Goal: Transaction & Acquisition: Purchase product/service

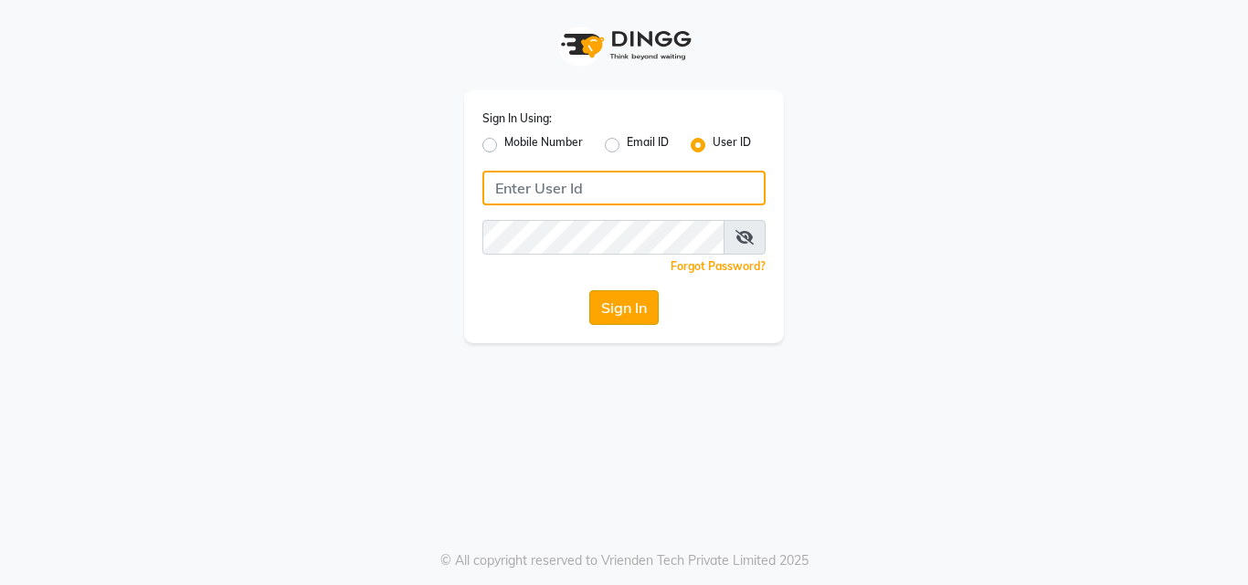
type input "e2405-01"
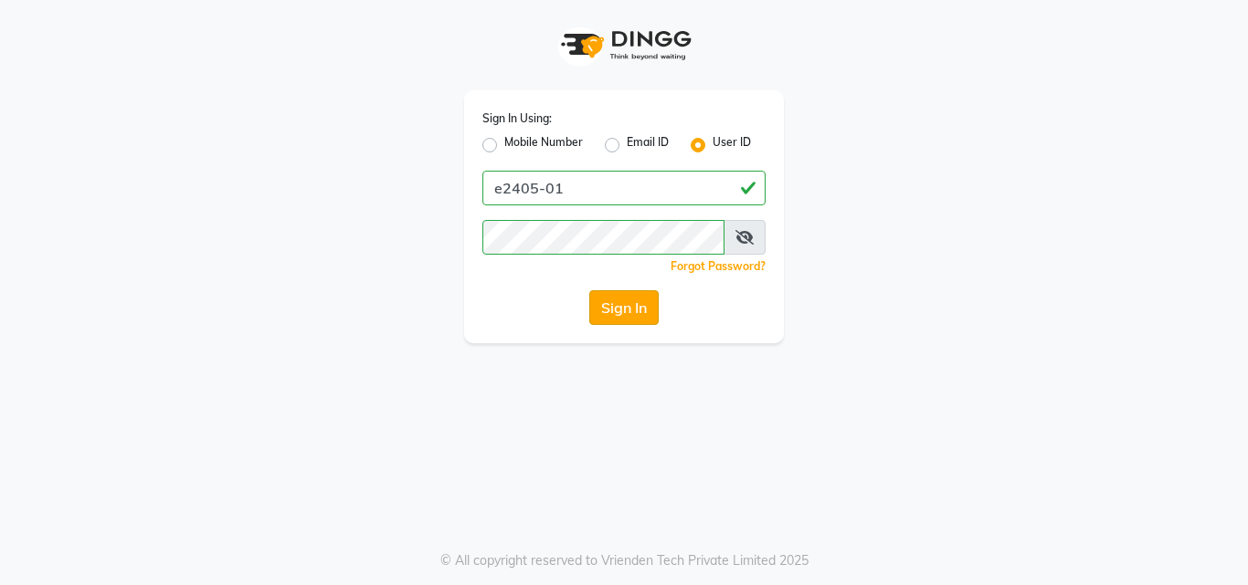
click at [616, 300] on button "Sign In" at bounding box center [623, 307] width 69 height 35
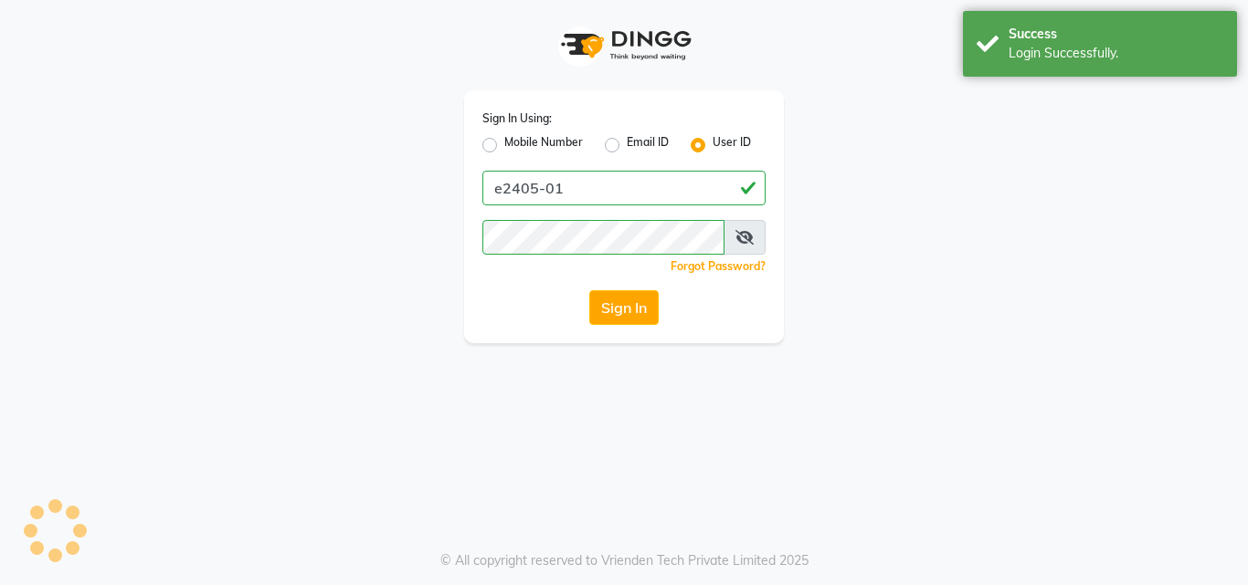
select select "service"
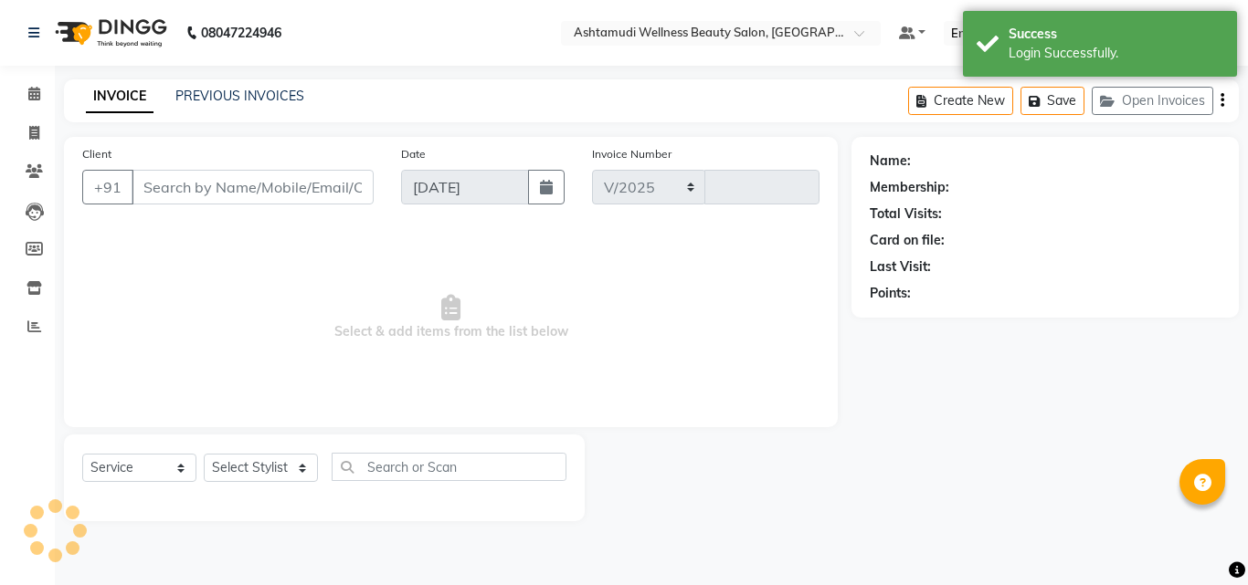
select select "4632"
type input "4691"
type input "8078736831"
type input "[DATE]"
select select
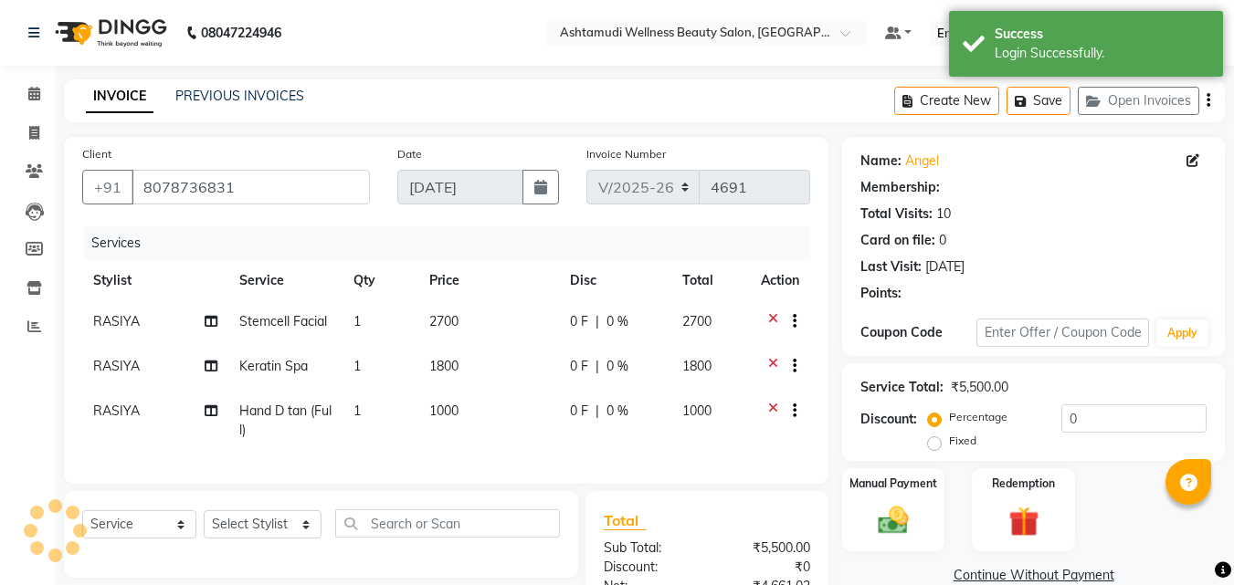
select select "2: Object"
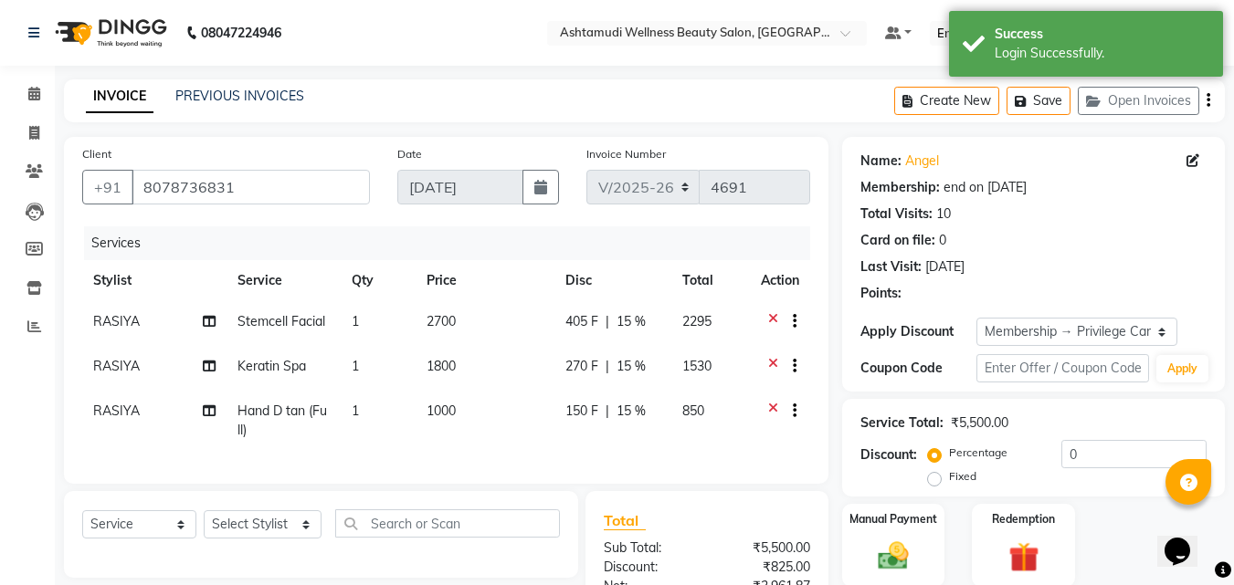
type input "15"
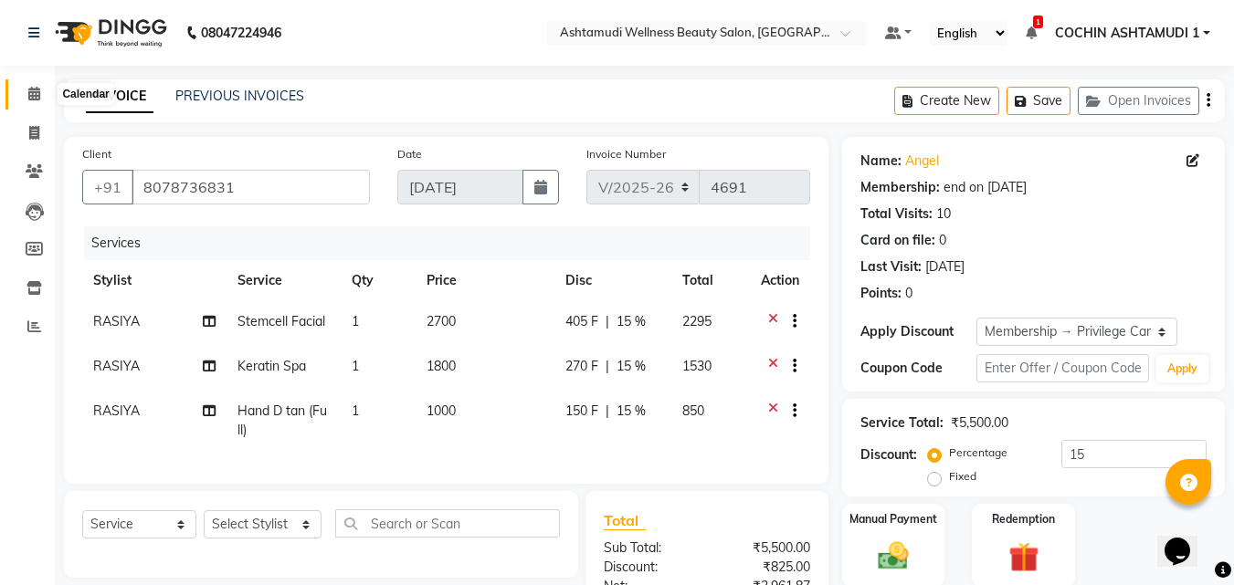
click at [43, 87] on span at bounding box center [34, 94] width 32 height 21
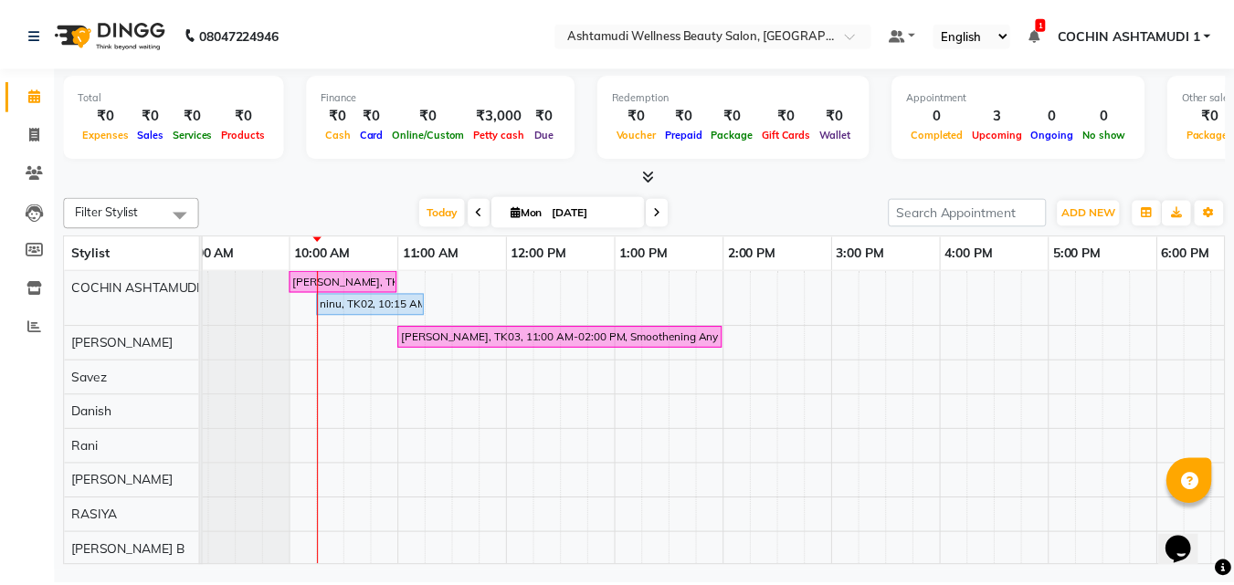
scroll to position [0, 19]
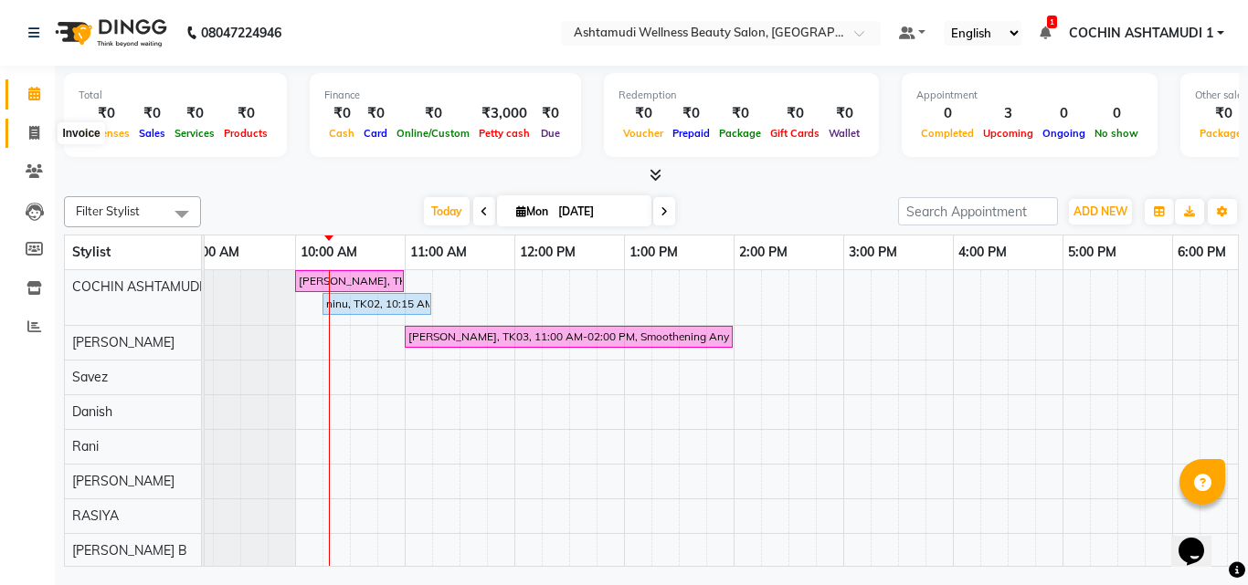
click at [41, 129] on span at bounding box center [34, 133] width 32 height 21
select select "4632"
select select "service"
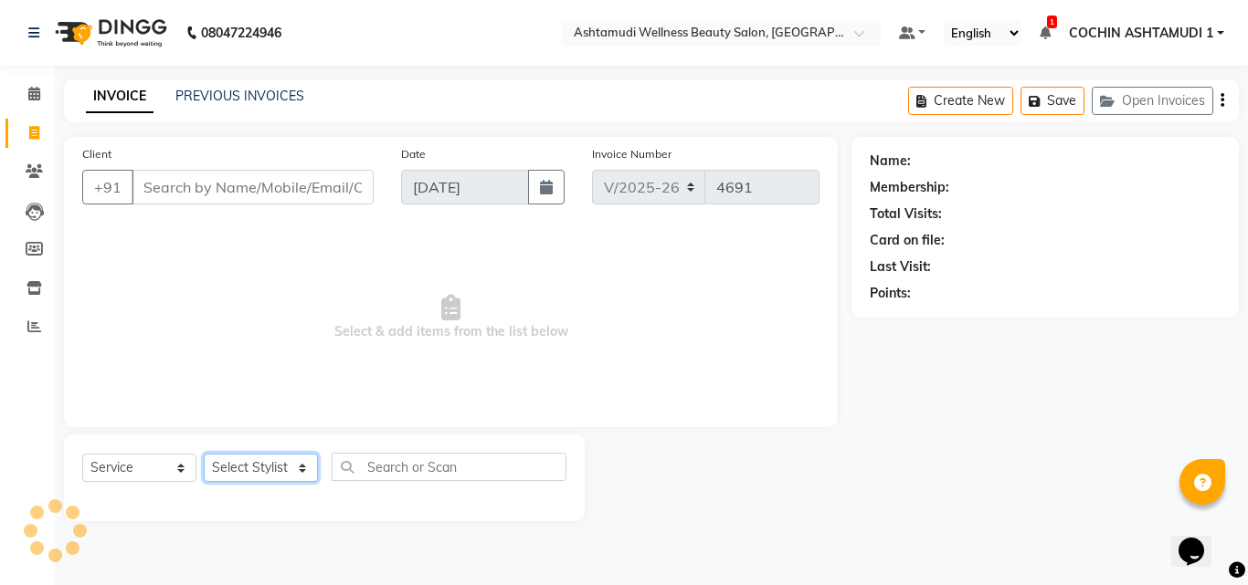
click at [262, 467] on select "Select Stylist" at bounding box center [261, 468] width 114 height 28
select select "88294"
click at [204, 454] on select "Select Stylist Aiswarya B Ankith(URAJ) BINU MANGAR COCHIN ASHTAMUDI Danish Diks…" at bounding box center [263, 468] width 119 height 28
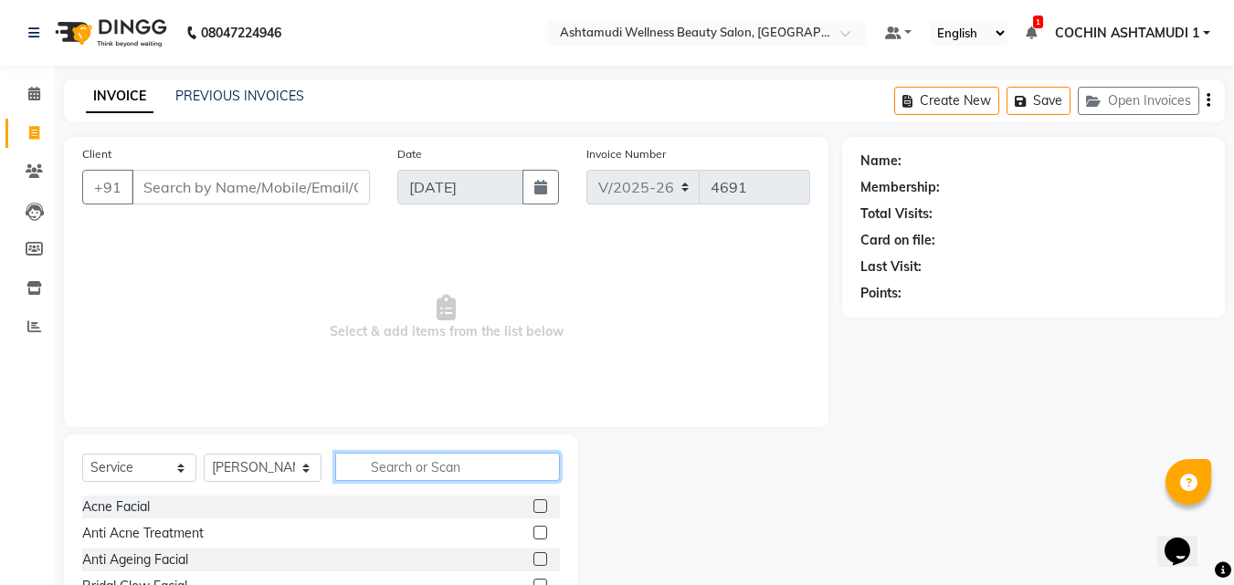
click at [425, 465] on input "text" at bounding box center [448, 467] width 226 height 28
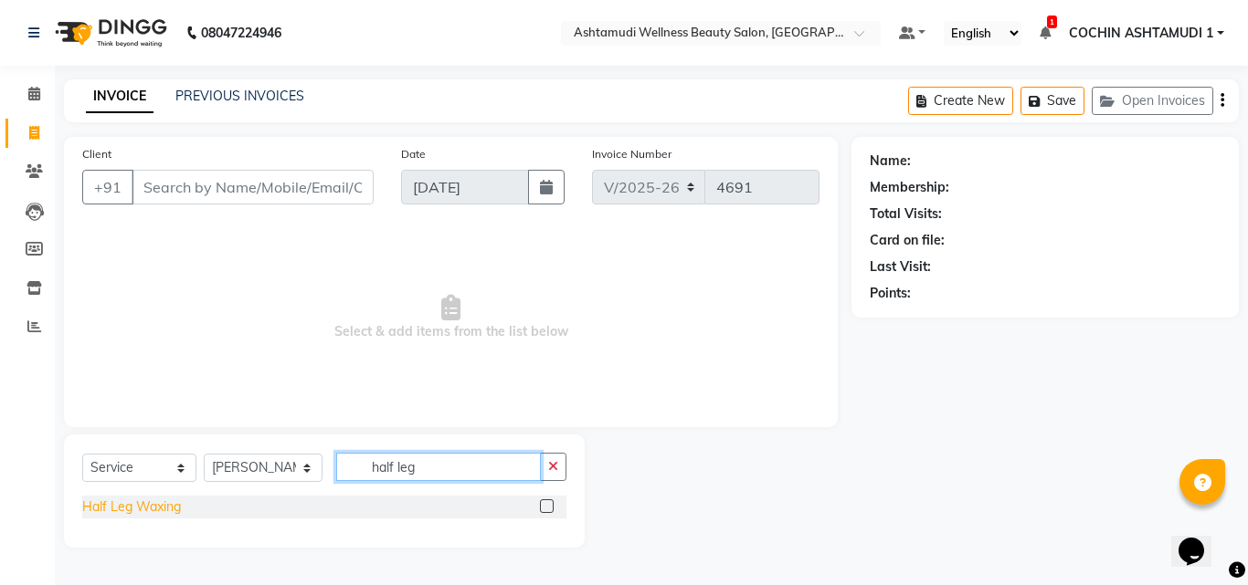
type input "half leg"
click at [130, 510] on div "Half Leg Waxing" at bounding box center [131, 507] width 99 height 19
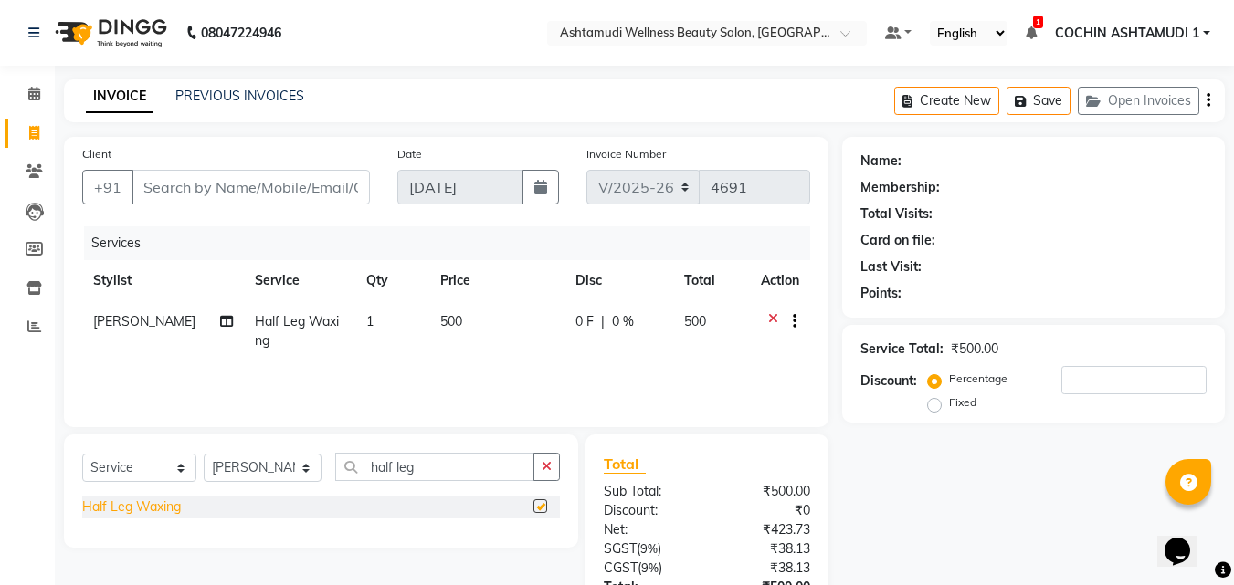
checkbox input "false"
click at [396, 468] on input "half leg" at bounding box center [435, 467] width 200 height 28
type input "half arm"
click at [148, 503] on div "Half Arm Waxing" at bounding box center [132, 507] width 101 height 19
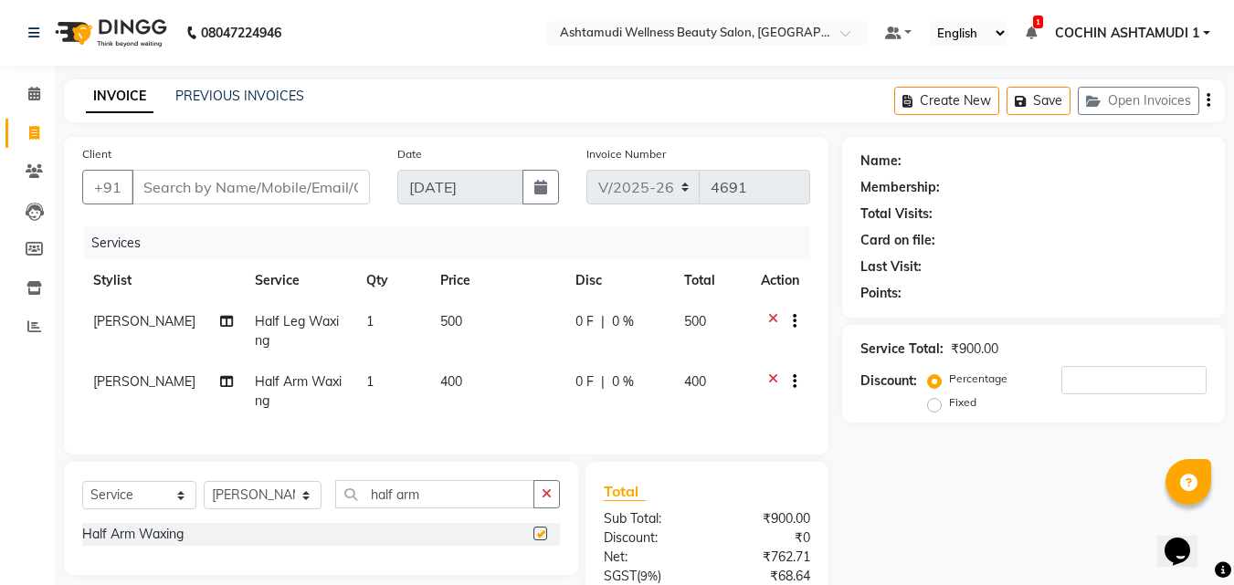
checkbox input "false"
click at [553, 502] on button "button" at bounding box center [546, 494] width 26 height 28
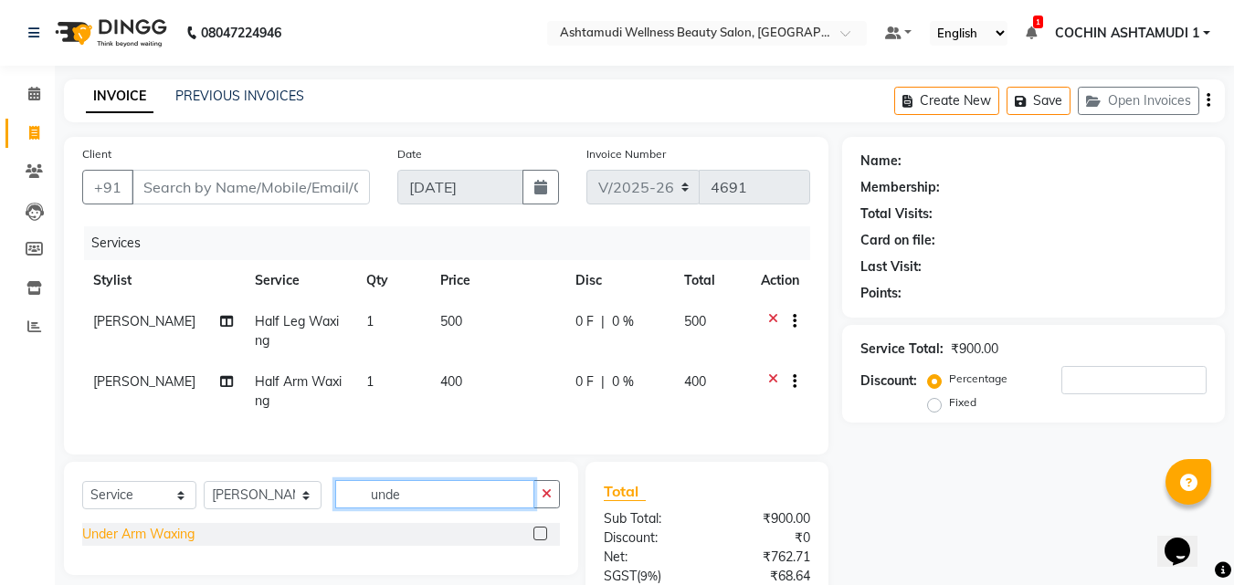
type input "unde"
click at [112, 544] on div "Under Arm Waxing" at bounding box center [138, 534] width 112 height 19
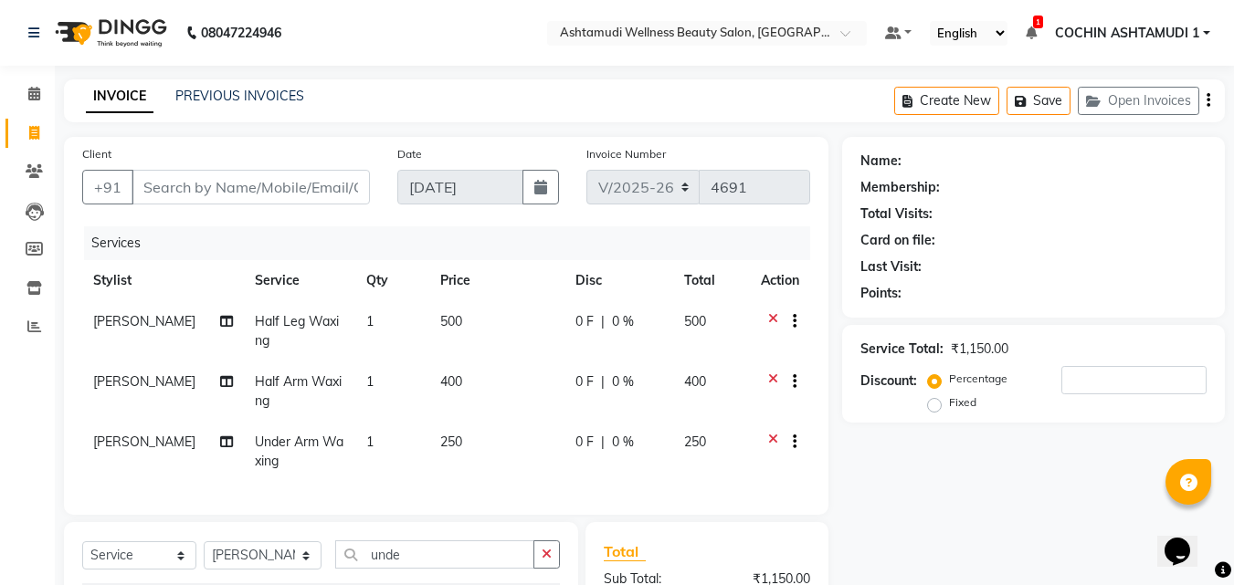
checkbox input "false"
click at [33, 311] on li "Reports" at bounding box center [27, 327] width 55 height 39
click at [35, 332] on icon at bounding box center [34, 327] width 14 height 14
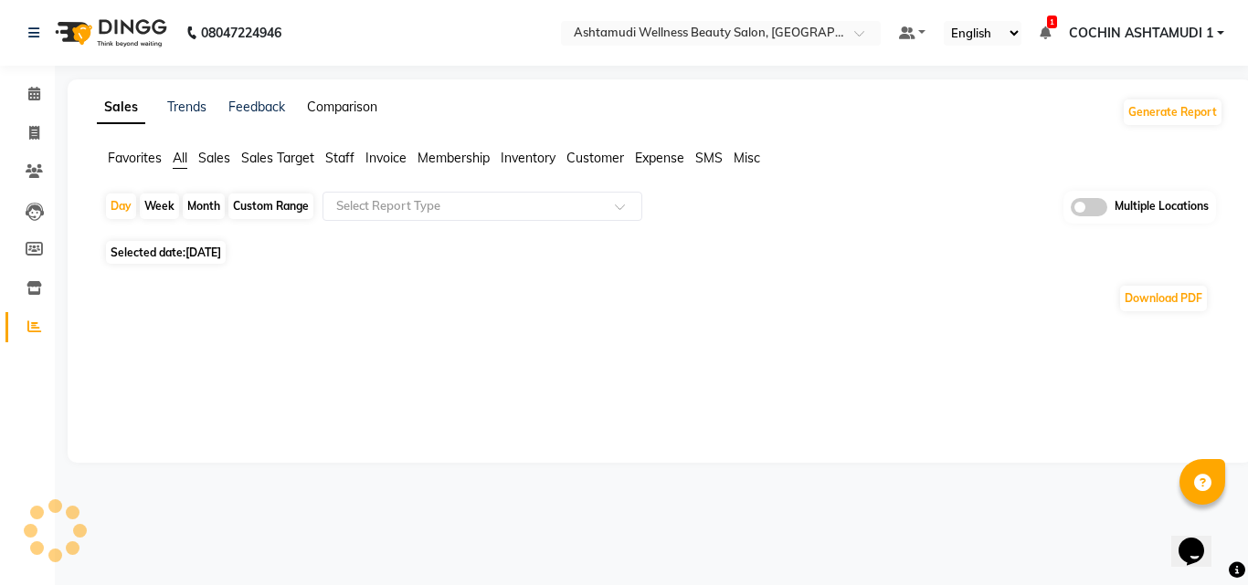
click at [351, 108] on link "Comparison" at bounding box center [342, 107] width 70 height 16
select select "single_date"
select select "single_date_dash"
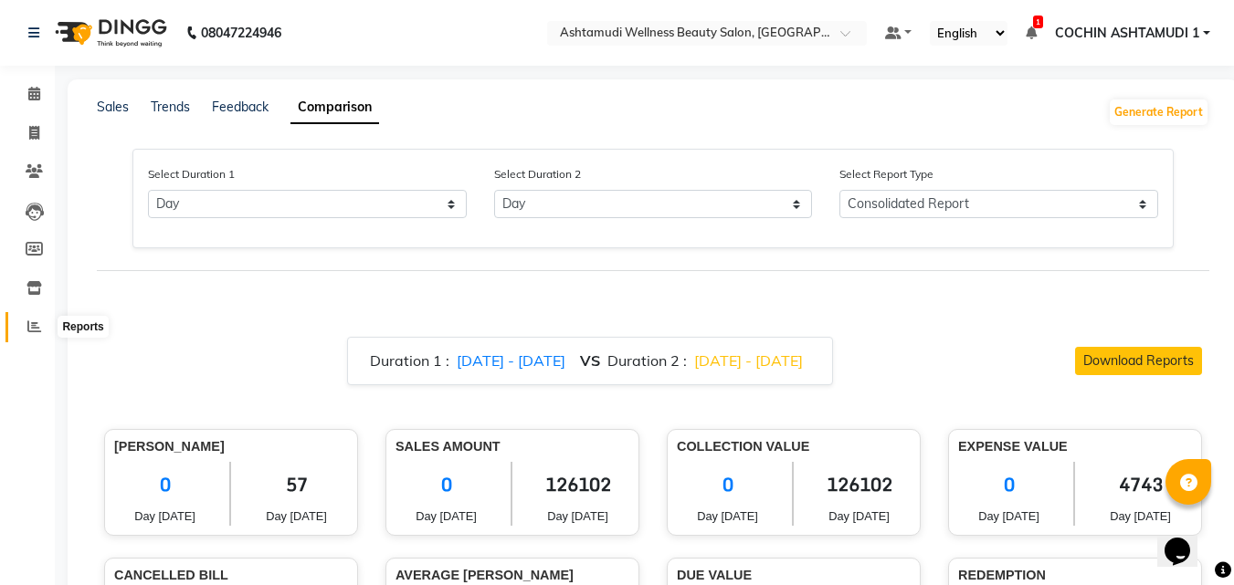
click at [38, 328] on icon at bounding box center [34, 327] width 14 height 14
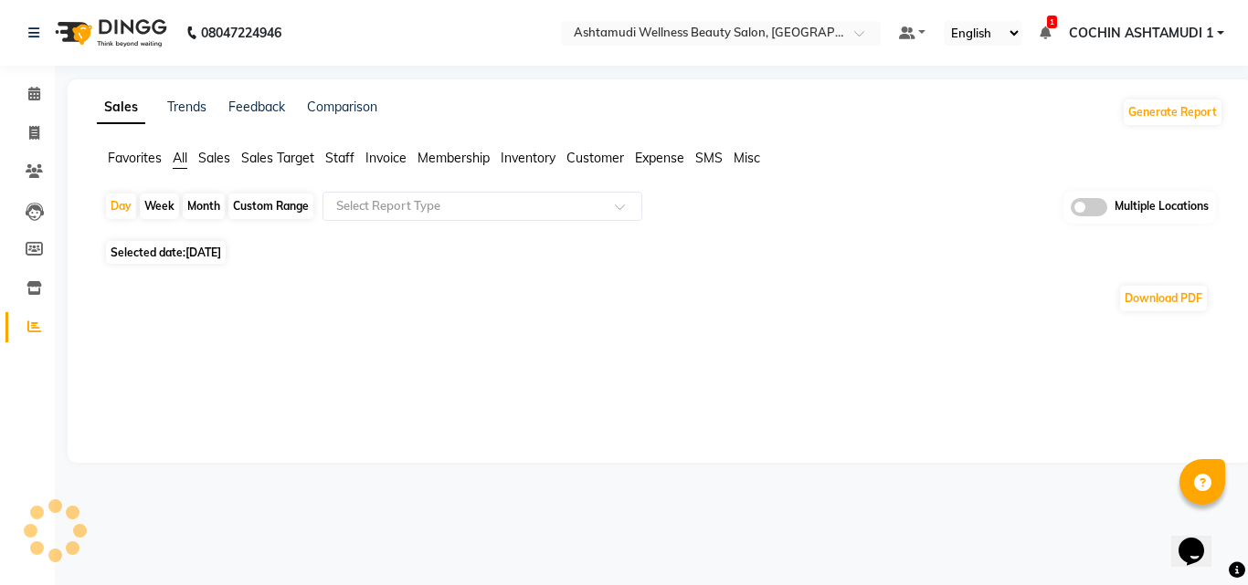
click at [339, 163] on span "Staff" at bounding box center [339, 158] width 29 height 16
click at [368, 215] on input "text" at bounding box center [463, 206] width 263 height 18
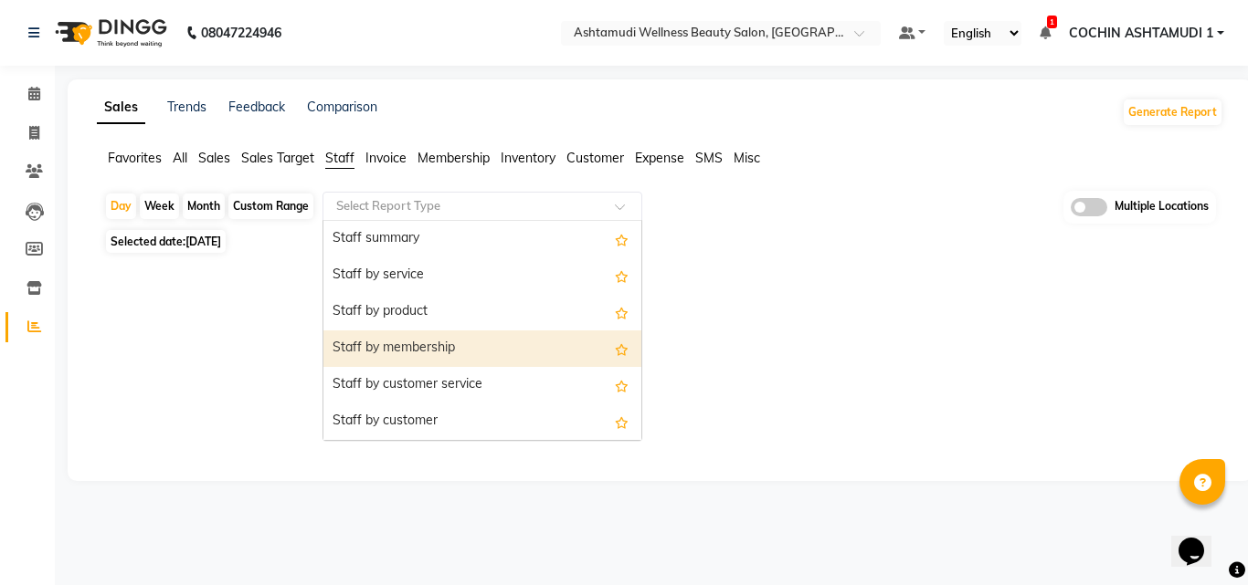
click at [406, 356] on div "Staff by membership" at bounding box center [482, 349] width 318 height 37
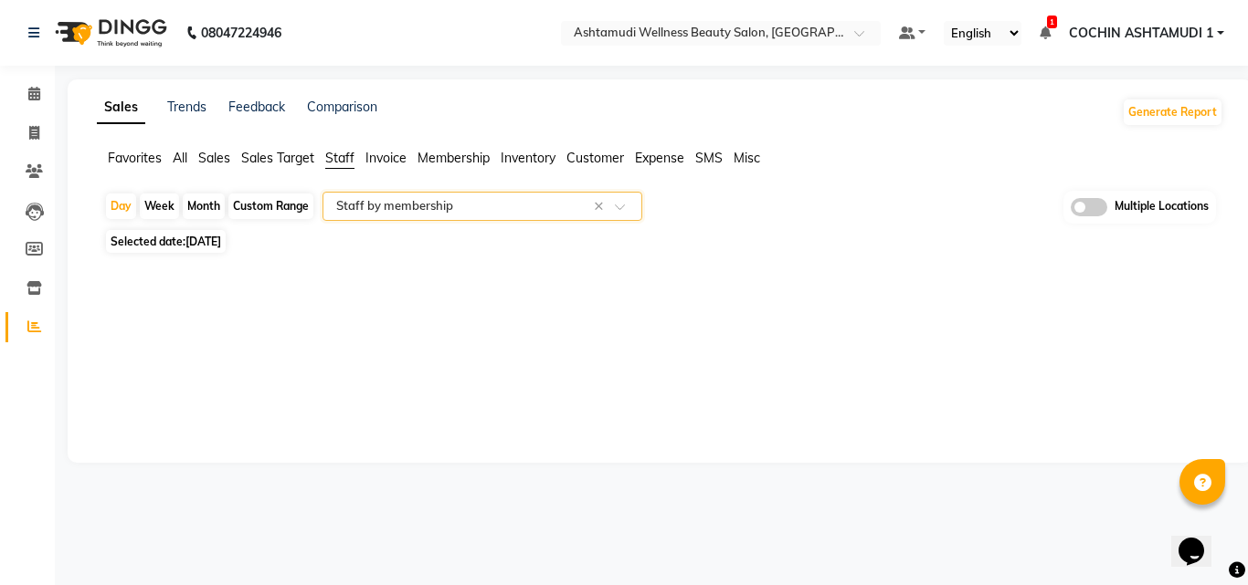
click at [270, 205] on div "Custom Range" at bounding box center [270, 207] width 85 height 26
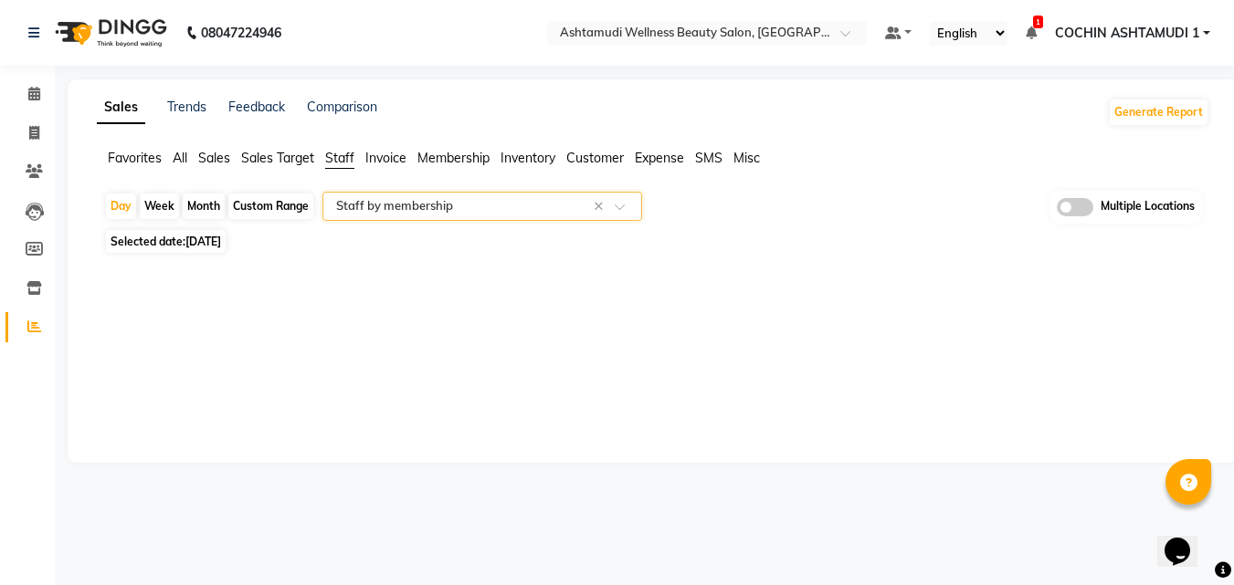
select select "9"
select select "2025"
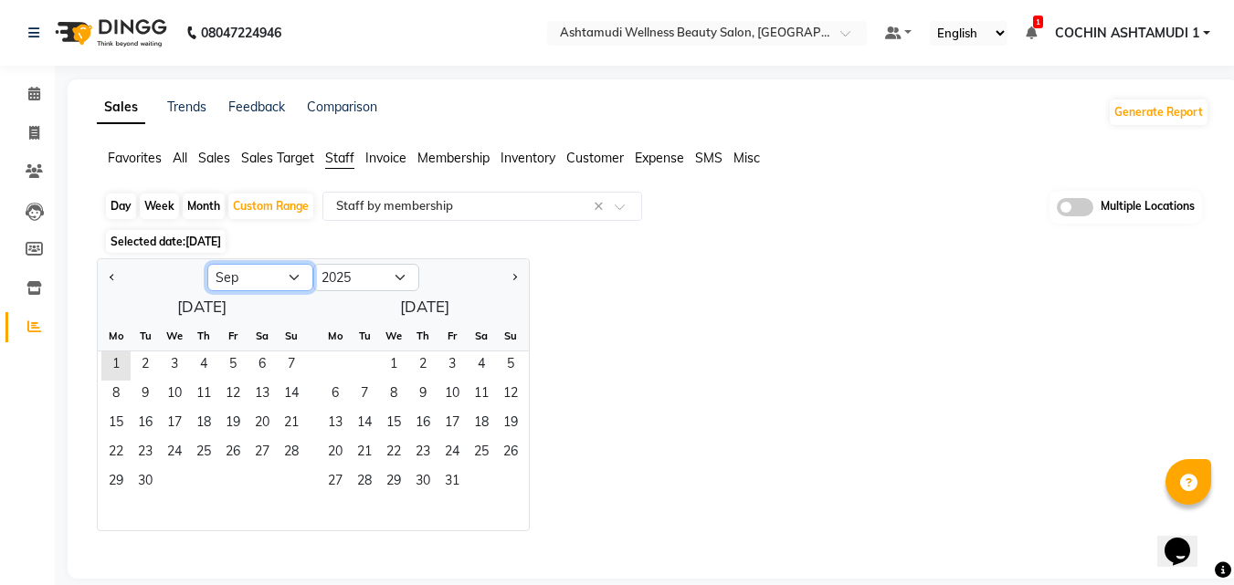
click at [225, 270] on select "Jan Feb Mar Apr May Jun Jul Aug Sep Oct Nov Dec" at bounding box center [260, 277] width 106 height 27
select select "8"
click at [207, 264] on select "Jan Feb Mar Apr May Jun Jul Aug Sep Oct Nov Dec" at bounding box center [260, 277] width 106 height 27
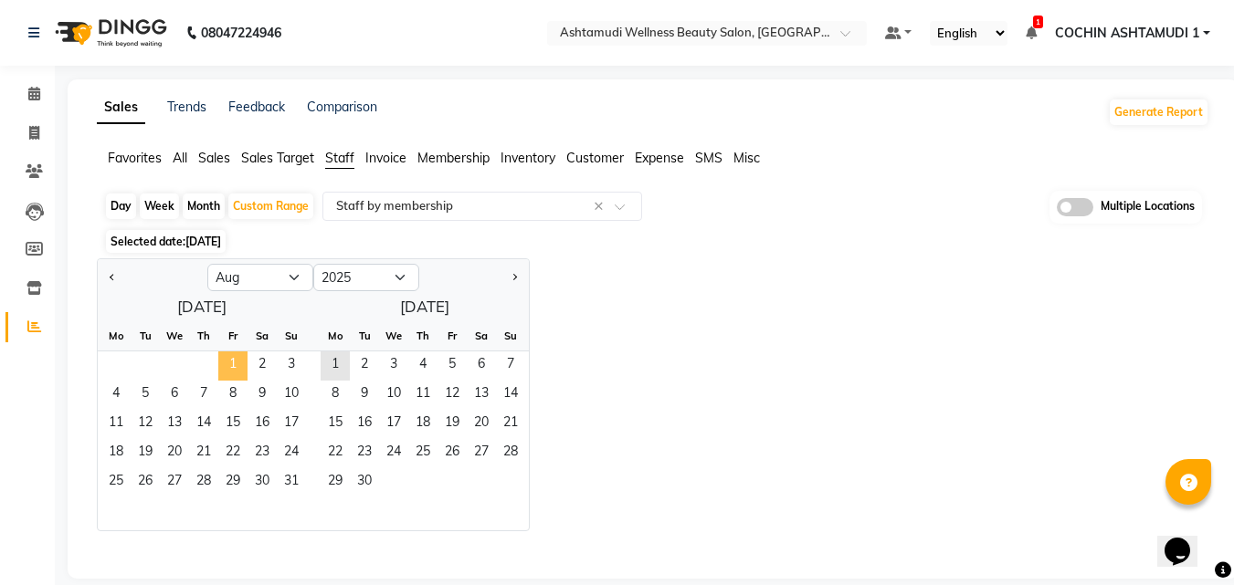
click at [244, 368] on span "1" at bounding box center [232, 366] width 29 height 29
click at [296, 486] on span "31" at bounding box center [291, 483] width 29 height 29
select select "full_report"
select select "csv"
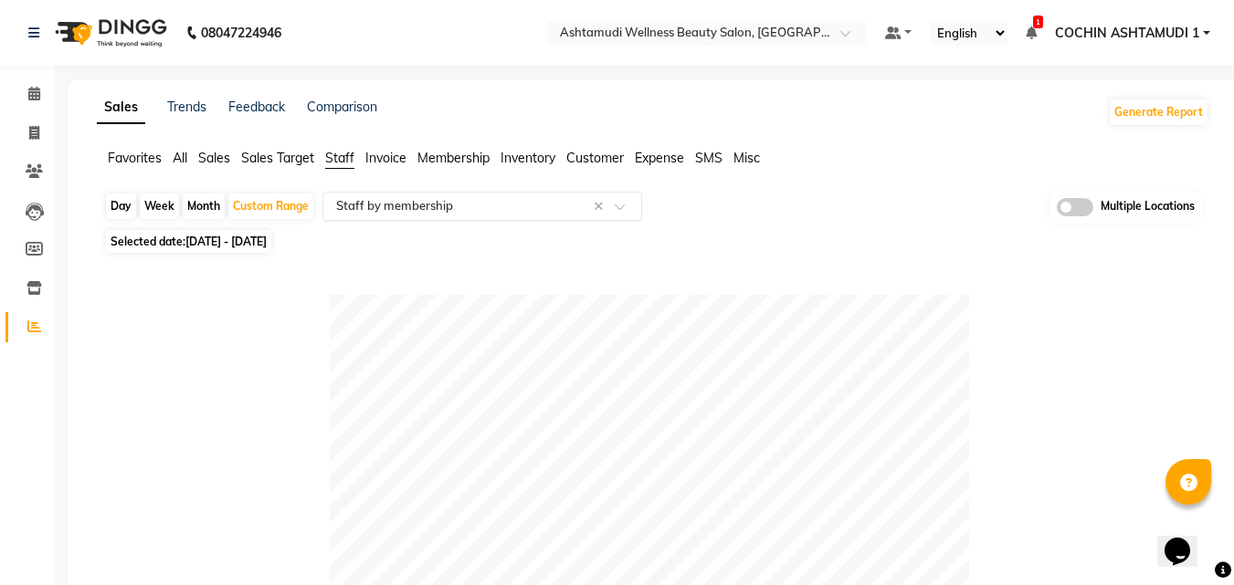
click at [354, 204] on input "text" at bounding box center [463, 206] width 263 height 18
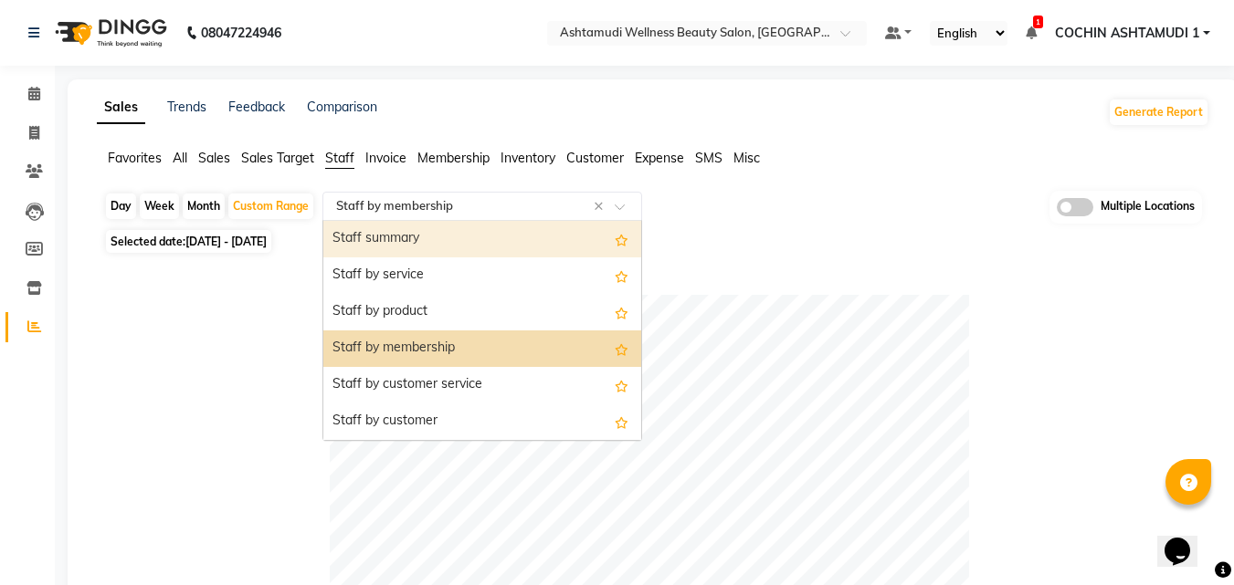
click at [391, 235] on div "Staff summary" at bounding box center [482, 239] width 318 height 37
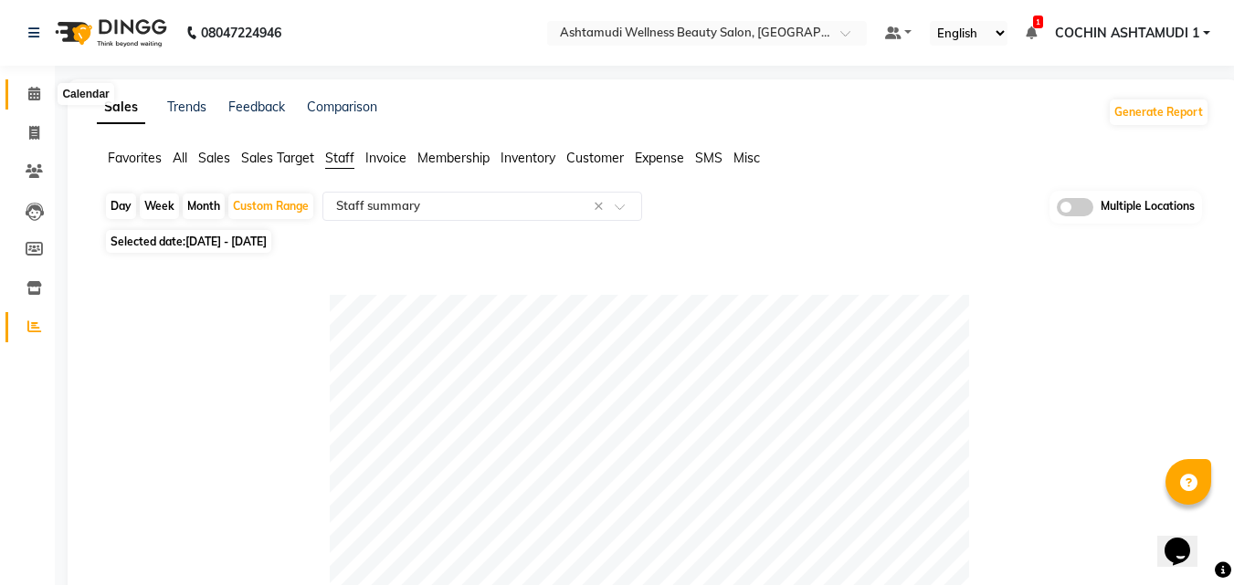
click at [45, 100] on span at bounding box center [34, 94] width 32 height 21
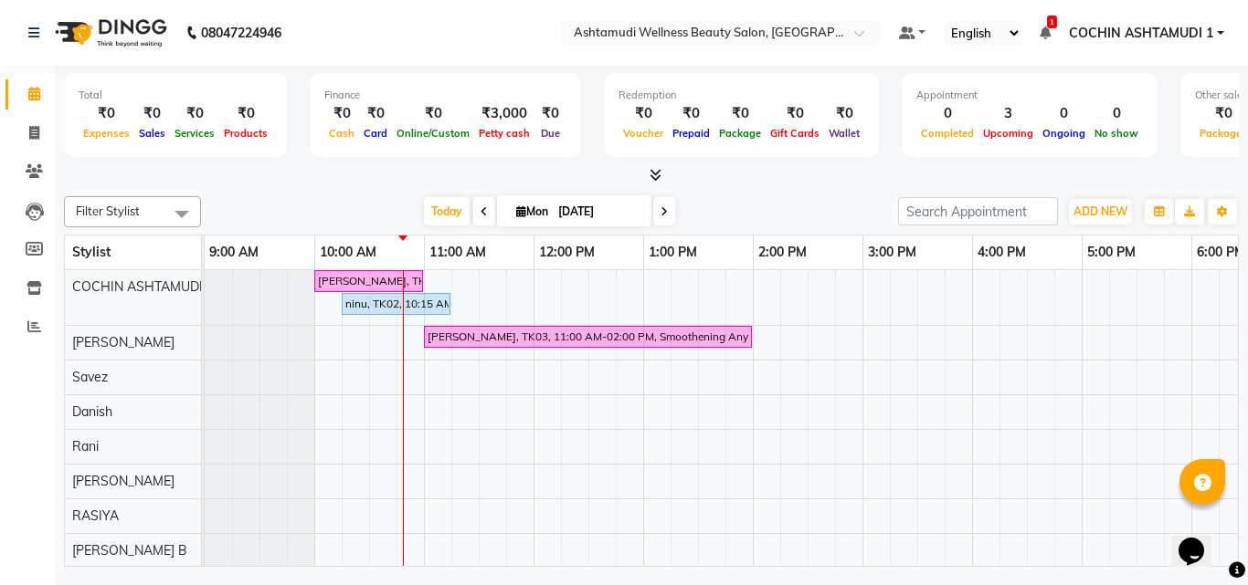
click at [594, 210] on input "[DATE]" at bounding box center [598, 211] width 91 height 27
select select "9"
select select "2025"
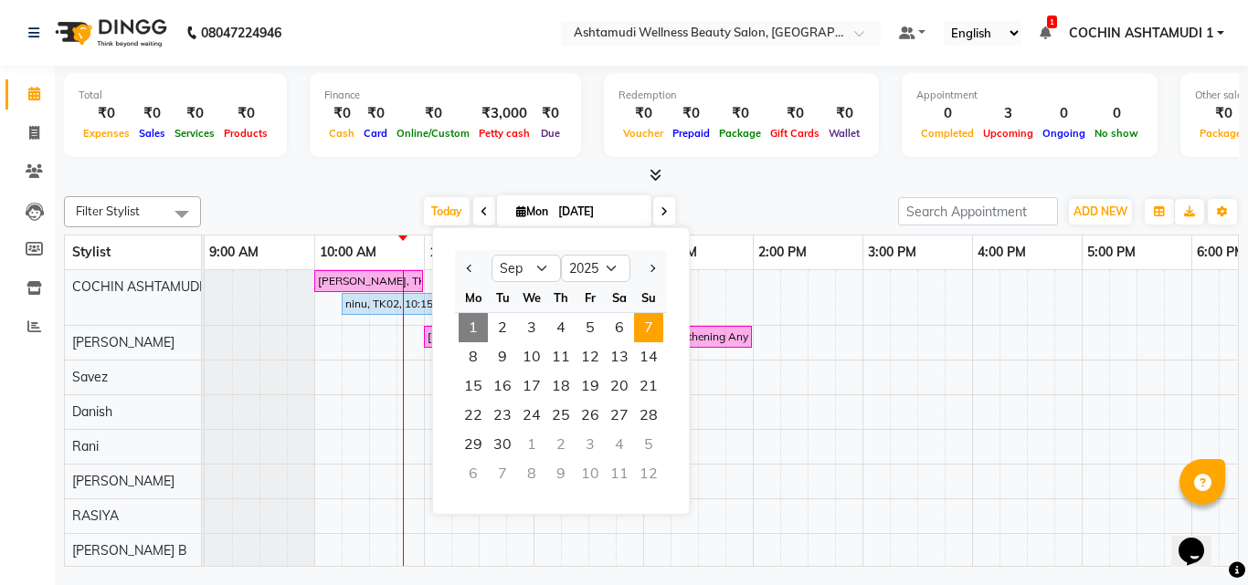
click at [638, 332] on span "7" at bounding box center [648, 327] width 29 height 29
type input "07-09-2025"
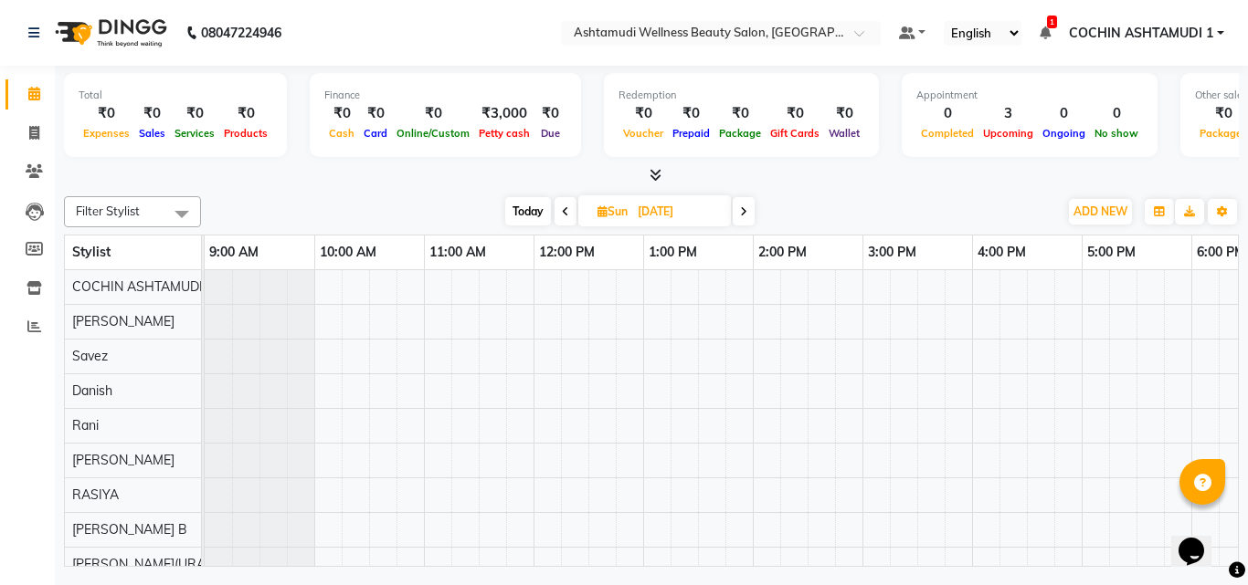
click at [315, 271] on div at bounding box center [862, 547] width 1315 height 554
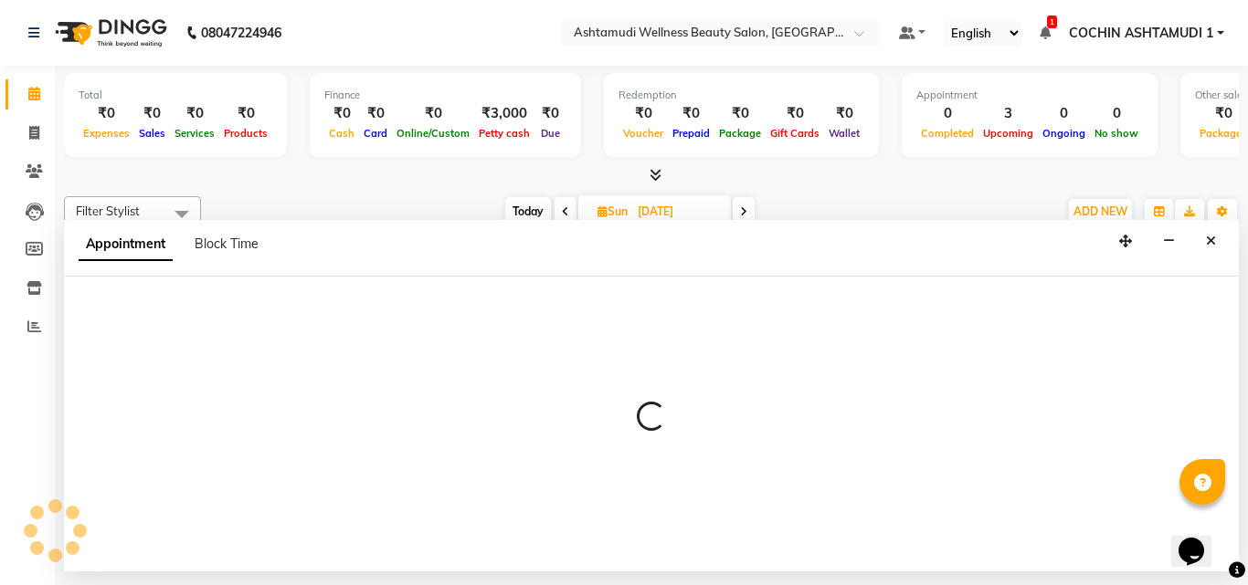
select select "27313"
select select "600"
select select "tentative"
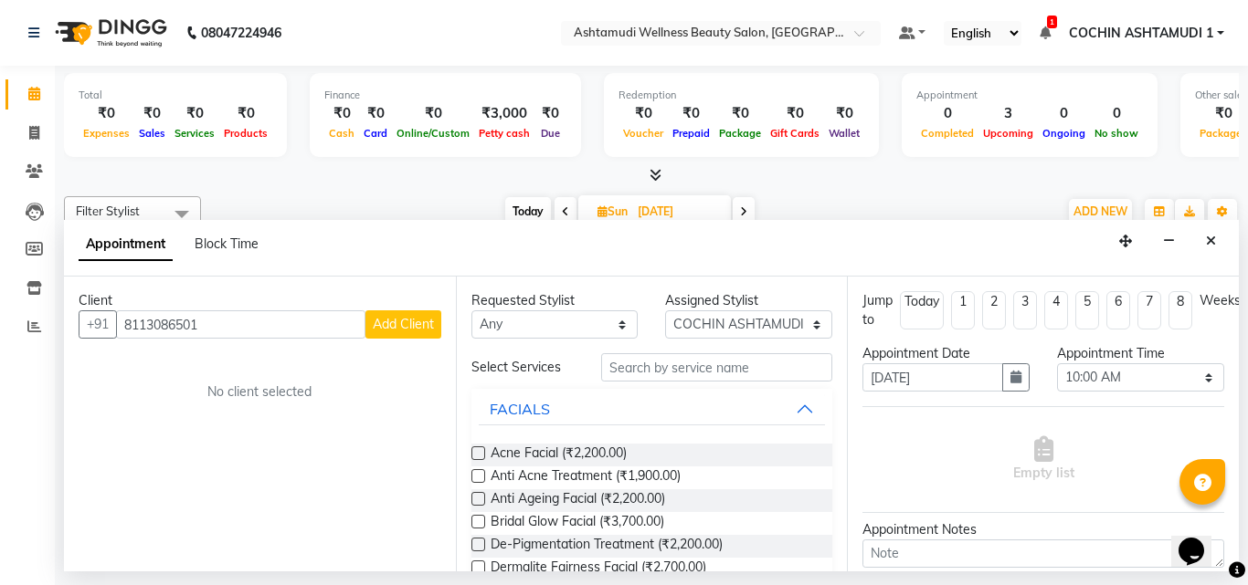
type input "8113086501"
click at [395, 315] on button "Add Client" at bounding box center [403, 325] width 76 height 28
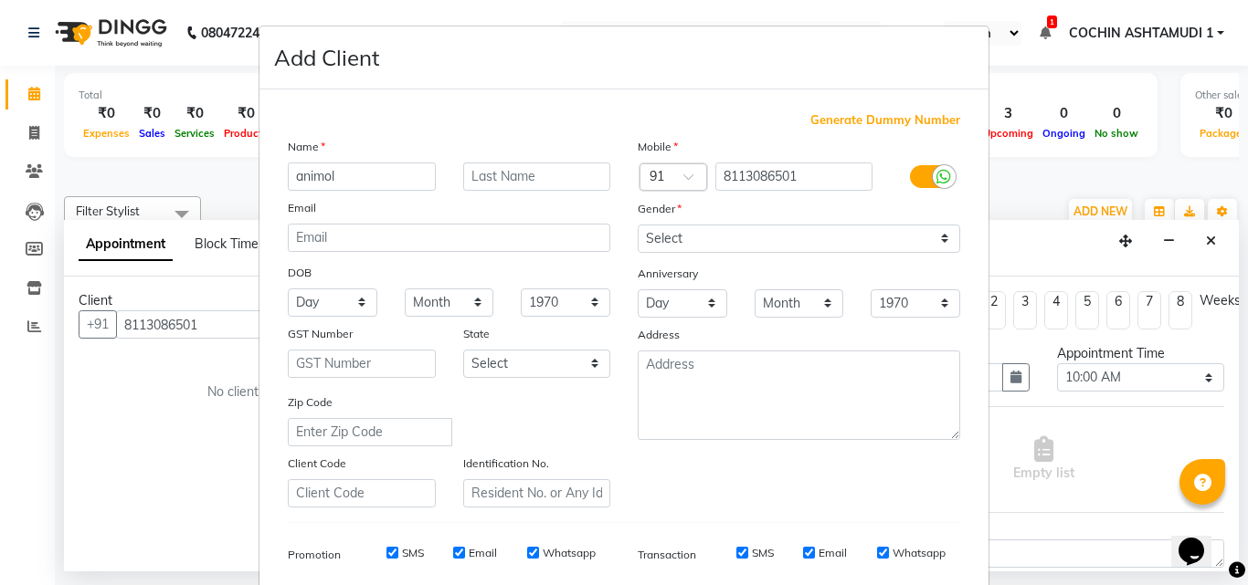
type input "animol"
click at [684, 242] on select "Select Male Female Other Prefer Not To Say" at bounding box center [799, 239] width 322 height 28
select select "female"
click at [638, 225] on select "Select Male Female Other Prefer Not To Say" at bounding box center [799, 239] width 322 height 28
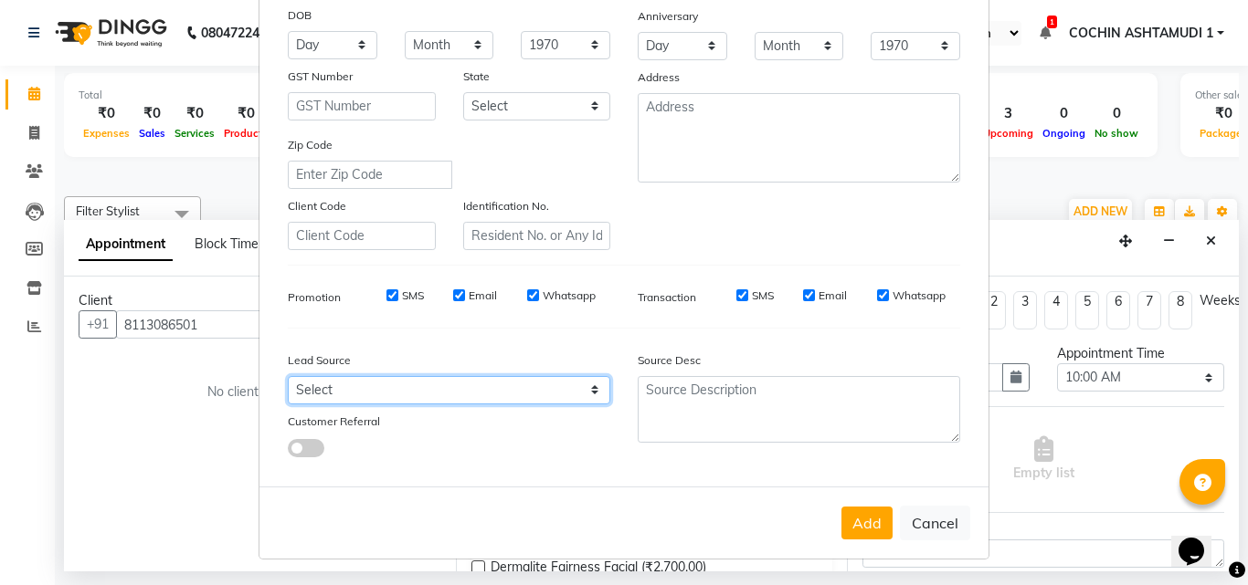
click at [368, 390] on select "Select Walk-in Referral Internet Friend Word of Mouth Advertisement Facebook Ju…" at bounding box center [449, 390] width 322 height 28
select select "31346"
click at [288, 376] on select "Select Walk-in Referral Internet Friend Word of Mouth Advertisement Facebook Ju…" at bounding box center [449, 390] width 322 height 28
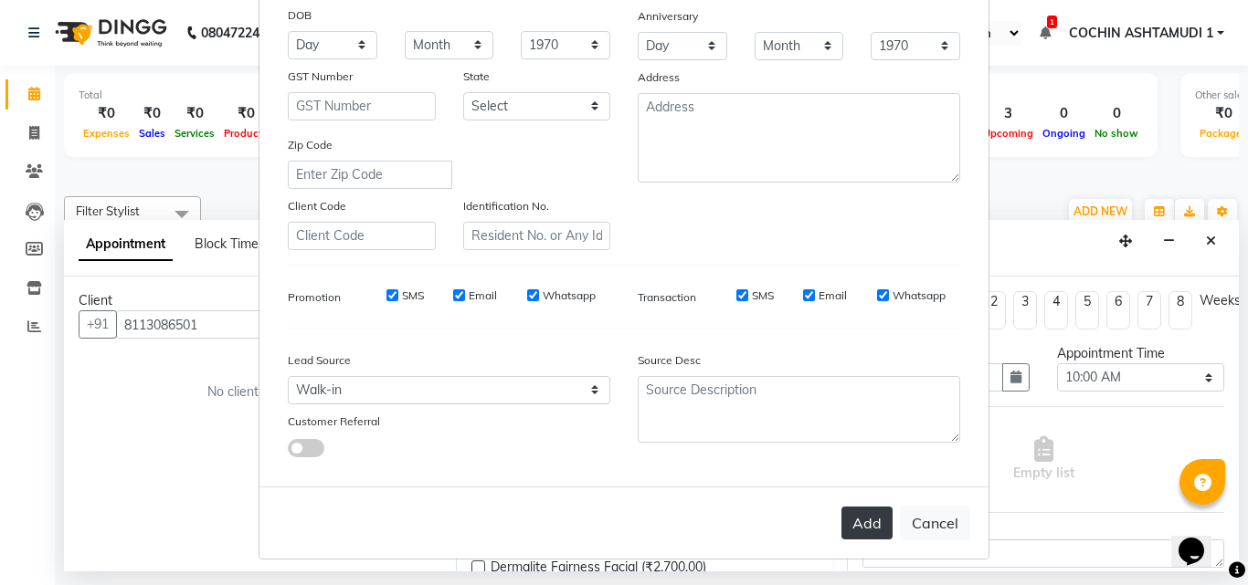
click at [863, 526] on button "Add" at bounding box center [866, 523] width 51 height 33
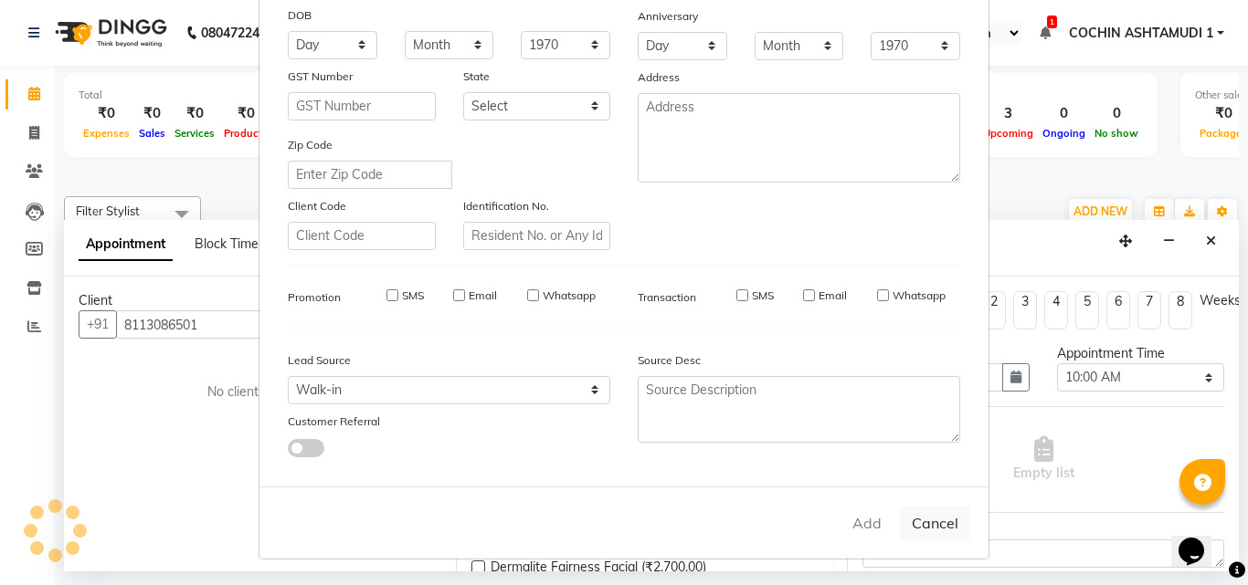
select select
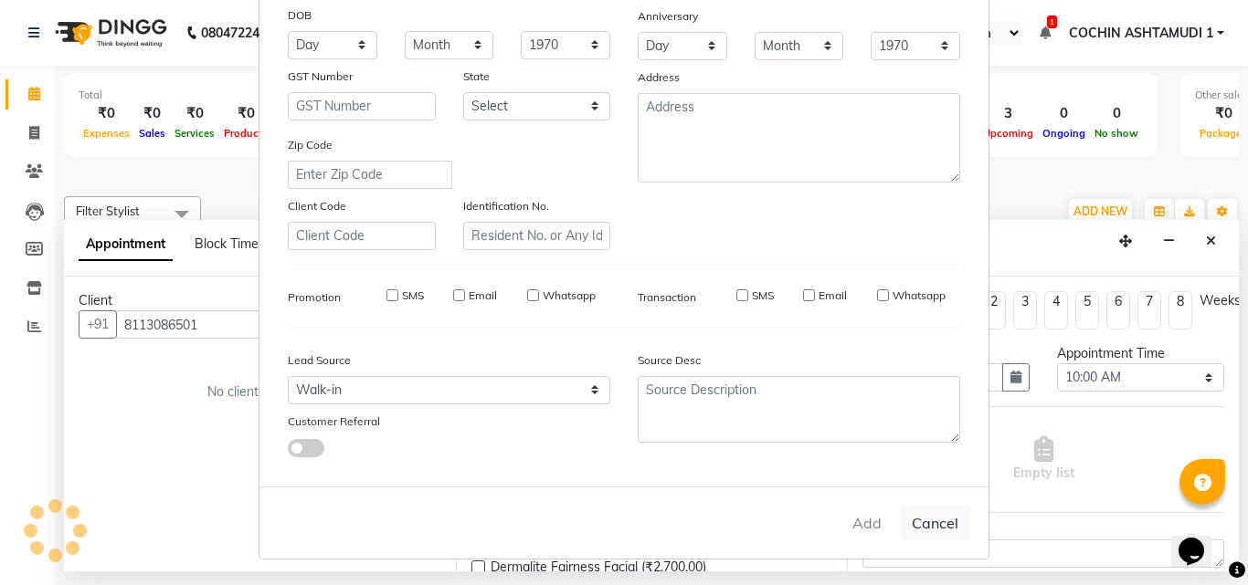
select select
checkbox input "false"
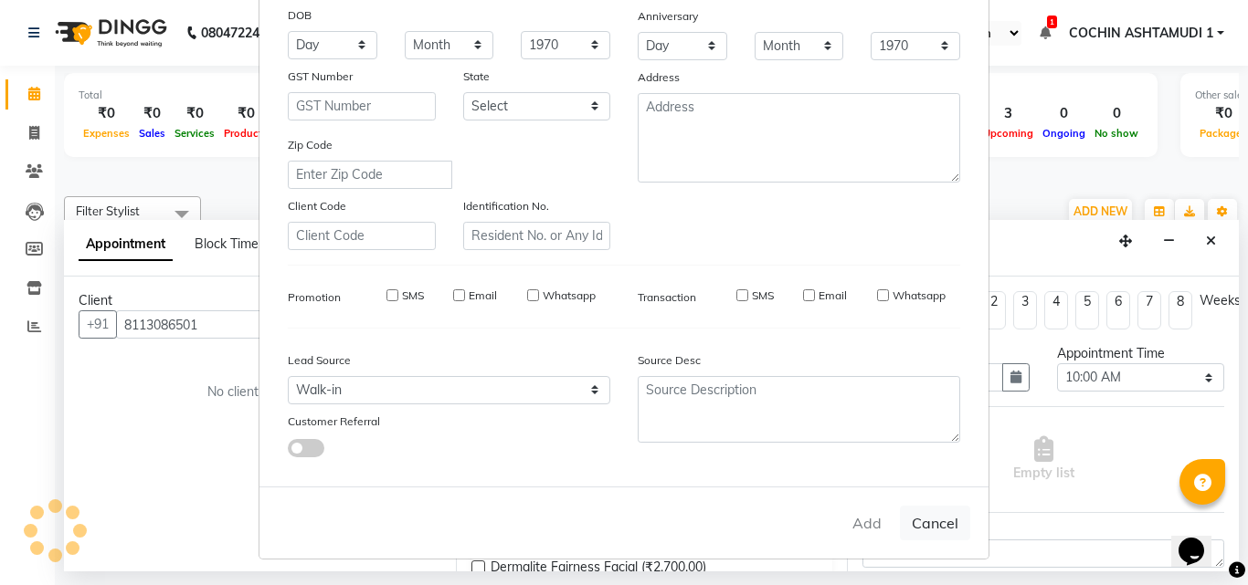
checkbox input "false"
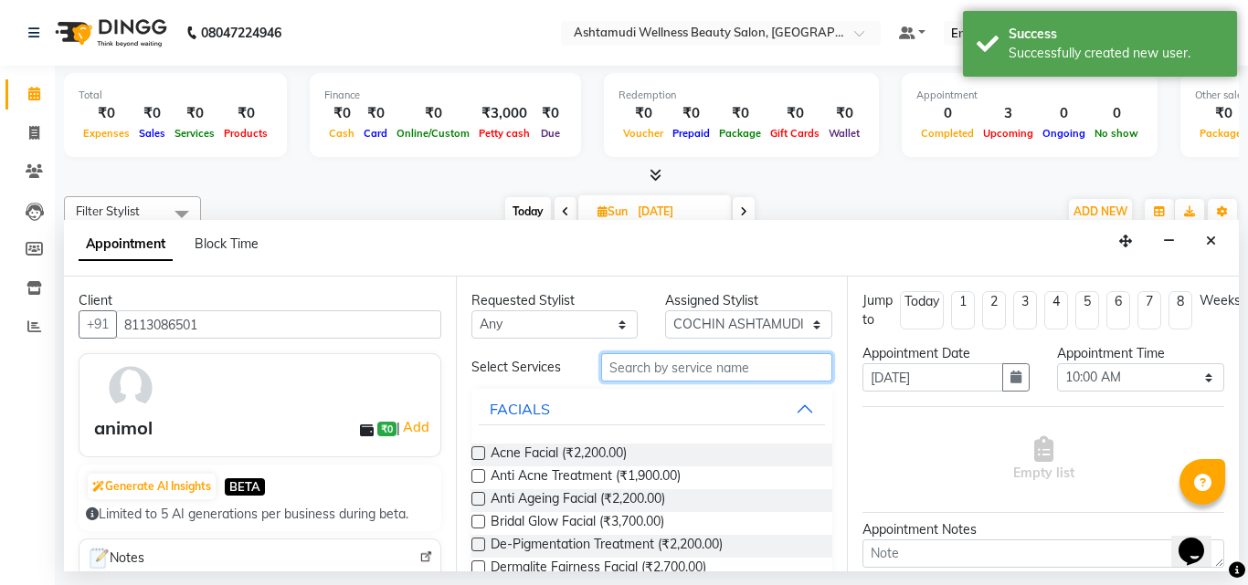
click at [622, 373] on input "text" at bounding box center [717, 367] width 232 height 28
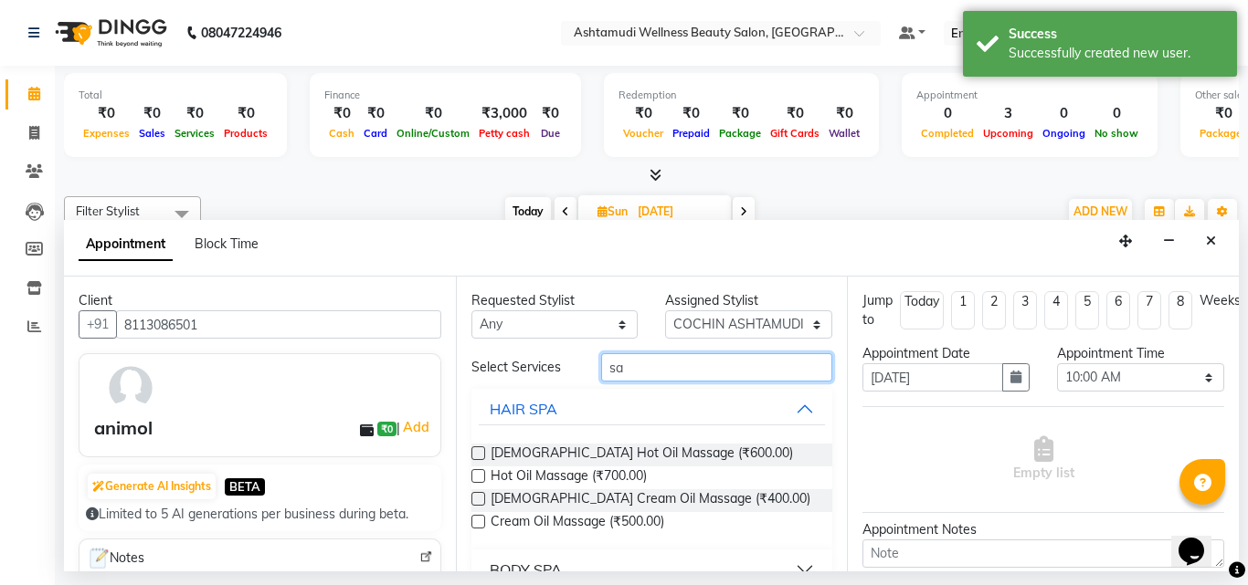
type input "s"
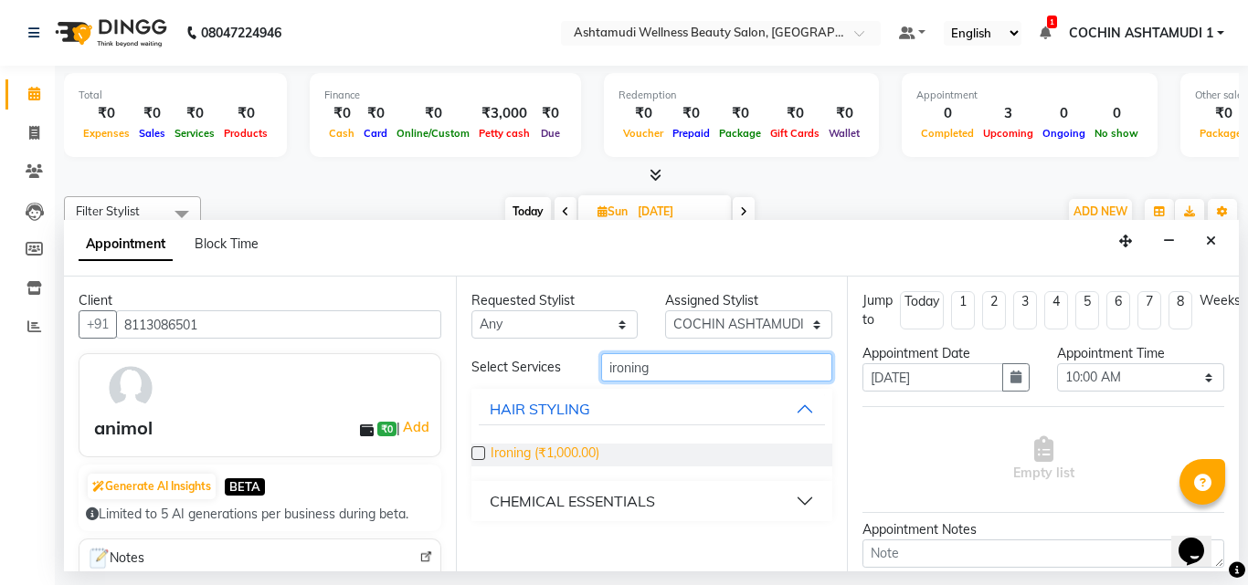
type input "ironing"
click at [552, 448] on span "Ironing (₹1,000.00)" at bounding box center [544, 455] width 109 height 23
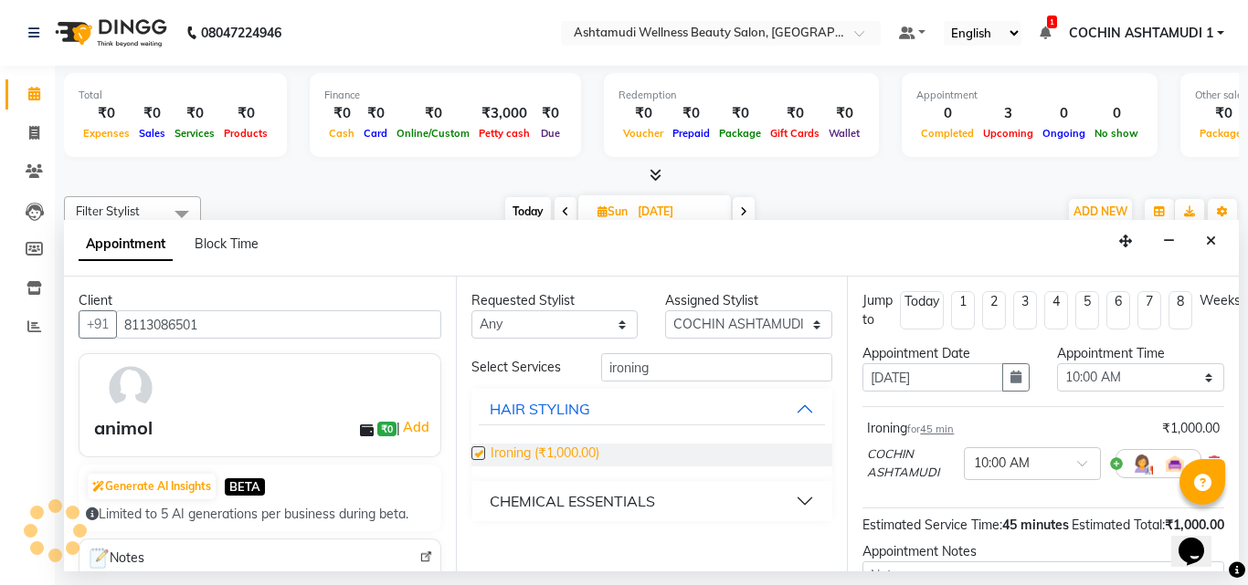
checkbox input "false"
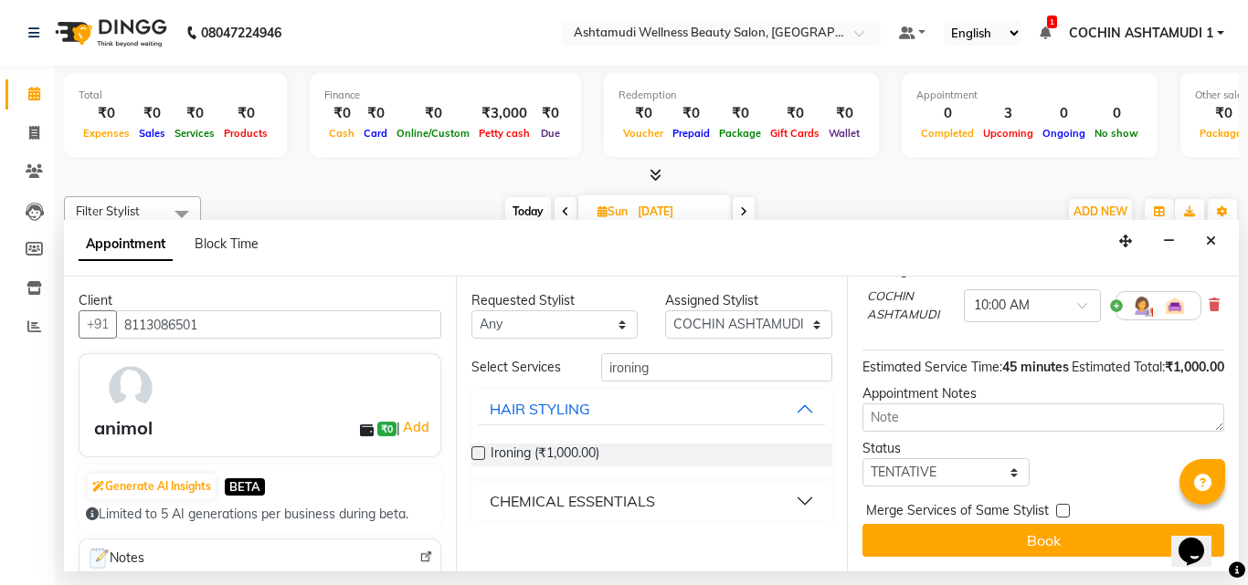
scroll to position [191, 0]
click at [921, 459] on select "Select TENTATIVE CONFIRM UPCOMING" at bounding box center [945, 473] width 167 height 28
select select "upcoming"
click at [862, 459] on select "Select TENTATIVE CONFIRM UPCOMING" at bounding box center [945, 473] width 167 height 28
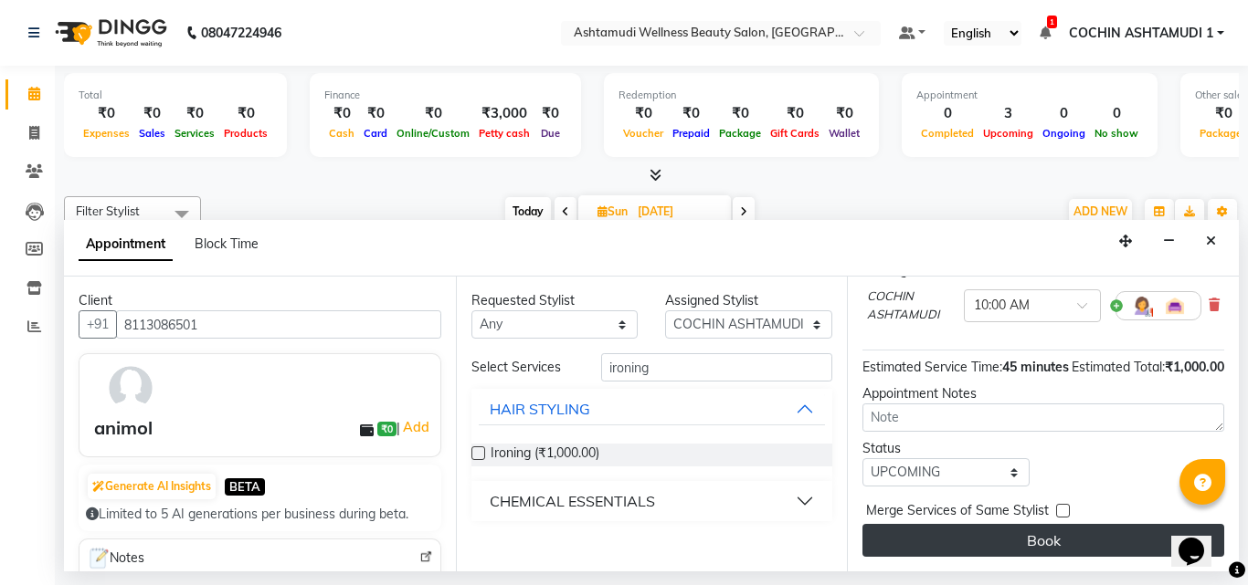
click at [964, 524] on button "Book" at bounding box center [1043, 540] width 362 height 33
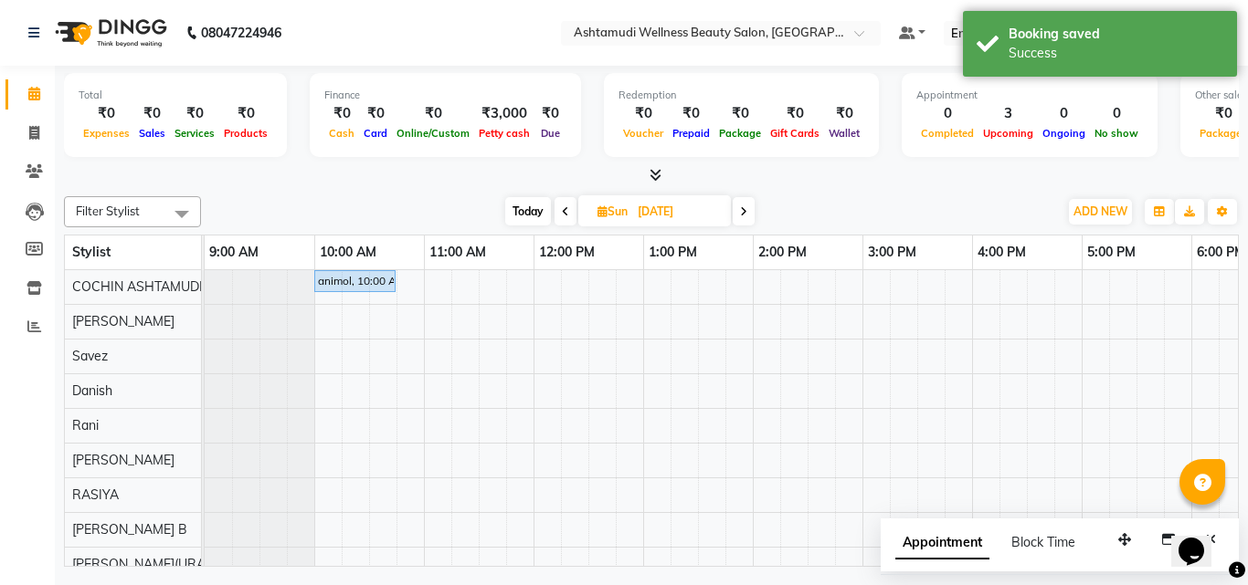
click at [532, 205] on span "Today" at bounding box center [528, 211] width 46 height 28
type input "[DATE]"
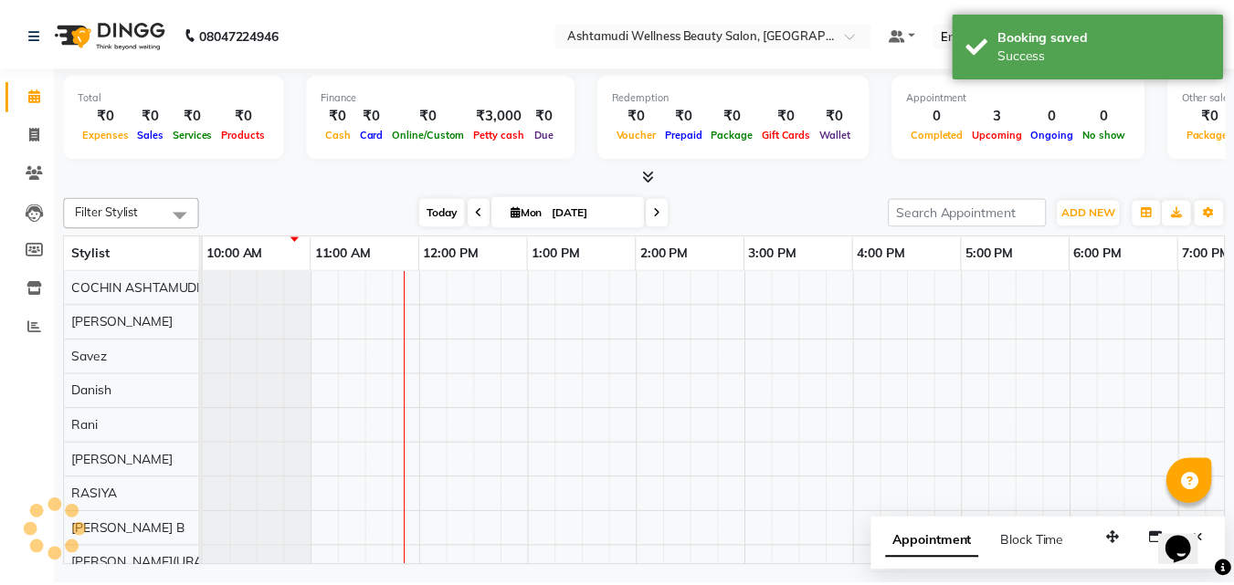
scroll to position [0, 111]
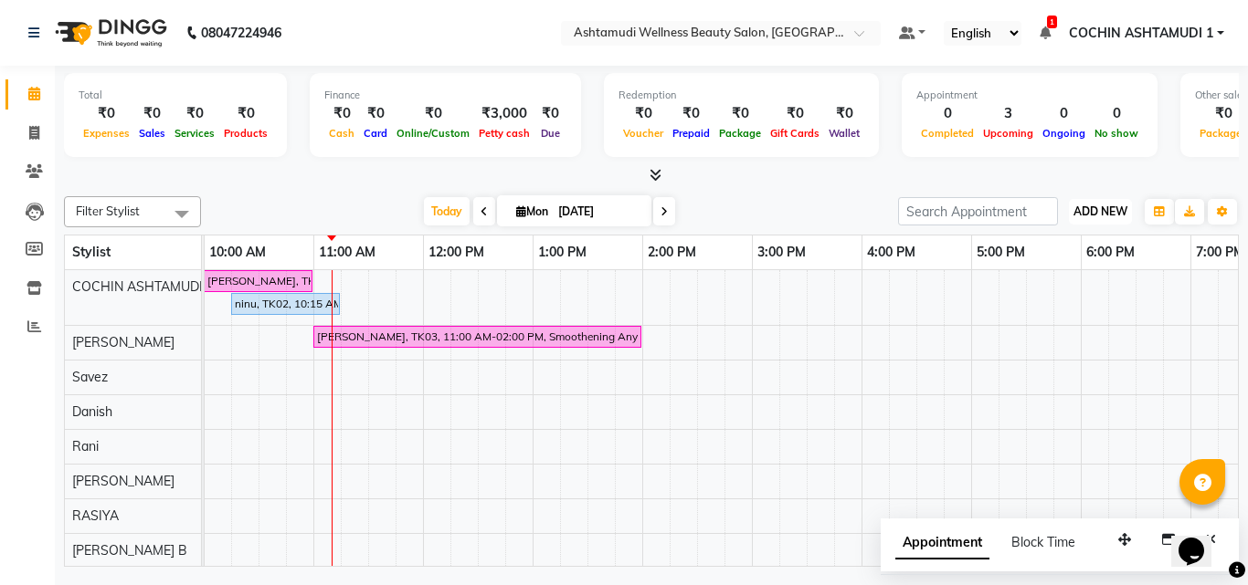
click at [1105, 215] on span "ADD NEW" at bounding box center [1100, 212] width 54 height 14
click at [1050, 316] on link "Add Attendance" at bounding box center [1058, 318] width 144 height 24
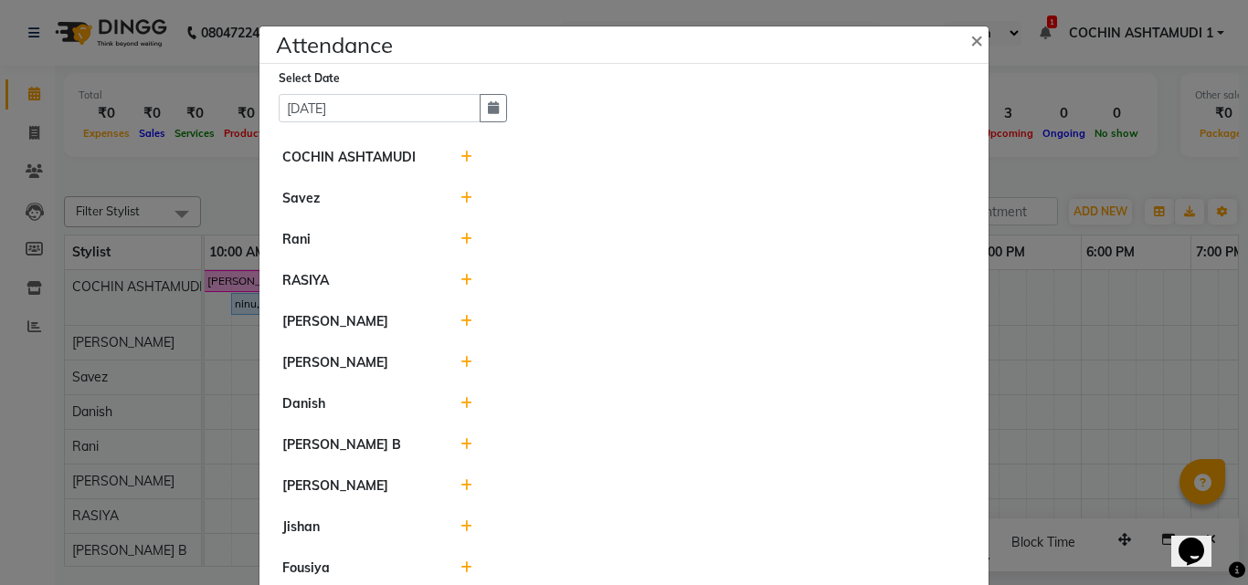
click at [460, 364] on icon at bounding box center [466, 362] width 12 height 13
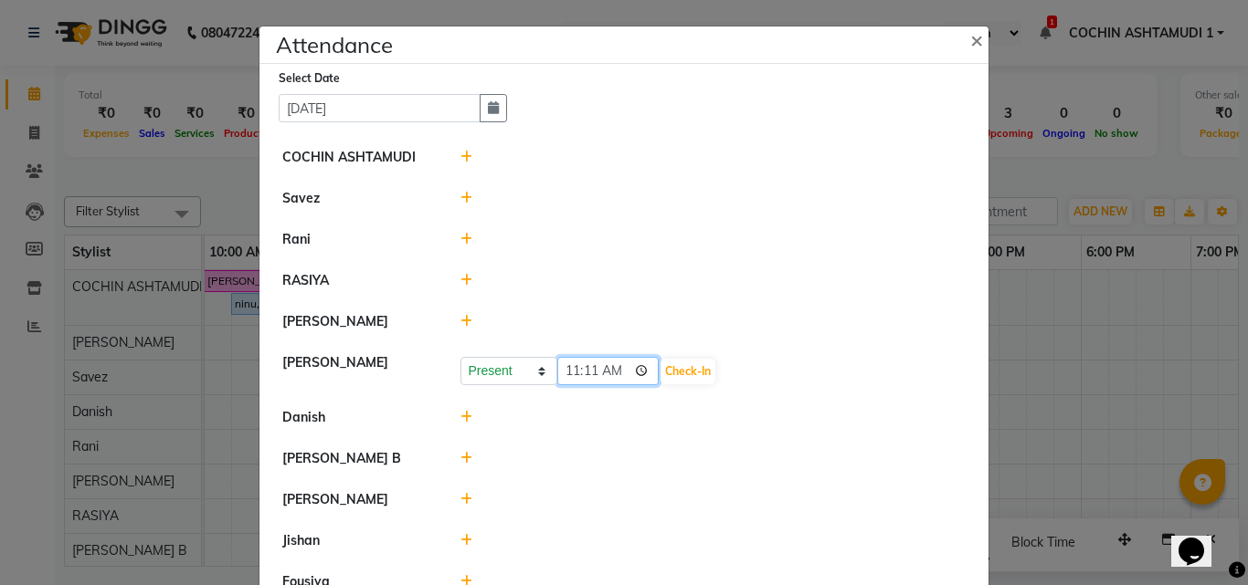
click at [587, 371] on input "11:11" at bounding box center [608, 371] width 102 height 28
type input "11:09"
click at [661, 370] on button "Check-In" at bounding box center [687, 372] width 55 height 26
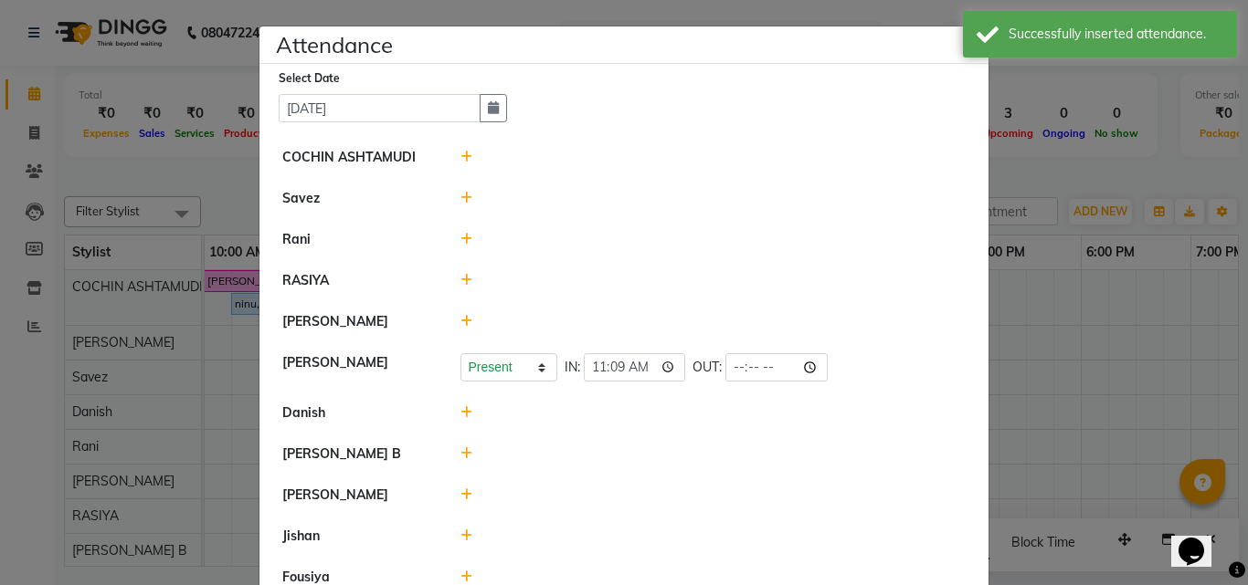
click at [460, 532] on icon at bounding box center [466, 536] width 12 height 13
click at [583, 546] on input "11:11" at bounding box center [608, 545] width 102 height 28
type input "11:09"
click at [661, 546] on button "Check-In" at bounding box center [687, 545] width 55 height 26
click at [770, 11] on ngb-modal-window "Attendance × Select Date 01-09-2025 COCHIN ASHTAMUDI Savez Rani RASIYA BINU MAN…" at bounding box center [624, 292] width 1248 height 585
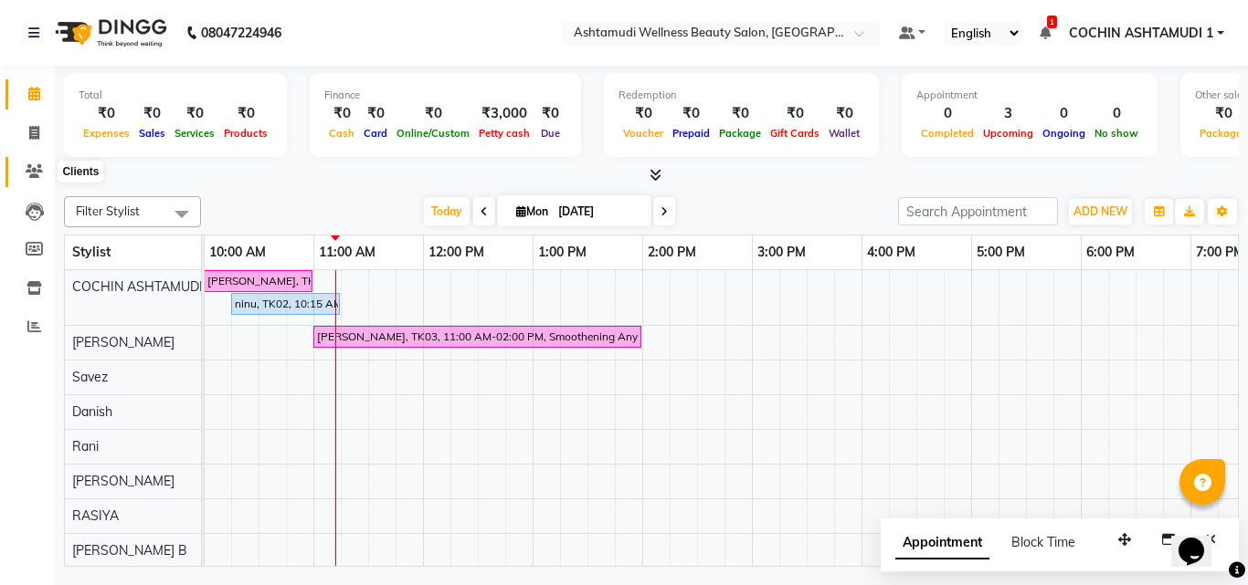
click at [27, 167] on icon at bounding box center [34, 171] width 17 height 14
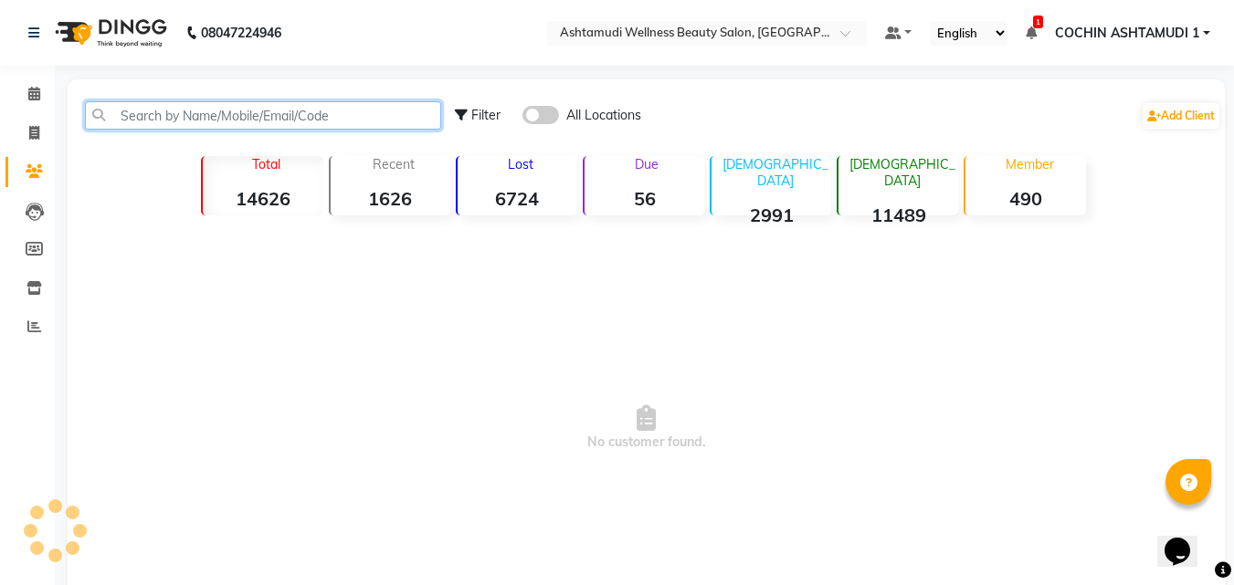
click at [213, 111] on input "text" at bounding box center [263, 115] width 356 height 28
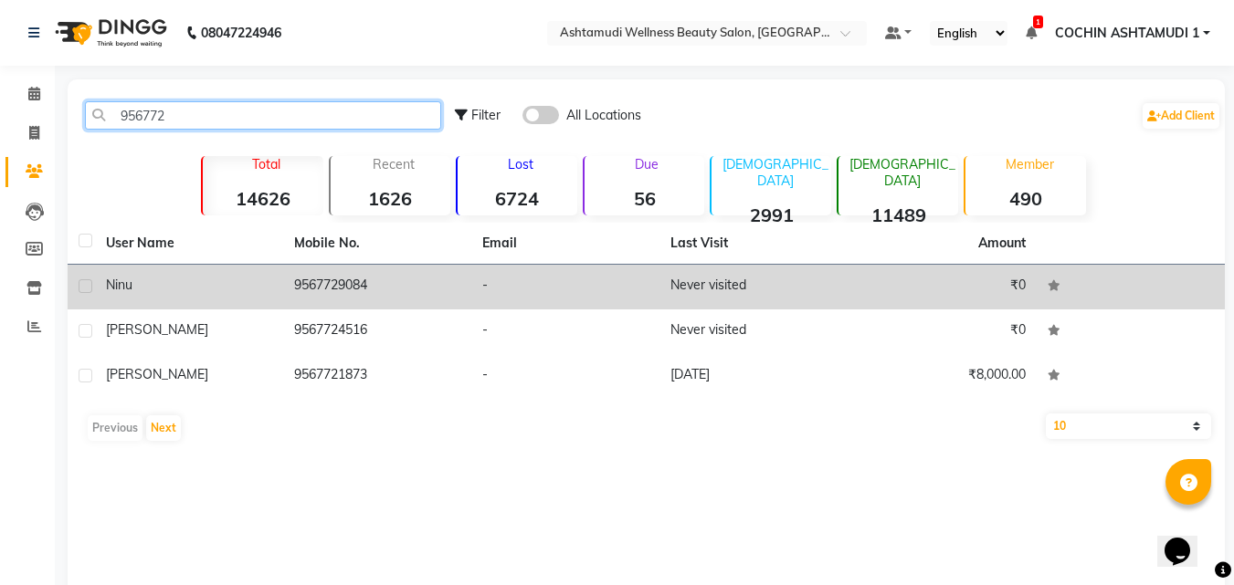
type input "956772"
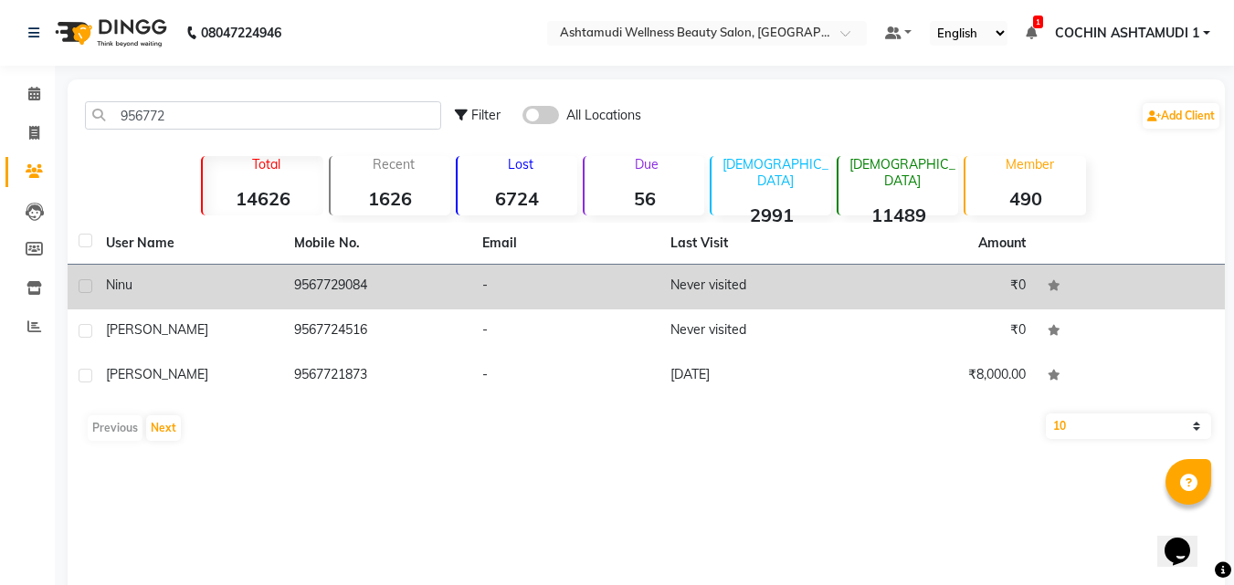
click at [243, 281] on div "ninu" at bounding box center [189, 285] width 166 height 19
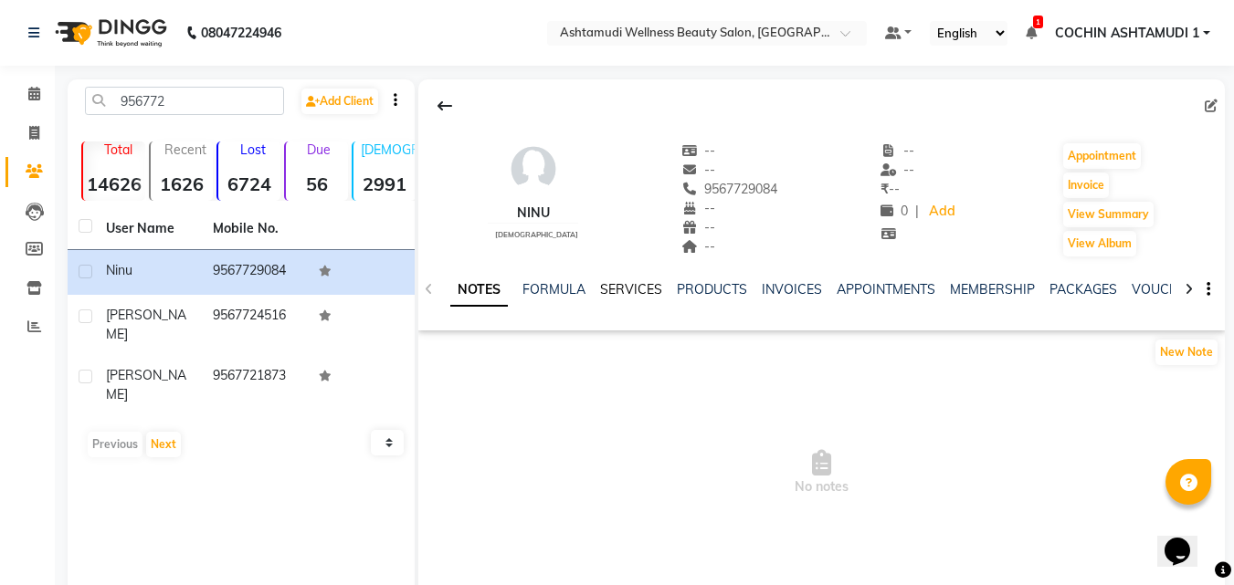
click at [630, 288] on link "SERVICES" at bounding box center [631, 289] width 62 height 16
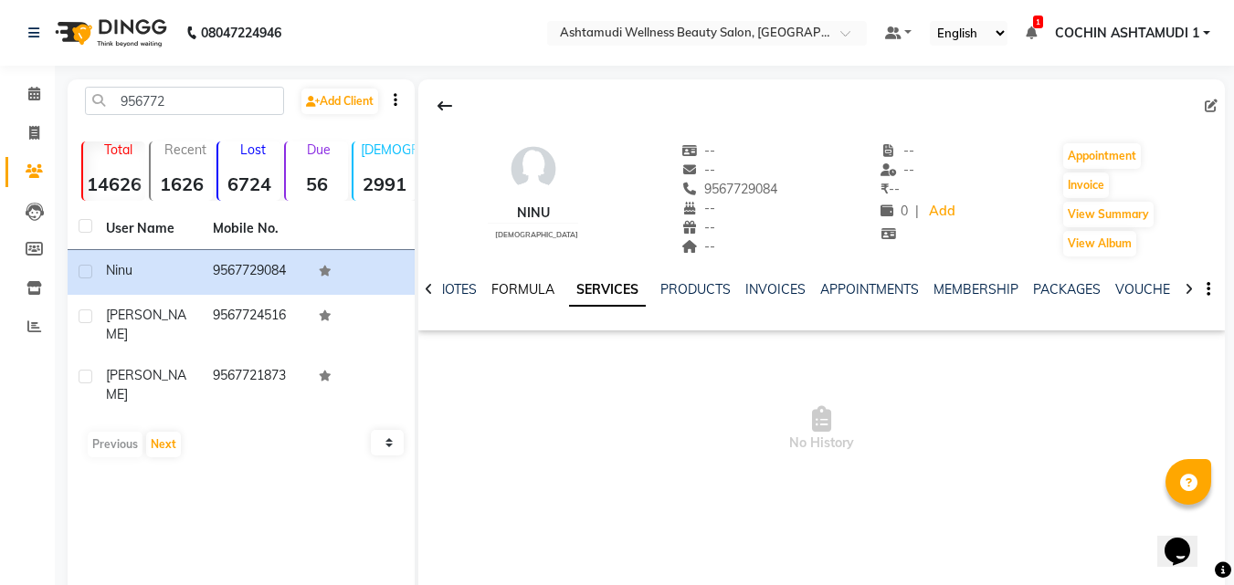
click at [522, 291] on link "FORMULA" at bounding box center [522, 289] width 63 height 16
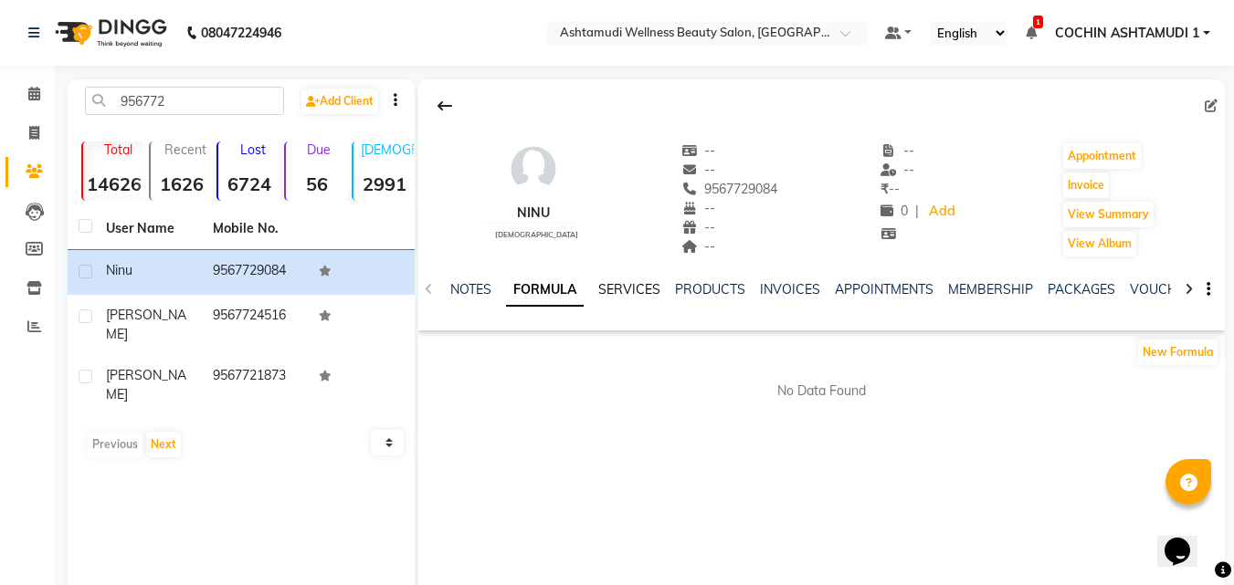
click at [617, 283] on link "SERVICES" at bounding box center [629, 289] width 62 height 16
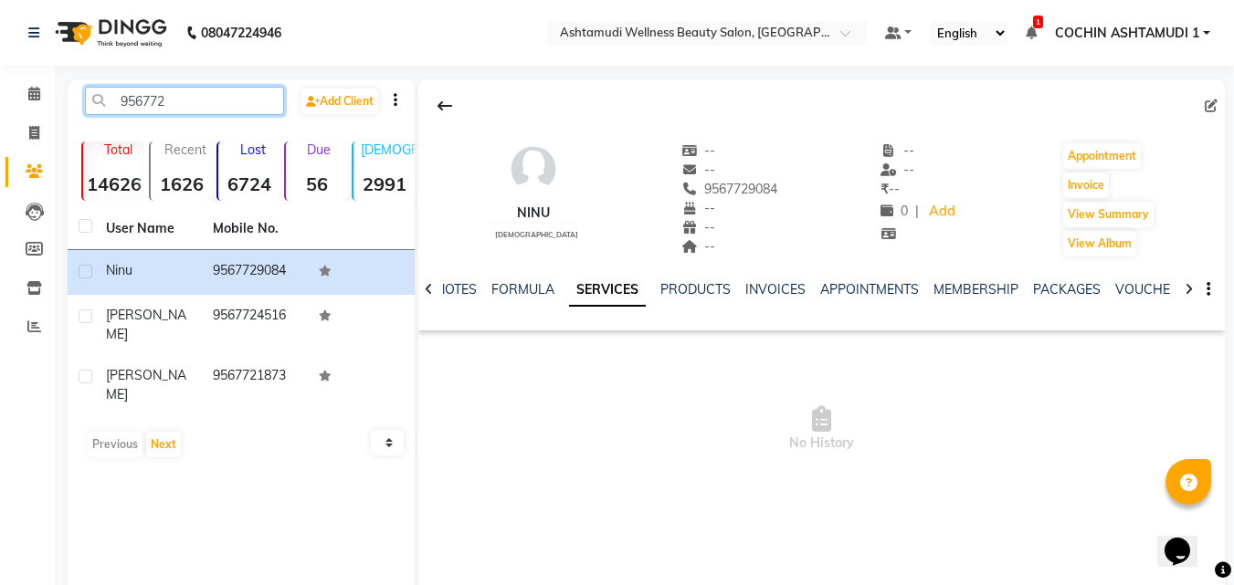
click at [140, 98] on input "956772" at bounding box center [184, 101] width 199 height 28
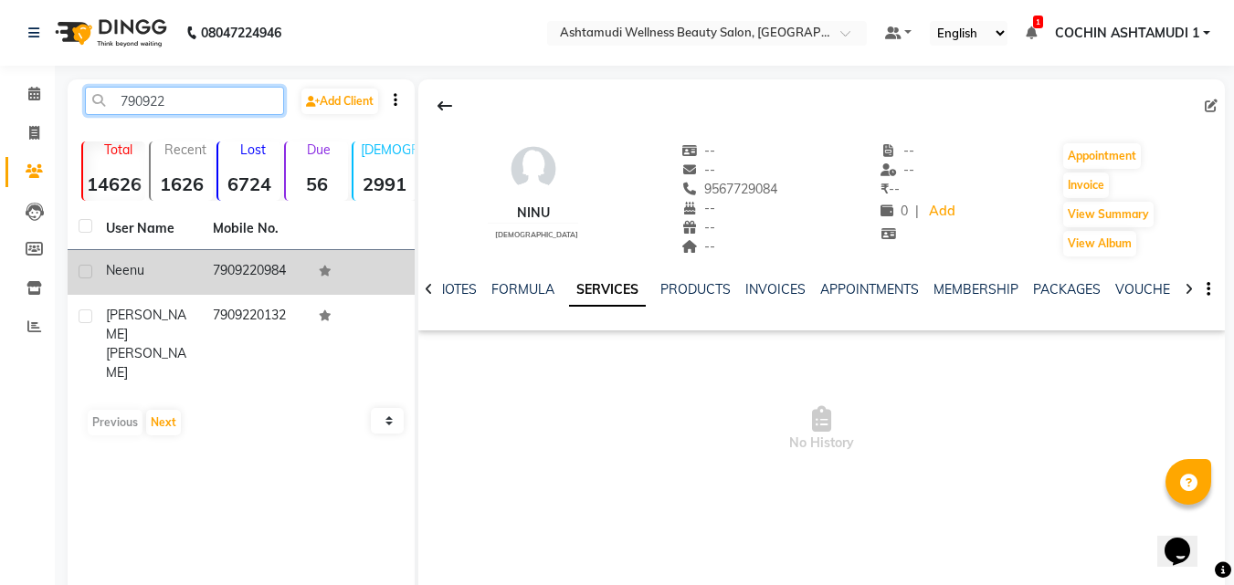
type input "790922"
click at [206, 268] on td "7909220984" at bounding box center [255, 272] width 107 height 45
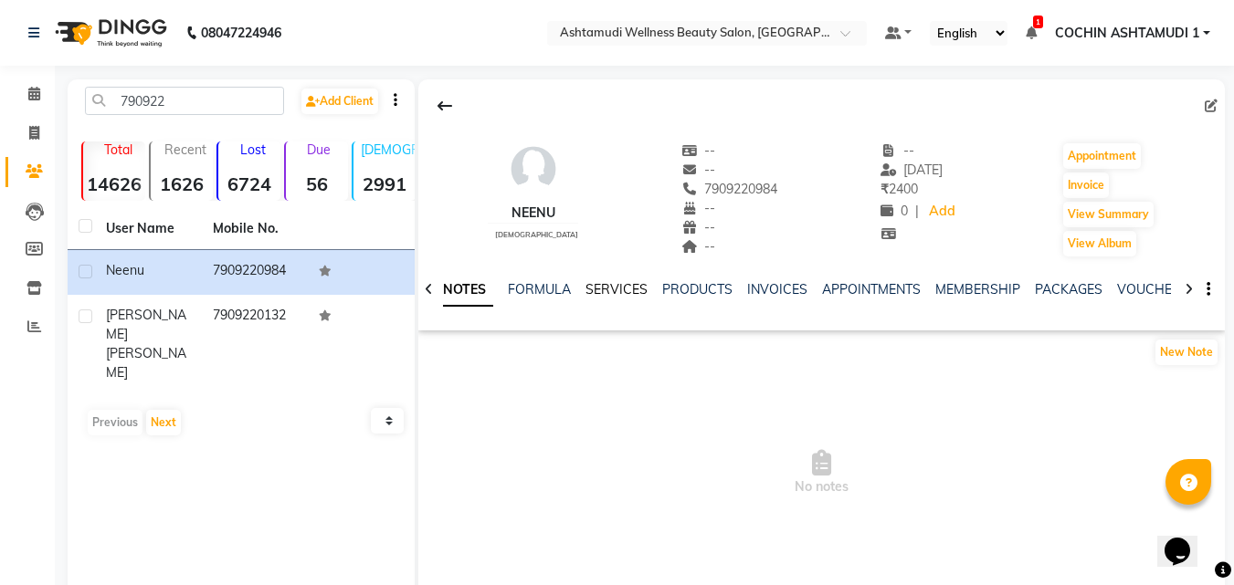
click at [617, 290] on link "SERVICES" at bounding box center [616, 289] width 62 height 16
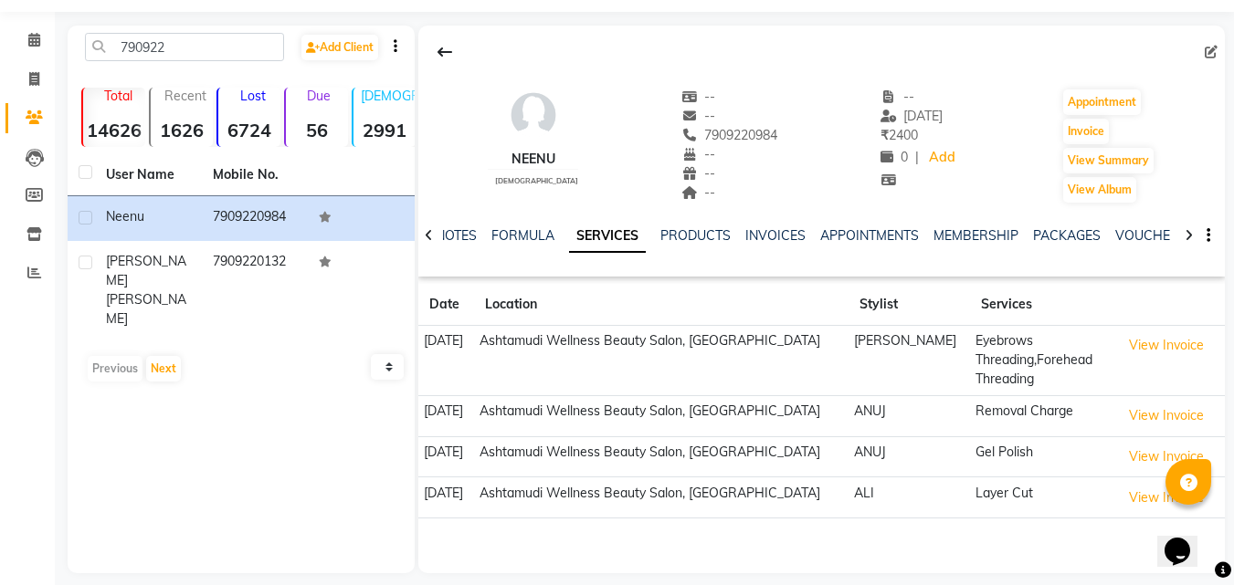
scroll to position [69, 0]
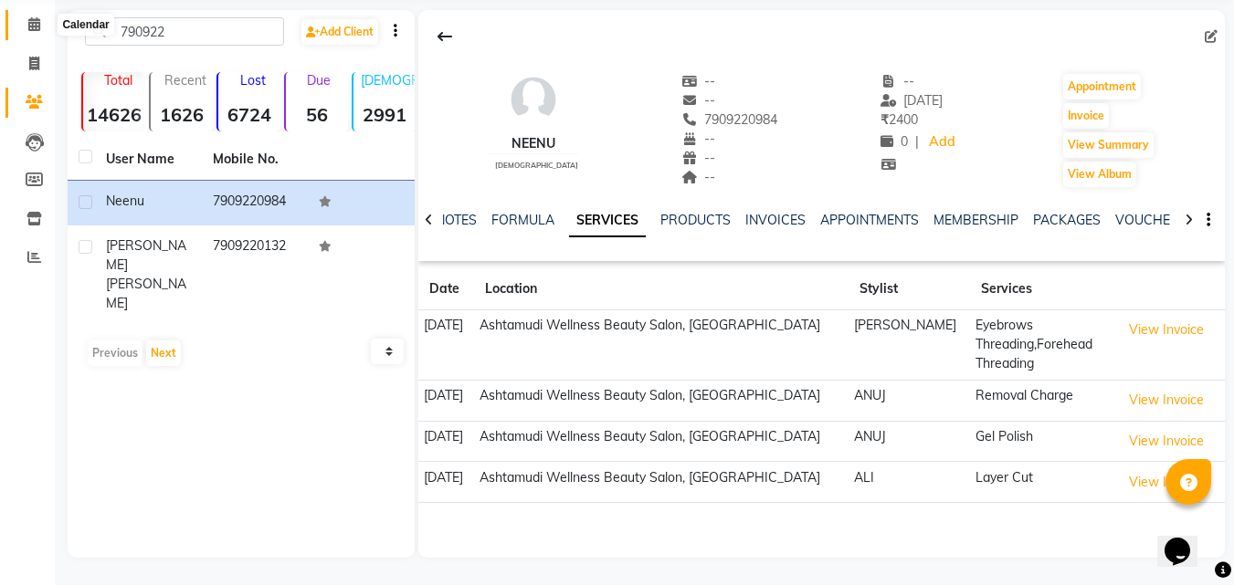
click at [34, 28] on icon at bounding box center [34, 24] width 12 height 14
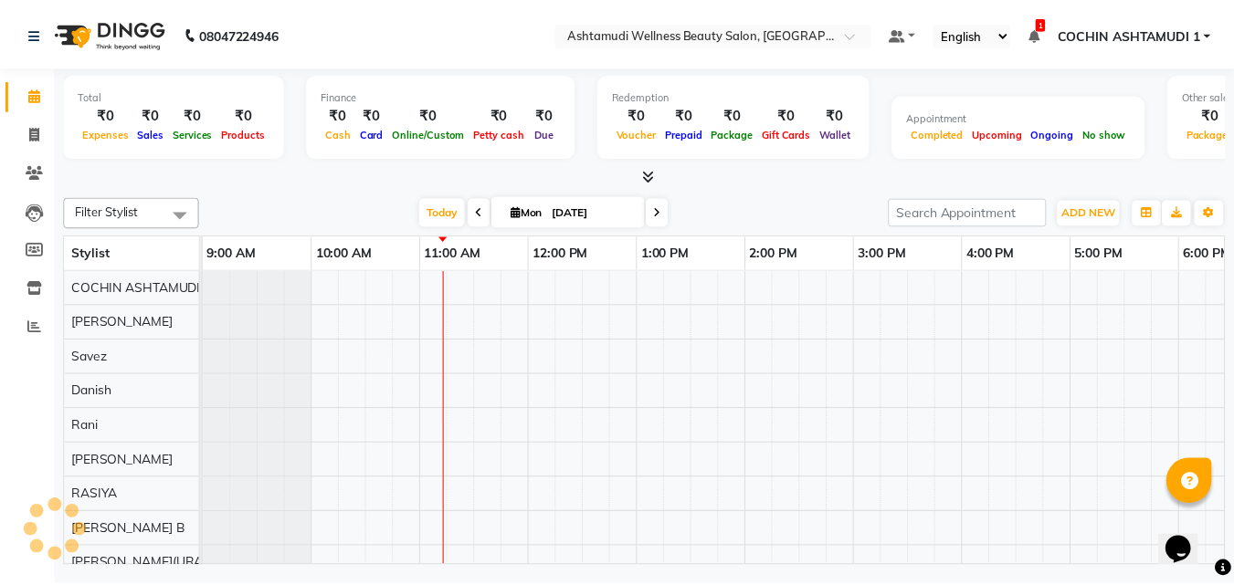
scroll to position [0, 220]
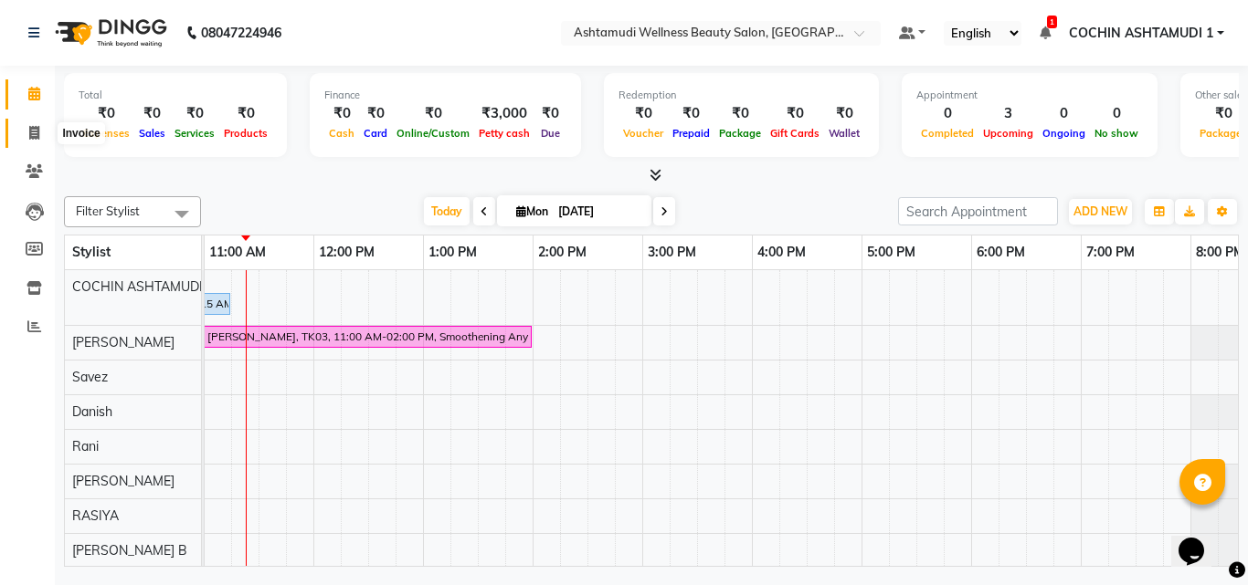
click at [30, 124] on span at bounding box center [34, 133] width 32 height 21
select select "service"
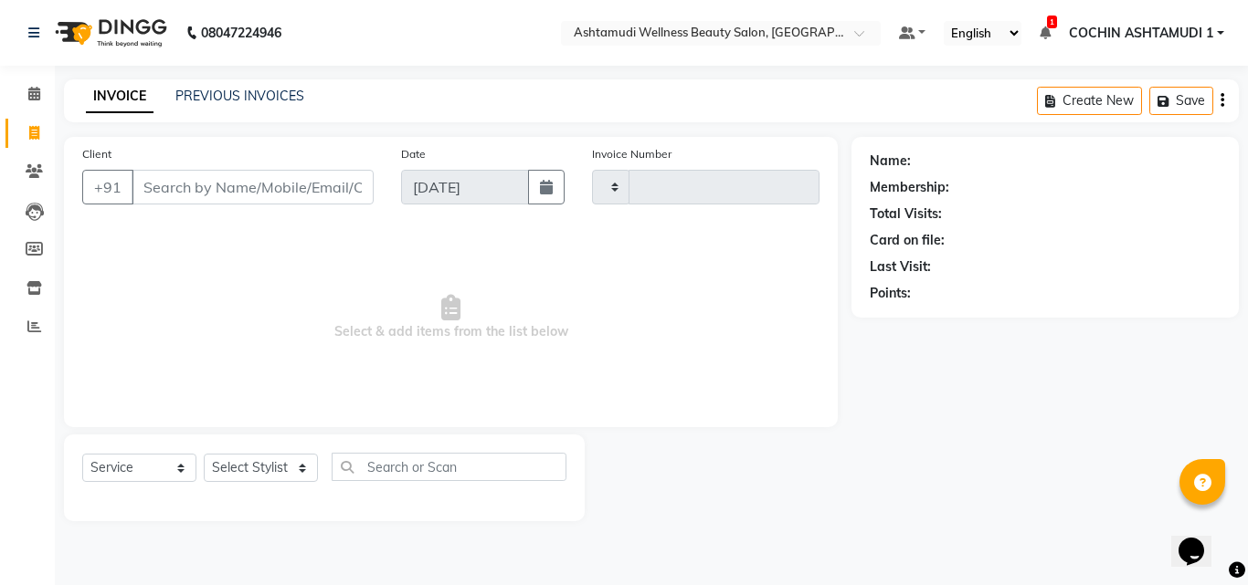
type input "4691"
select select "4632"
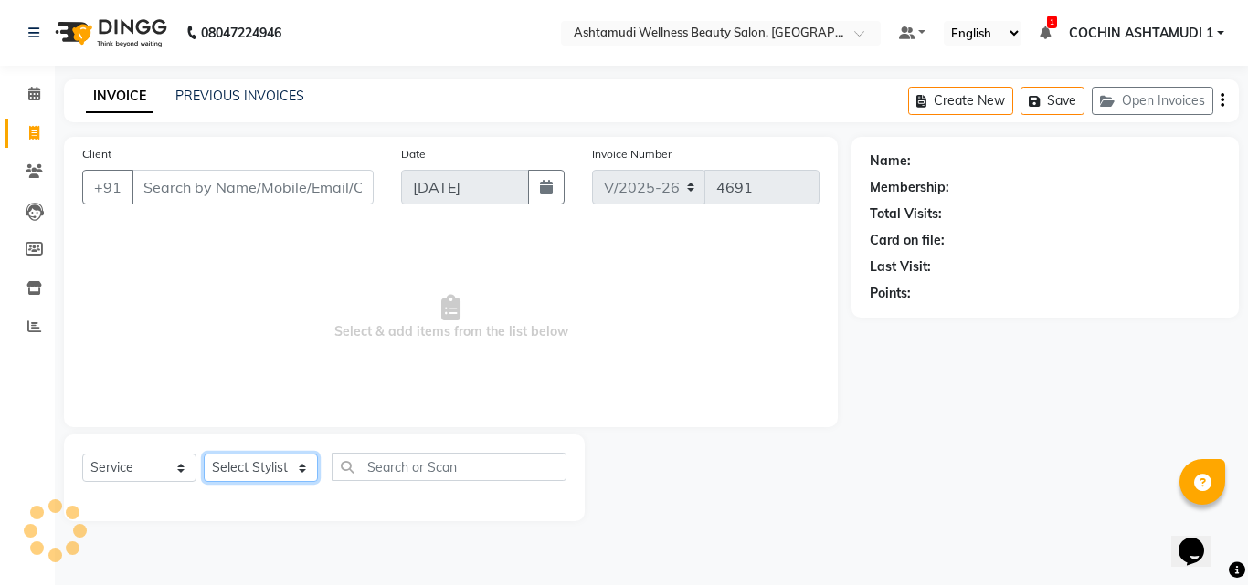
click at [232, 460] on select "Select Stylist" at bounding box center [261, 468] width 114 height 28
select select "34115"
click at [204, 454] on select "Select Stylist Aiswarya B Ankith(URAJ) BINU MANGAR COCHIN ASHTAMUDI Danish Diks…" at bounding box center [263, 468] width 119 height 28
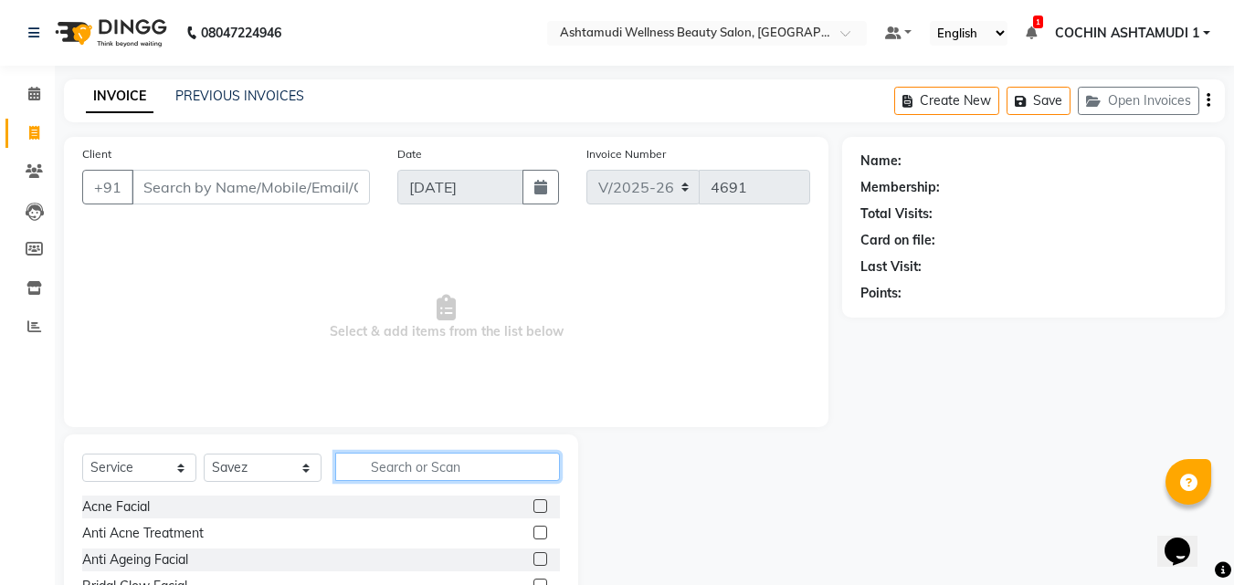
click at [381, 456] on input "text" at bounding box center [448, 467] width 226 height 28
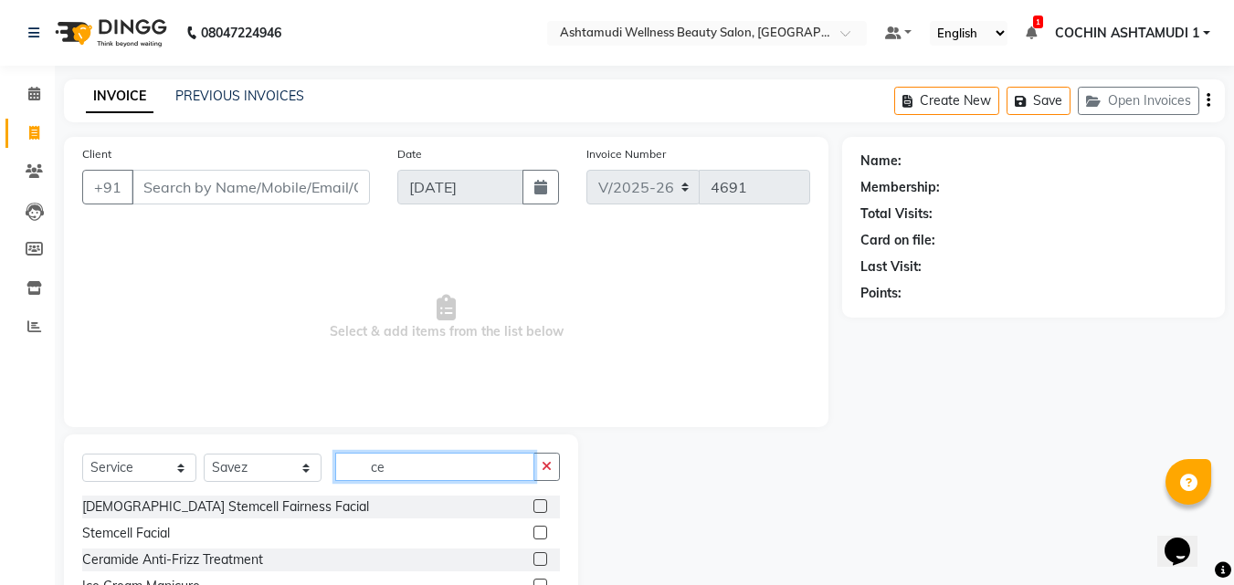
type input "cer"
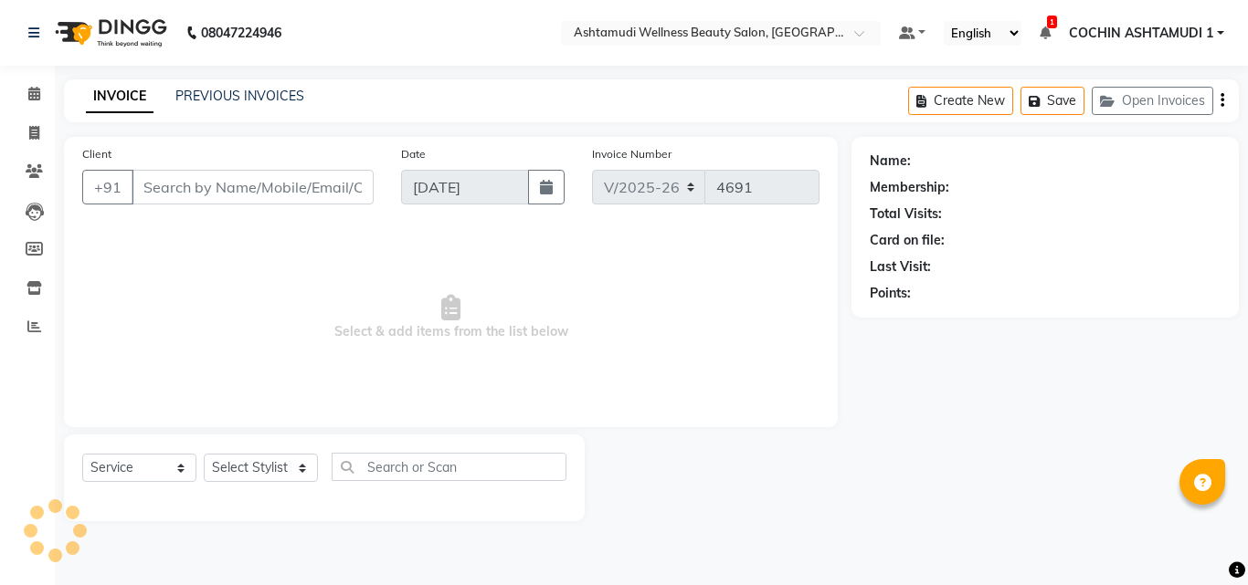
select select "4632"
select select "service"
type input "8078736831"
type input "[DATE]"
select select
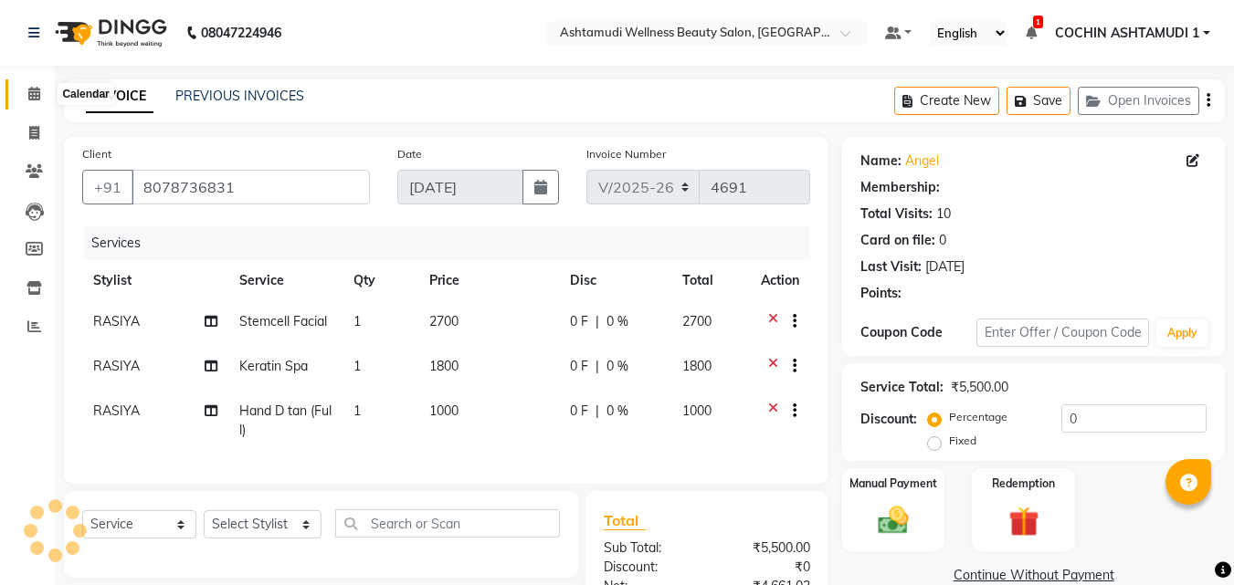
click at [43, 93] on span at bounding box center [34, 94] width 32 height 21
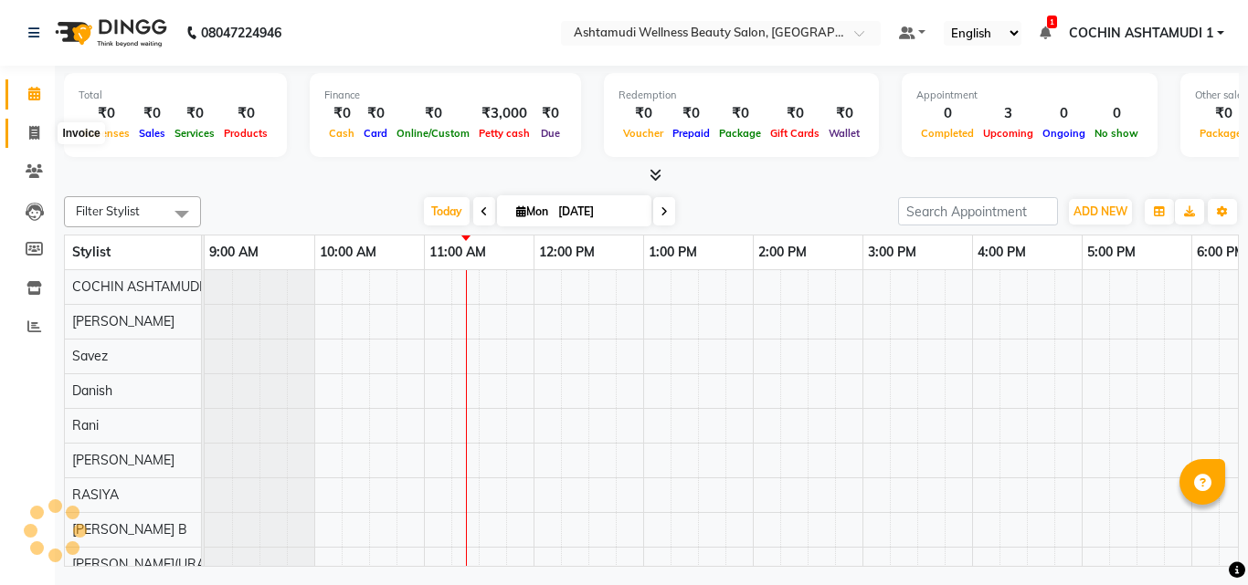
click at [43, 134] on span at bounding box center [34, 133] width 32 height 21
select select "service"
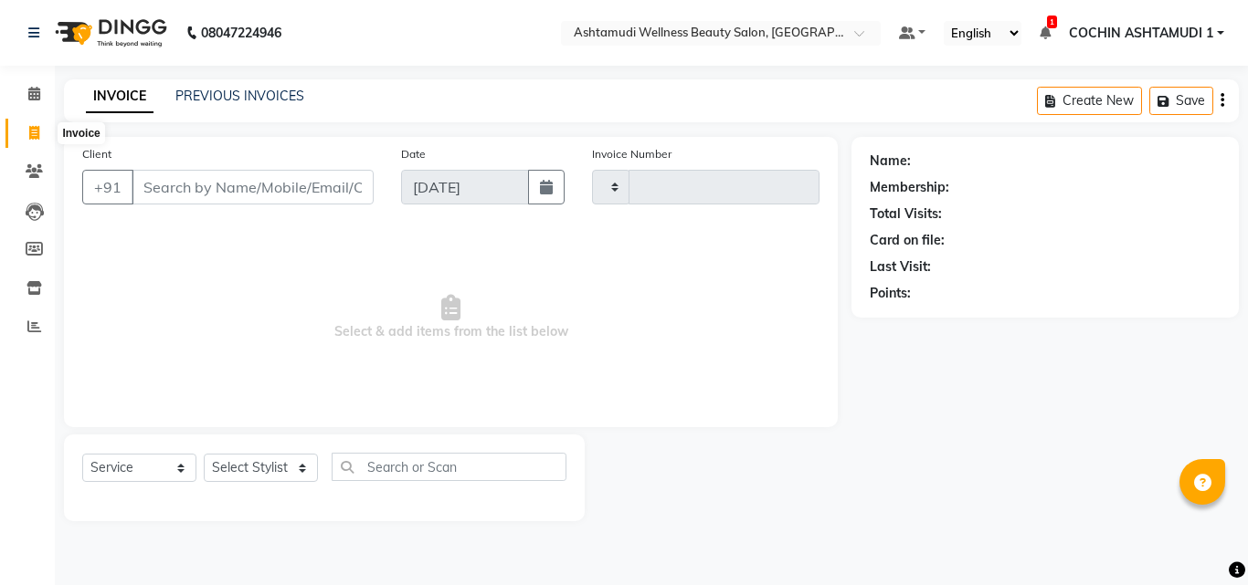
type input "4691"
select select "4632"
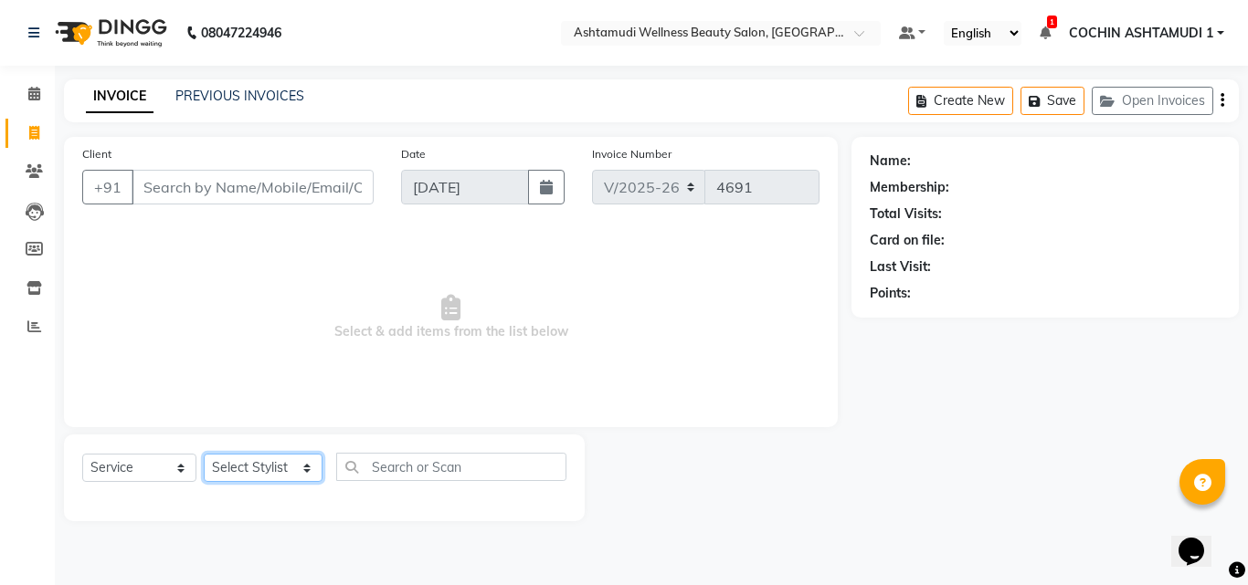
click at [255, 465] on select "Select Stylist [PERSON_NAME](URAJ) [PERSON_NAME] COCHIN ASHTAMUDI Danish [PERSO…" at bounding box center [263, 468] width 119 height 28
select select "34115"
click at [204, 454] on select "Select Stylist [PERSON_NAME](URAJ) [PERSON_NAME] COCHIN ASHTAMUDI Danish [PERSO…" at bounding box center [263, 468] width 119 height 28
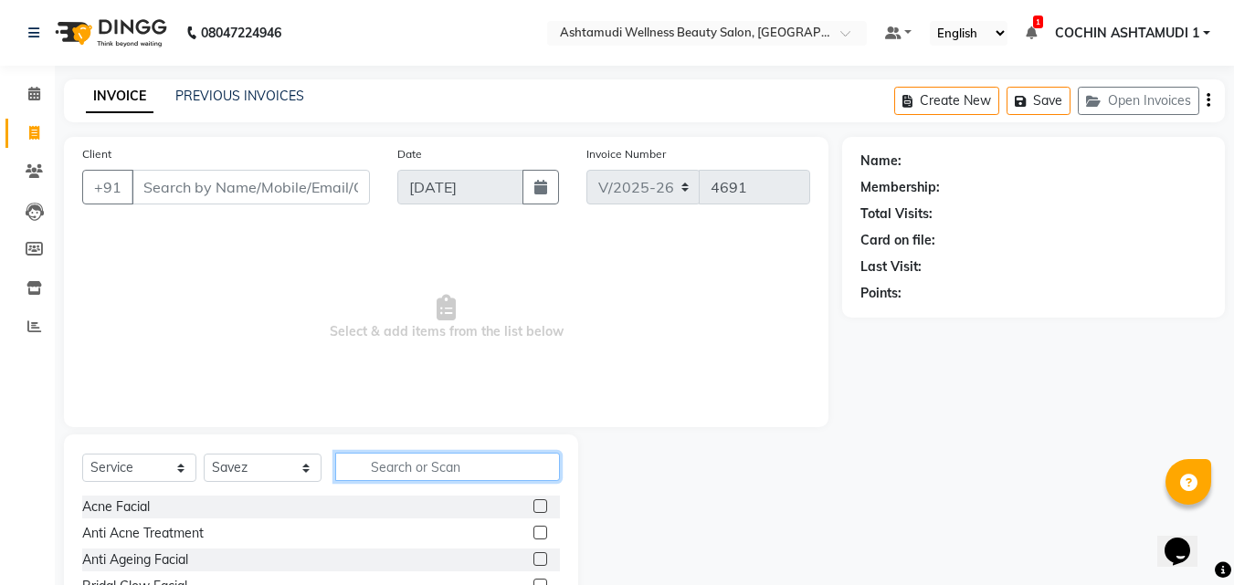
click at [387, 461] on input "text" at bounding box center [448, 467] width 226 height 28
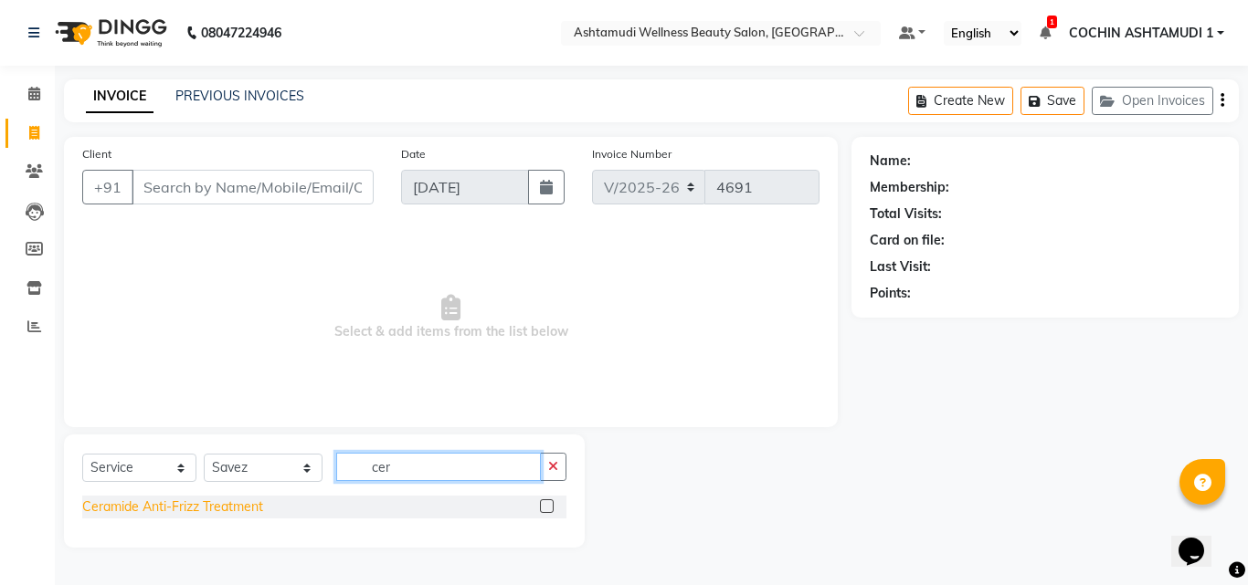
type input "cer"
click at [176, 509] on div "Ceramide Anti-Frizz Treatment" at bounding box center [172, 507] width 181 height 19
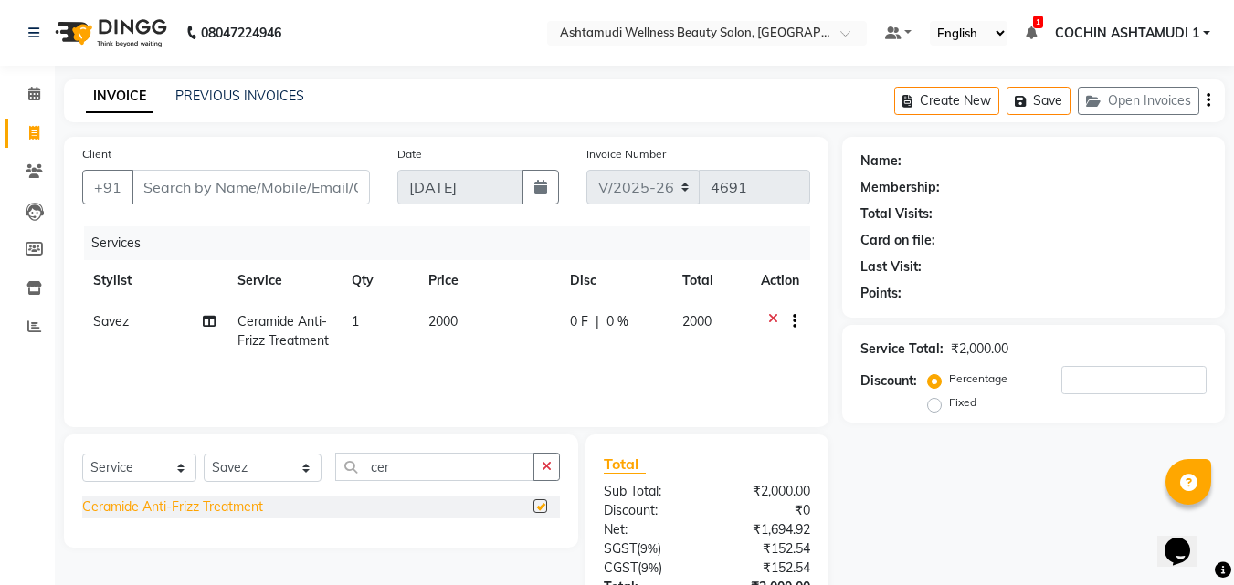
checkbox input "false"
click at [553, 465] on button "button" at bounding box center [546, 467] width 26 height 28
type input "layer"
click at [117, 498] on div "Layer Cut" at bounding box center [111, 507] width 58 height 19
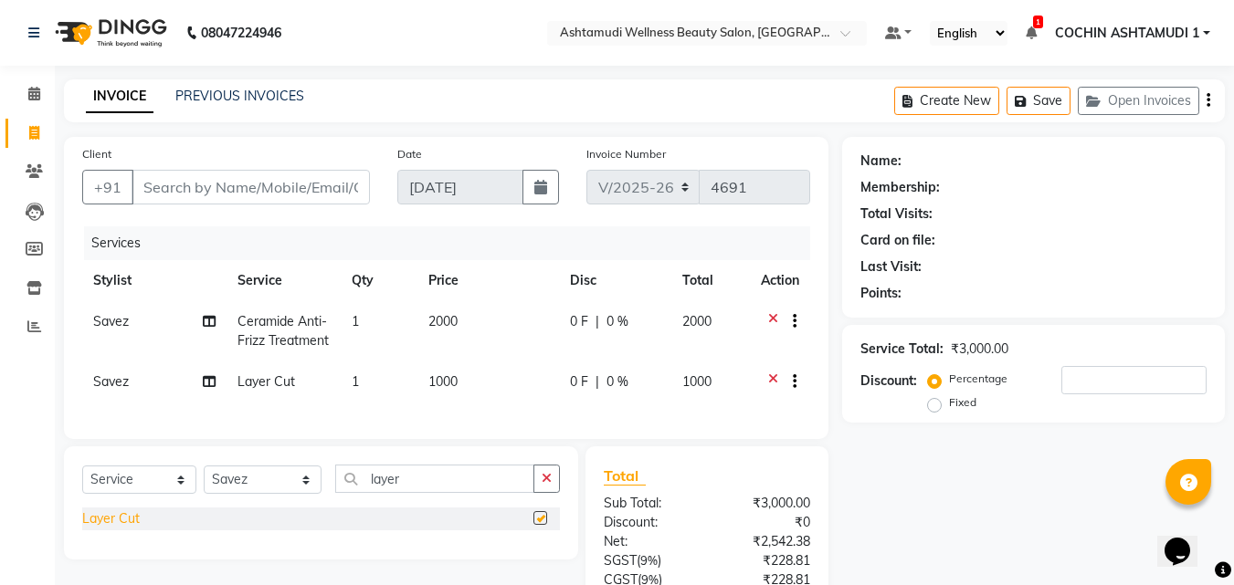
checkbox input "false"
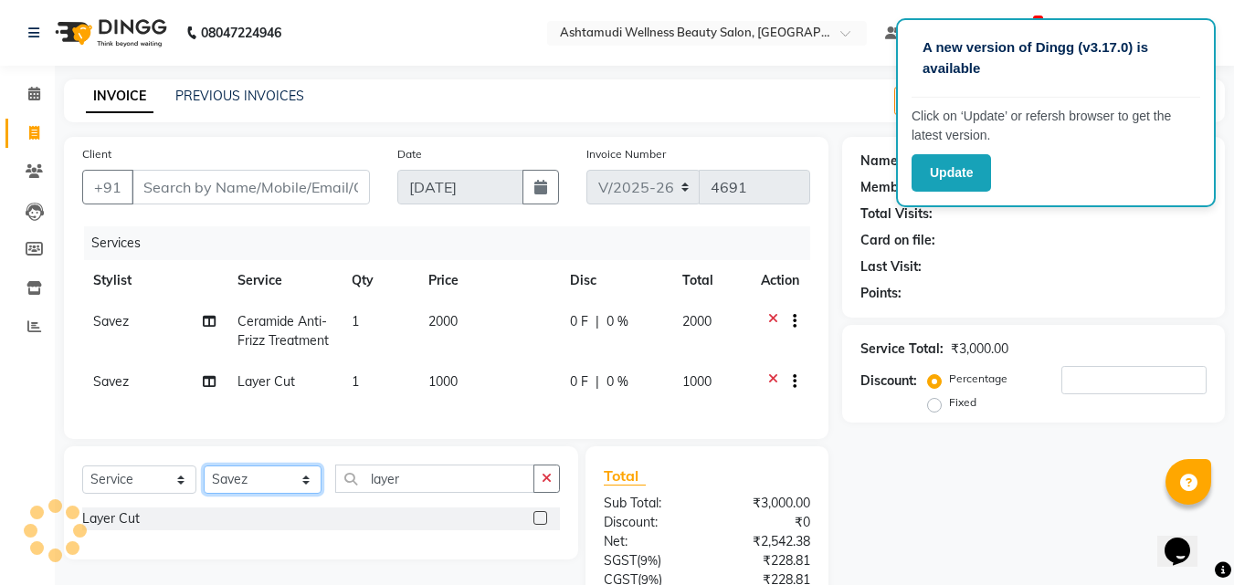
click at [255, 493] on select "Select Stylist [PERSON_NAME](URAJ) [PERSON_NAME] COCHIN ASHTAMUDI Danish [PERSO…" at bounding box center [263, 480] width 118 height 28
select select "88294"
click at [204, 480] on select "Select Stylist [PERSON_NAME](URAJ) [PERSON_NAME] COCHIN ASHTAMUDI Danish [PERSO…" at bounding box center [263, 480] width 118 height 28
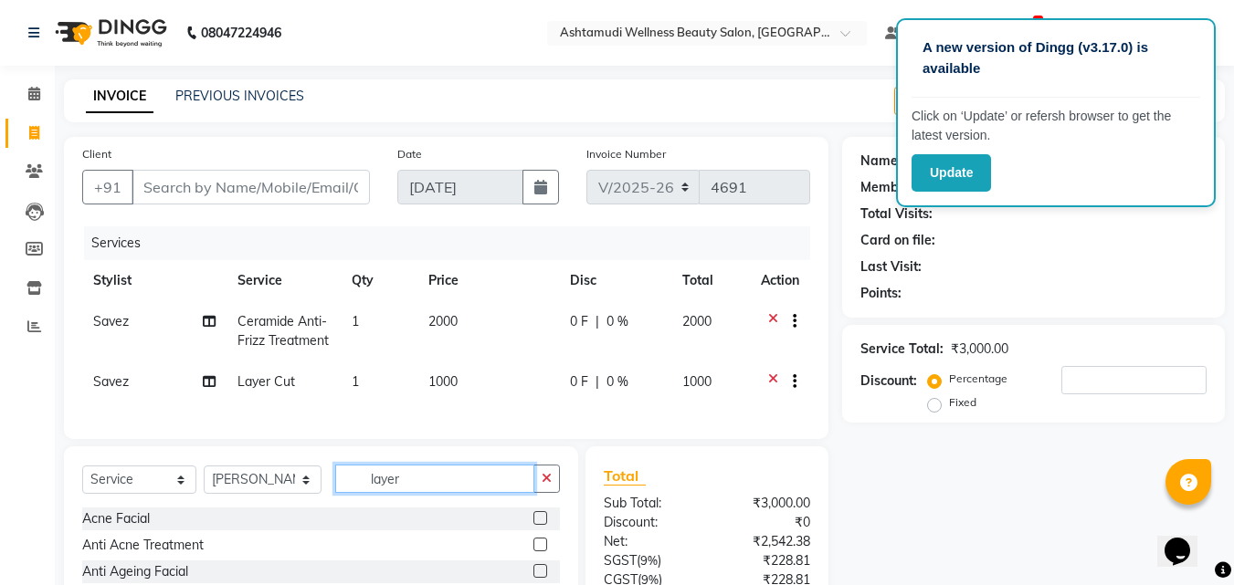
click at [448, 493] on input "layer" at bounding box center [435, 479] width 200 height 28
type input "eye"
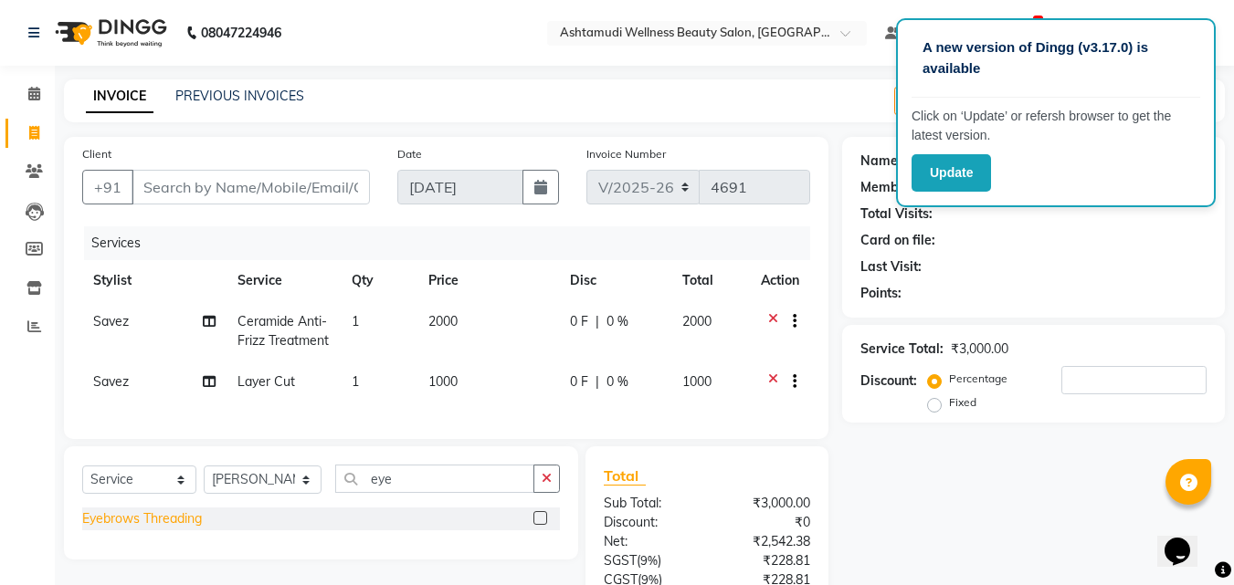
click at [161, 529] on div "Eyebrows Threading" at bounding box center [142, 519] width 120 height 19
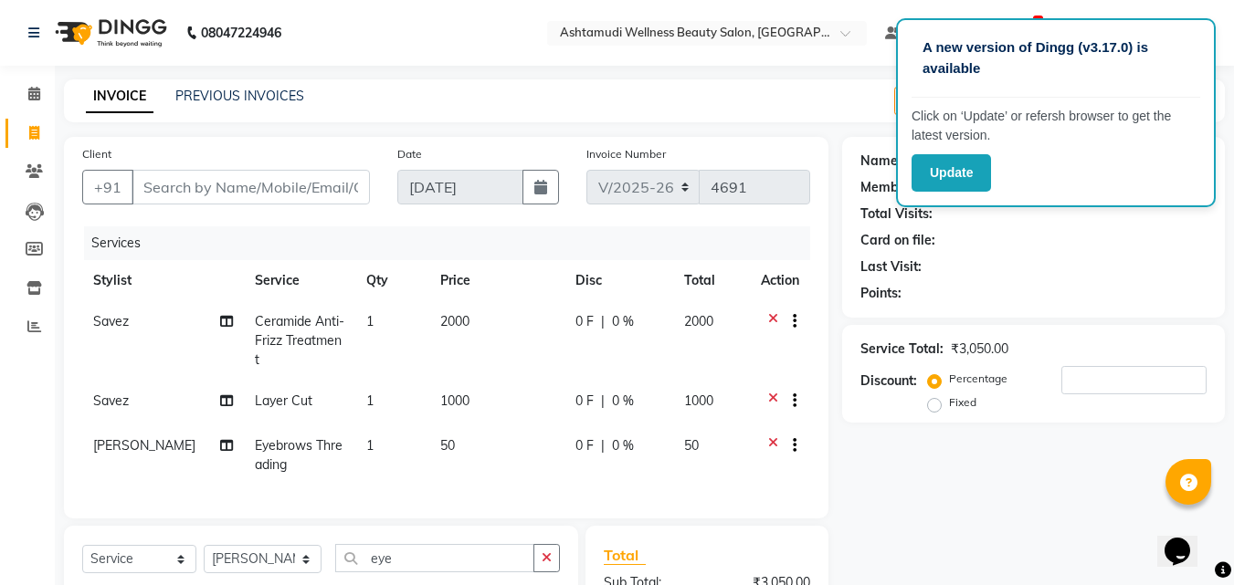
checkbox input "false"
click at [399, 555] on input "eye" at bounding box center [435, 558] width 200 height 28
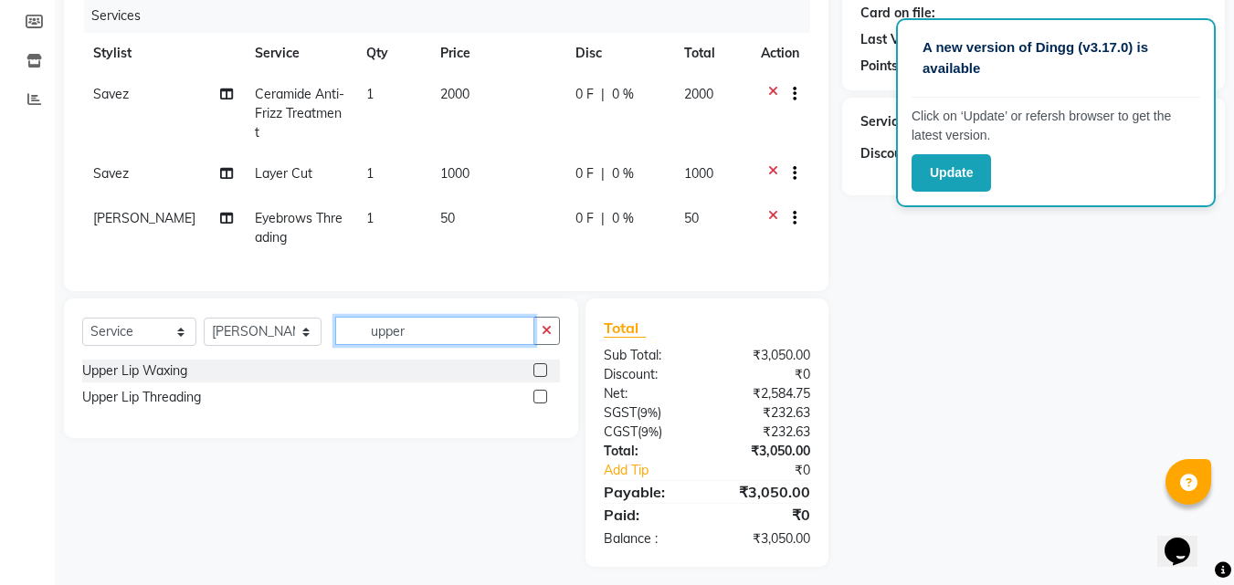
scroll to position [231, 0]
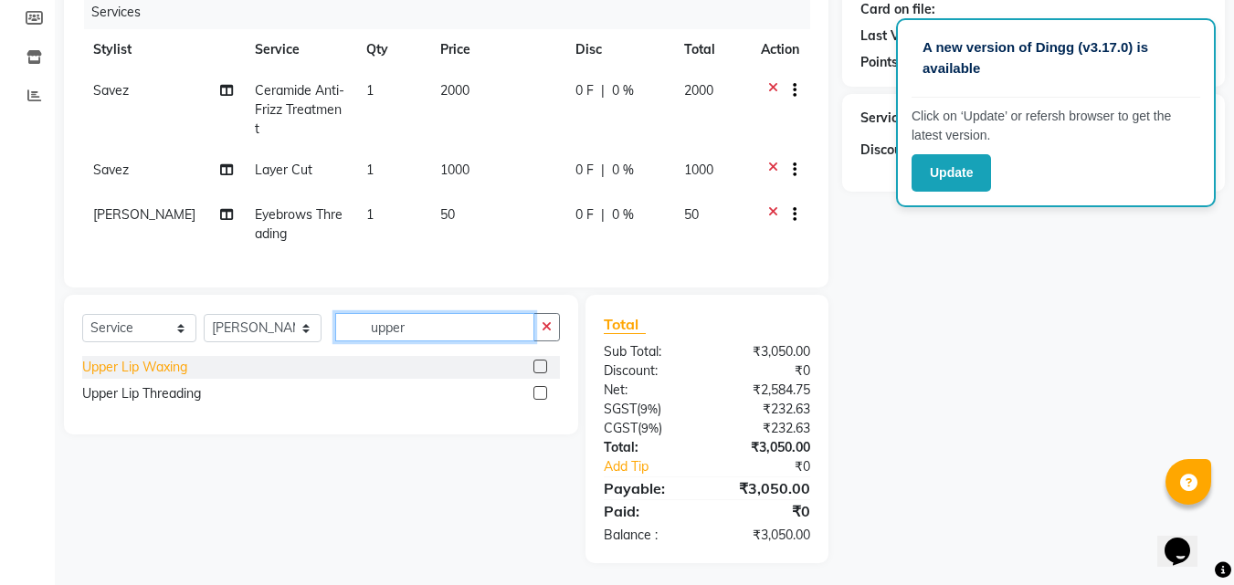
type input "upper"
click at [166, 358] on div "Upper Lip Waxing" at bounding box center [134, 367] width 105 height 19
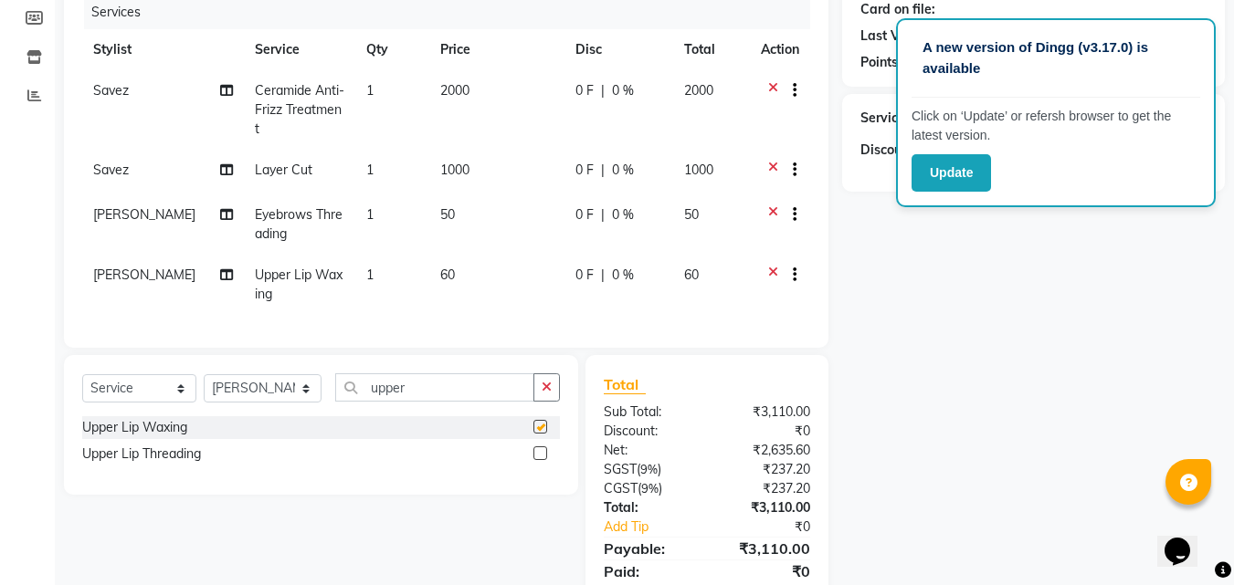
checkbox input "false"
click at [271, 388] on select "Select Stylist Aiswarya B Ankith(URAJ) BINU MANGAR COCHIN ASHTAMUDI Danish Diks…" at bounding box center [263, 388] width 118 height 28
click at [204, 374] on select "Select Stylist Aiswarya B Ankith(URAJ) BINU MANGAR COCHIN ASHTAMUDI Danish Diks…" at bounding box center [263, 388] width 118 height 28
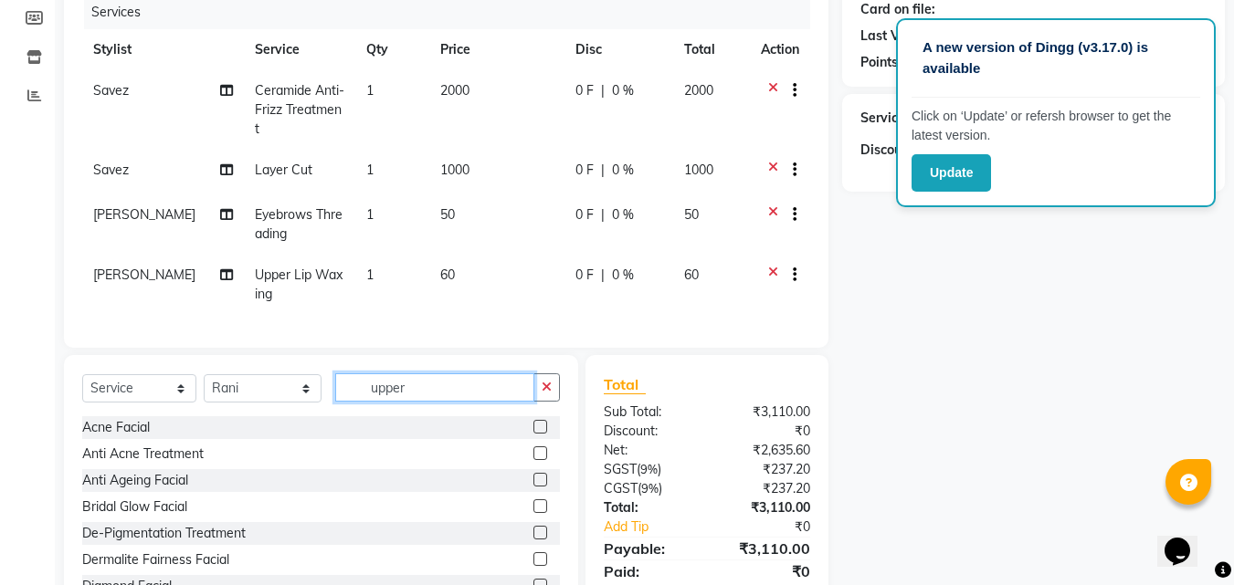
click at [418, 379] on input "upper" at bounding box center [435, 388] width 200 height 28
click at [418, 380] on input "upper" at bounding box center [435, 388] width 200 height 28
click at [297, 383] on select "Select Stylist Aiswarya B Ankith(URAJ) BINU MANGAR COCHIN ASHTAMUDI Danish Diks…" at bounding box center [263, 388] width 118 height 28
select select "88294"
click at [204, 374] on select "Select Stylist Aiswarya B Ankith(URAJ) BINU MANGAR COCHIN ASHTAMUDI Danish Diks…" at bounding box center [263, 388] width 118 height 28
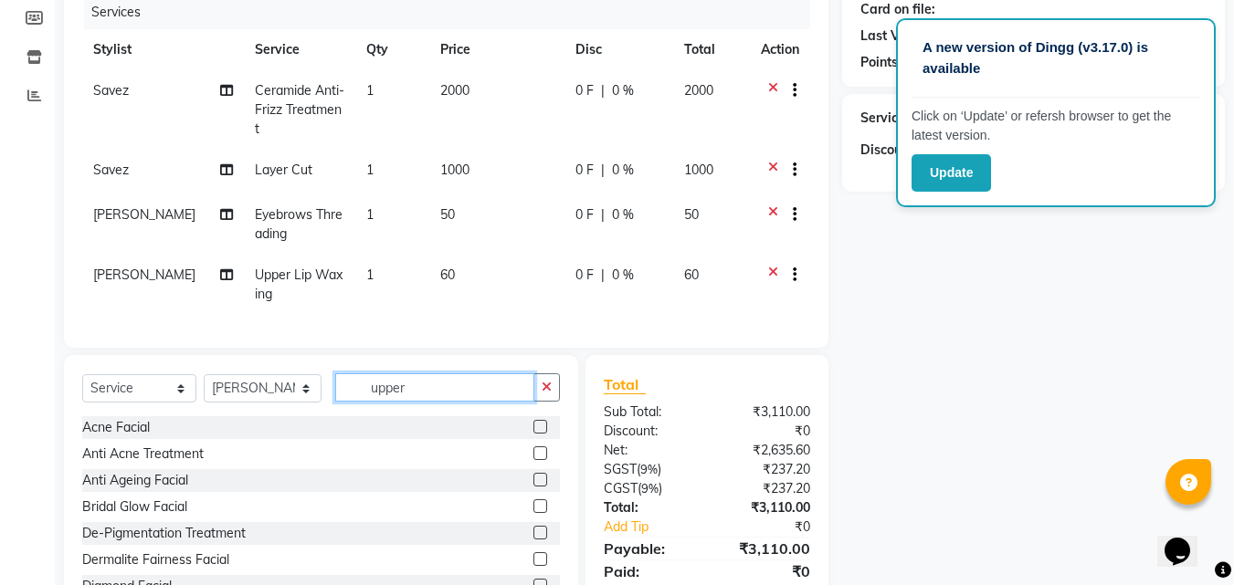
click at [448, 386] on input "upper" at bounding box center [435, 388] width 200 height 28
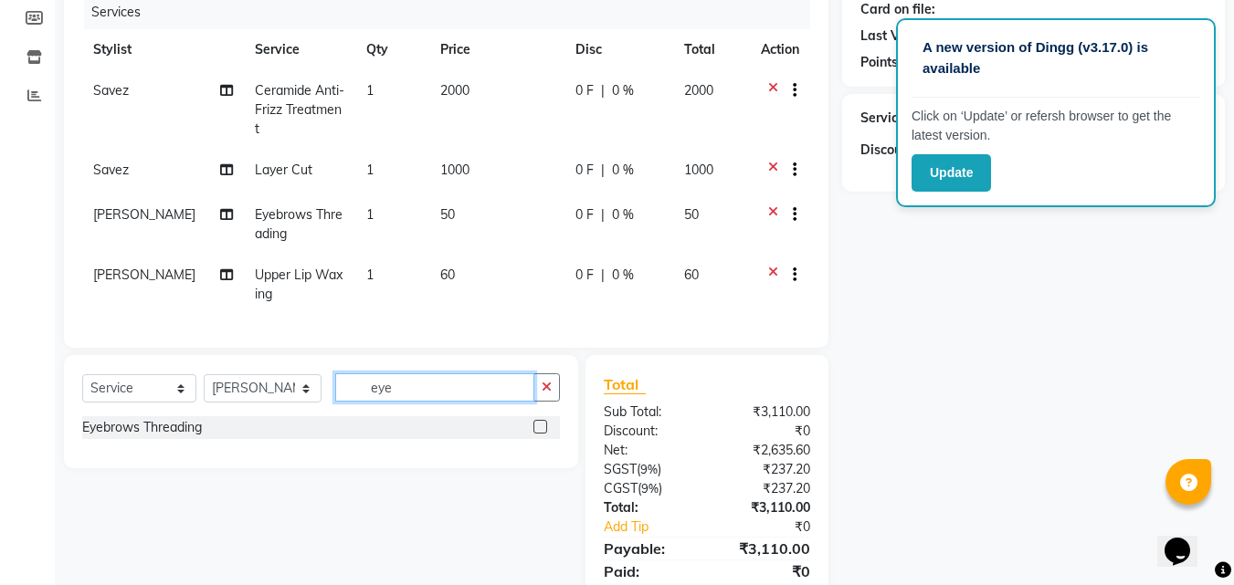
type input "eye"
click at [160, 420] on div "Eyebrows Threading" at bounding box center [142, 427] width 120 height 19
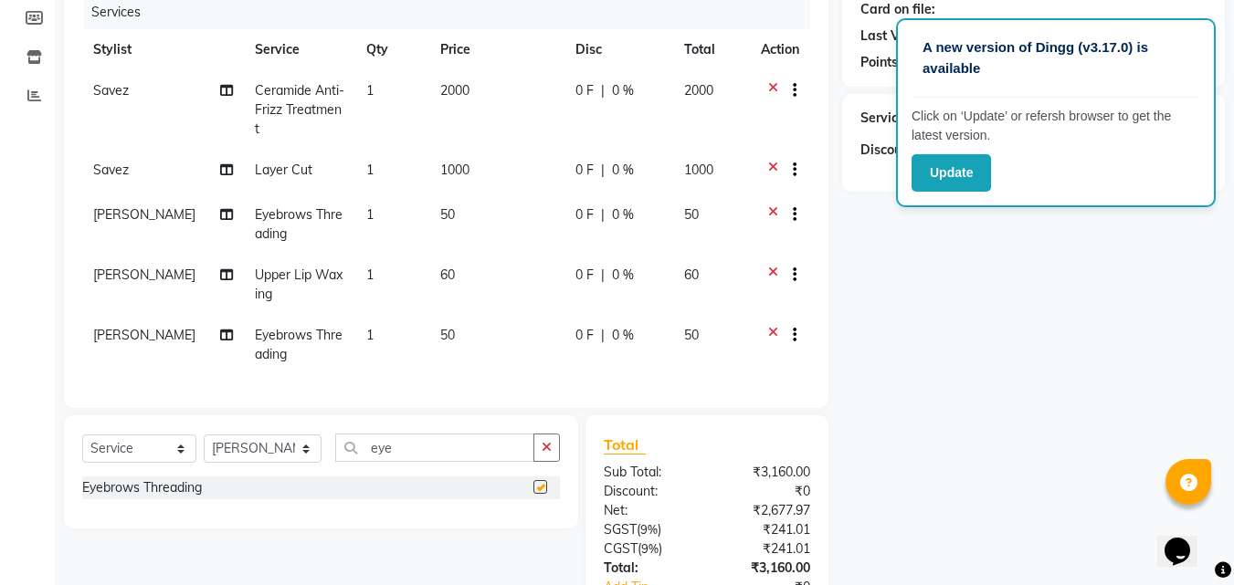
checkbox input "false"
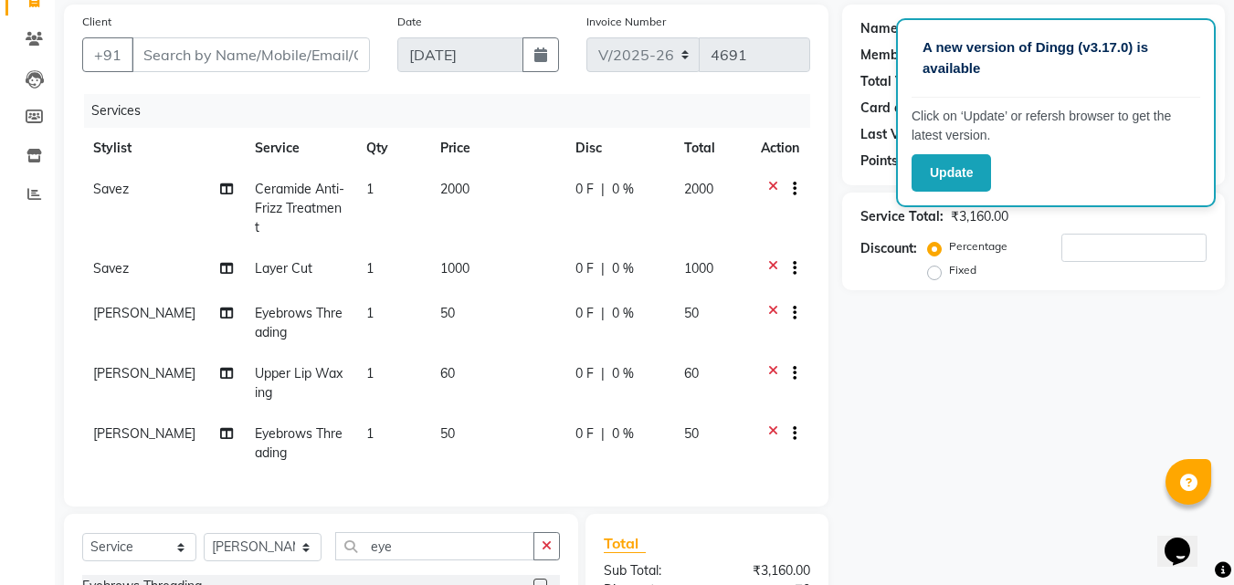
scroll to position [0, 0]
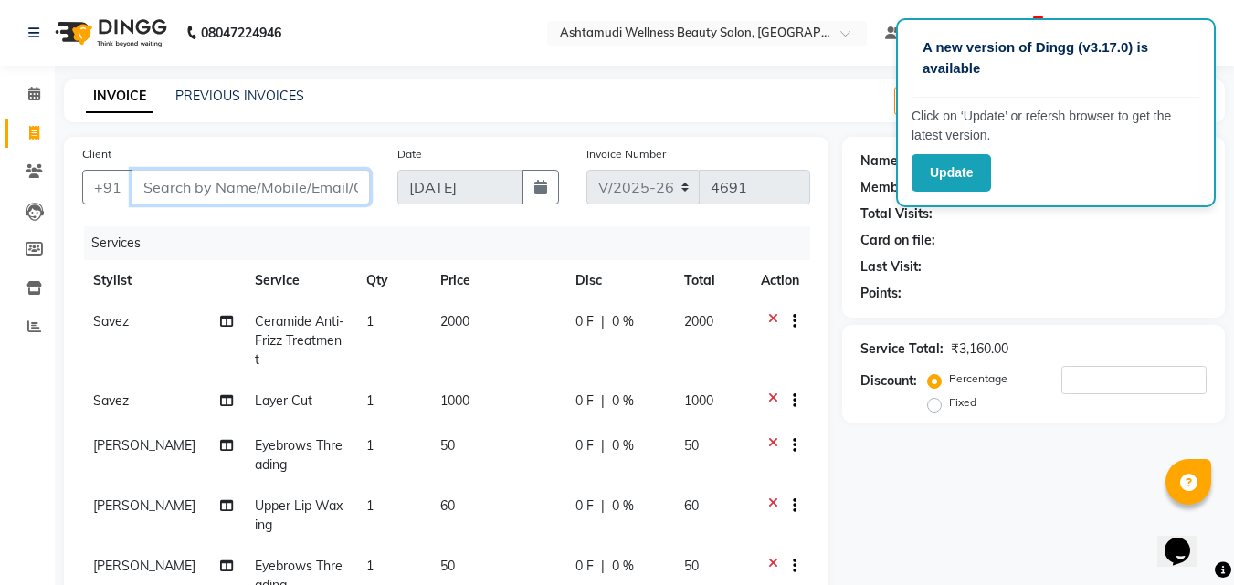
click at [233, 184] on input "Client" at bounding box center [251, 187] width 238 height 35
type input "7"
type input "0"
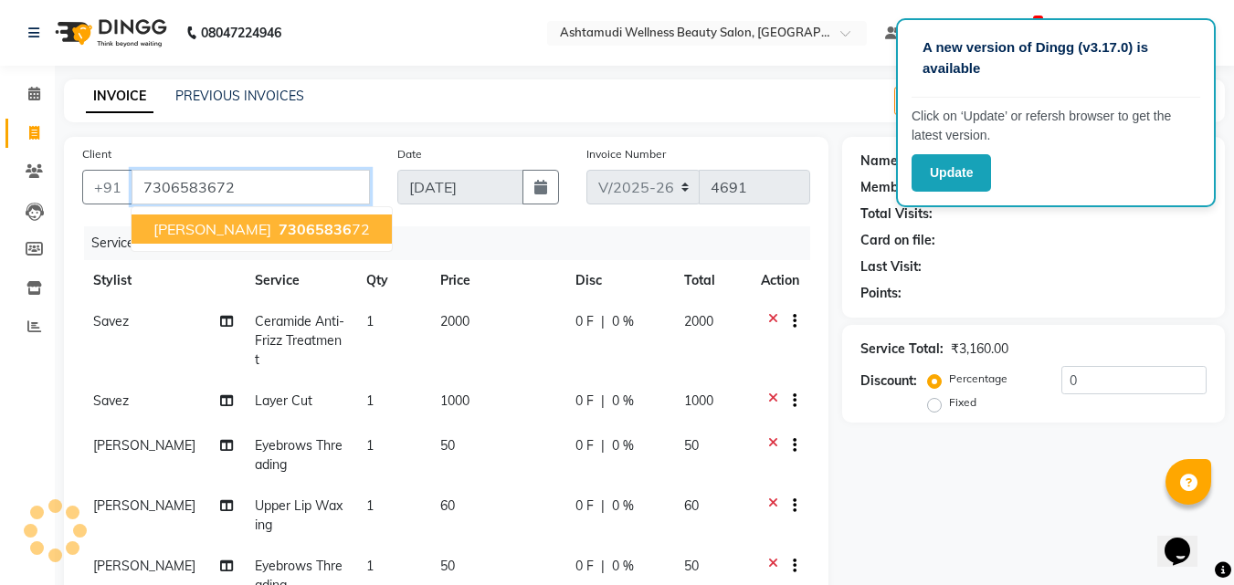
type input "7306583672"
select select "1: Object"
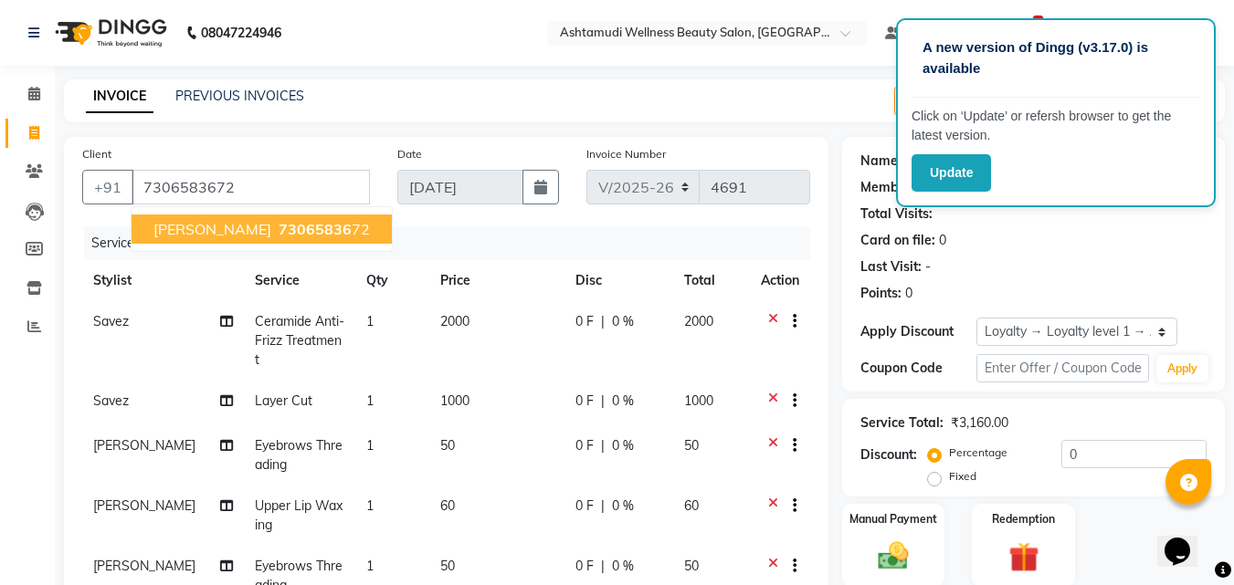
click at [623, 238] on div "Services" at bounding box center [454, 244] width 740 height 34
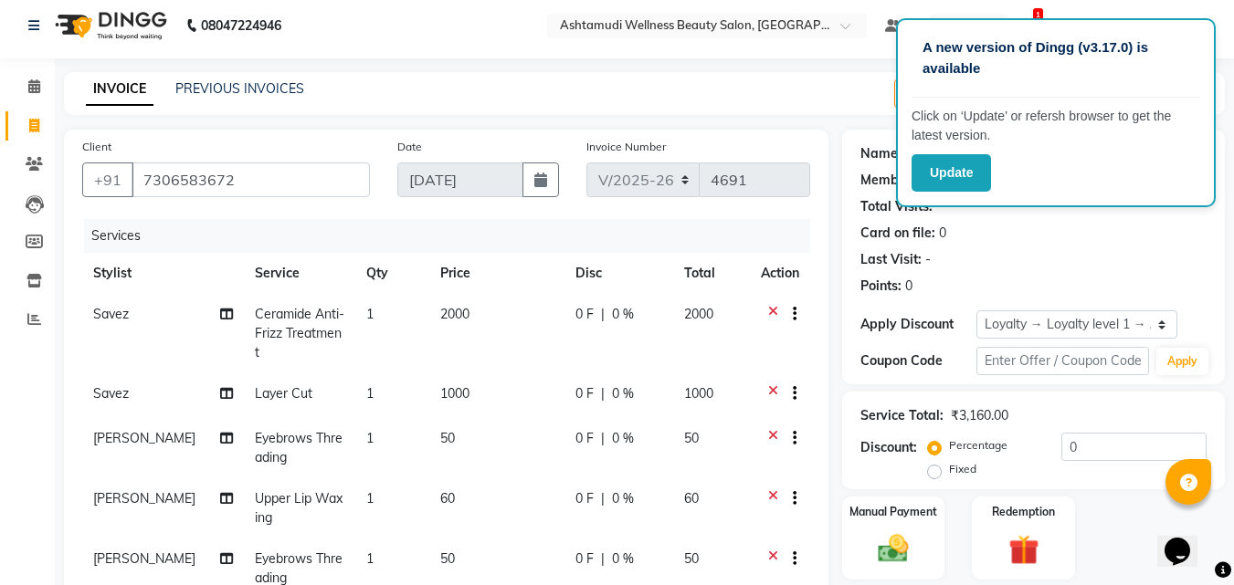
scroll to position [352, 0]
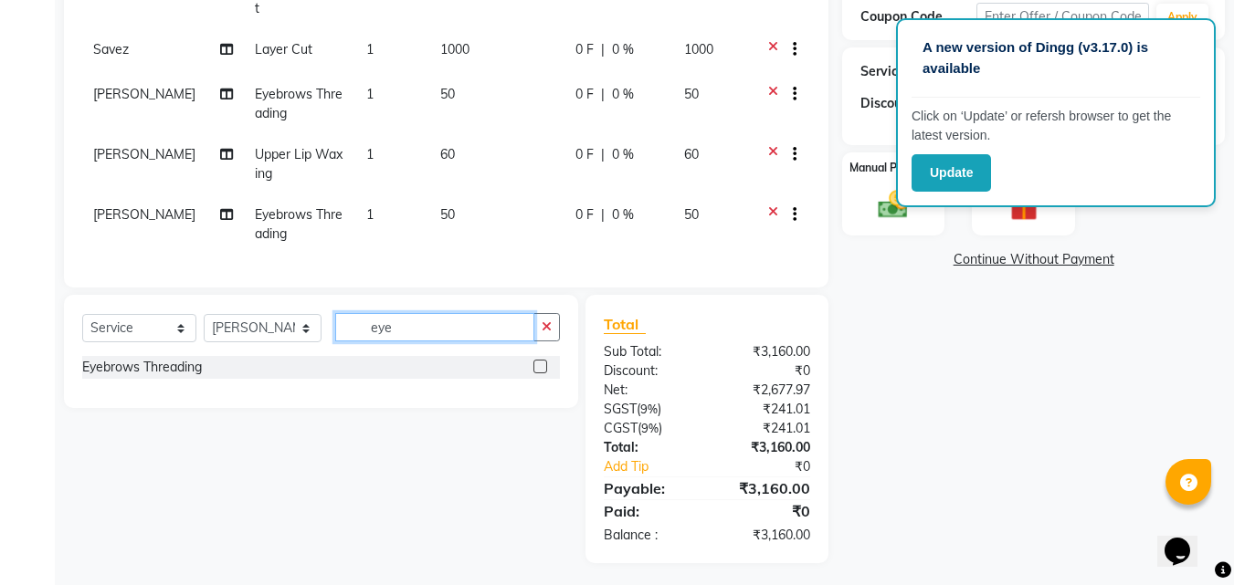
click at [474, 321] on input "eye" at bounding box center [435, 327] width 200 height 28
click at [888, 217] on img at bounding box center [893, 204] width 51 height 37
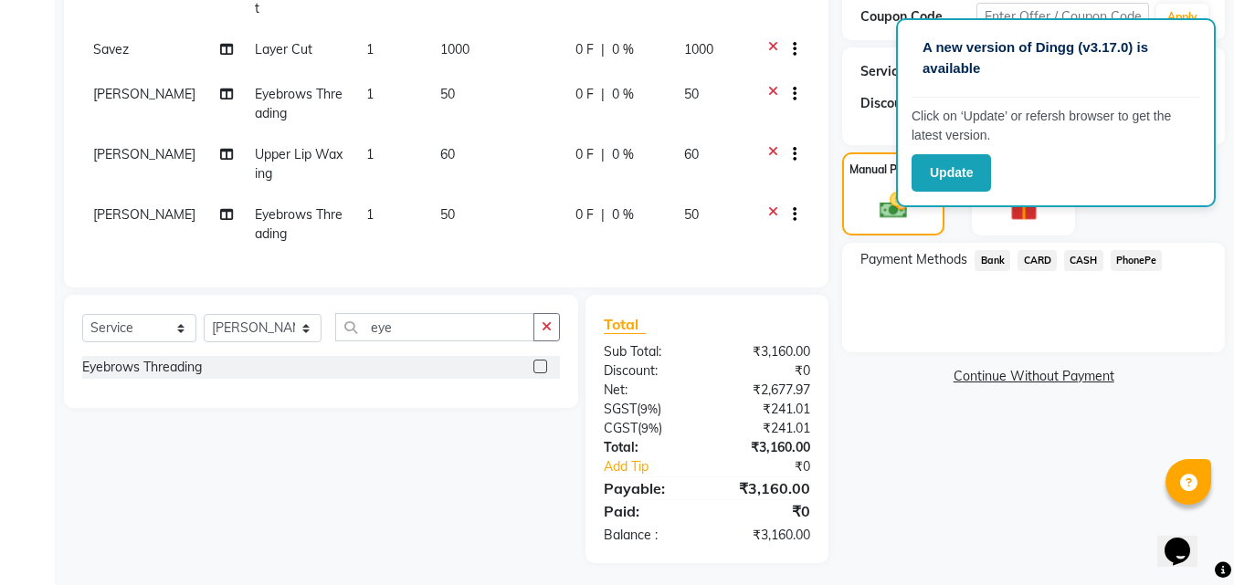
click at [1037, 260] on span "CARD" at bounding box center [1036, 260] width 39 height 21
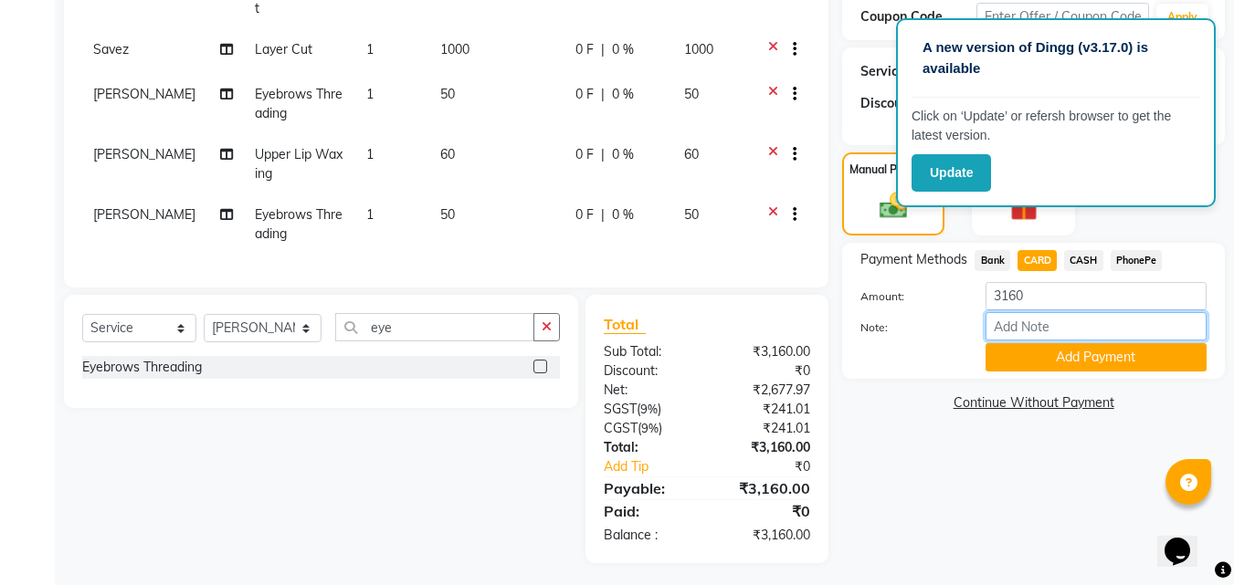
click at [1015, 326] on input "Note:" at bounding box center [1096, 326] width 221 height 28
type input "Aiswarya"
click at [1080, 371] on button "Add Payment" at bounding box center [1096, 357] width 221 height 28
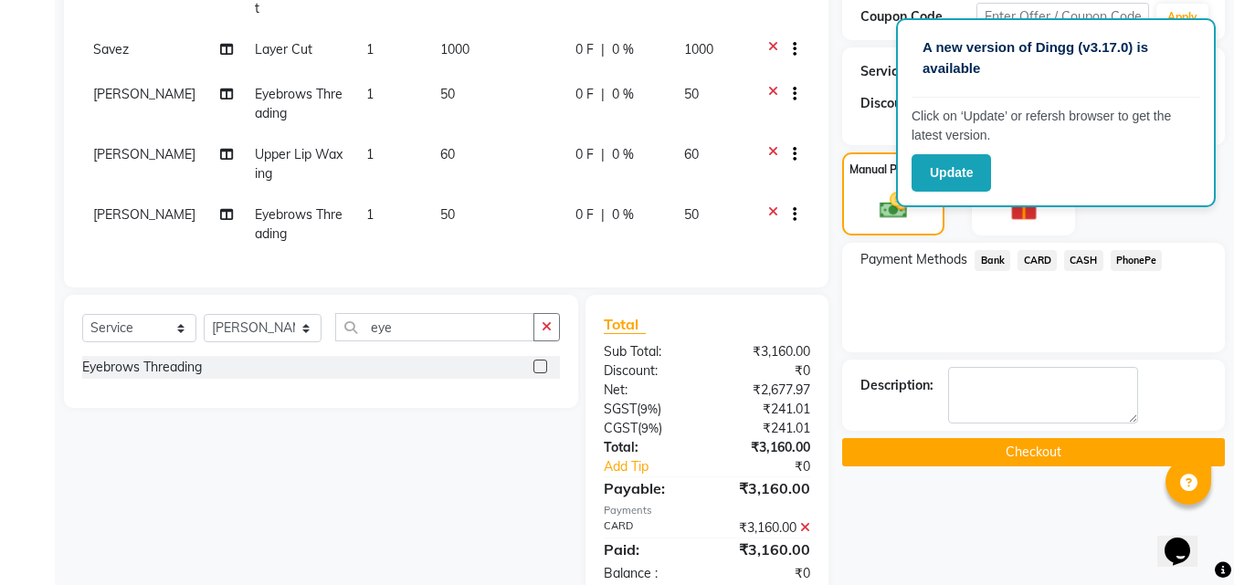
scroll to position [500, 0]
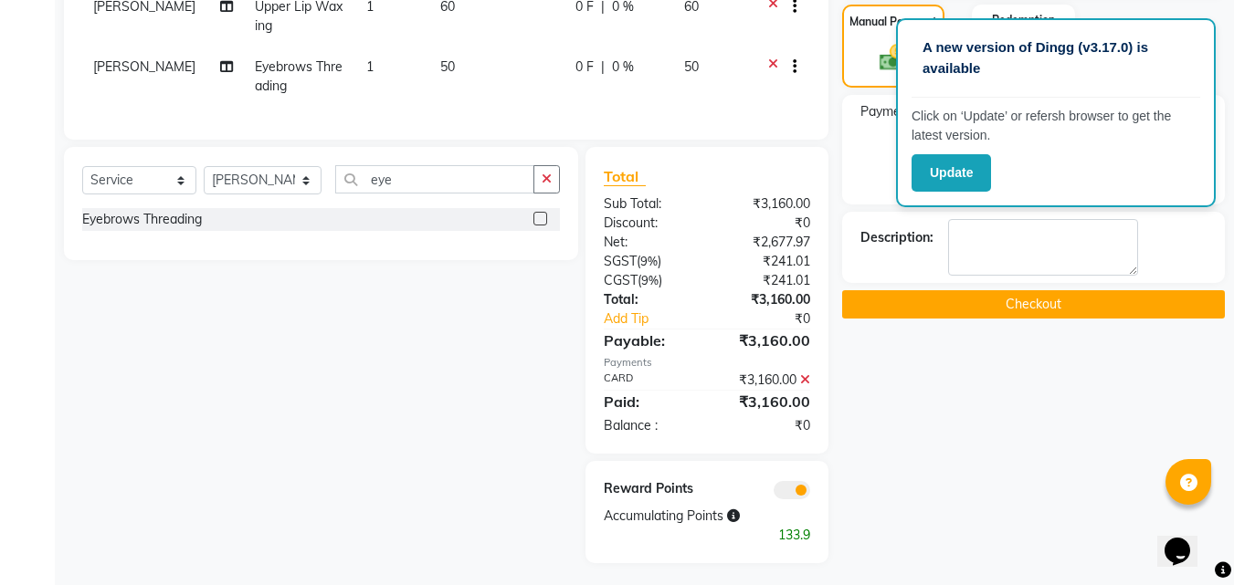
click at [1007, 311] on button "Checkout" at bounding box center [1033, 304] width 383 height 28
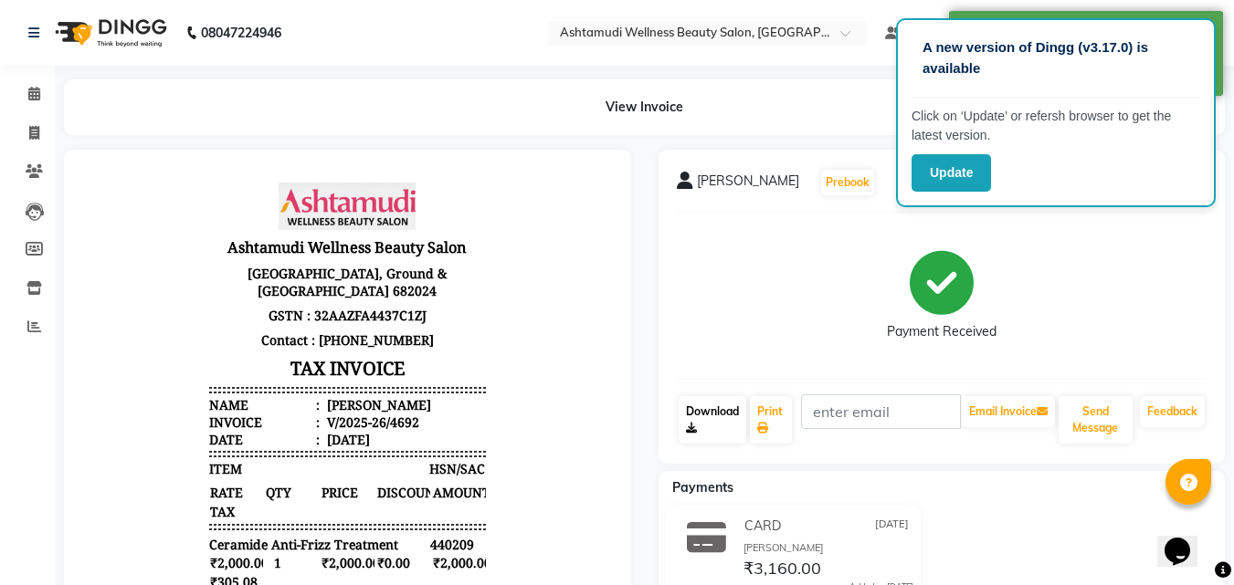
click at [693, 410] on link "Download" at bounding box center [713, 419] width 68 height 47
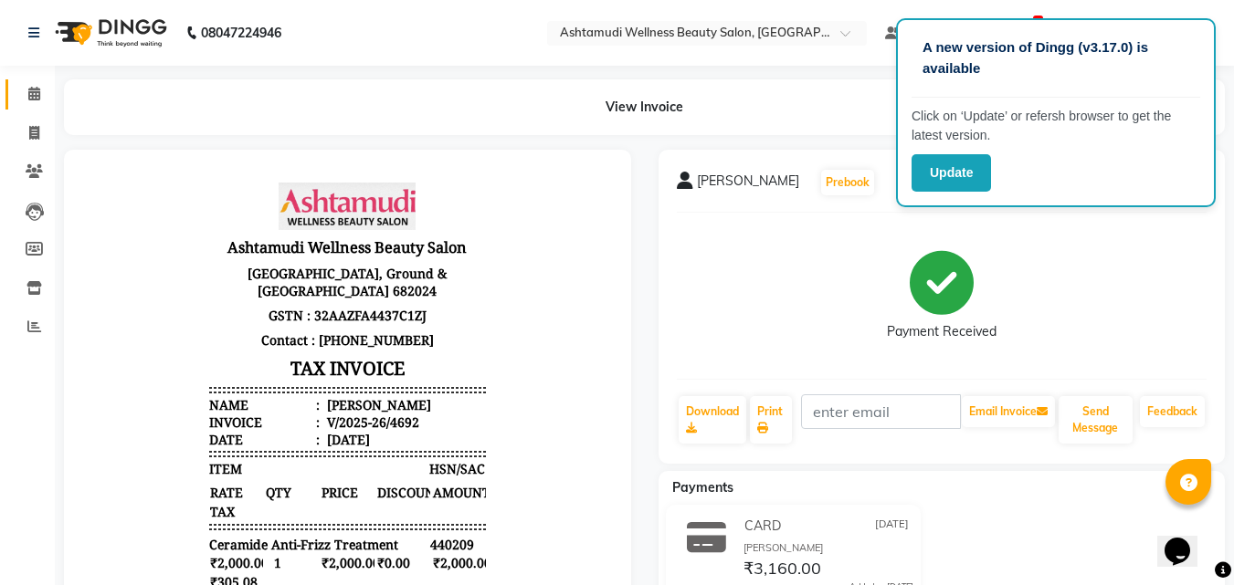
click at [33, 91] on icon at bounding box center [34, 94] width 12 height 14
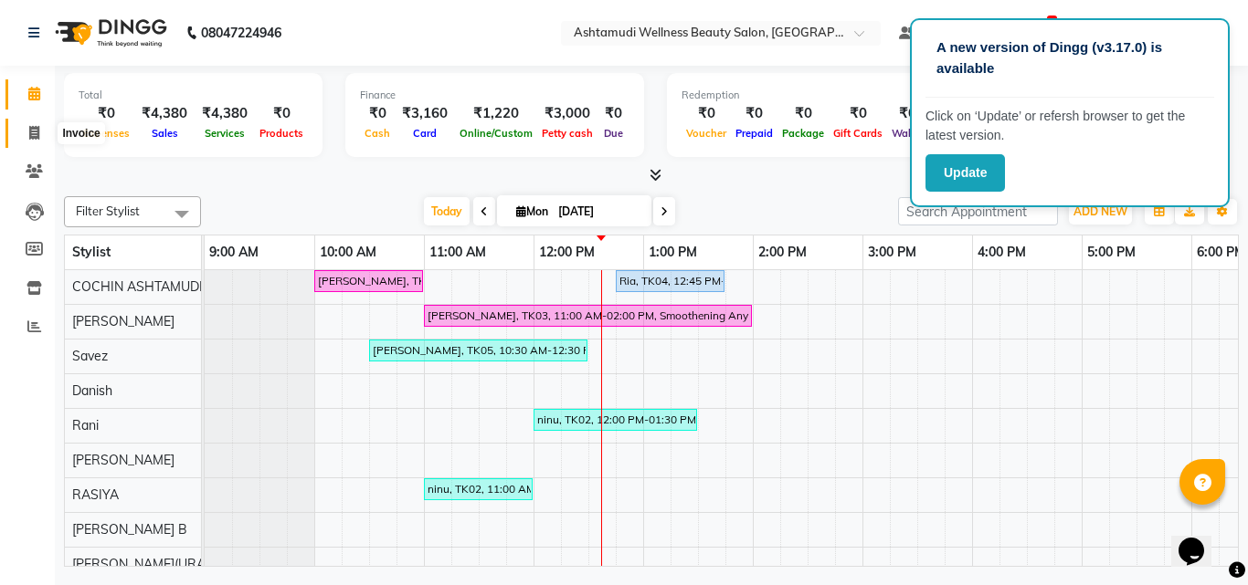
click at [39, 131] on icon at bounding box center [34, 133] width 10 height 14
select select "4632"
select select "service"
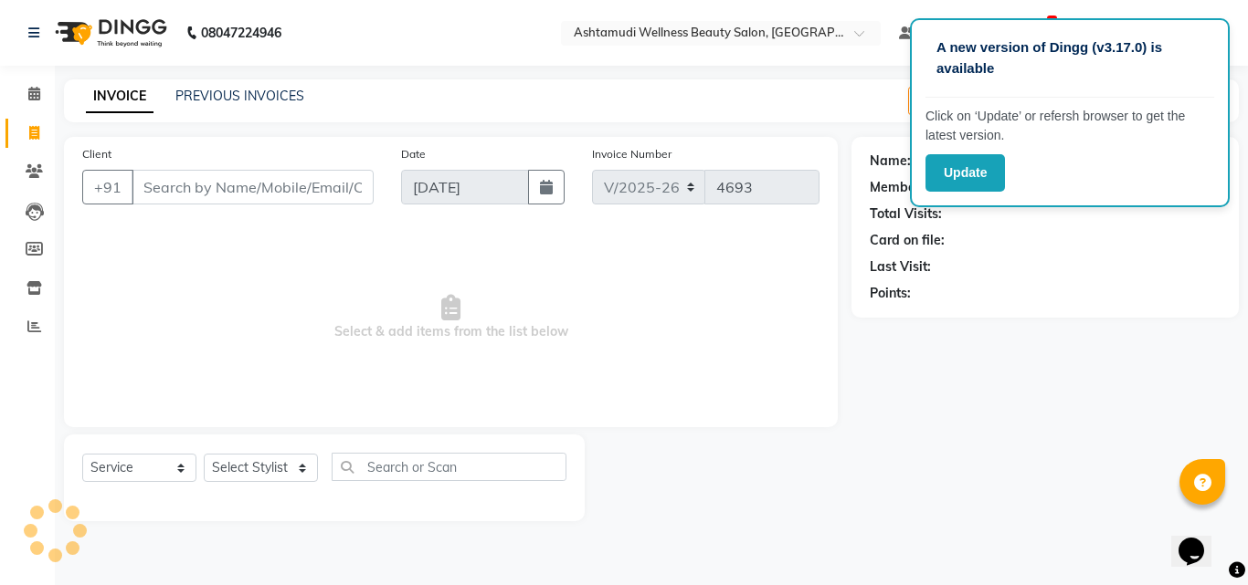
click at [206, 188] on input "Client" at bounding box center [253, 187] width 242 height 35
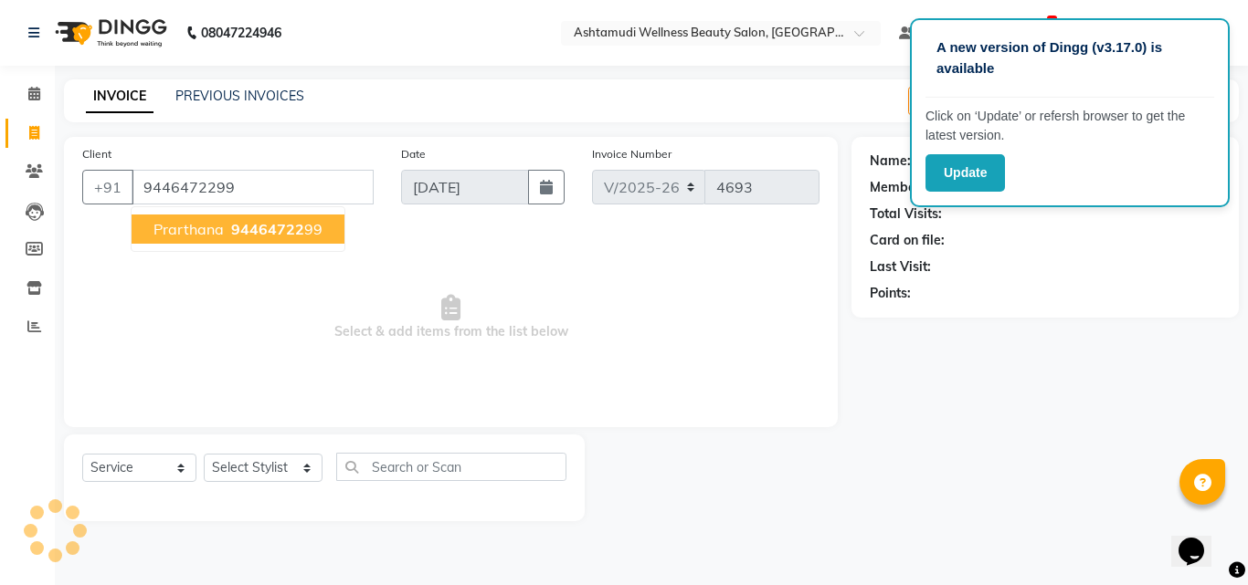
type input "9446472299"
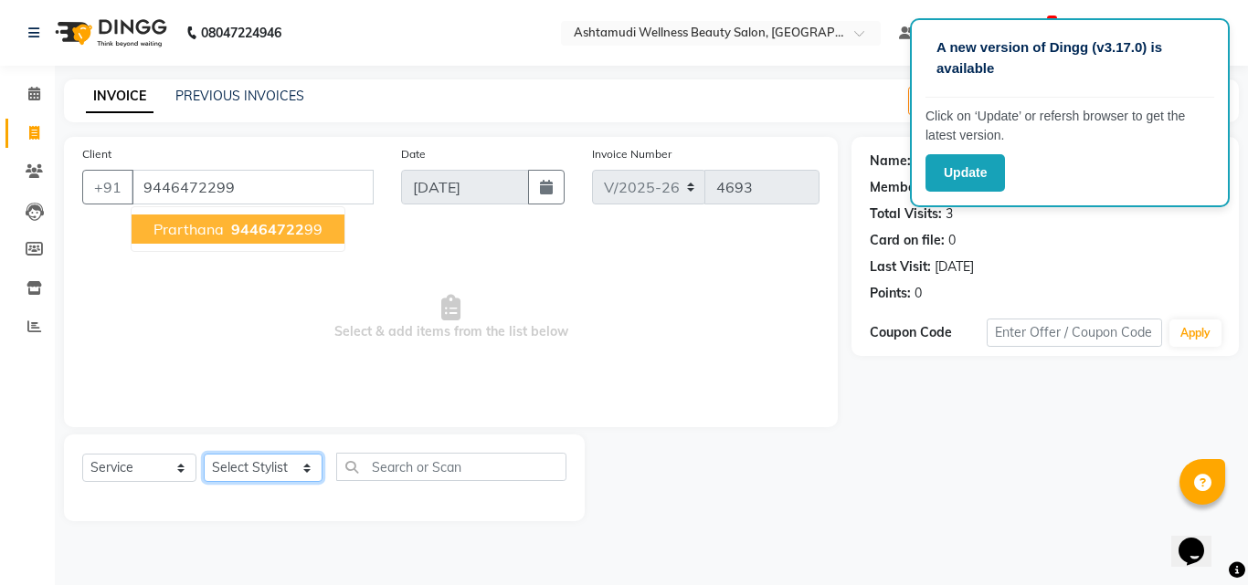
click at [255, 469] on select "Select Stylist Aiswarya B Ankith(URAJ) BINU MANGAR COCHIN ASHTAMUDI Danish Diks…" at bounding box center [263, 468] width 119 height 28
select select "45927"
click at [204, 454] on select "Select Stylist Aiswarya B Ankith(URAJ) BINU MANGAR COCHIN ASHTAMUDI Danish Diks…" at bounding box center [263, 468] width 119 height 28
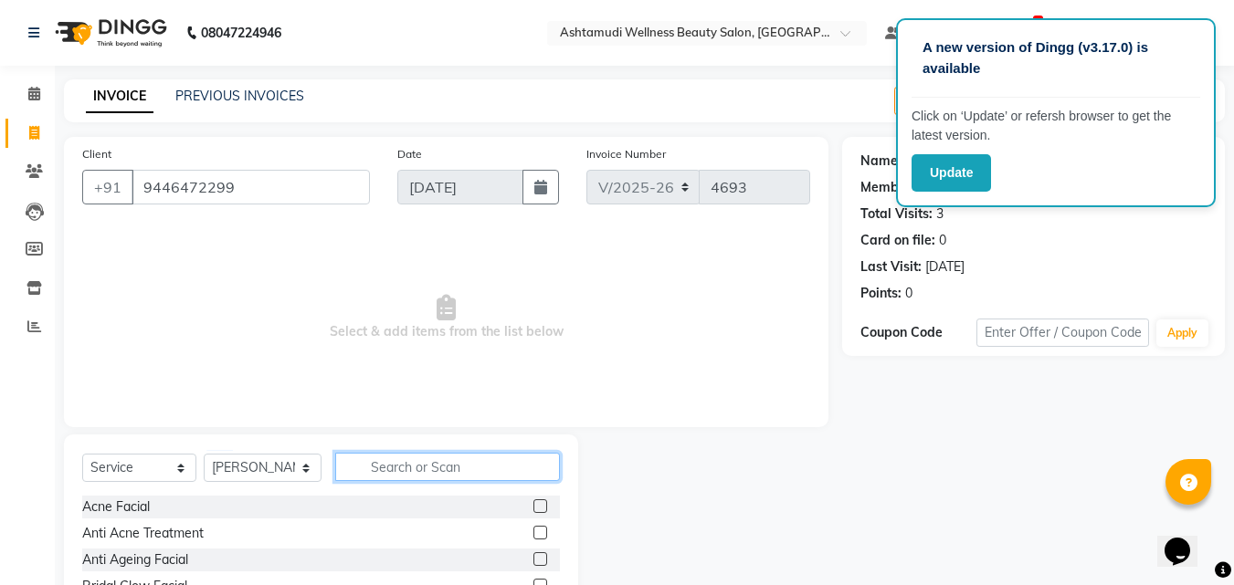
click at [405, 469] on input "text" at bounding box center [448, 467] width 226 height 28
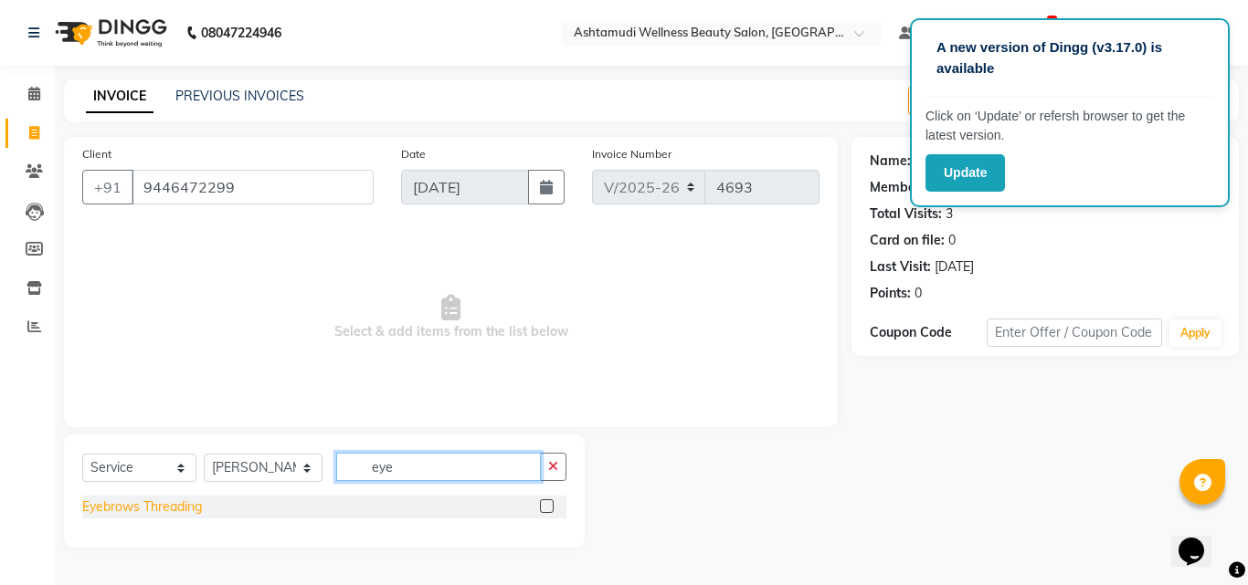
type input "eye"
click at [143, 509] on div "Eyebrows Threading" at bounding box center [142, 507] width 120 height 19
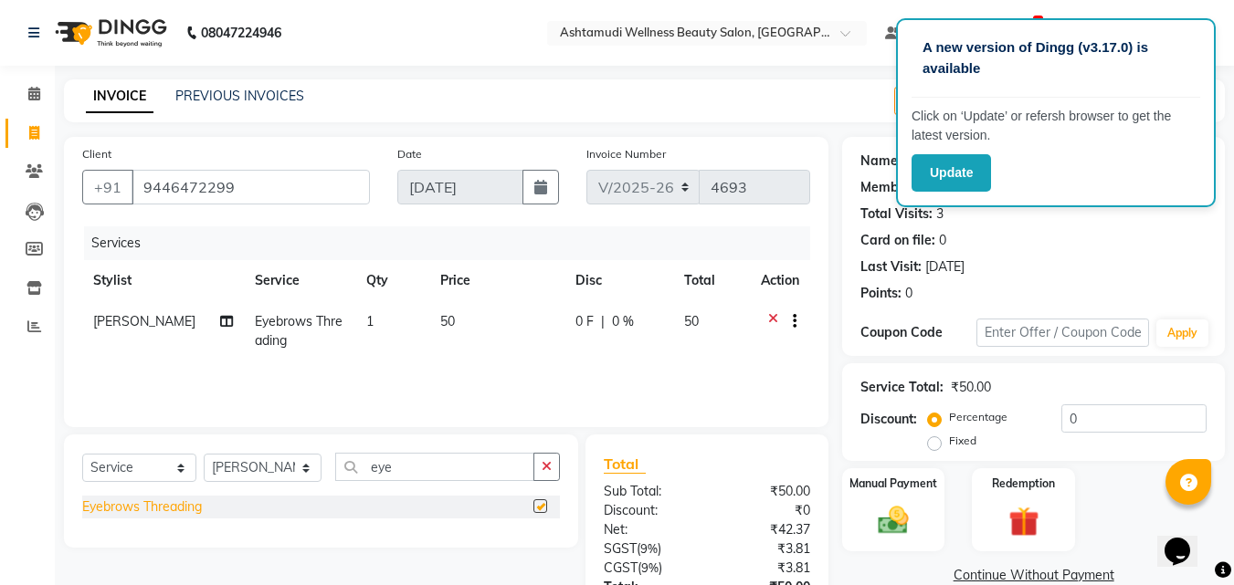
checkbox input "false"
click at [891, 516] on img at bounding box center [893, 520] width 51 height 37
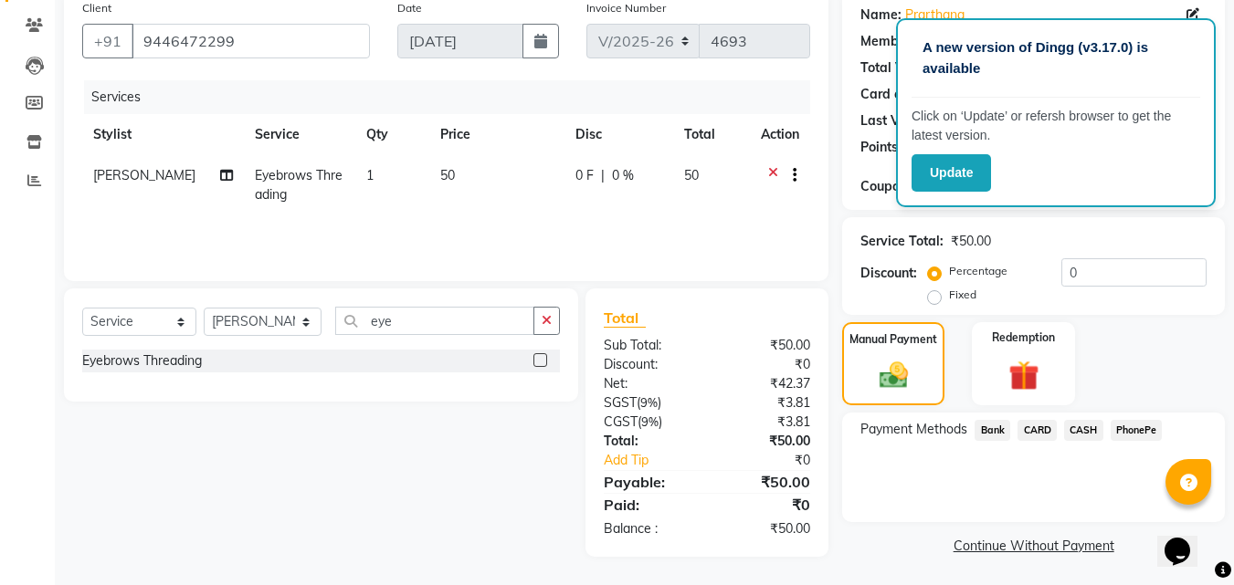
scroll to position [148, 0]
click at [1134, 432] on span "PhonePe" at bounding box center [1137, 428] width 52 height 21
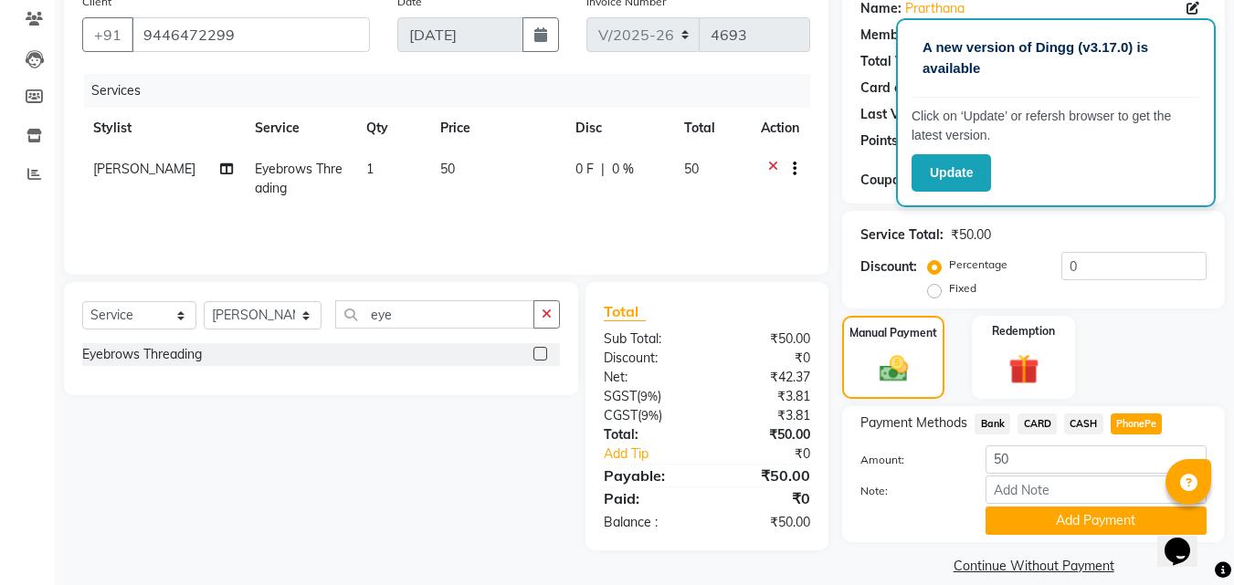
scroll to position [174, 0]
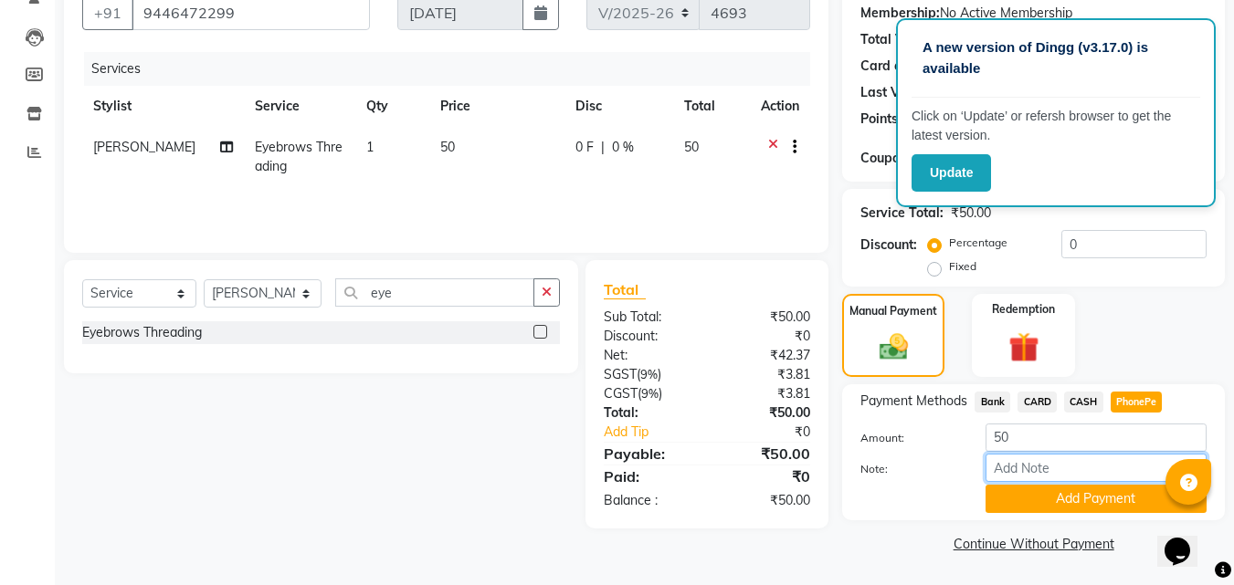
click at [1049, 470] on input "Note:" at bounding box center [1096, 468] width 221 height 28
type input "Aiswarya"
click at [1011, 493] on button "Add Payment" at bounding box center [1096, 499] width 221 height 28
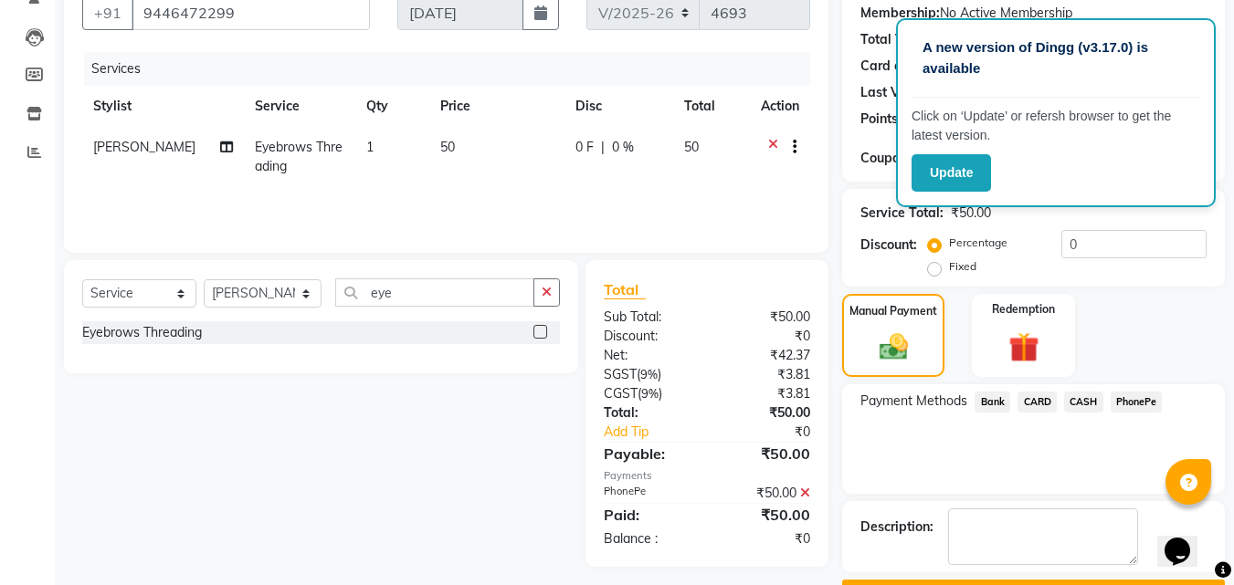
scroll to position [225, 0]
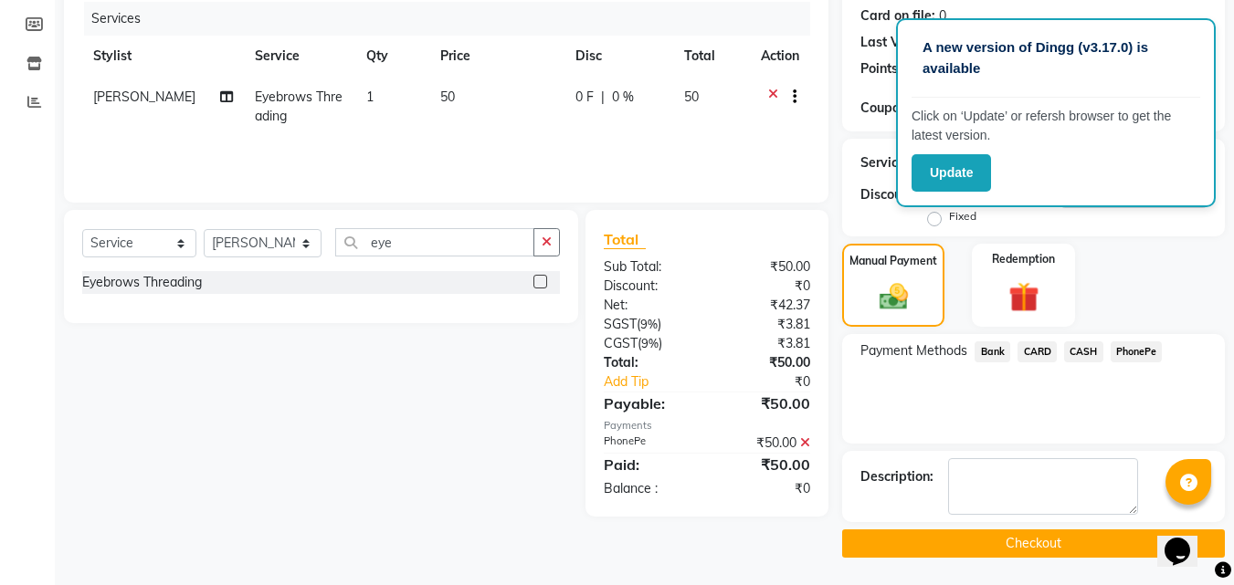
click at [1020, 547] on button "Checkout" at bounding box center [1033, 544] width 383 height 28
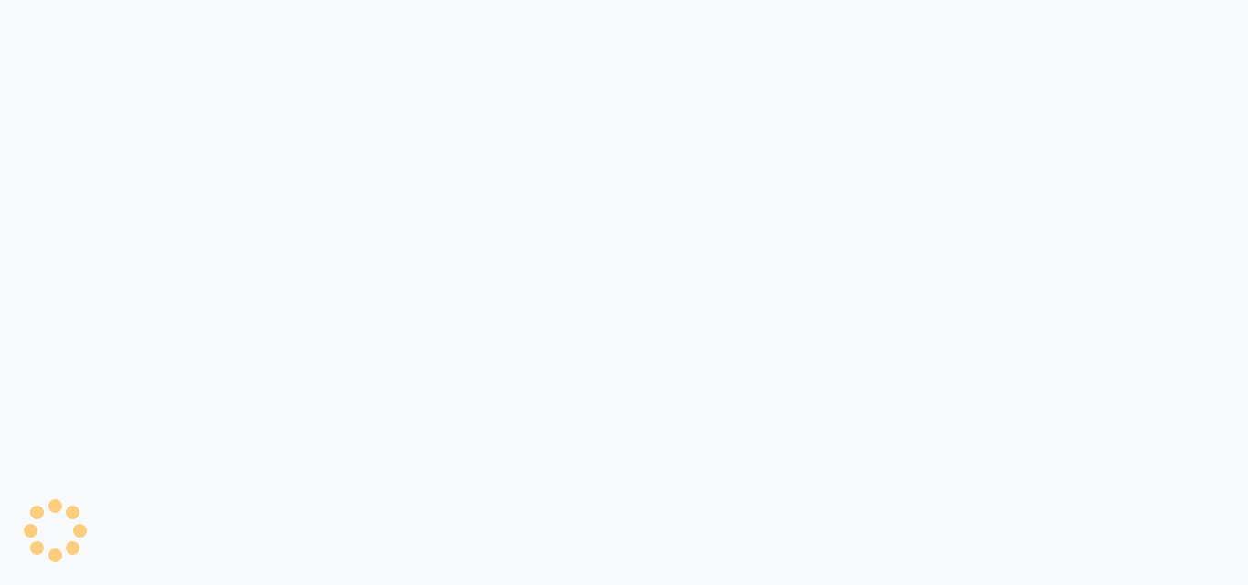
select select "4632"
select select "service"
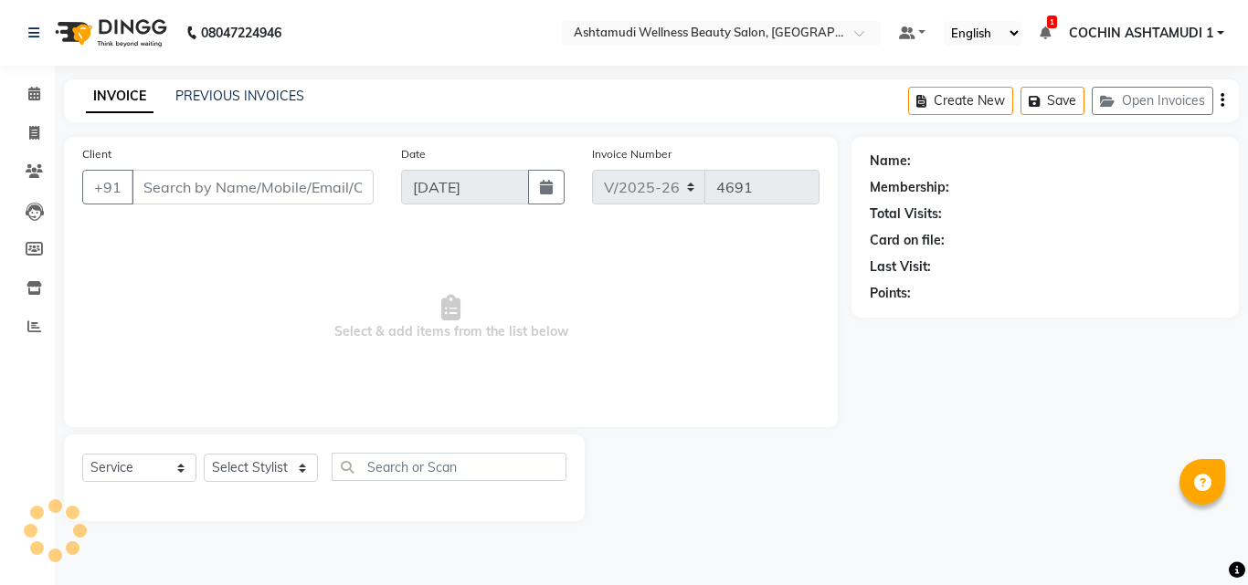
type input "8078736831"
type input "[DATE]"
select select
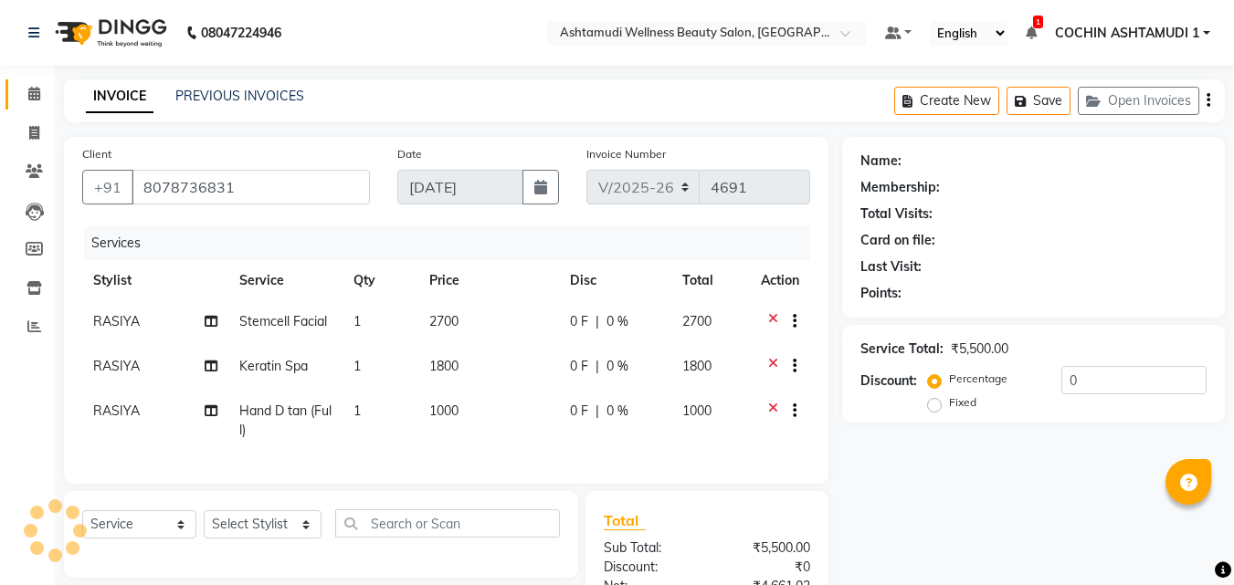
select select "2: Object"
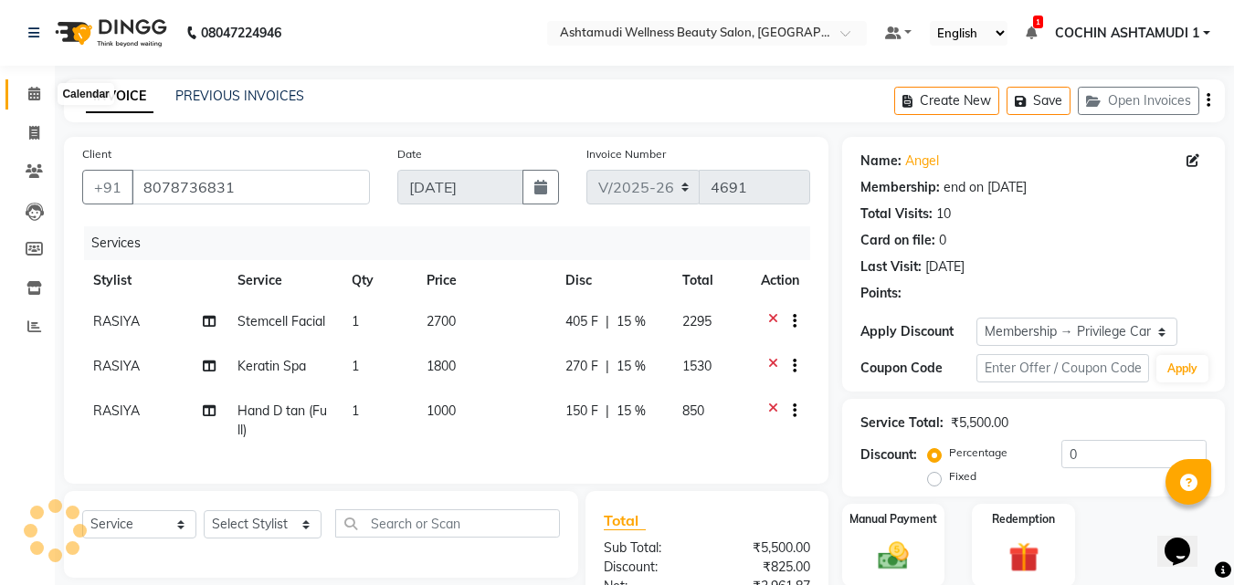
click at [36, 93] on icon at bounding box center [34, 94] width 12 height 14
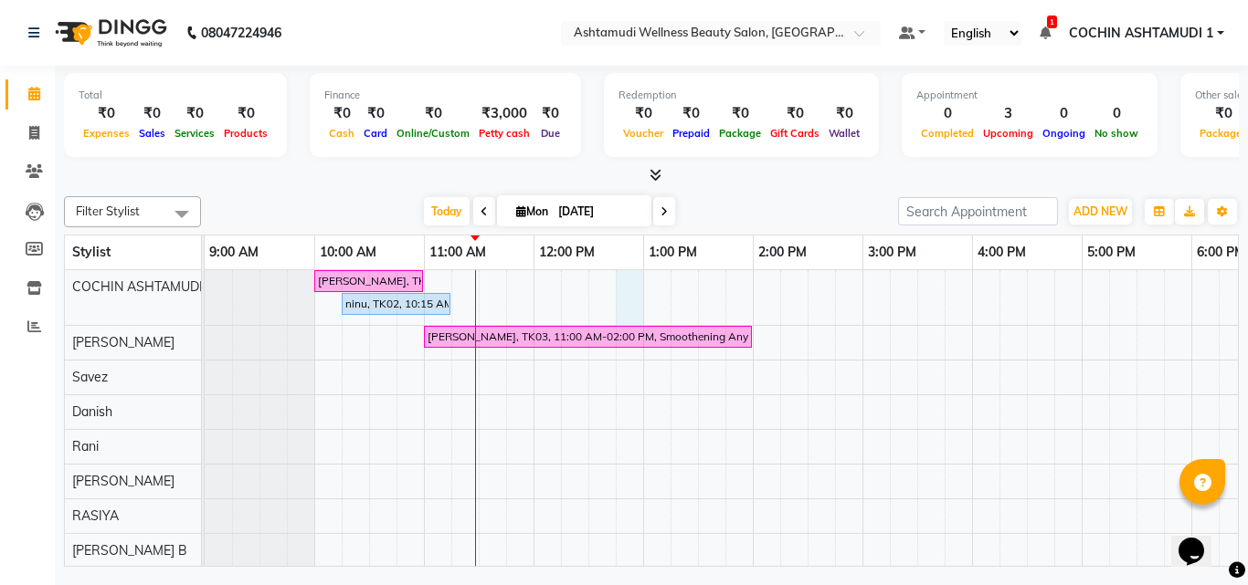
click at [639, 272] on div "Kevin, TK01, 10:00 AM-11:00 AM, Normal Hair Cut ninu, TK02, 10:15 AM-11:15 AM, …" at bounding box center [862, 557] width 1315 height 575
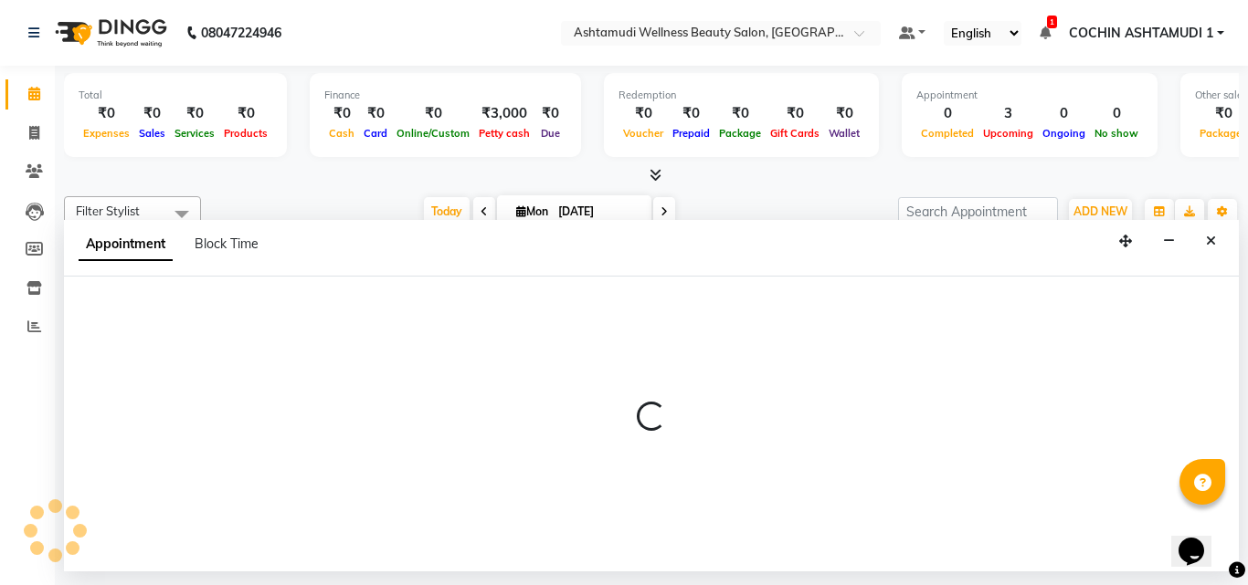
select select "27313"
select select "765"
select select "tentative"
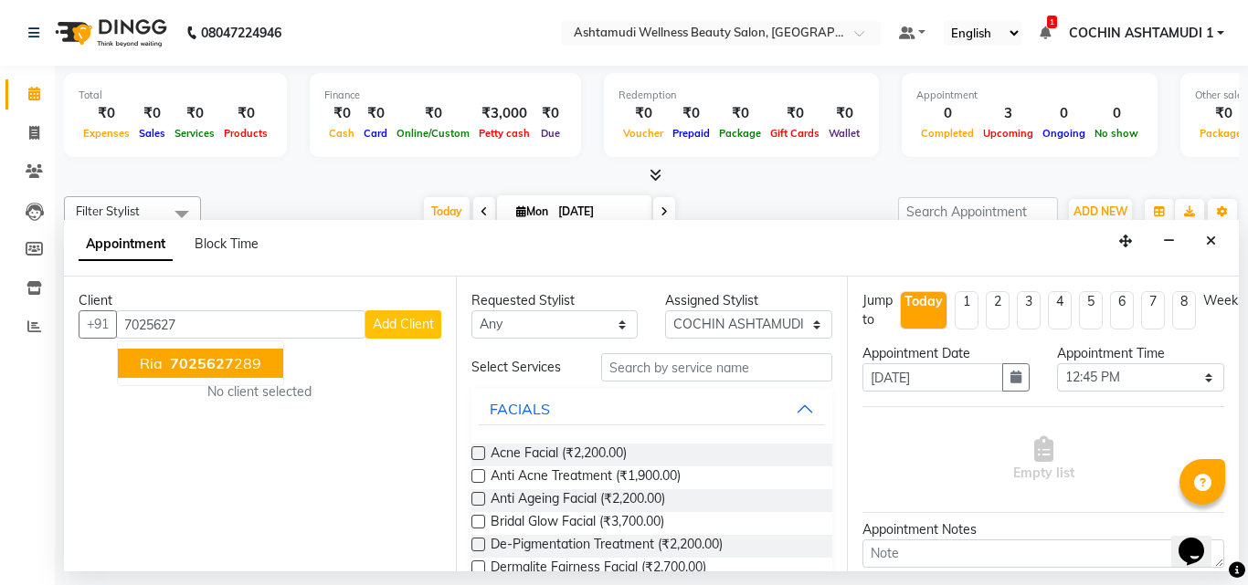
click at [196, 360] on span "7025627" at bounding box center [202, 363] width 64 height 18
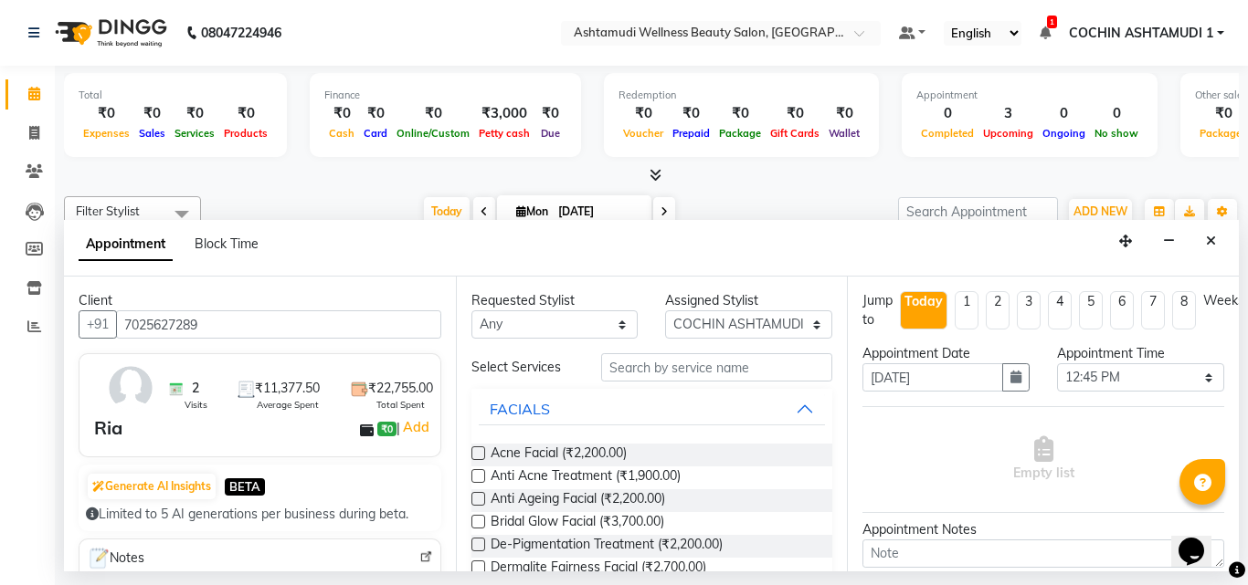
type input "7025627289"
click at [651, 364] on input "text" at bounding box center [717, 367] width 232 height 28
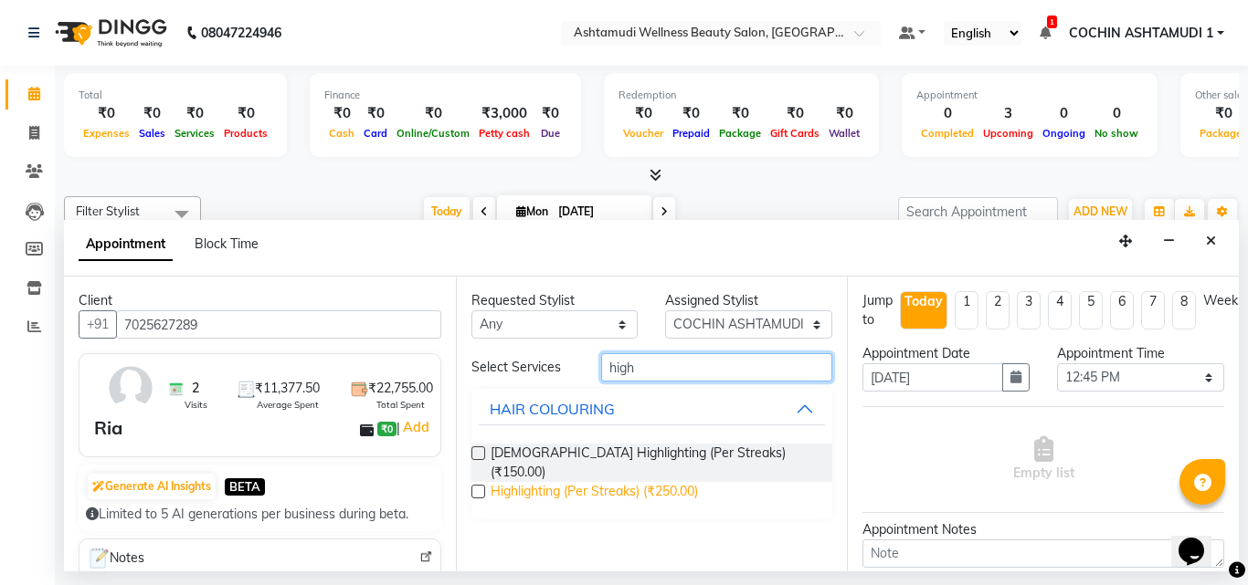
type input "high"
click at [651, 482] on span "Highlighting (Per Streaks) (₹250.00)" at bounding box center [593, 493] width 207 height 23
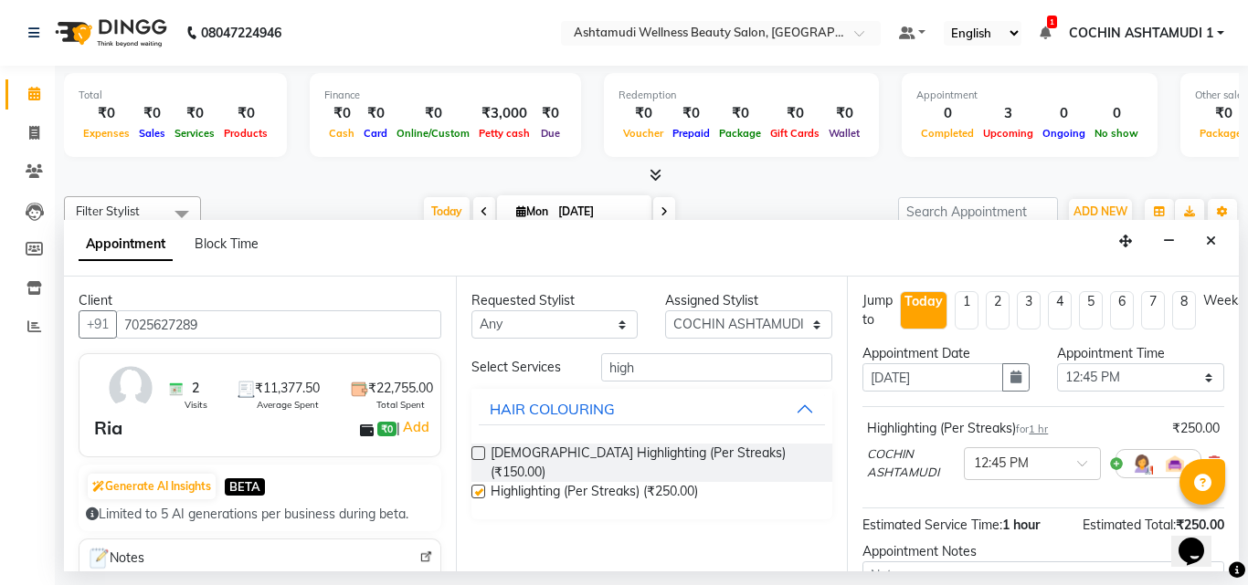
checkbox input "false"
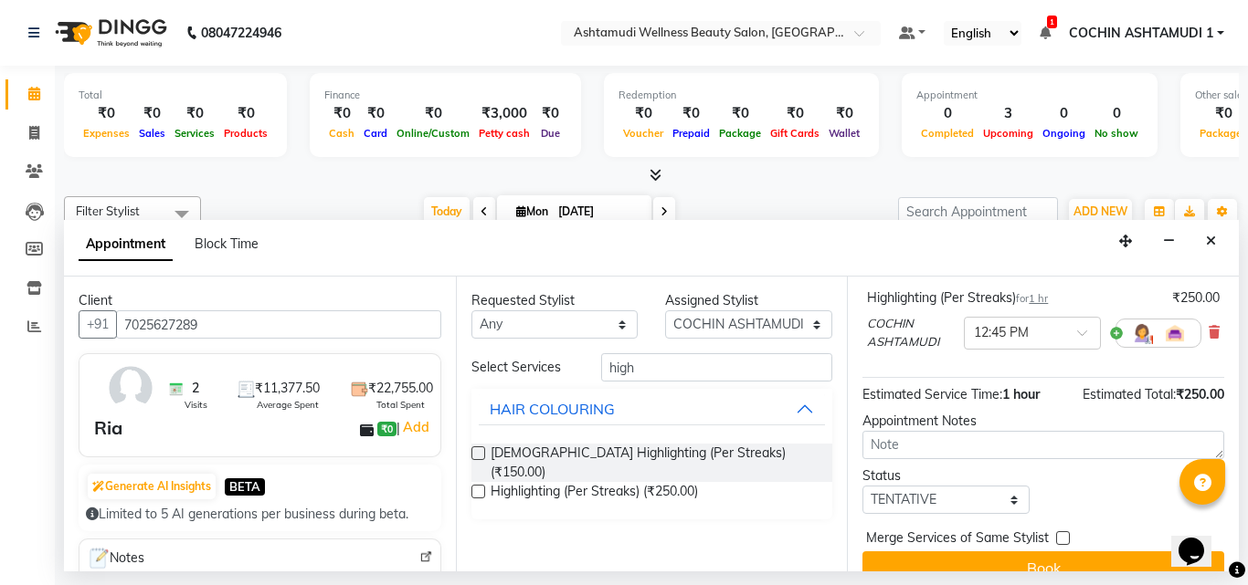
scroll to position [172, 0]
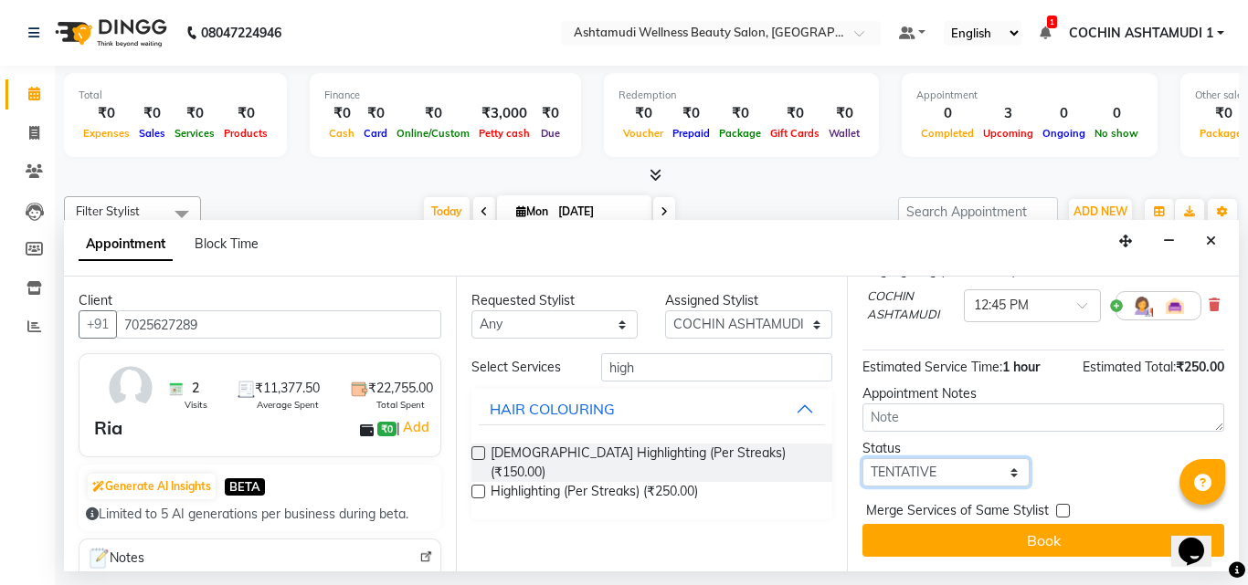
click at [922, 464] on select "Select TENTATIVE CONFIRM CHECK-IN UPCOMING" at bounding box center [945, 473] width 167 height 28
select select "upcoming"
click at [862, 459] on select "Select TENTATIVE CONFIRM CHECK-IN UPCOMING" at bounding box center [945, 473] width 167 height 28
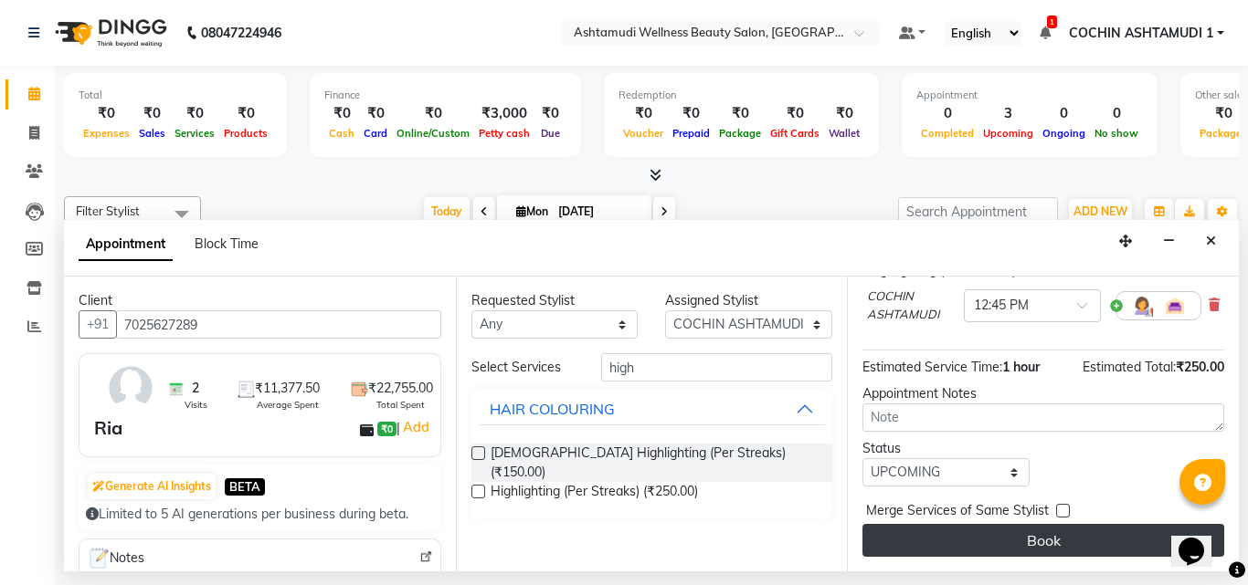
click at [935, 524] on button "Book" at bounding box center [1043, 540] width 362 height 33
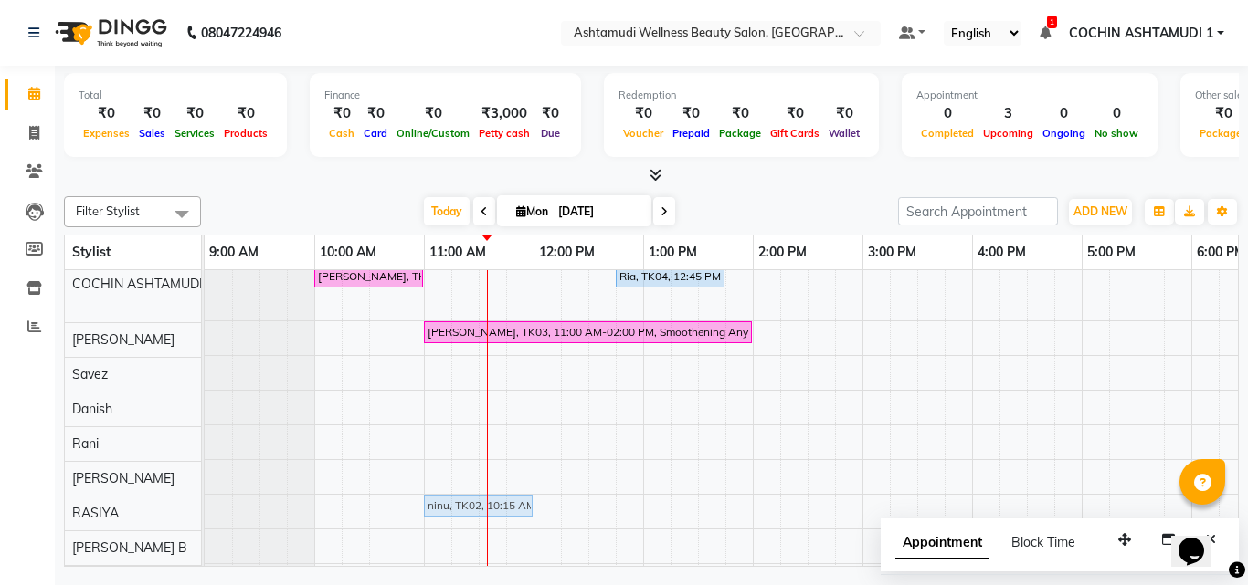
scroll to position [5, 0]
drag, startPoint x: 363, startPoint y: 308, endPoint x: 448, endPoint y: 519, distance: 227.8
click at [448, 519] on div "Kevin, TK01, 10:00 AM-11:00 AM, Normal Hair Cut Ria, TK04, 12:45 PM-01:45 PM, H…" at bounding box center [862, 553] width 1315 height 575
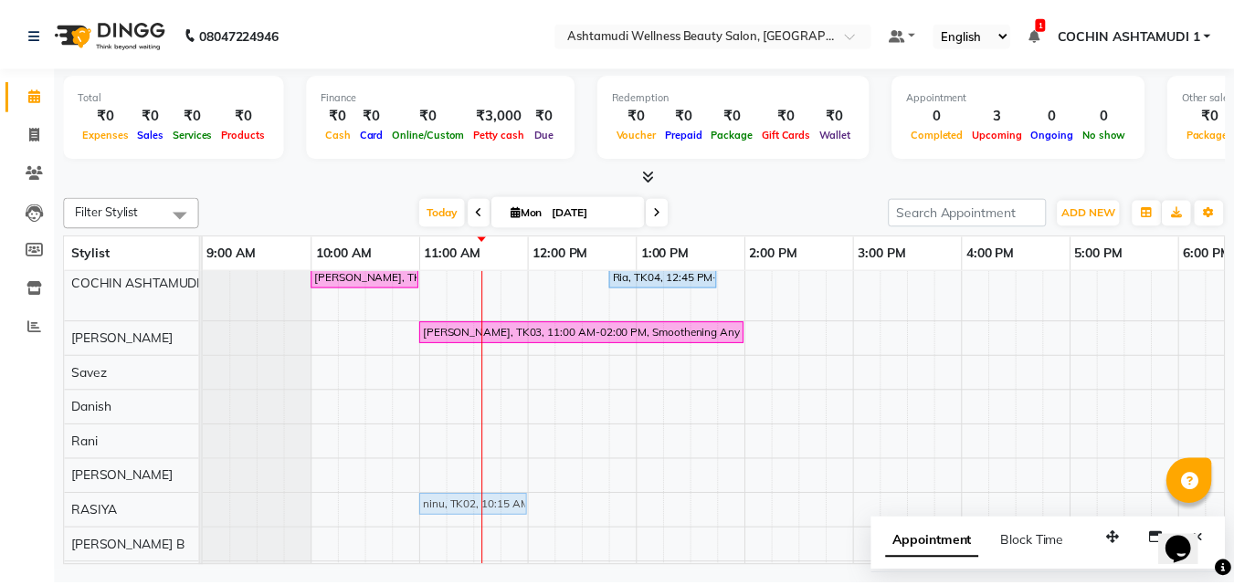
scroll to position [6, 0]
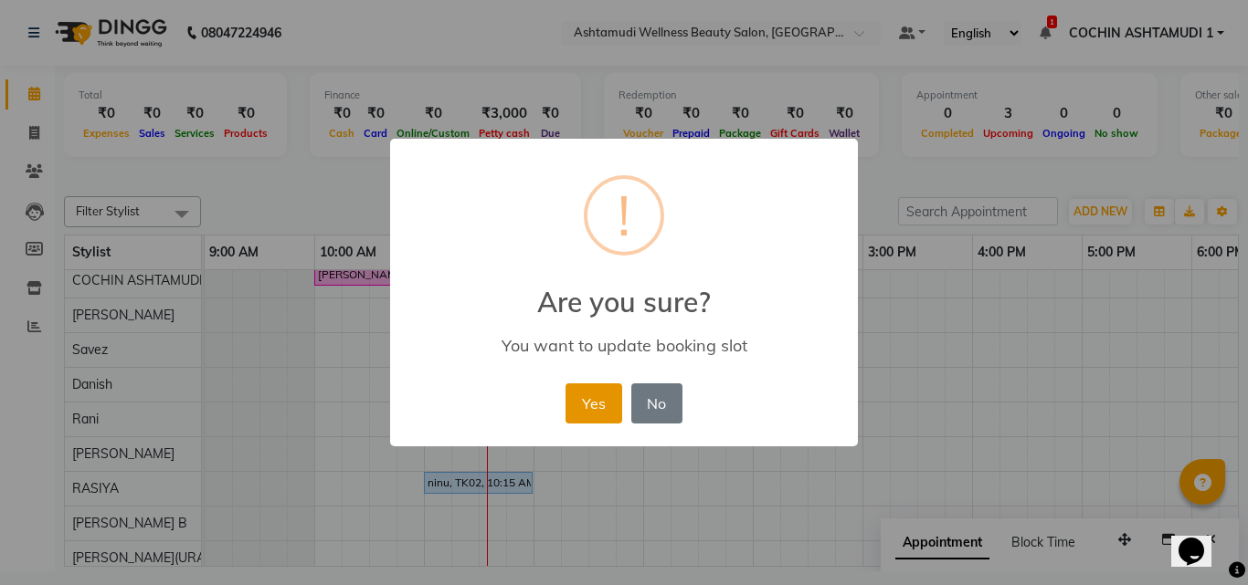
click at [590, 395] on button "Yes" at bounding box center [593, 404] width 56 height 40
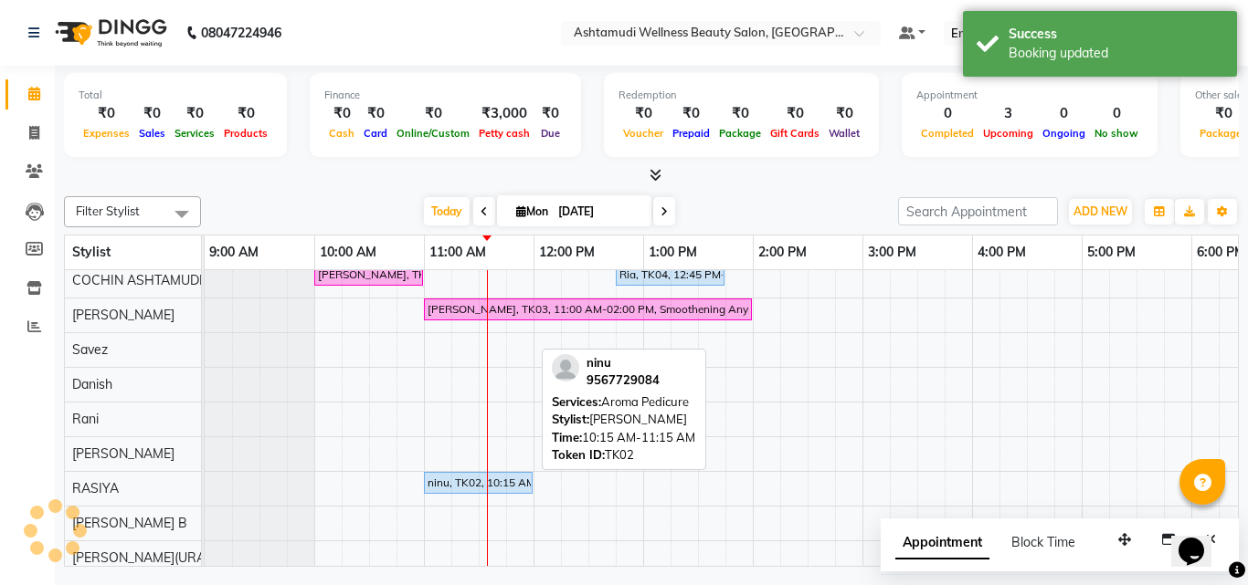
click at [456, 490] on div "ninu, TK02, 10:15 AM-11:15 AM, Aroma Pedicure" at bounding box center [478, 483] width 105 height 16
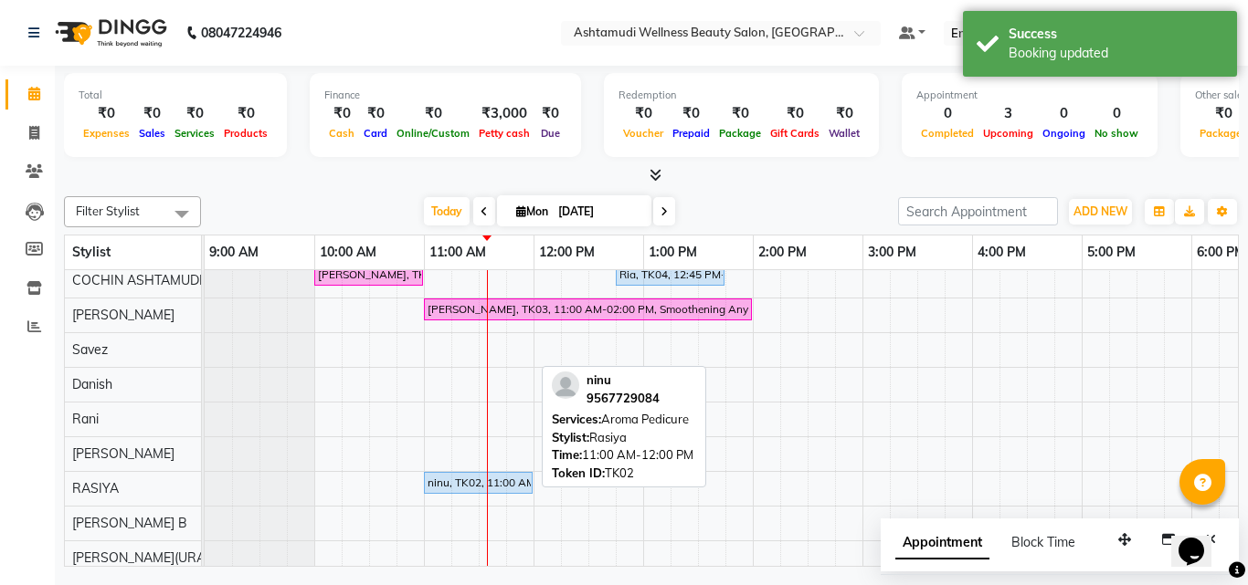
click at [453, 490] on div "ninu, TK02, 11:00 AM-12:00 PM, Aroma Pedicure" at bounding box center [478, 483] width 105 height 16
select select "5"
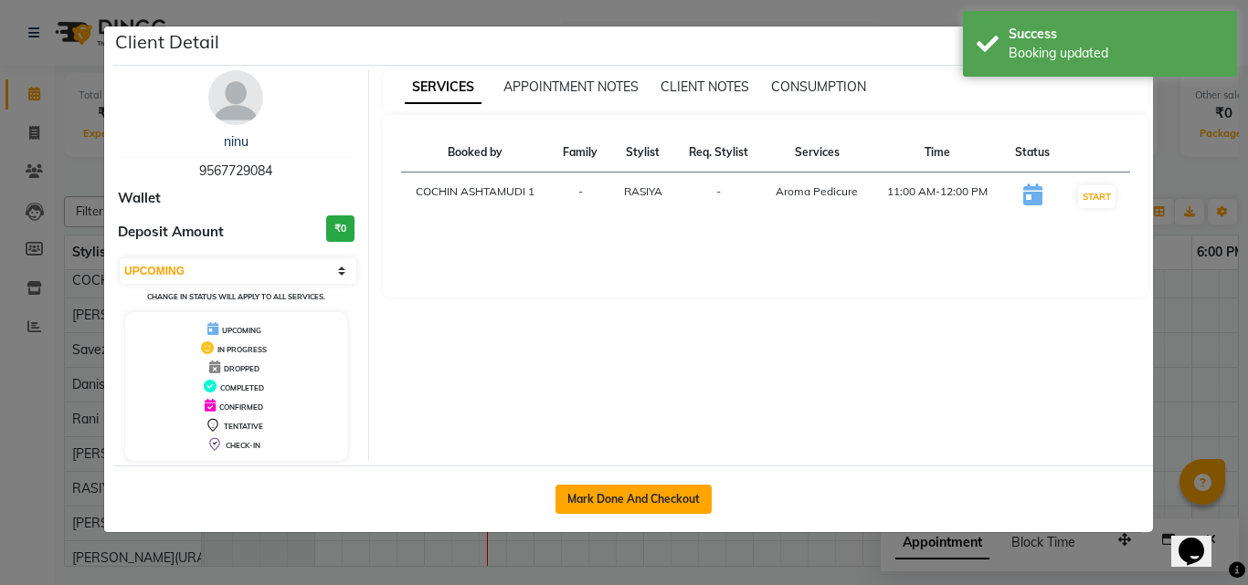
click at [657, 490] on button "Mark Done And Checkout" at bounding box center [633, 499] width 156 height 29
select select "4632"
select select "service"
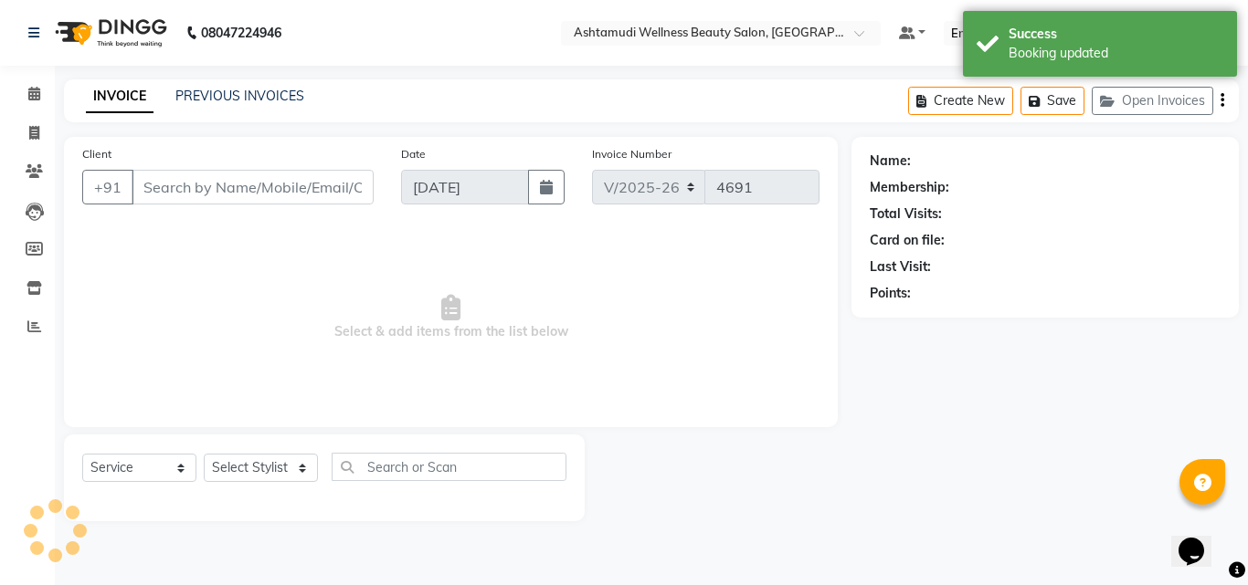
type input "9567729084"
select select "45926"
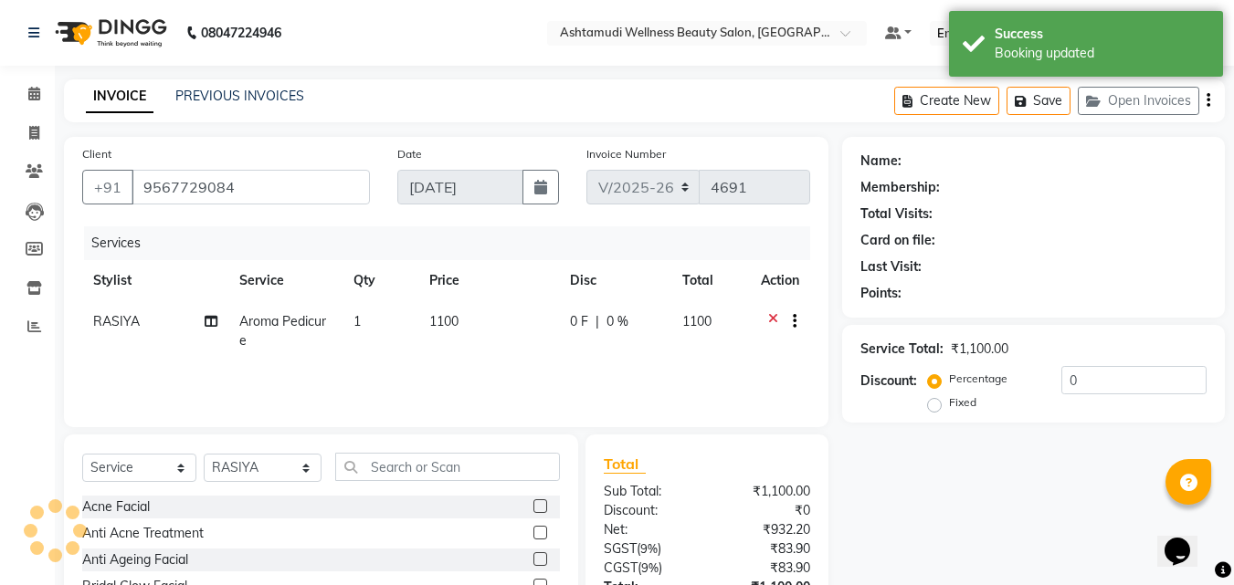
select select "1: Object"
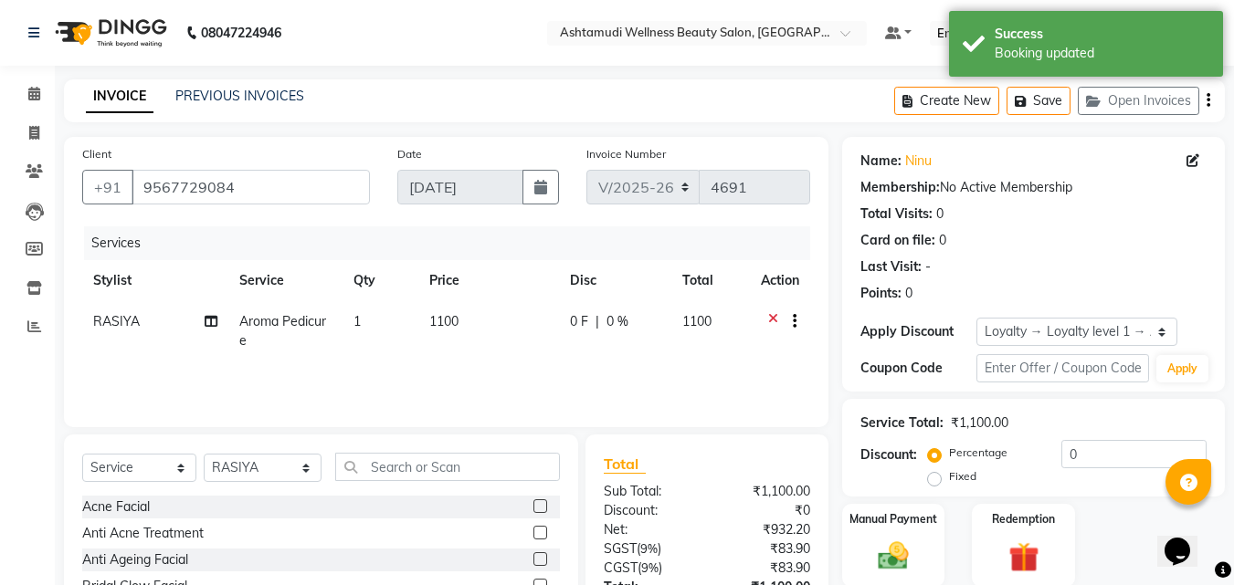
click at [268, 323] on span "Aroma Pedicure" at bounding box center [282, 331] width 87 height 36
select select "45926"
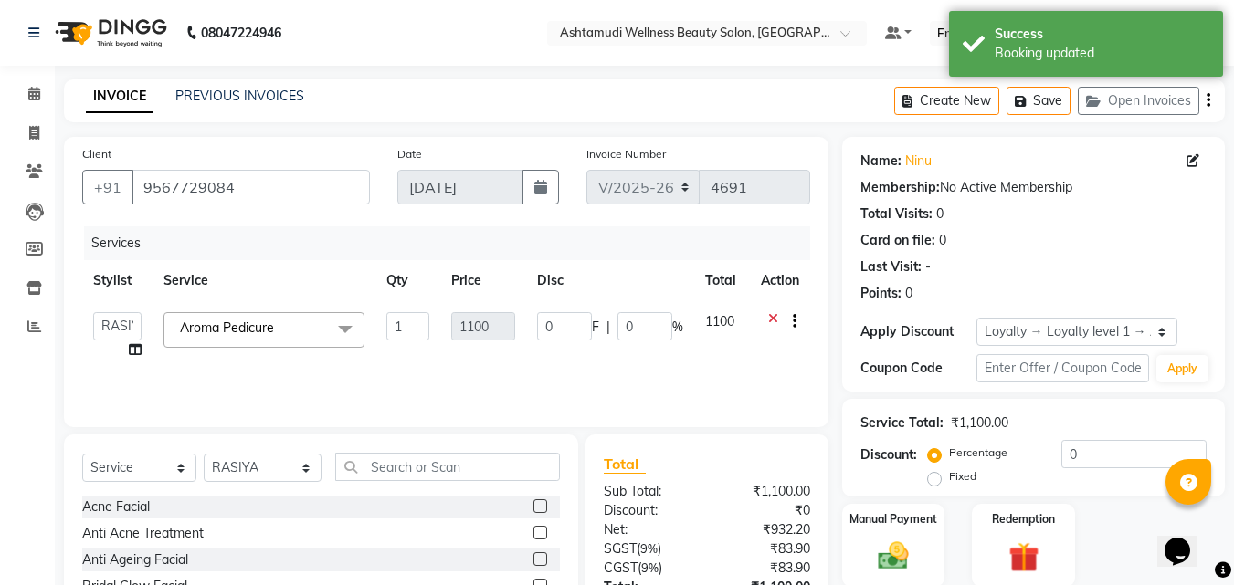
click at [266, 323] on span "Aroma Pedicure" at bounding box center [227, 328] width 94 height 16
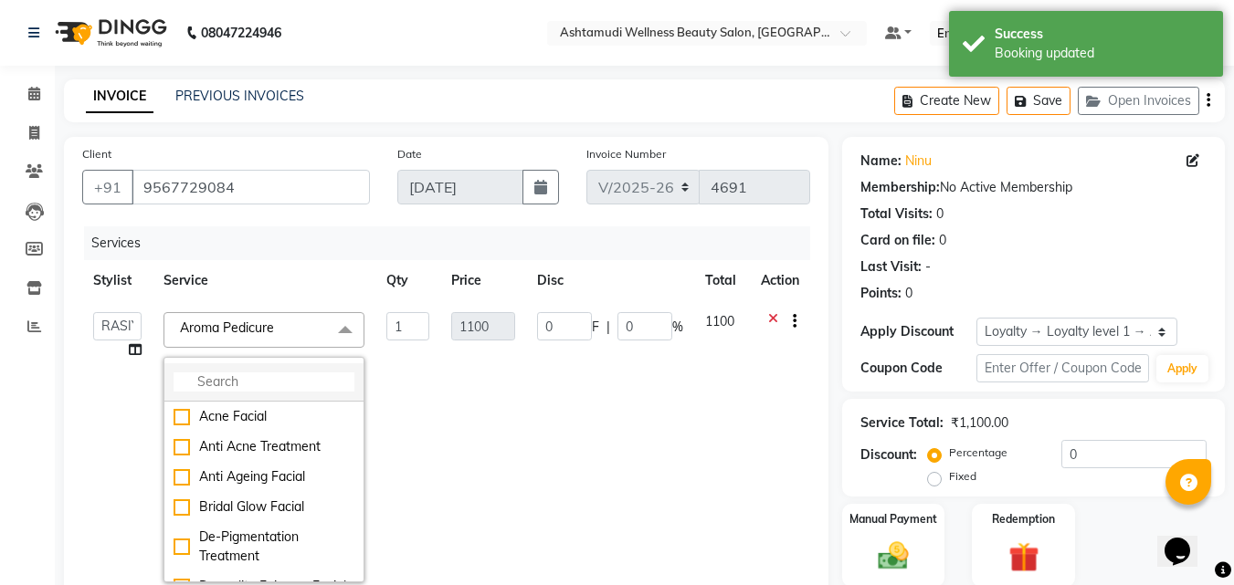
click at [211, 381] on input "multiselect-search" at bounding box center [264, 382] width 181 height 19
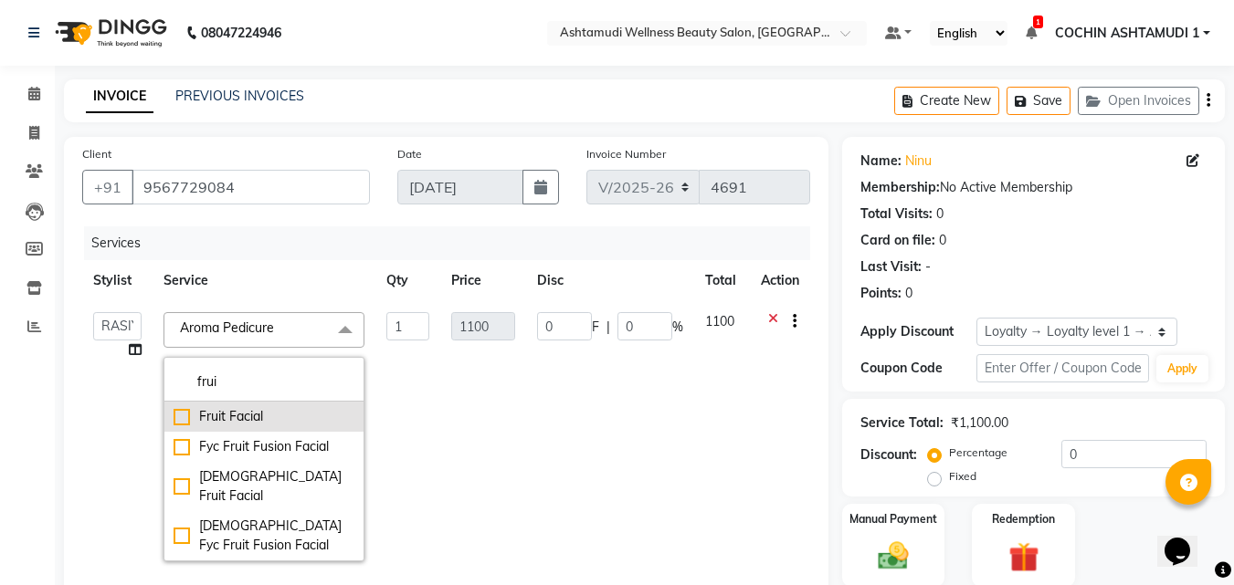
type input "frui"
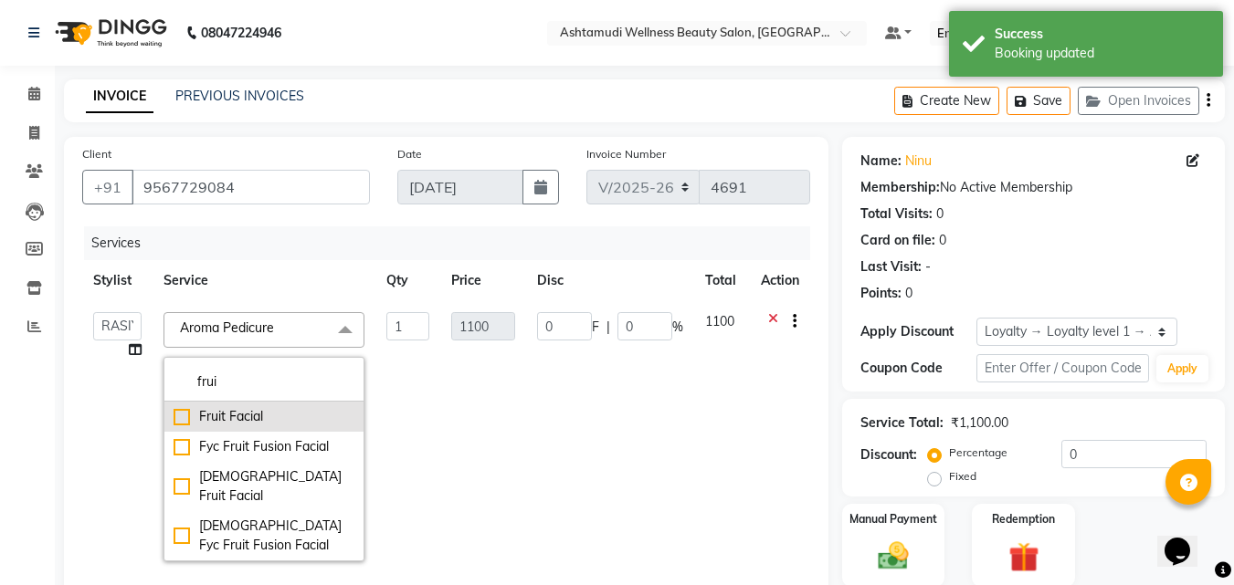
click at [183, 418] on div "Fruit Facial" at bounding box center [264, 416] width 181 height 19
checkbox input "true"
type input "1000"
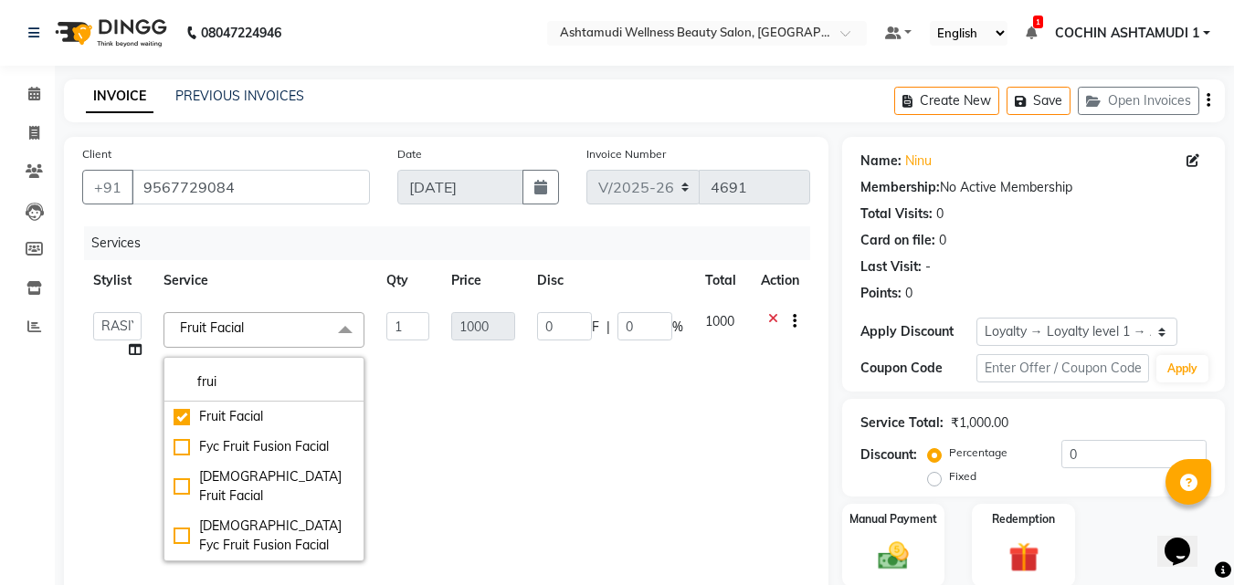
click at [492, 413] on td "1000" at bounding box center [482, 436] width 85 height 271
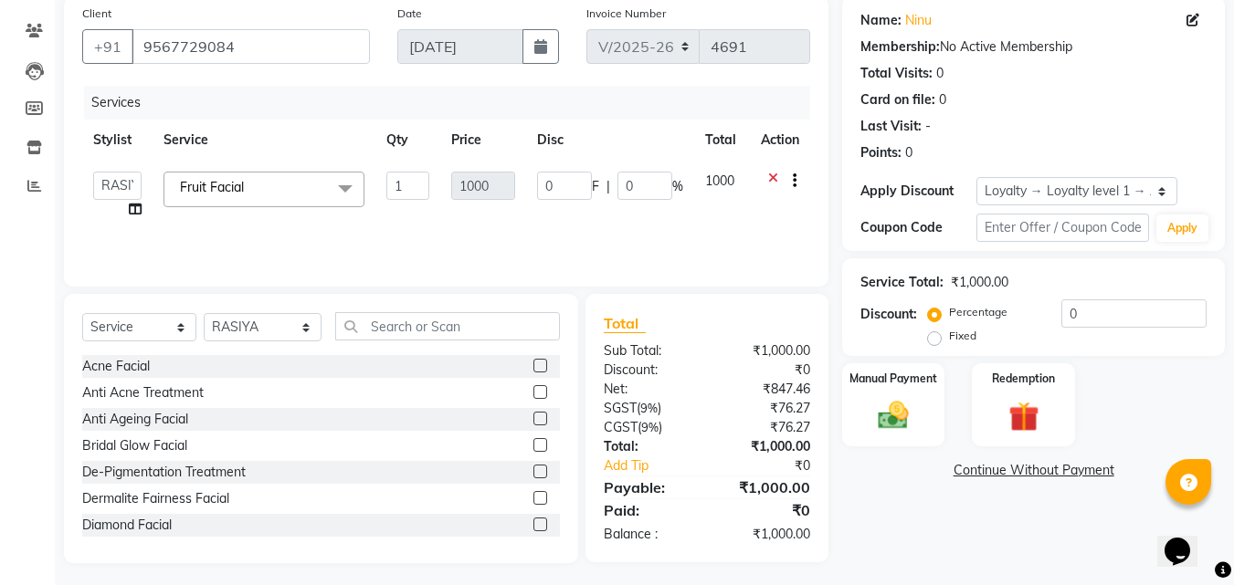
scroll to position [146, 0]
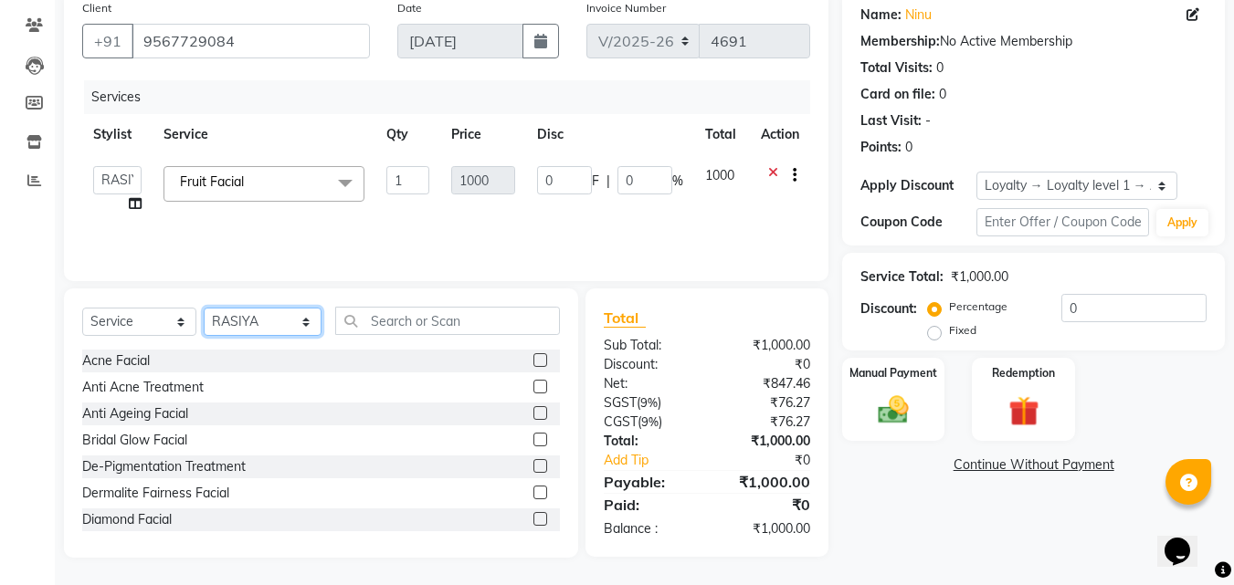
click at [271, 316] on select "Select Stylist Aiswarya B Ankith(URAJ) BINU MANGAR COCHIN ASHTAMUDI Danish Diks…" at bounding box center [263, 322] width 118 height 28
select select "44402"
click at [204, 308] on select "Select Stylist Aiswarya B Ankith(URAJ) BINU MANGAR COCHIN ASHTAMUDI Danish Diks…" at bounding box center [263, 322] width 118 height 28
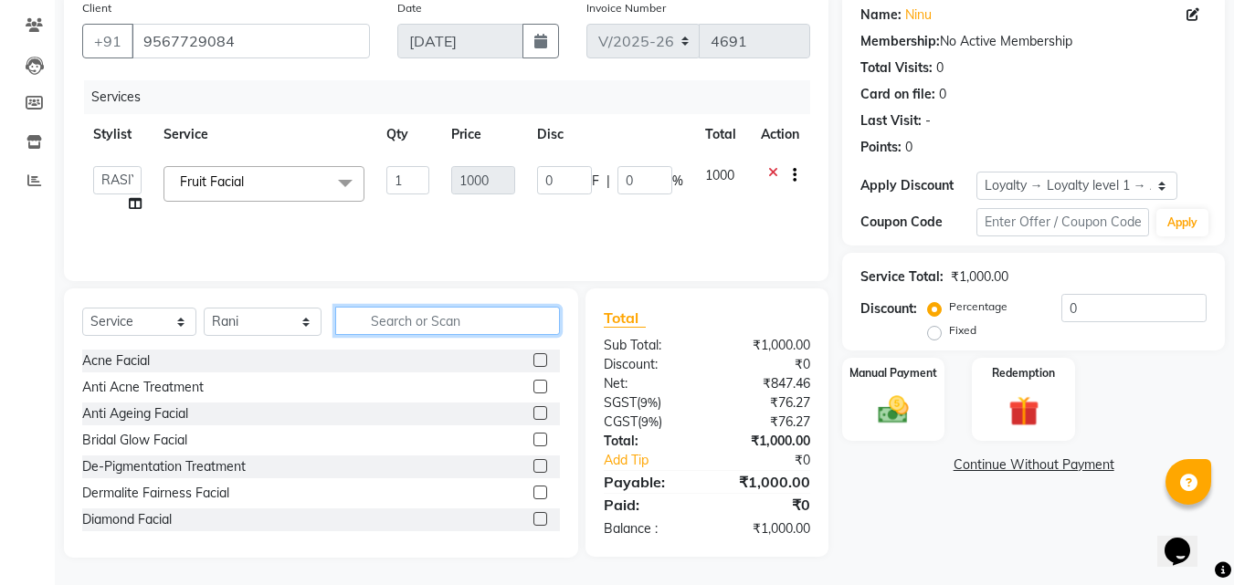
click at [410, 328] on input "text" at bounding box center [448, 321] width 226 height 28
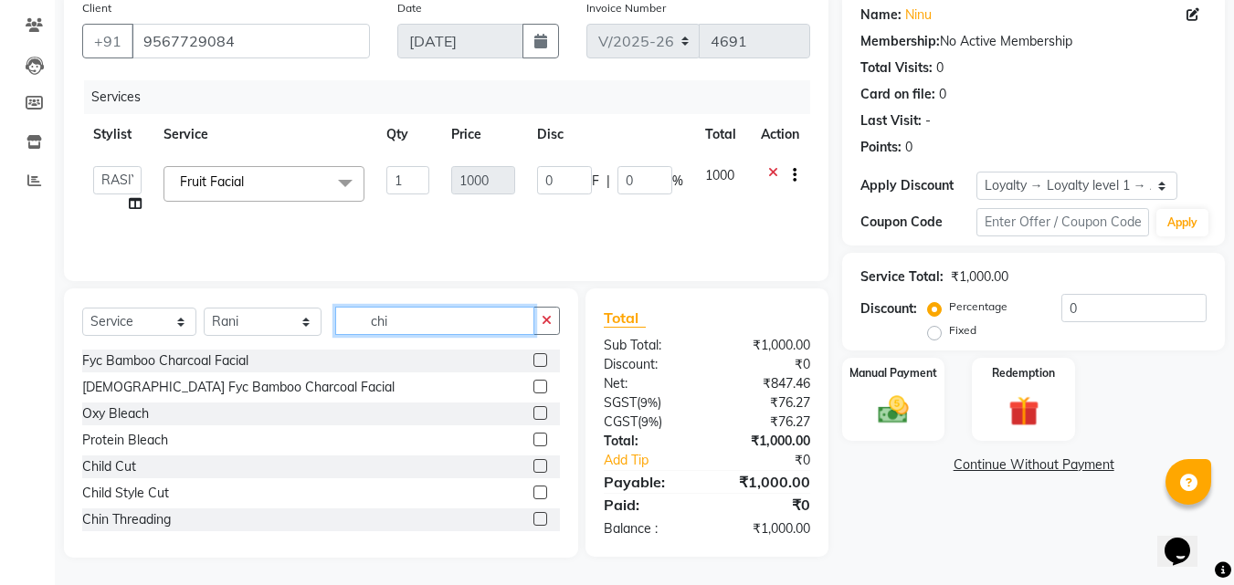
scroll to position [145, 0]
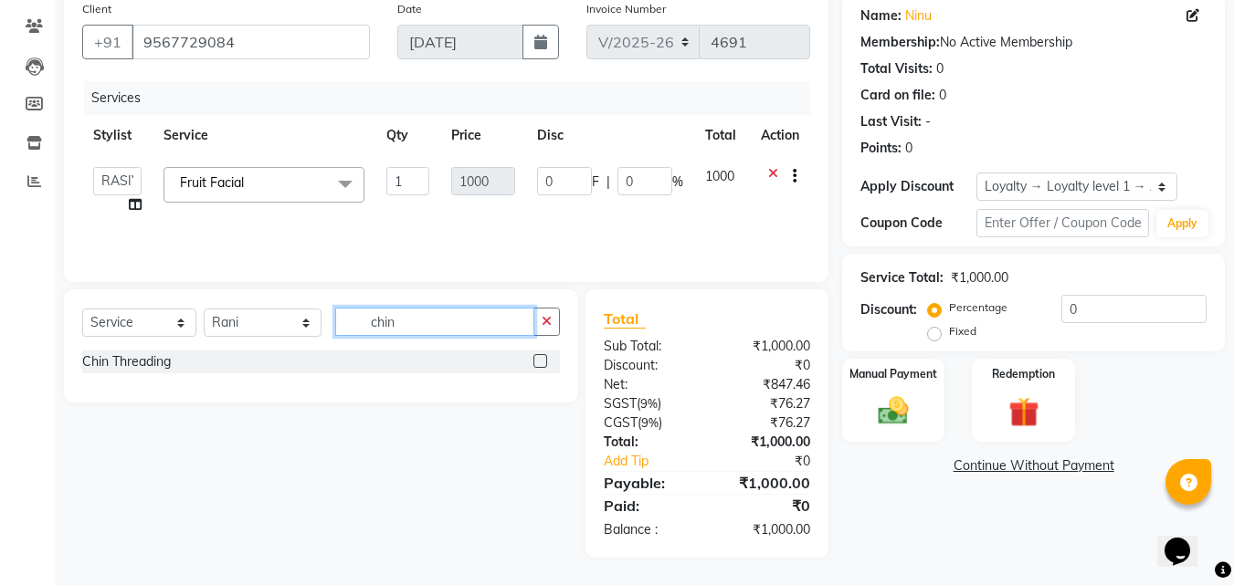
click at [410, 328] on input "chin" at bounding box center [435, 322] width 200 height 28
click at [416, 330] on input "chin" at bounding box center [435, 322] width 200 height 28
click at [420, 321] on input "for" at bounding box center [435, 322] width 200 height 28
type input "upper"
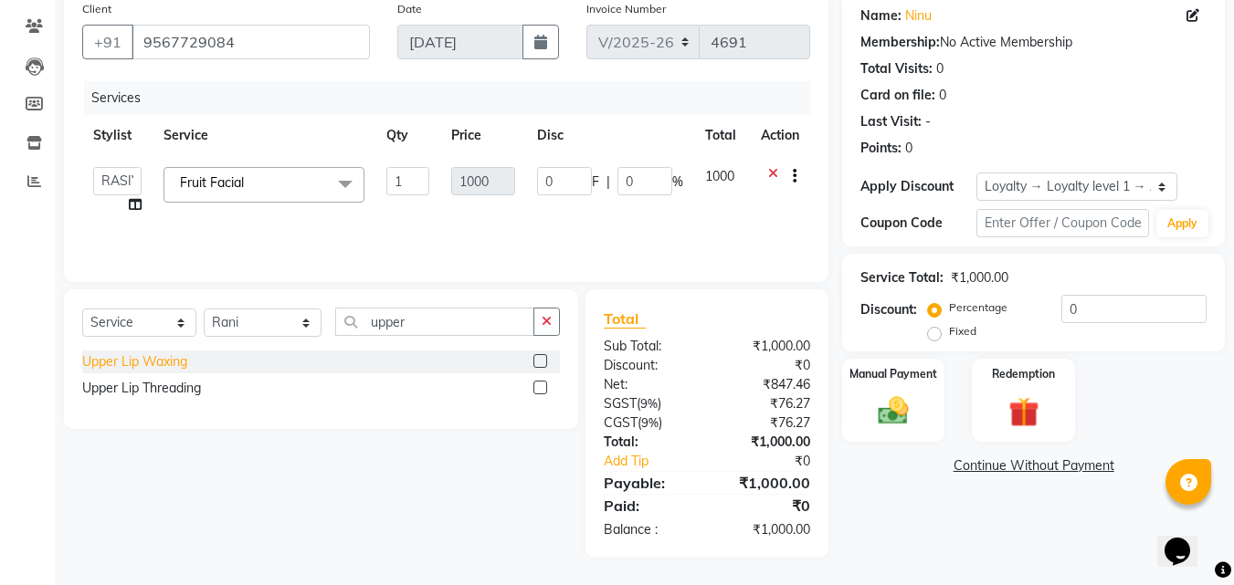
click at [175, 363] on div "Upper Lip Waxing" at bounding box center [134, 362] width 105 height 19
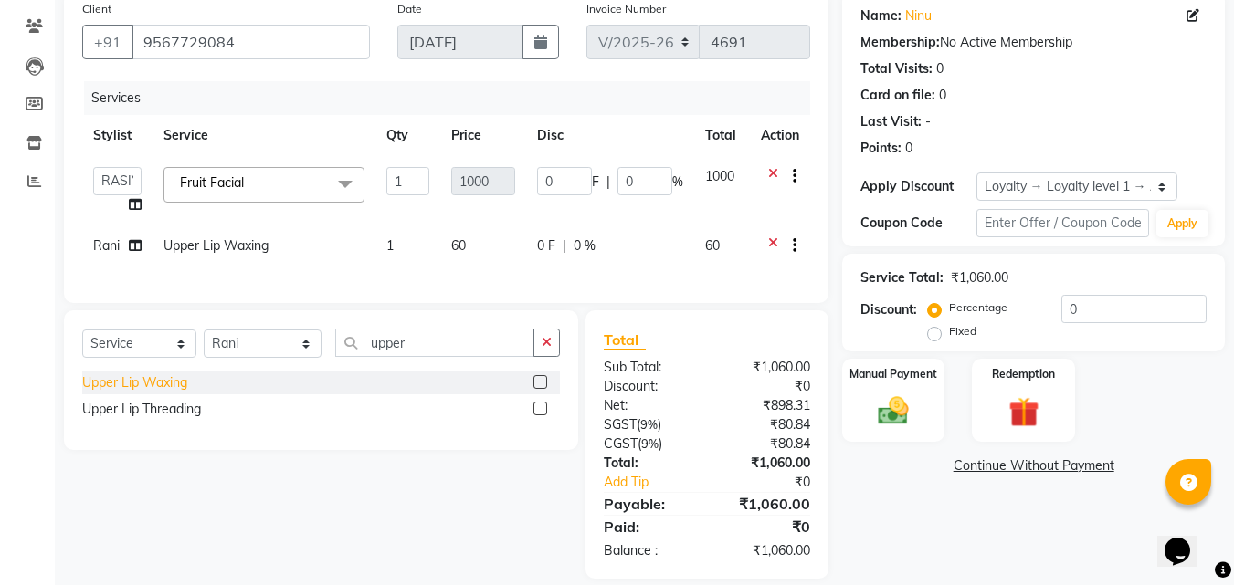
click at [164, 393] on div "Upper Lip Waxing" at bounding box center [134, 383] width 105 height 19
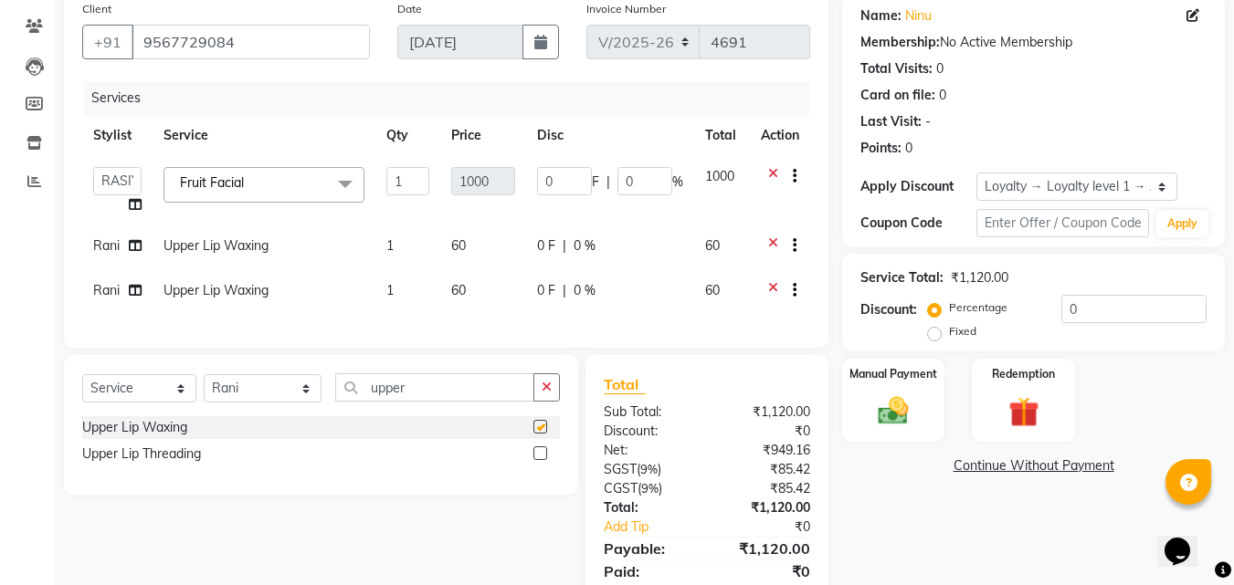
checkbox input "false"
click at [431, 402] on input "upper" at bounding box center [435, 388] width 200 height 28
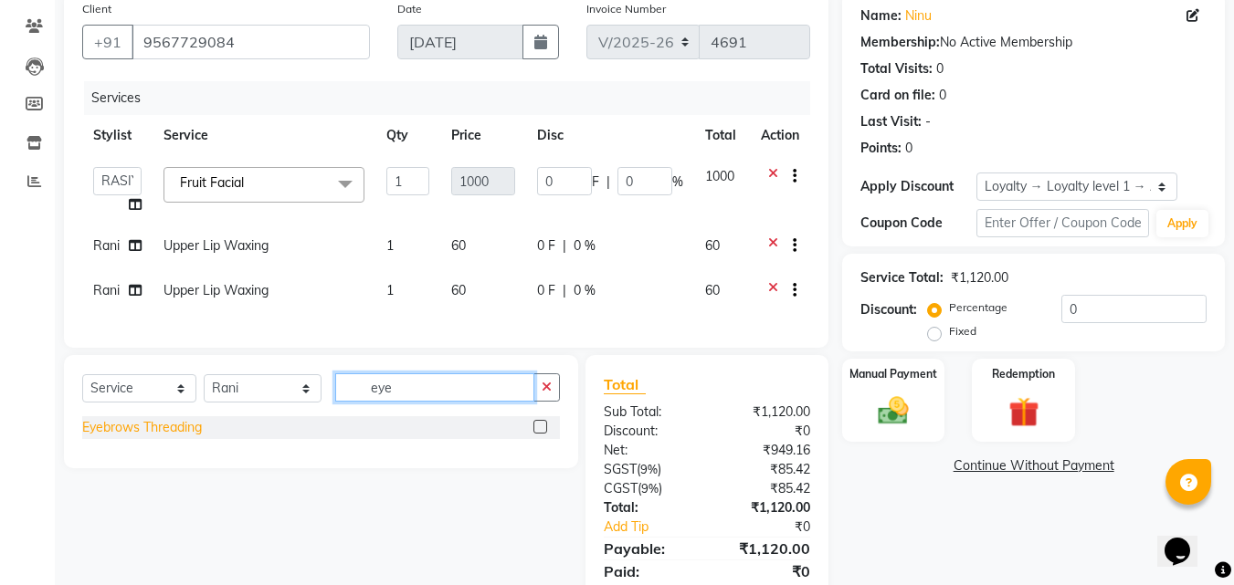
type input "eye"
click at [146, 437] on div "Eyebrows Threading" at bounding box center [142, 427] width 120 height 19
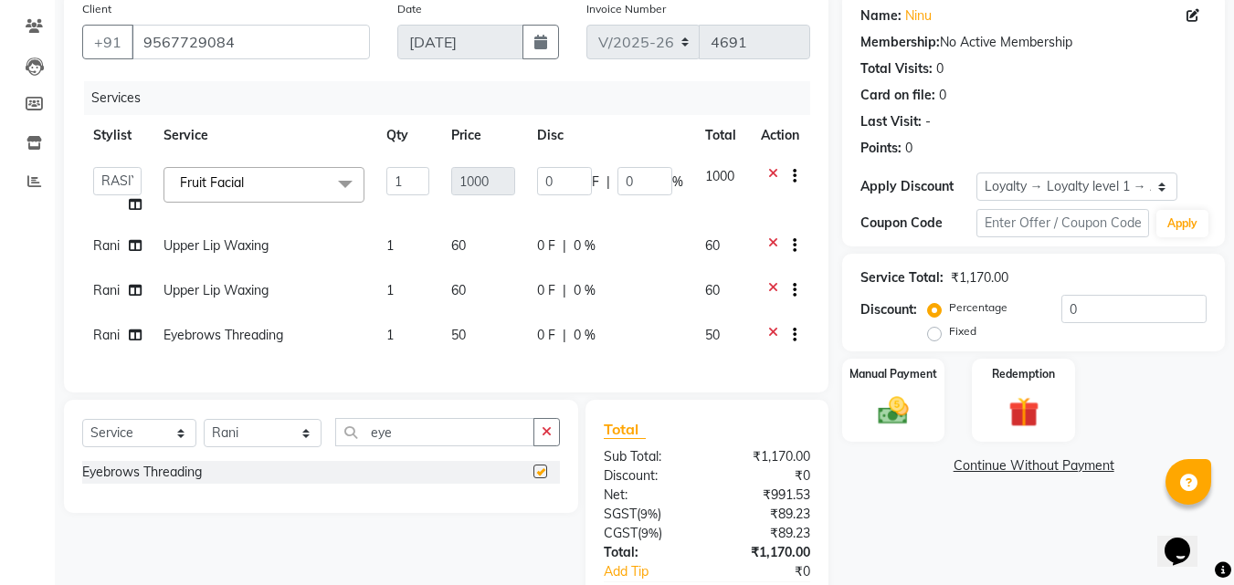
checkbox input "false"
click at [386, 441] on input "eye" at bounding box center [435, 432] width 200 height 28
type input "for"
click at [169, 482] on div "Forehead Threading" at bounding box center [141, 472] width 118 height 19
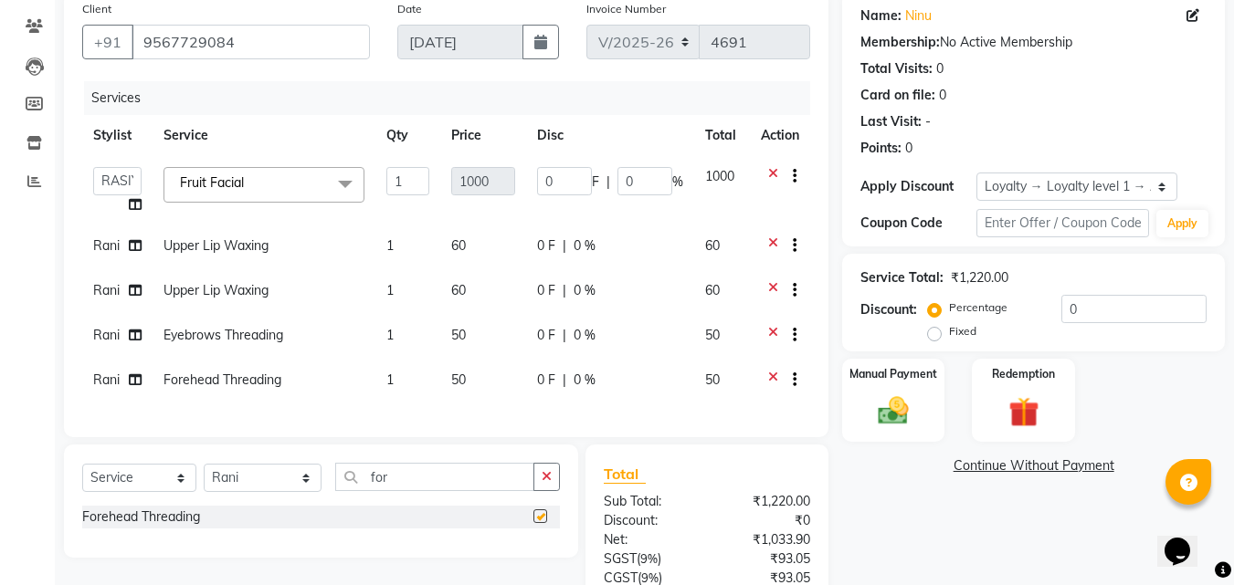
checkbox input "false"
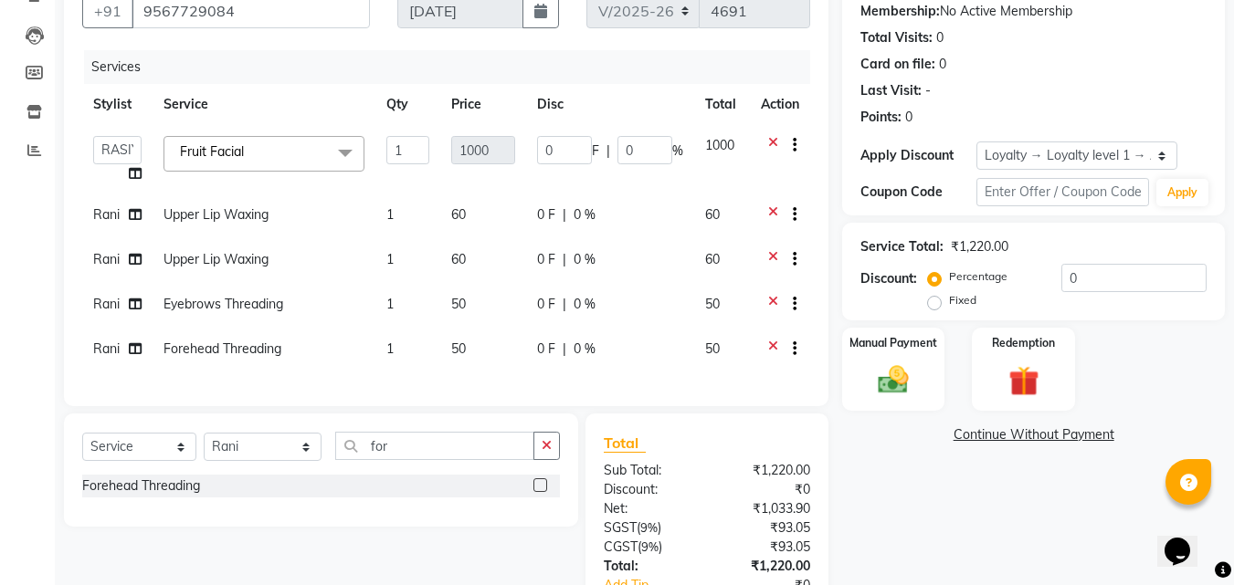
scroll to position [314, 0]
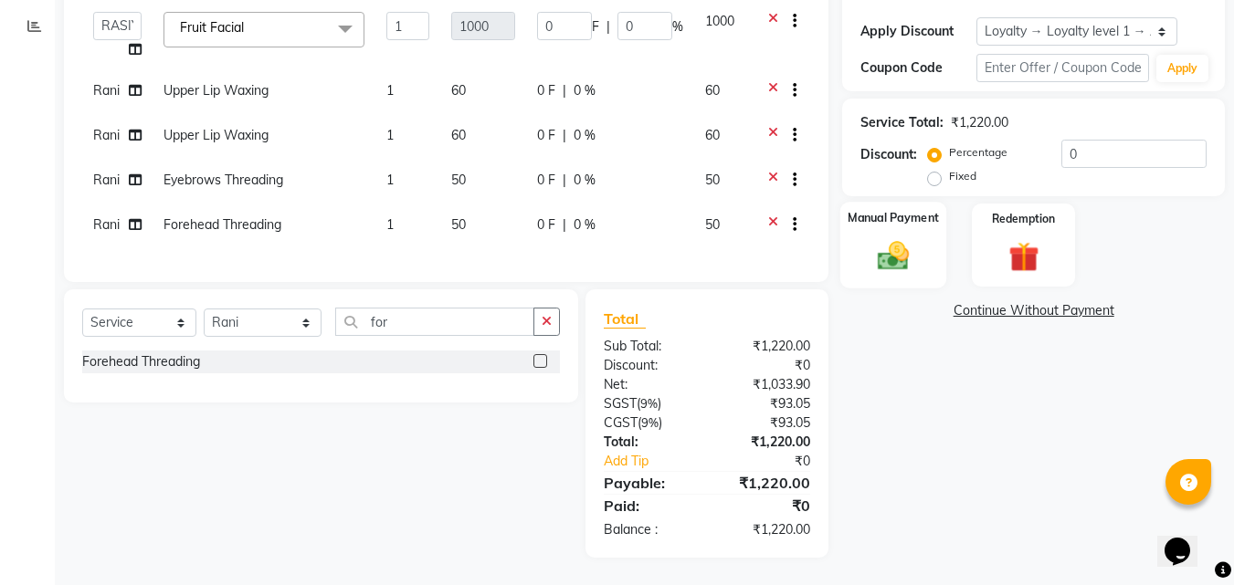
click at [877, 254] on img at bounding box center [893, 255] width 51 height 37
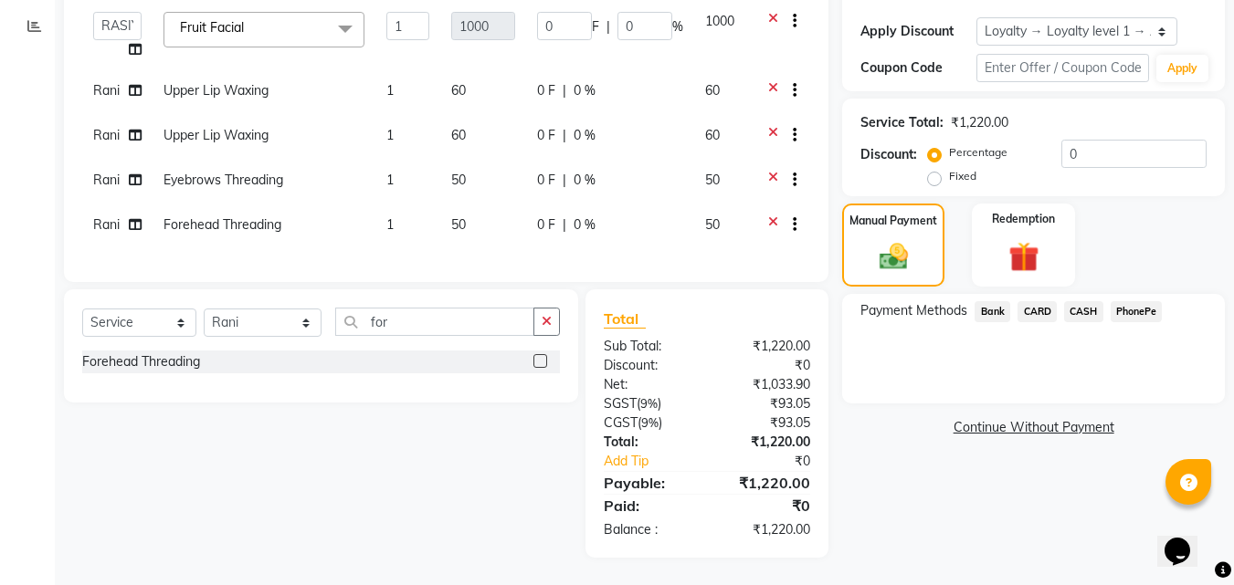
click at [1150, 301] on span "PhonePe" at bounding box center [1137, 311] width 52 height 21
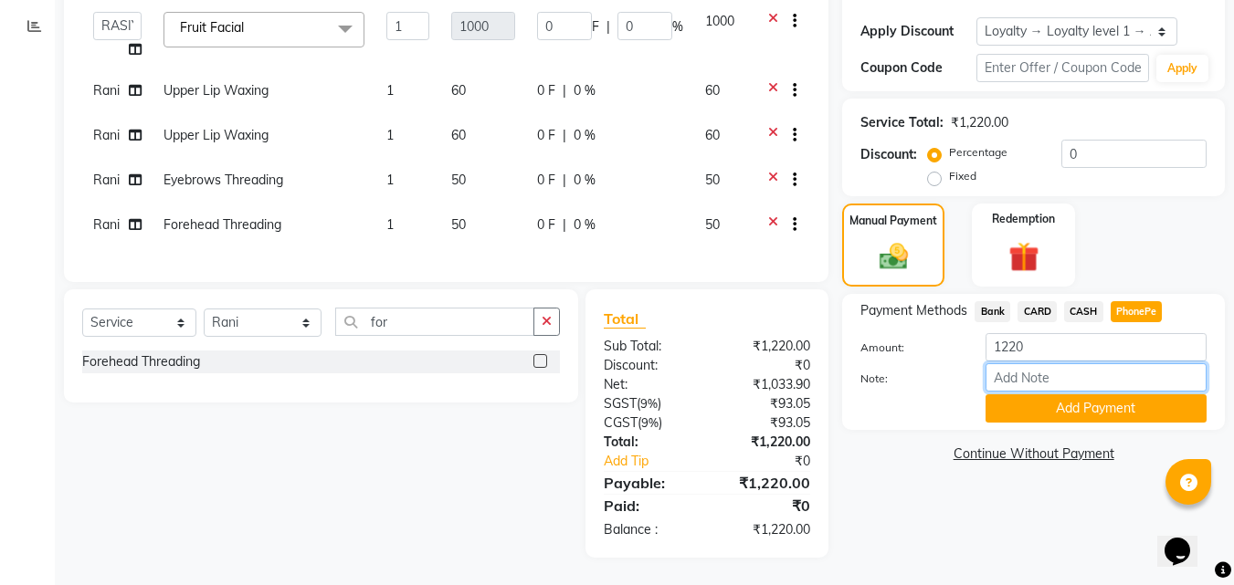
click at [1070, 364] on input "Note:" at bounding box center [1096, 378] width 221 height 28
type input "Aiswarya"
click at [1085, 399] on button "Add Payment" at bounding box center [1096, 409] width 221 height 28
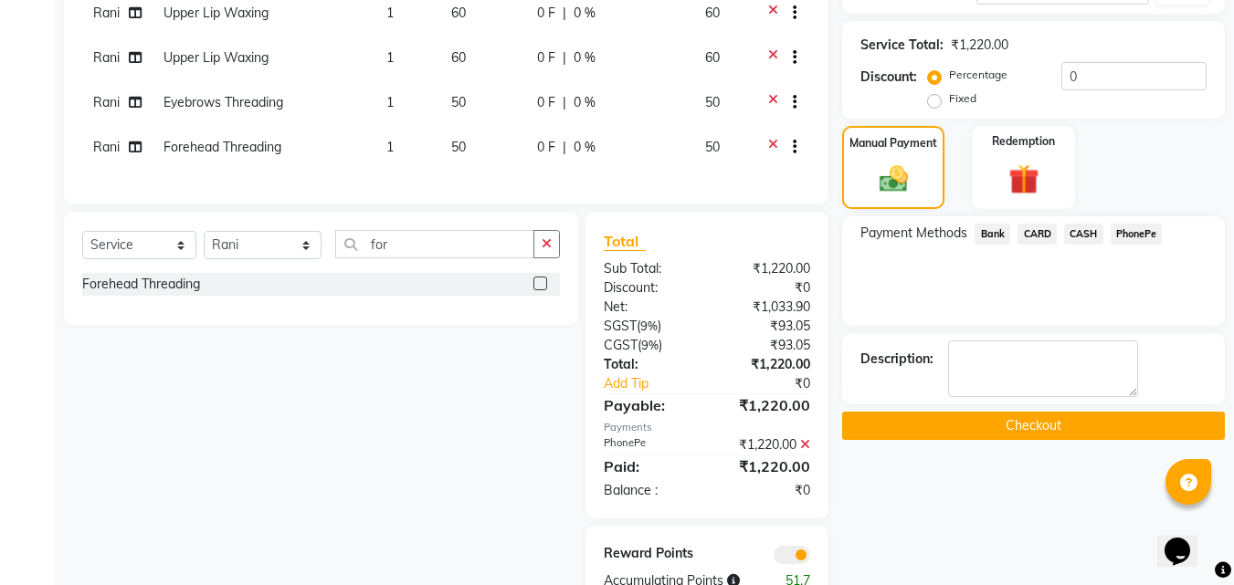
scroll to position [443, 0]
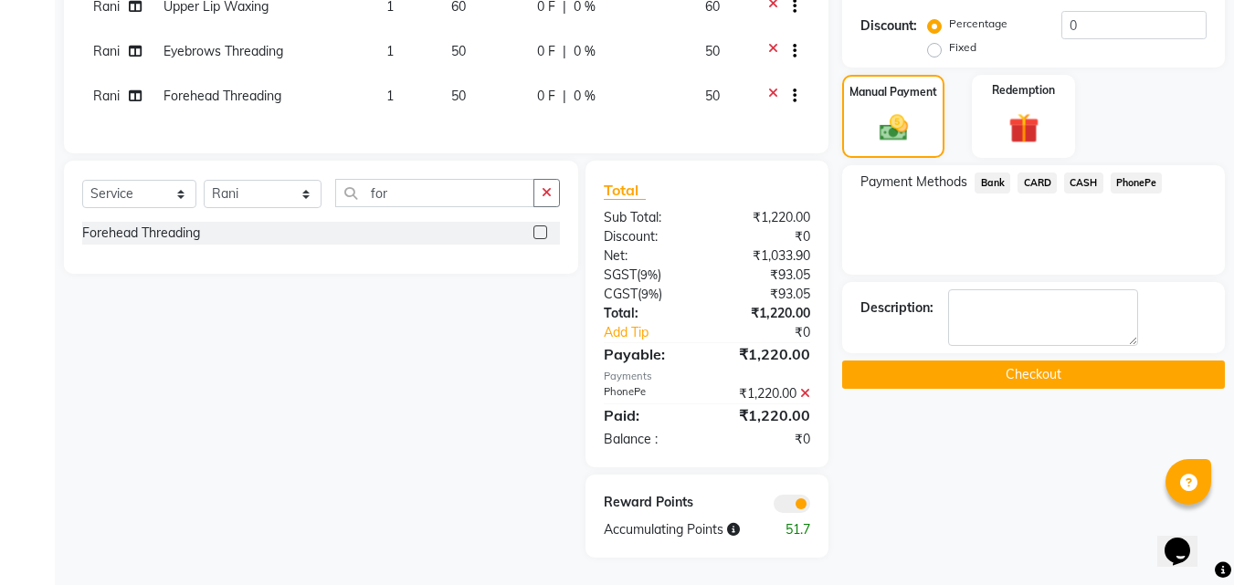
click at [910, 361] on button "Checkout" at bounding box center [1033, 375] width 383 height 28
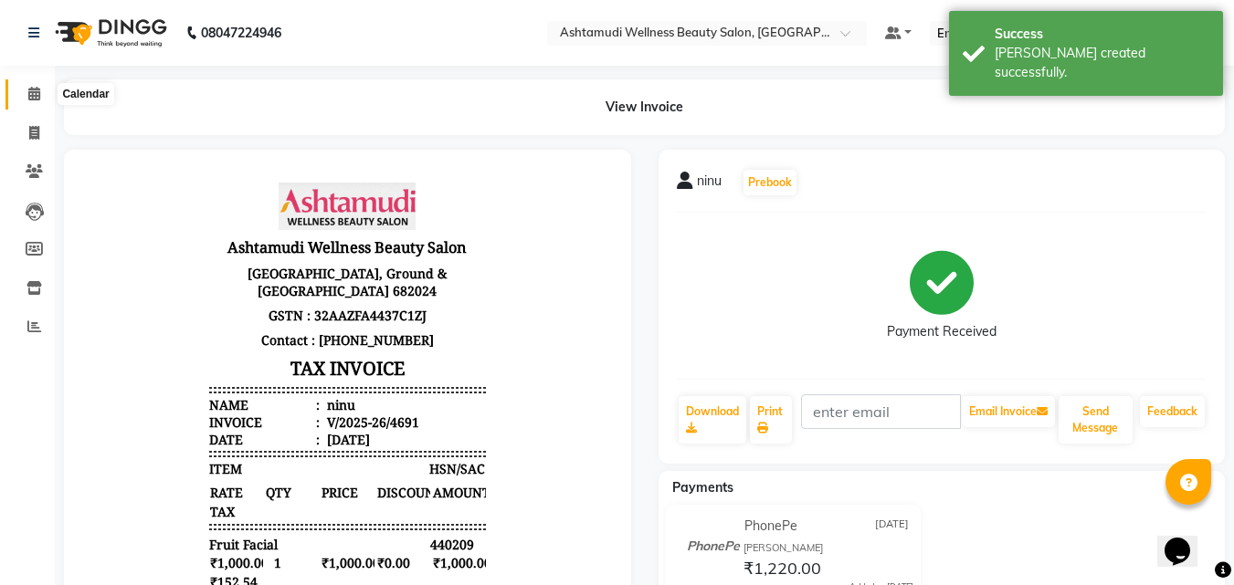
click at [33, 100] on icon at bounding box center [34, 94] width 12 height 14
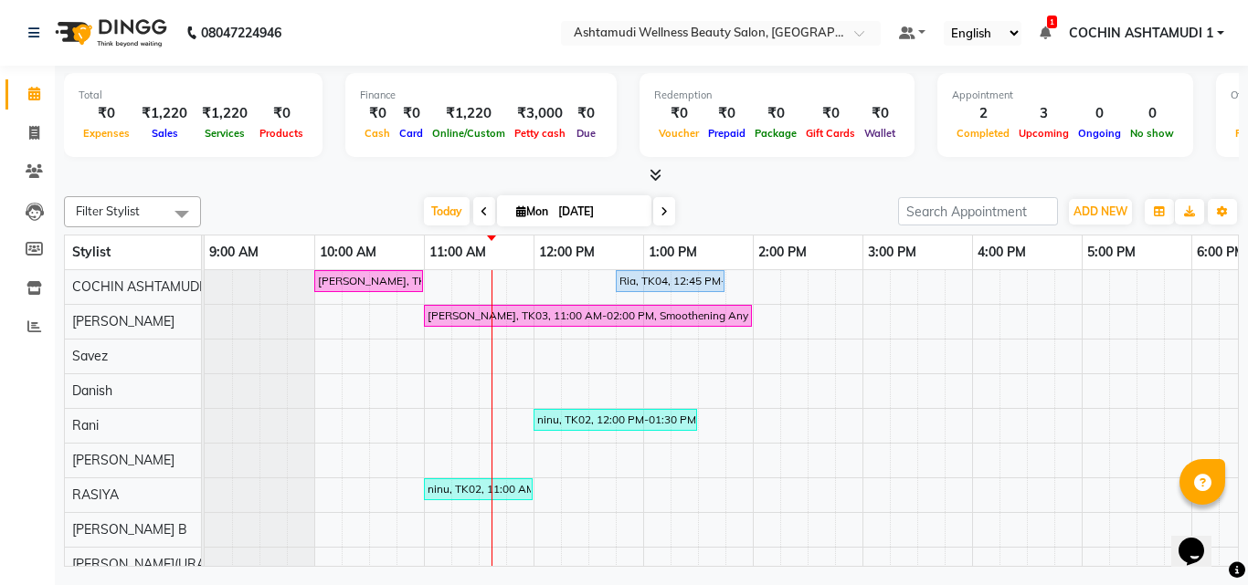
click at [657, 174] on icon at bounding box center [655, 175] width 12 height 14
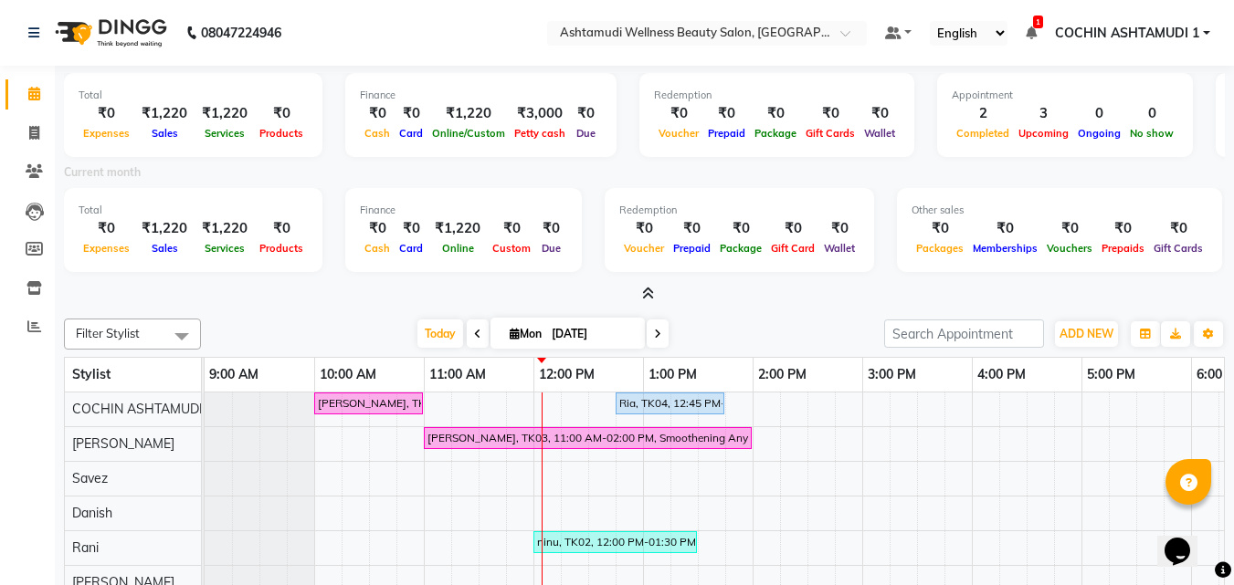
click at [412, 37] on nav "08047224946 Select Location × Ashtamudi Wellness Beauty Salon, Cochin Default P…" at bounding box center [617, 33] width 1234 height 66
click at [31, 136] on icon at bounding box center [34, 133] width 10 height 14
select select "service"
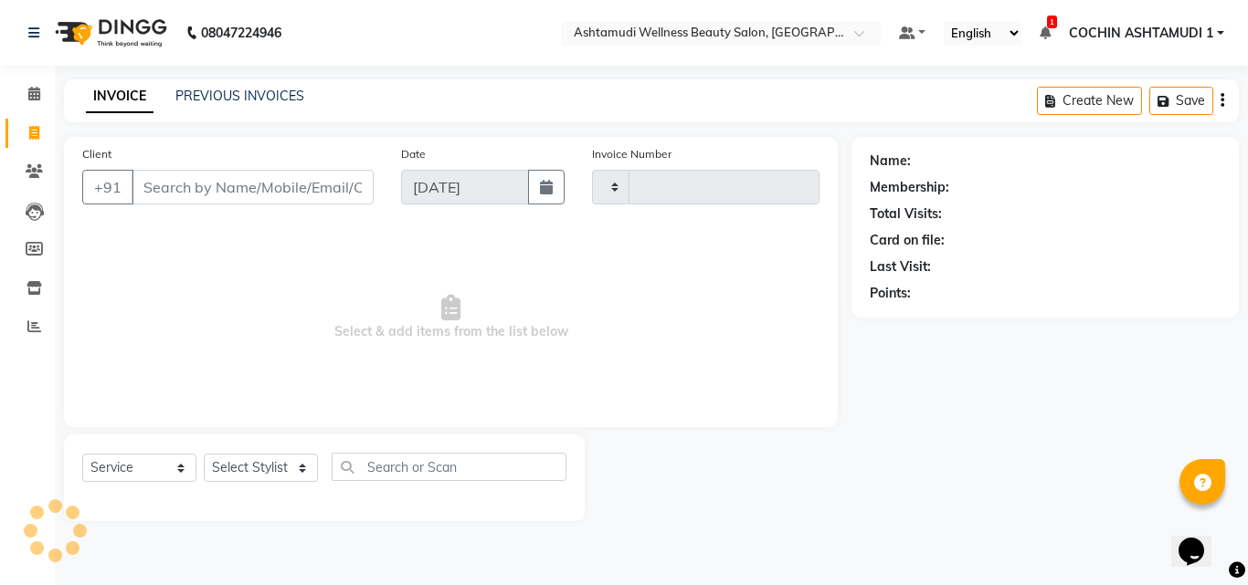
type input "4692"
select select "4632"
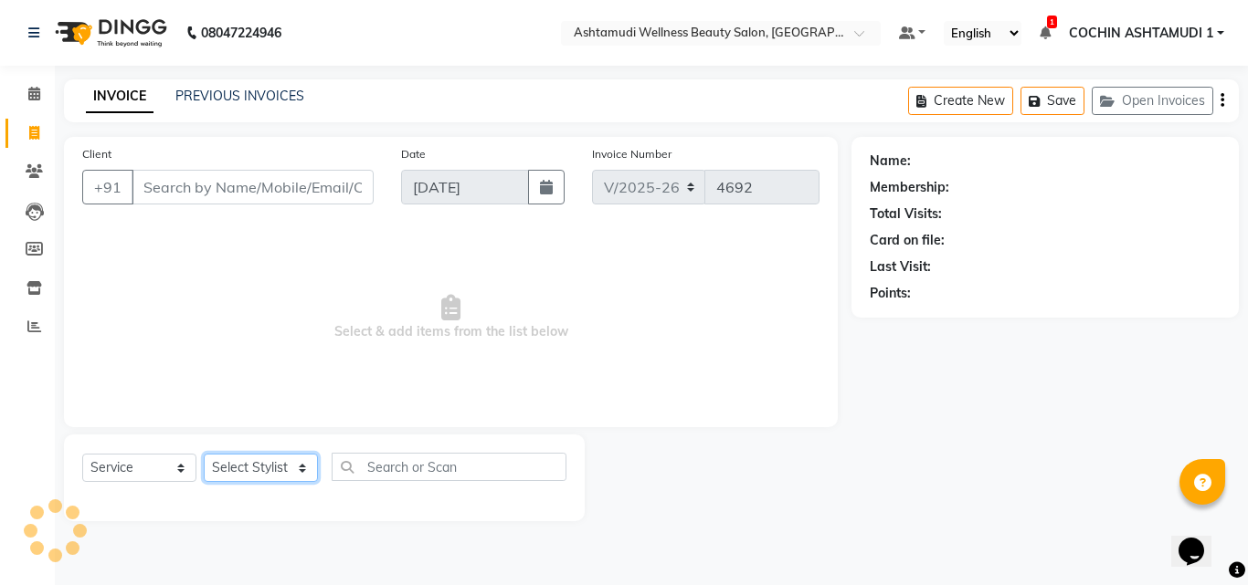
click at [257, 457] on select "Select Stylist" at bounding box center [261, 468] width 114 height 28
select select "34115"
click at [204, 454] on select "Select Stylist Aiswarya B Ankith(URAJ) BINU MANGAR COCHIN ASHTAMUDI Danish Diks…" at bounding box center [263, 468] width 119 height 28
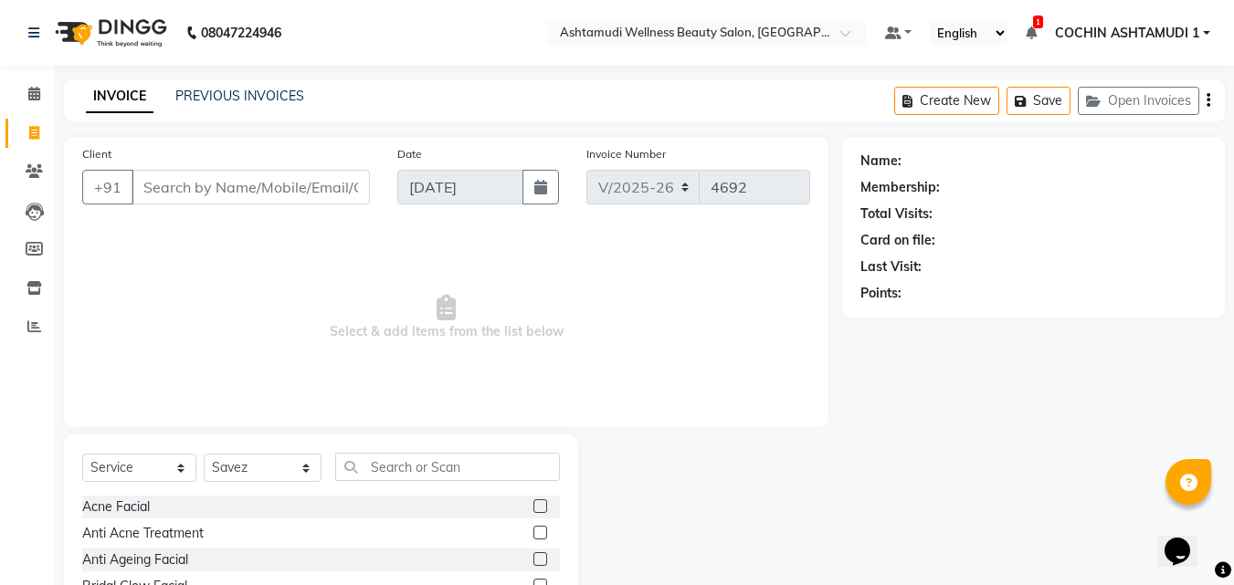
click at [469, 491] on div "Select Service Product Membership Package Voucher Prepaid Gift Card Select Styl…" at bounding box center [321, 474] width 478 height 43
click at [472, 480] on input "text" at bounding box center [448, 467] width 226 height 28
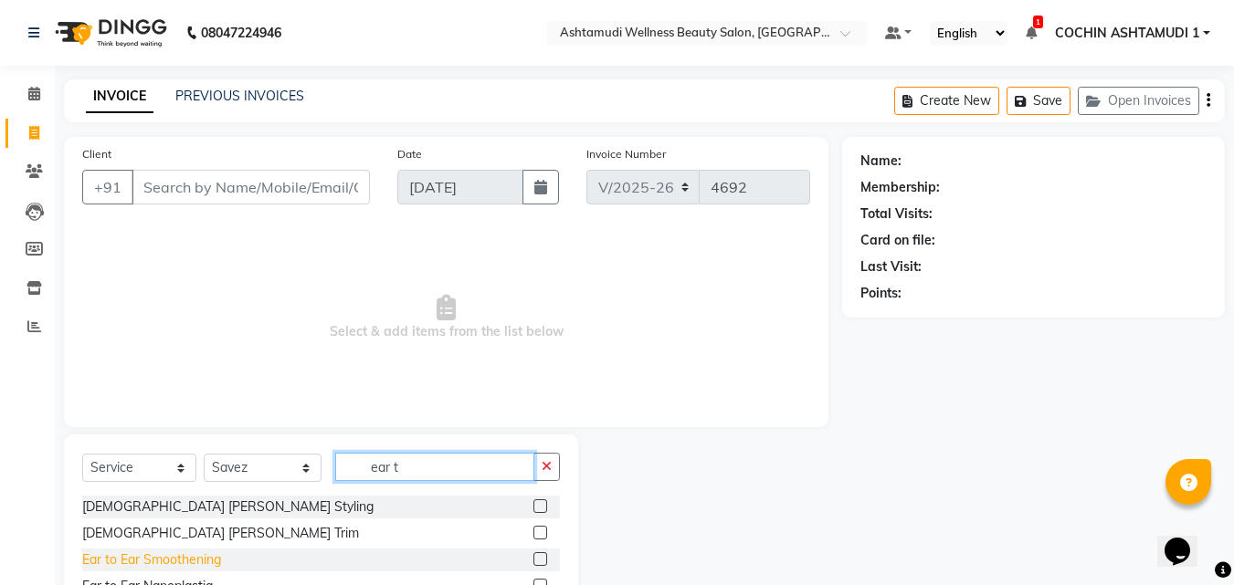
type input "ear t"
click at [223, 556] on div "Ear to Ear Smoothening" at bounding box center [321, 560] width 478 height 23
click at [552, 465] on icon "button" at bounding box center [547, 466] width 10 height 13
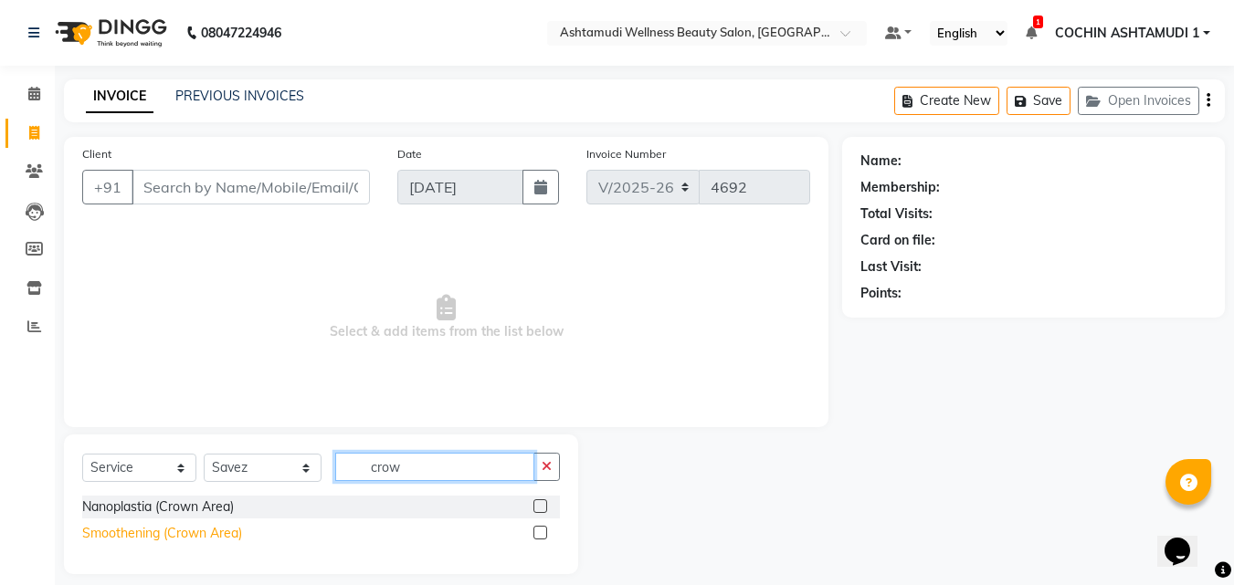
type input "crow"
click at [169, 532] on div "Smoothening (Crown Area)" at bounding box center [162, 533] width 160 height 19
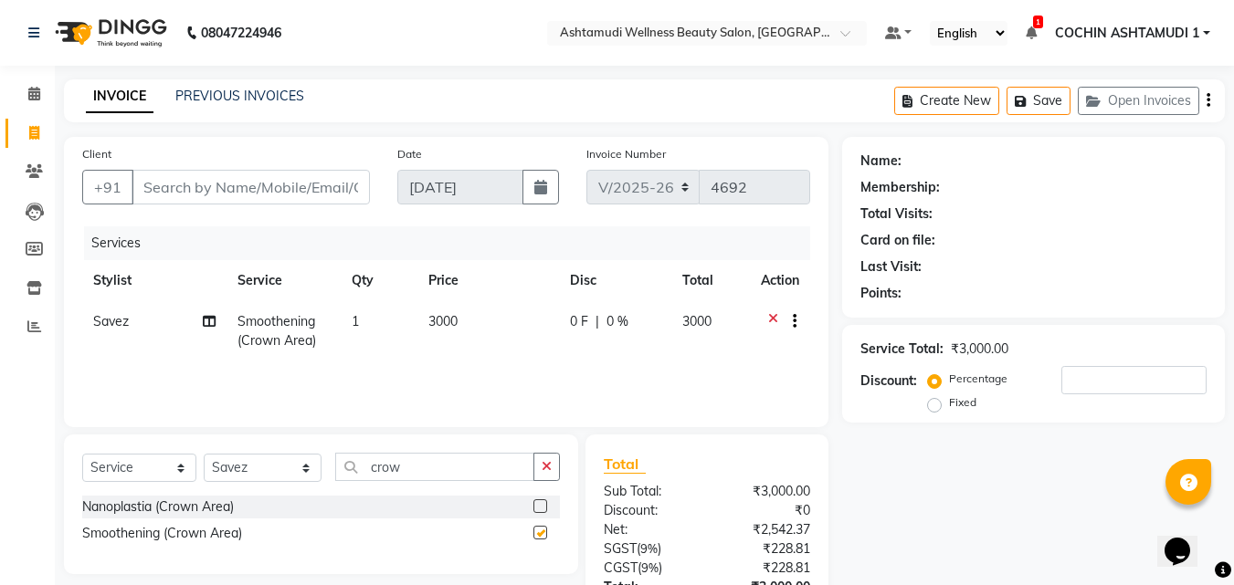
checkbox input "false"
click at [533, 466] on button "button" at bounding box center [546, 467] width 26 height 28
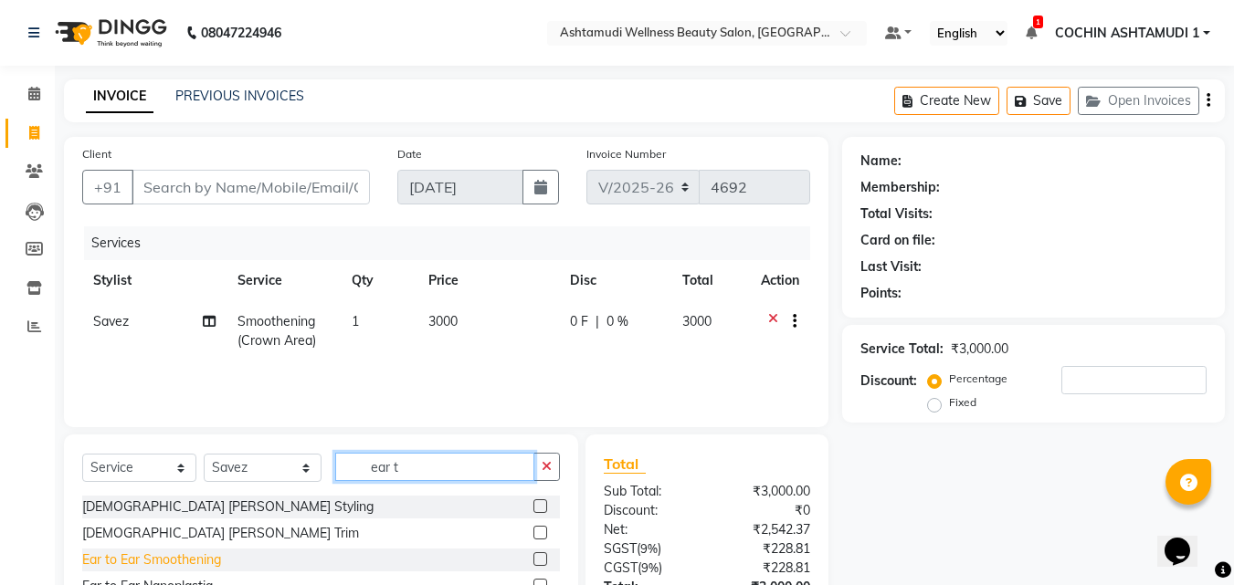
type input "ear t"
click at [174, 554] on div "Ear to Ear Smoothening" at bounding box center [151, 560] width 139 height 19
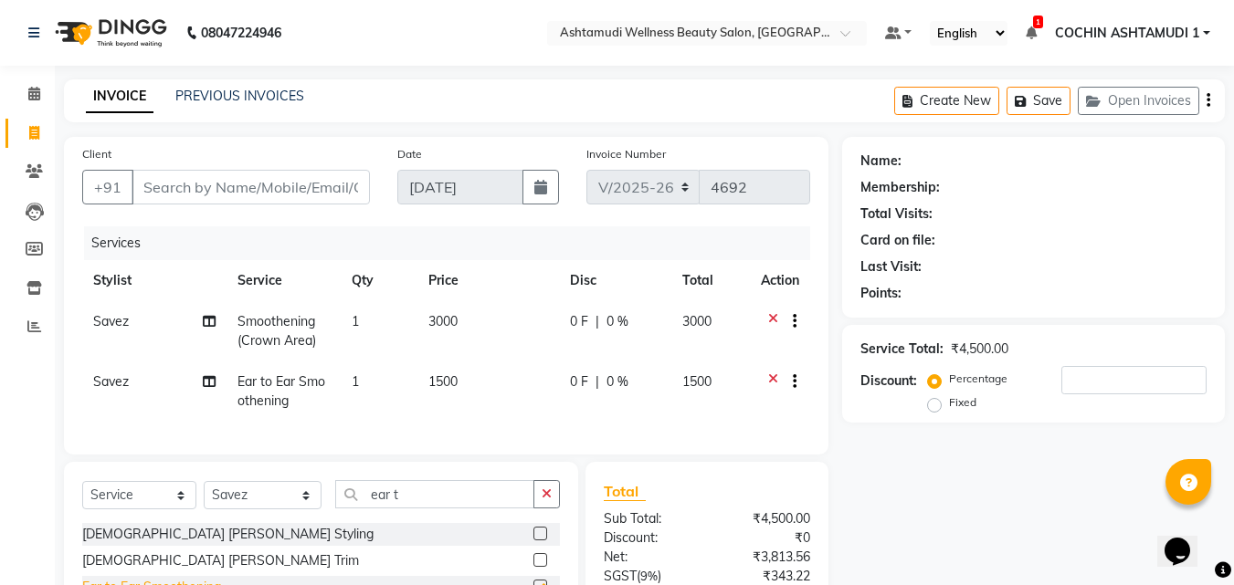
checkbox input "false"
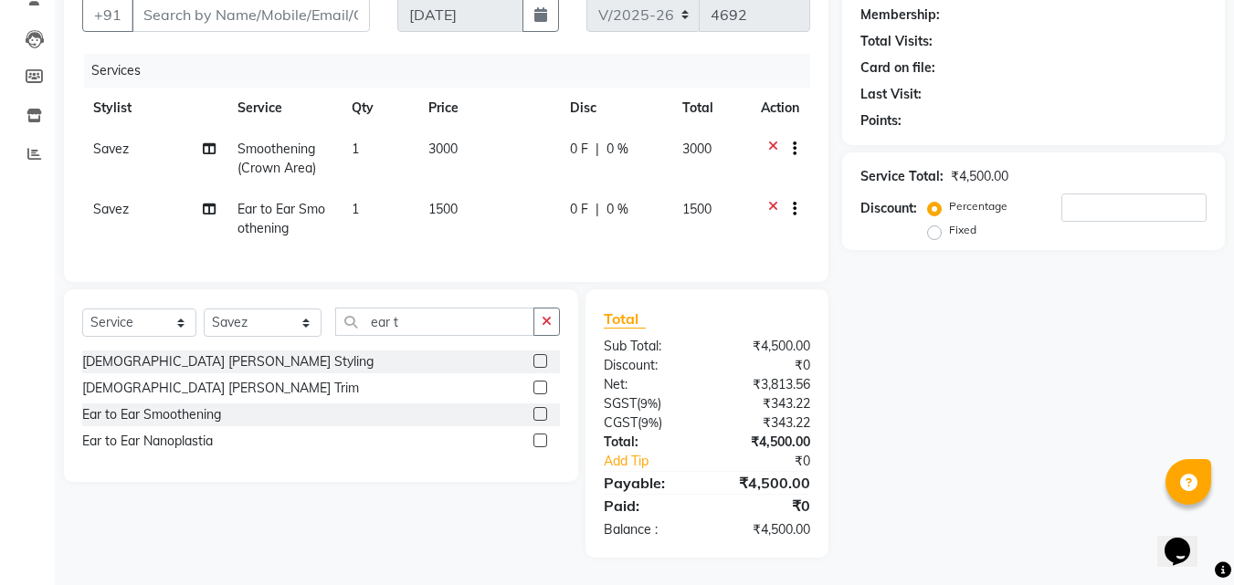
click at [773, 140] on icon at bounding box center [773, 151] width 10 height 23
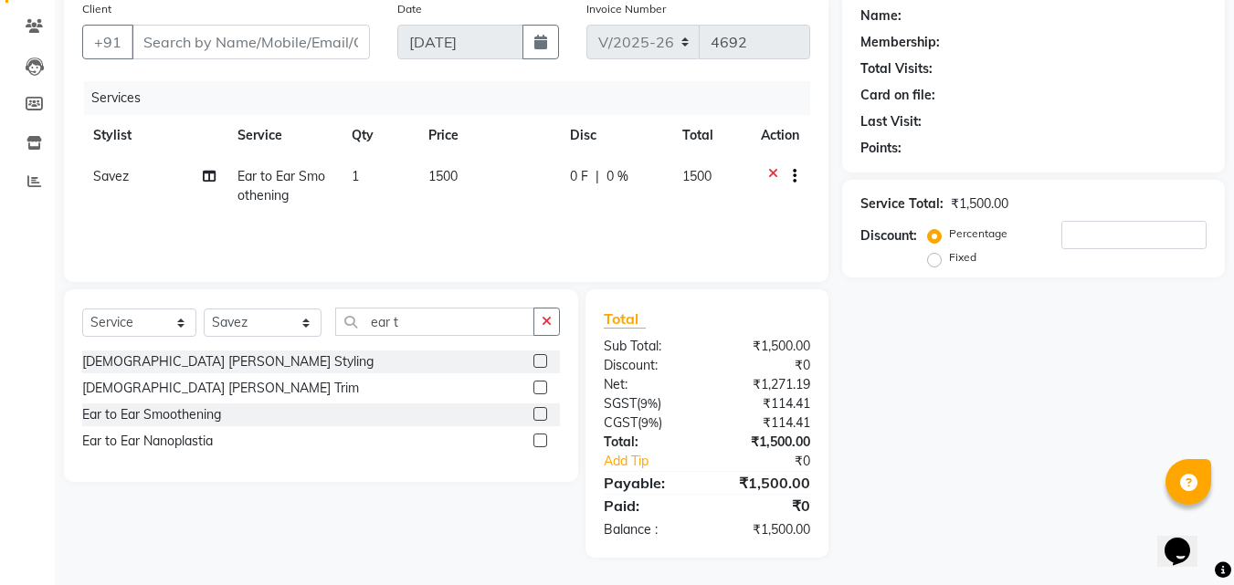
scroll to position [145, 0]
click at [773, 172] on icon at bounding box center [773, 178] width 10 height 23
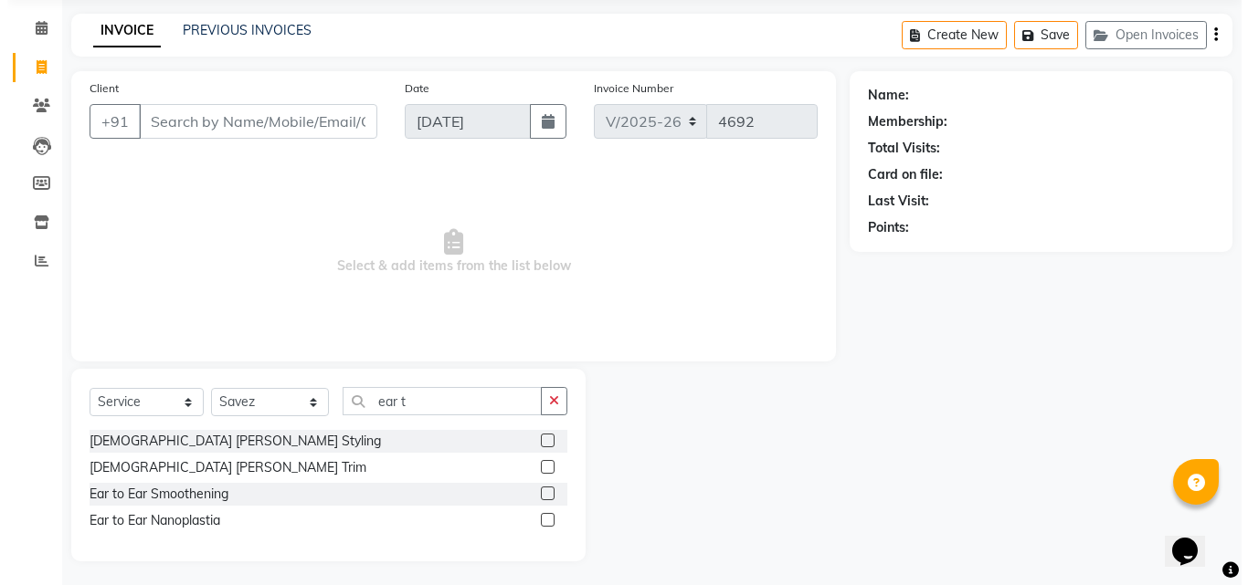
scroll to position [0, 0]
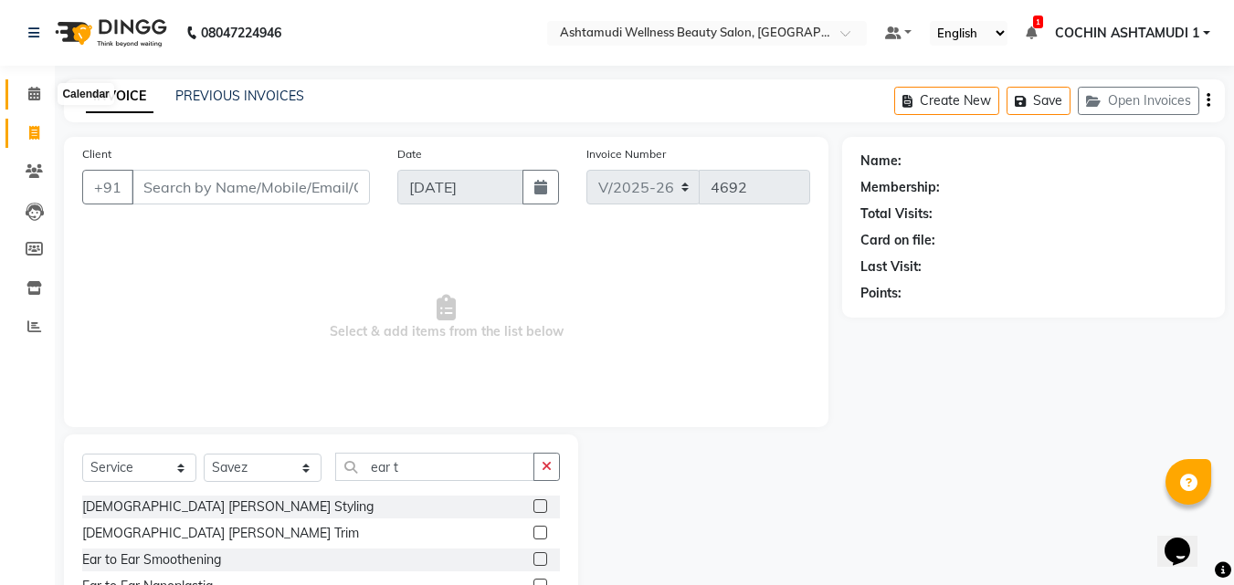
click at [41, 95] on span at bounding box center [34, 94] width 32 height 21
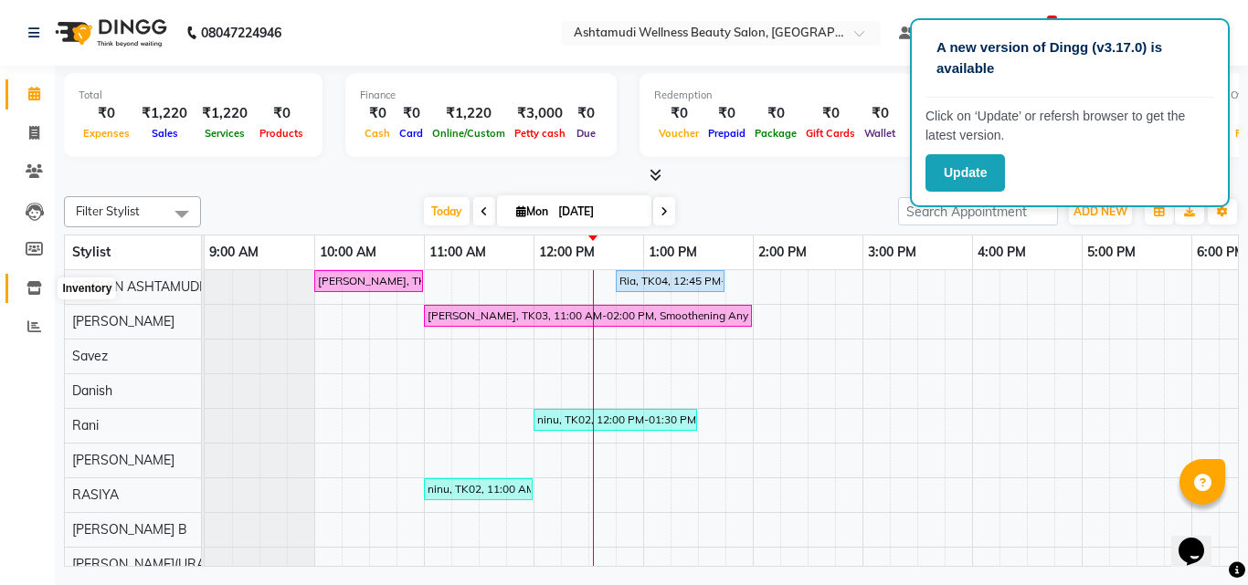
click at [40, 287] on icon at bounding box center [34, 288] width 16 height 14
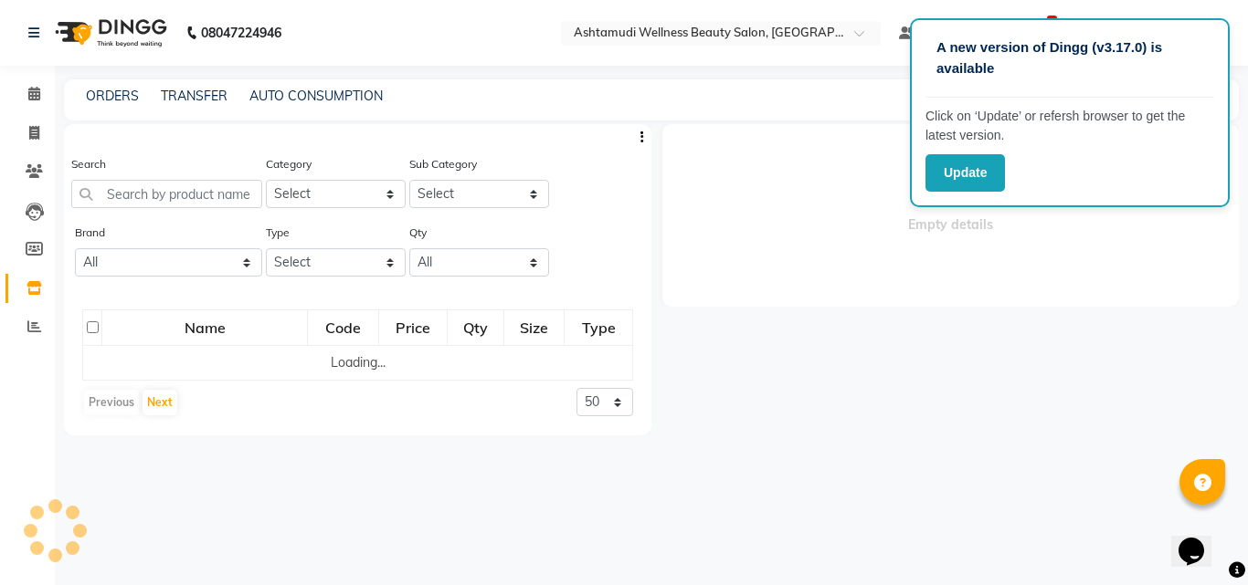
select select
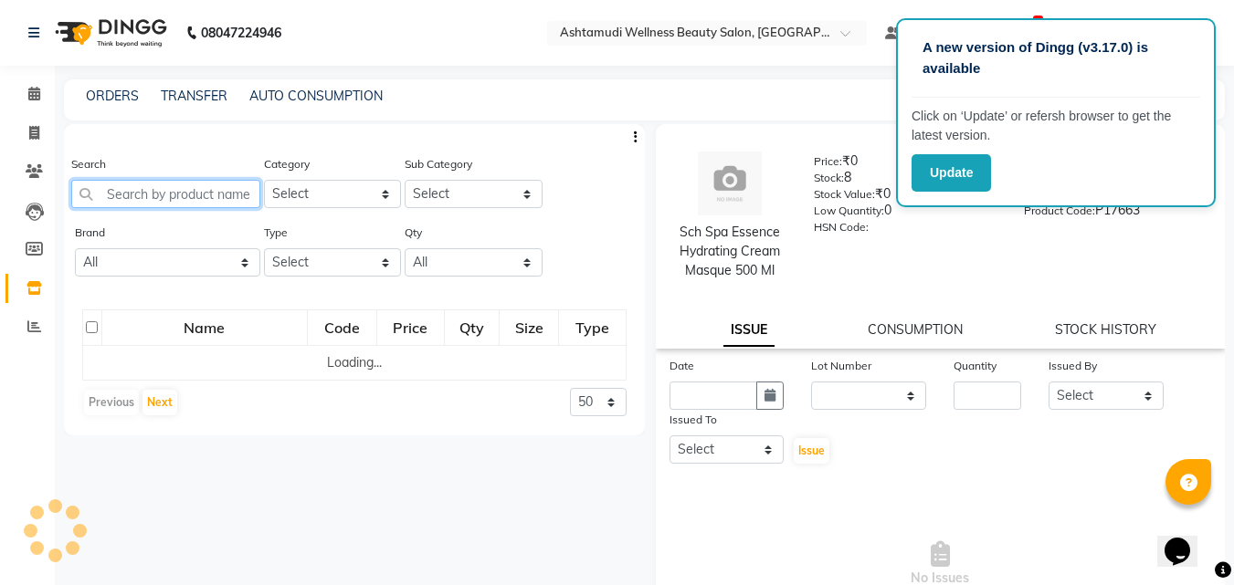
click at [139, 207] on input "text" at bounding box center [165, 194] width 189 height 28
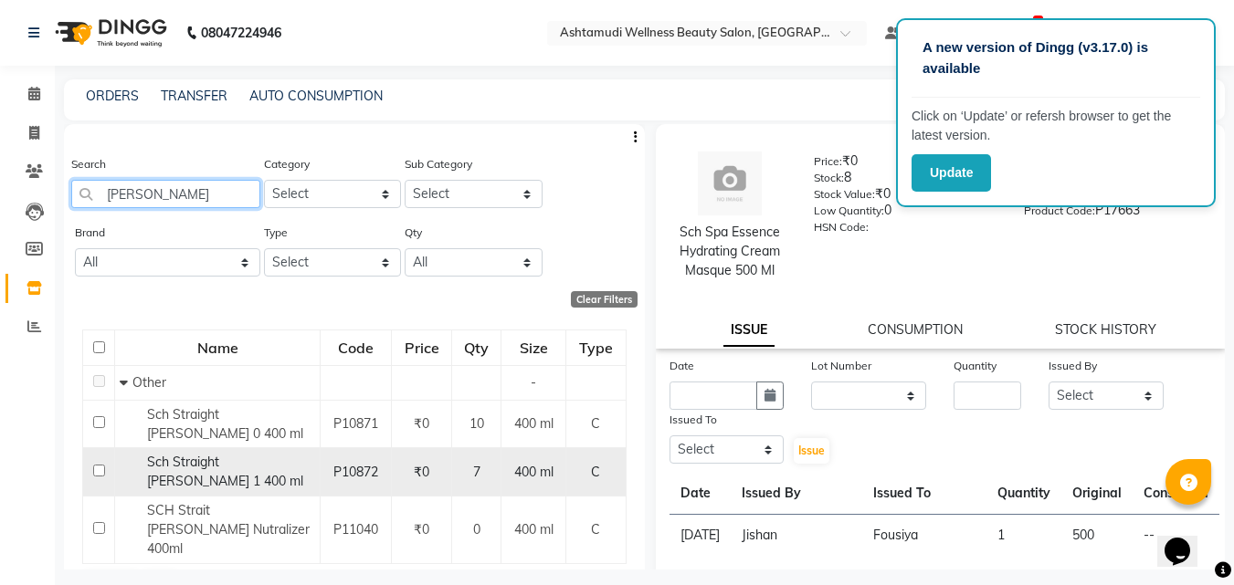
type input "glatt"
click at [96, 465] on input "checkbox" at bounding box center [99, 471] width 12 height 12
checkbox input "true"
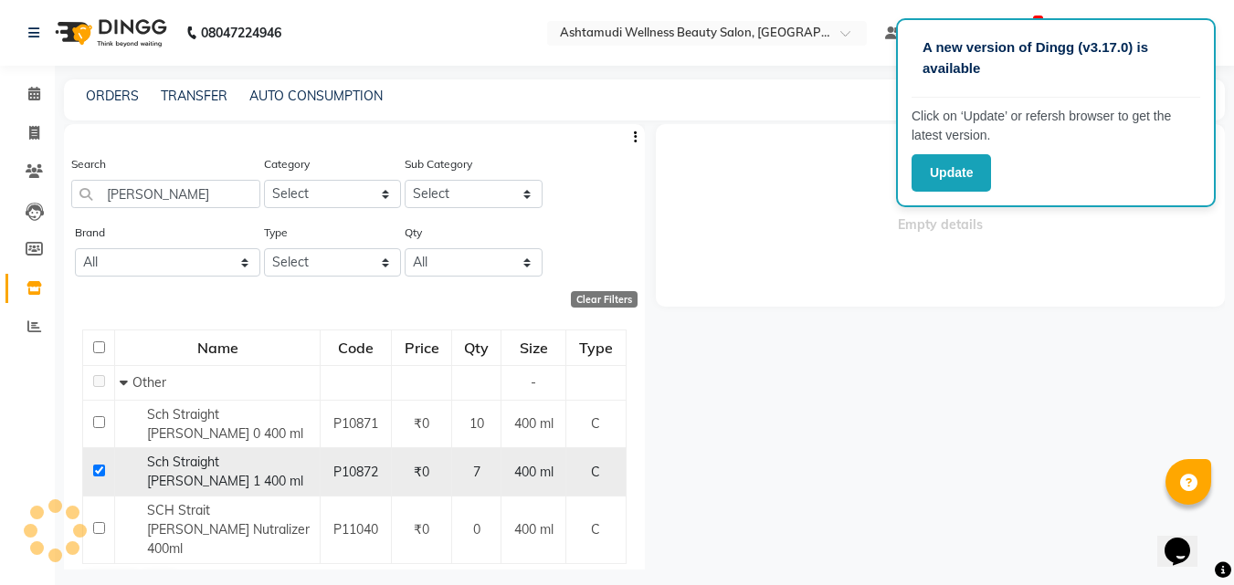
select select
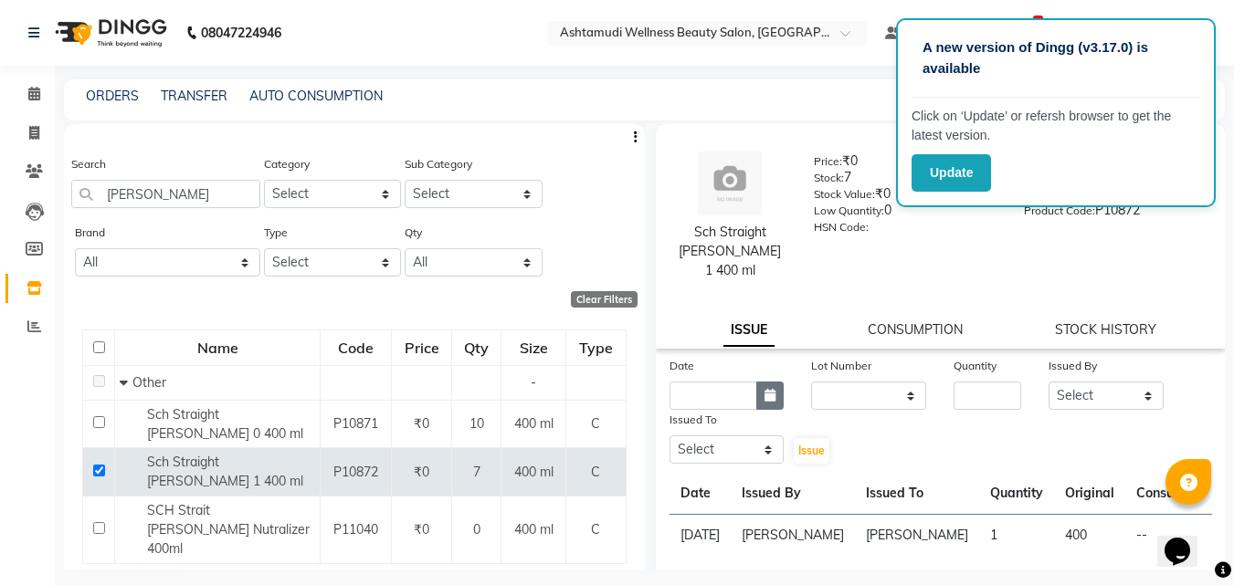
click at [764, 385] on button "button" at bounding box center [769, 396] width 27 height 28
select select "9"
select select "2025"
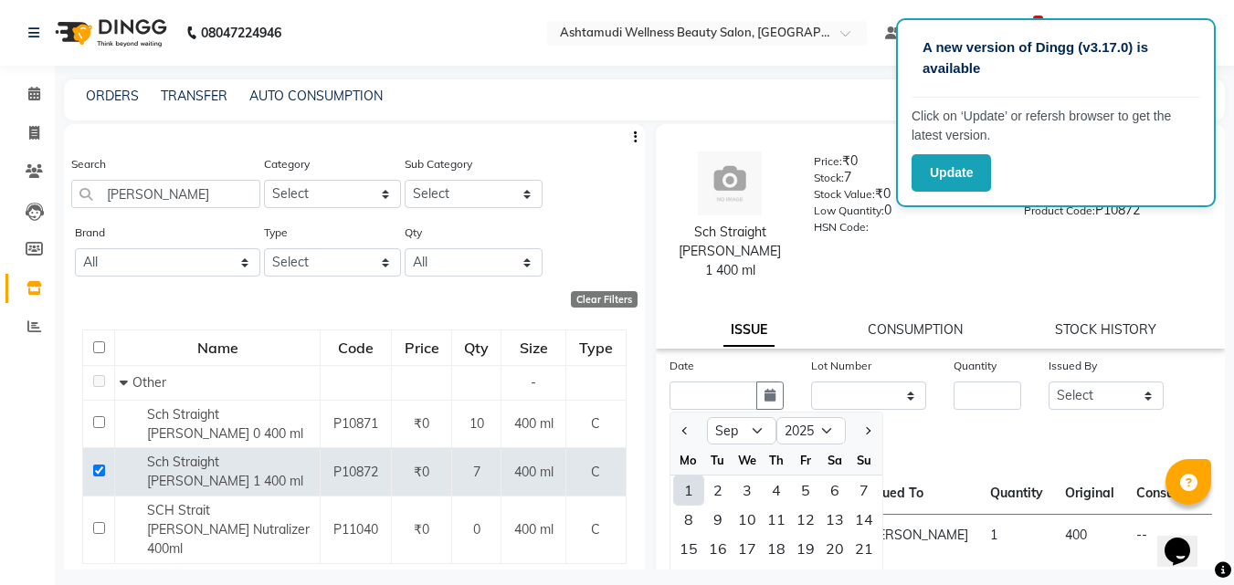
click at [688, 477] on div "1" at bounding box center [688, 490] width 29 height 29
type input "[DATE]"
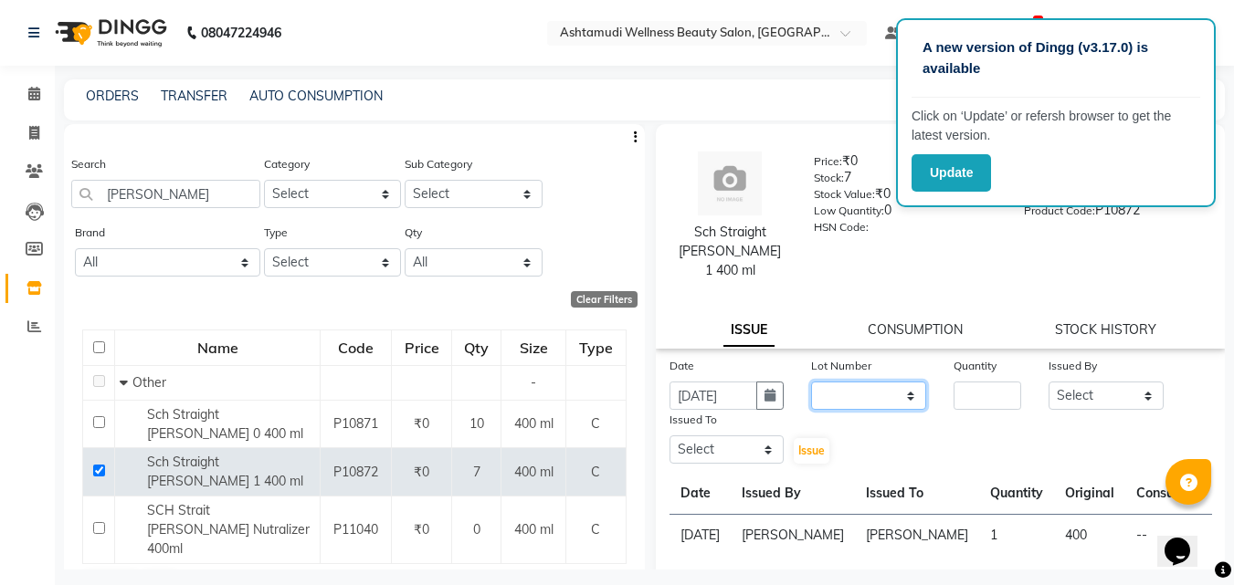
click at [835, 382] on select "None" at bounding box center [868, 396] width 115 height 28
select select "0: null"
click at [811, 382] on select "None" at bounding box center [868, 396] width 115 height 28
click at [961, 382] on input "number" at bounding box center [988, 396] width 68 height 28
type input "1"
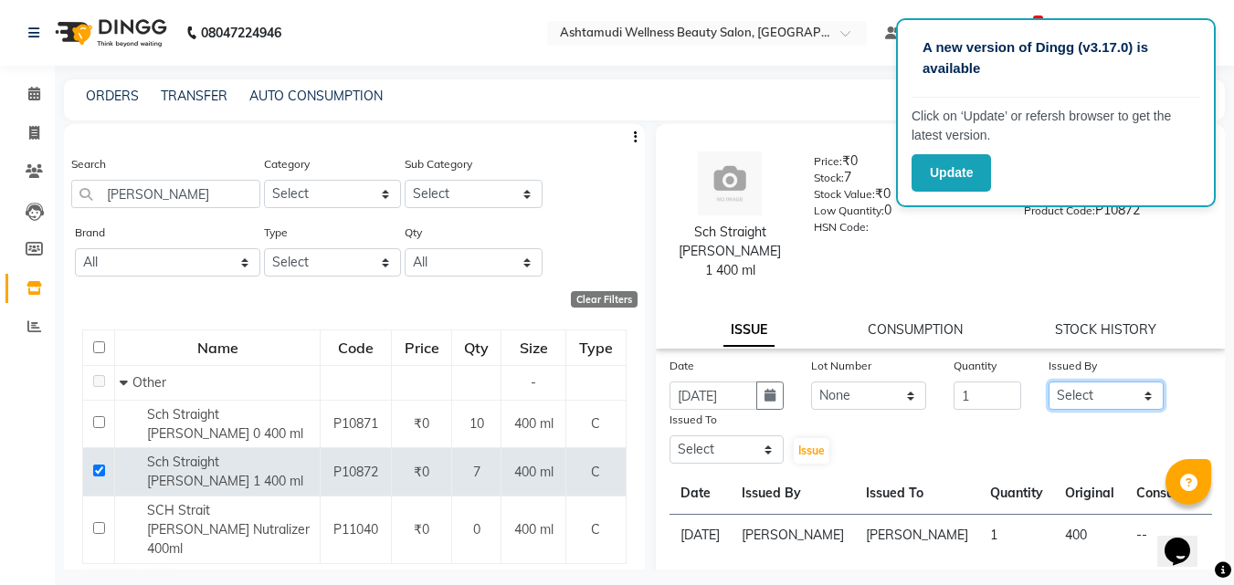
click at [1070, 382] on select "Select Aiswarya B Ankith(URAJ) BINU MANGAR COCHIN ASHTAMUDI Danish Diksha Thapa…" at bounding box center [1106, 396] width 115 height 28
select select "49932"
click at [1049, 382] on select "Select Aiswarya B Ankith(URAJ) BINU MANGAR COCHIN ASHTAMUDI Danish Diksha Thapa…" at bounding box center [1106, 396] width 115 height 28
drag, startPoint x: 715, startPoint y: 434, endPoint x: 715, endPoint y: 421, distance: 12.8
click at [715, 436] on select "Select Aiswarya B Ankith(URAJ) BINU MANGAR COCHIN ASHTAMUDI Danish Diksha Thapa…" at bounding box center [726, 450] width 115 height 28
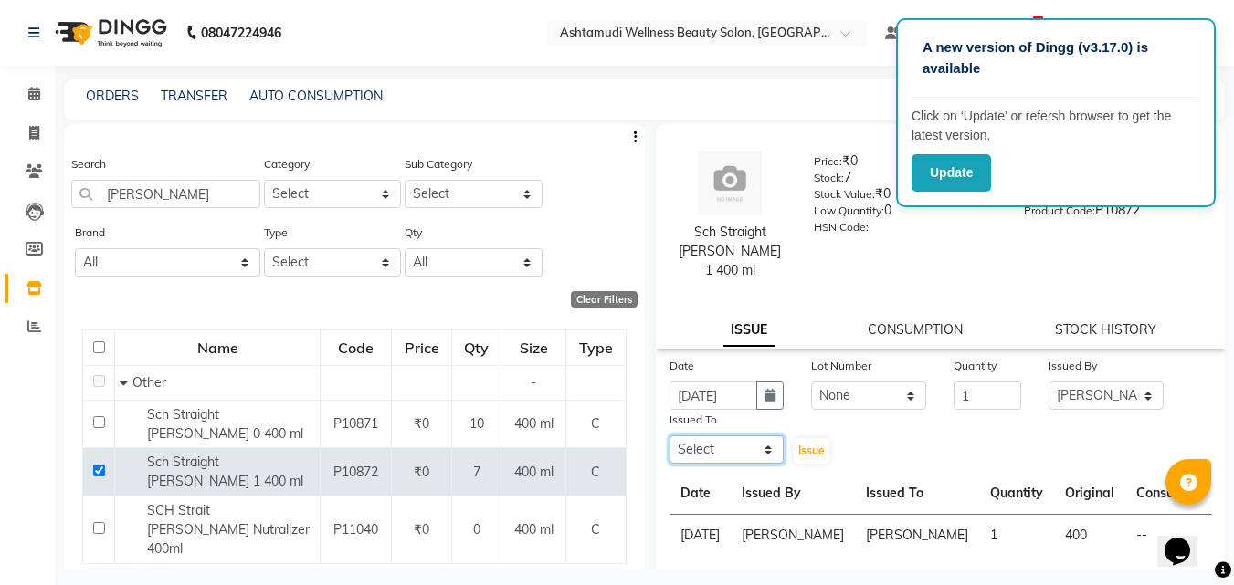
select select "77499"
click at [669, 436] on select "Select Aiswarya B Ankith(URAJ) BINU MANGAR COCHIN ASHTAMUDI Danish Diksha Thapa…" at bounding box center [726, 450] width 115 height 28
click at [796, 440] on button "Issue" at bounding box center [812, 451] width 36 height 26
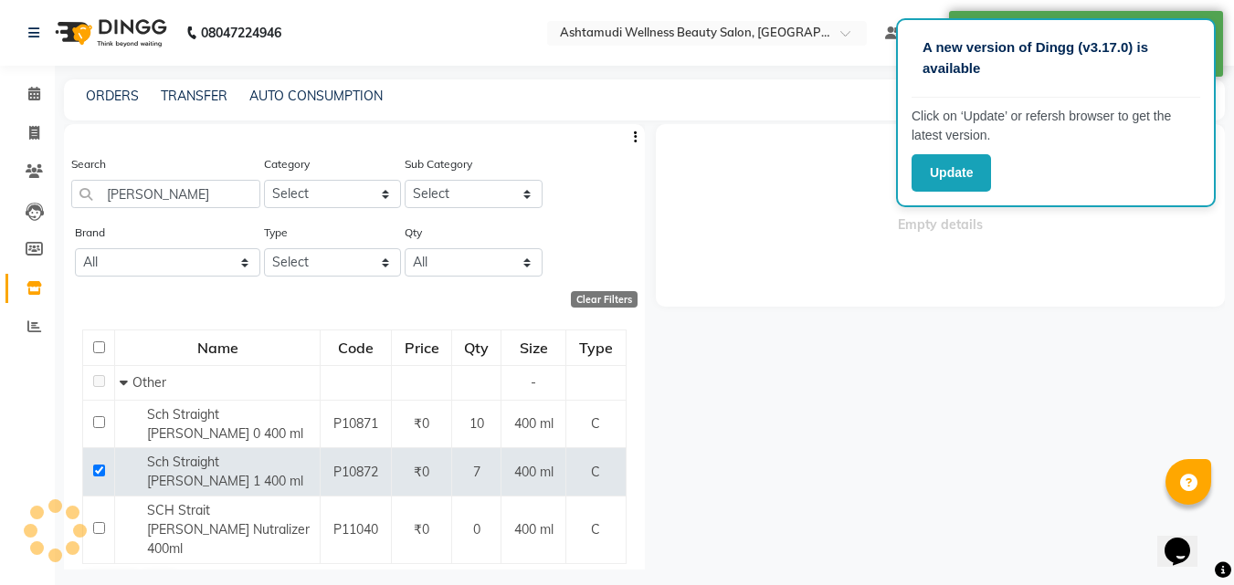
select select
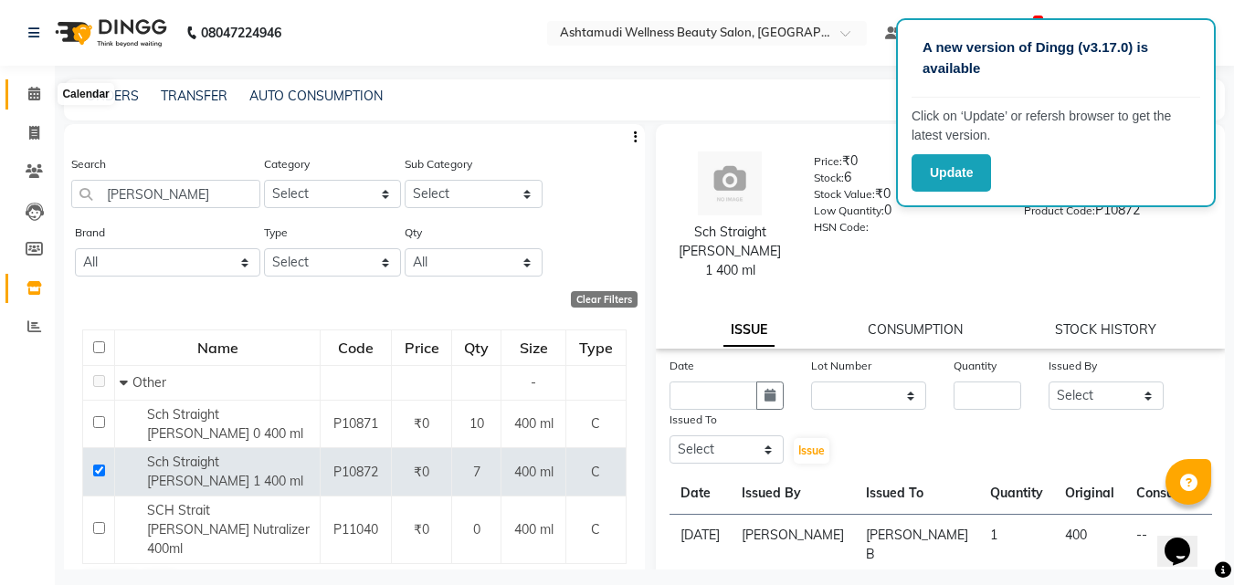
click at [31, 85] on span at bounding box center [34, 94] width 32 height 21
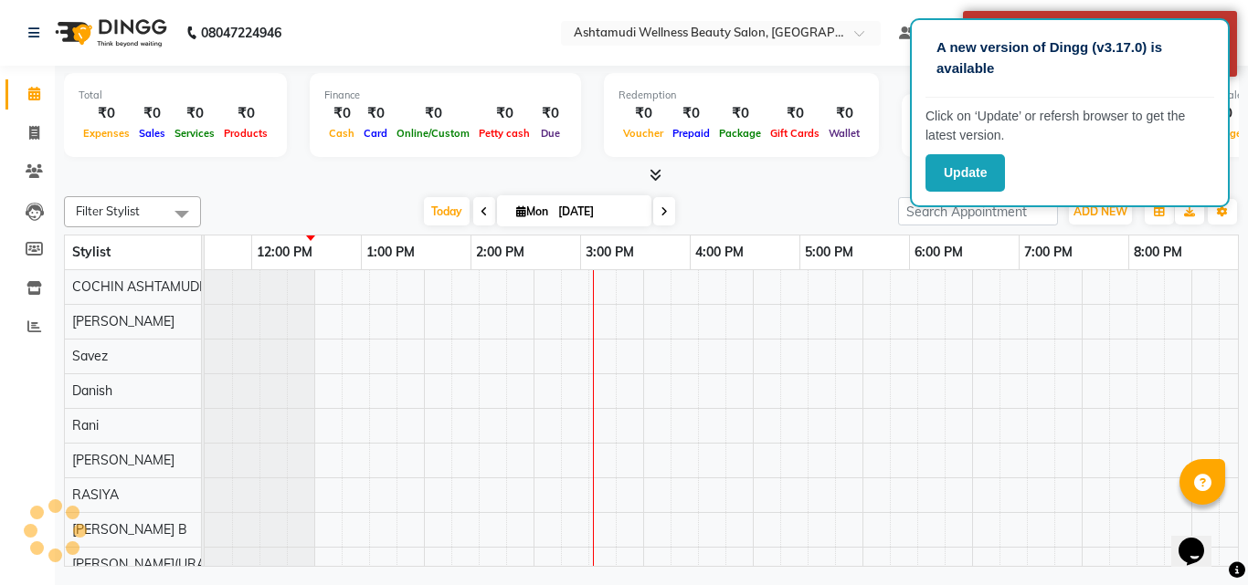
scroll to position [0, 282]
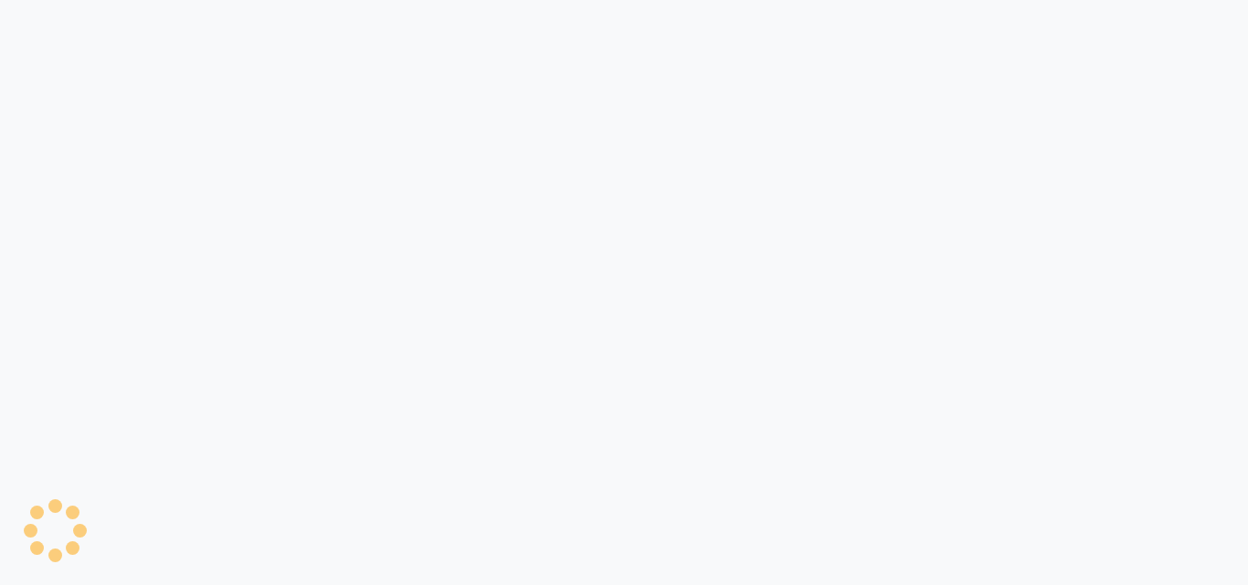
select select "4632"
select select "service"
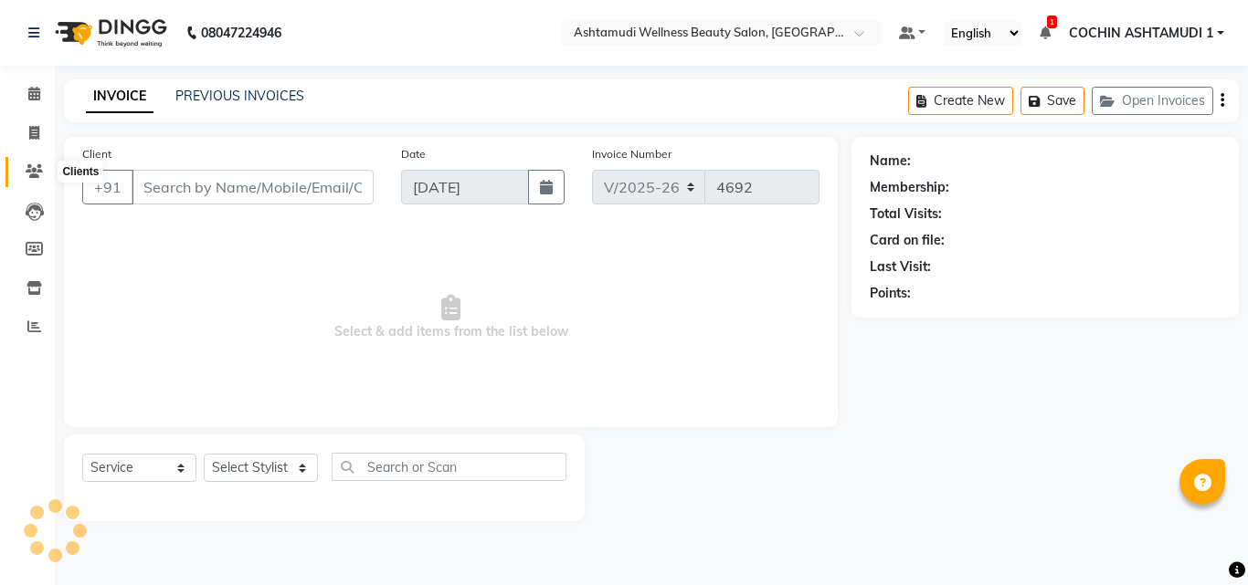
click at [33, 172] on icon at bounding box center [34, 171] width 17 height 14
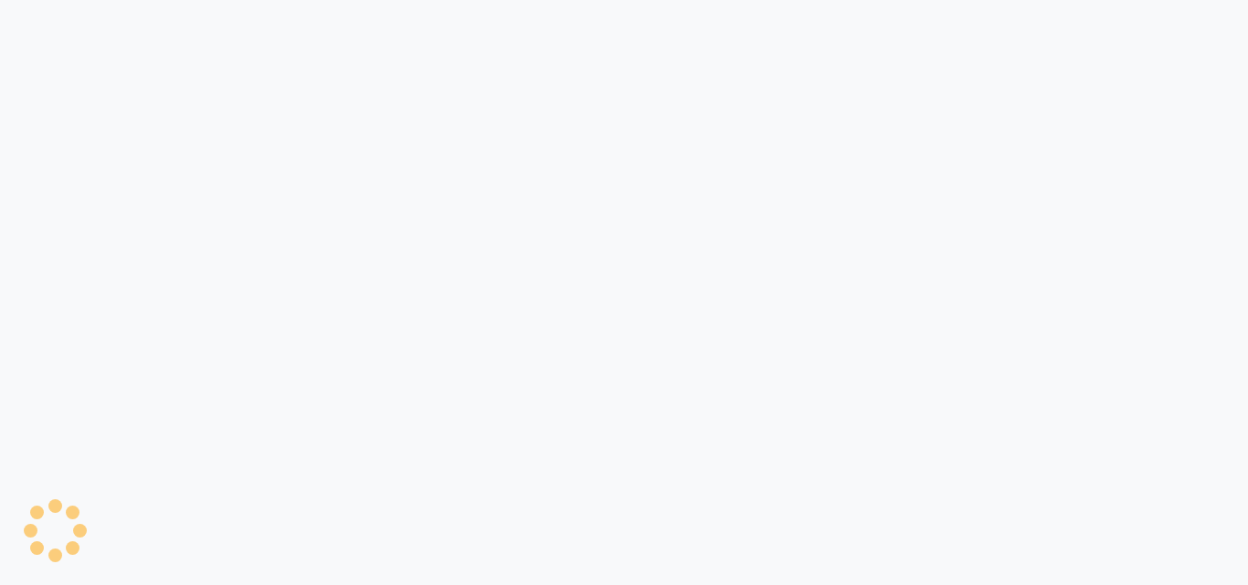
select select "4632"
select select "service"
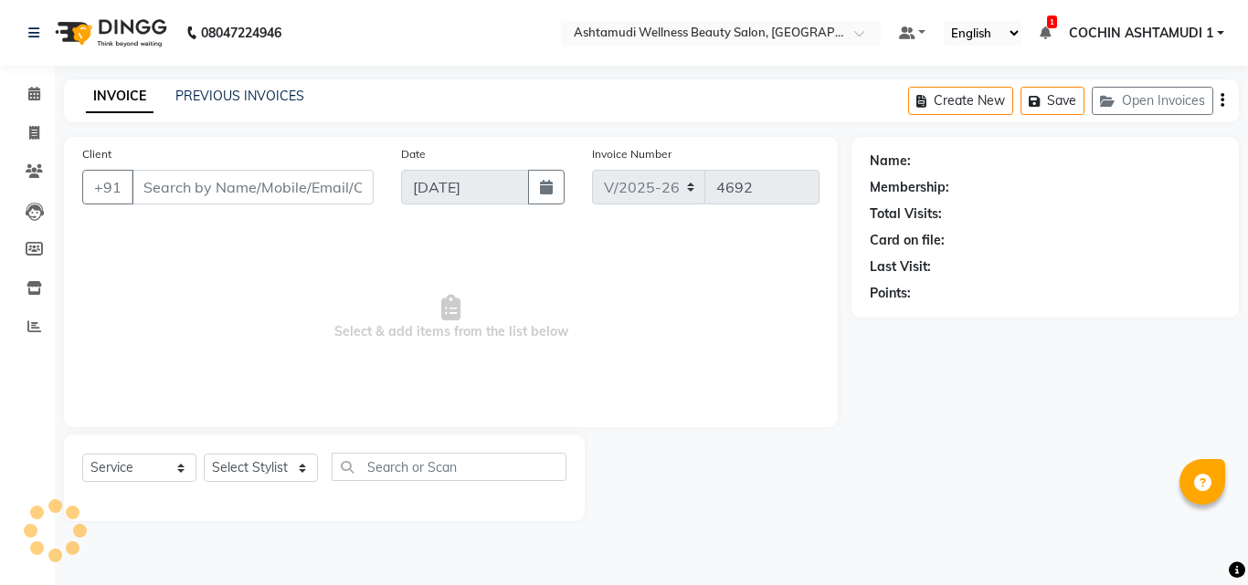
type input "8078736831"
type input "[DATE]"
select select
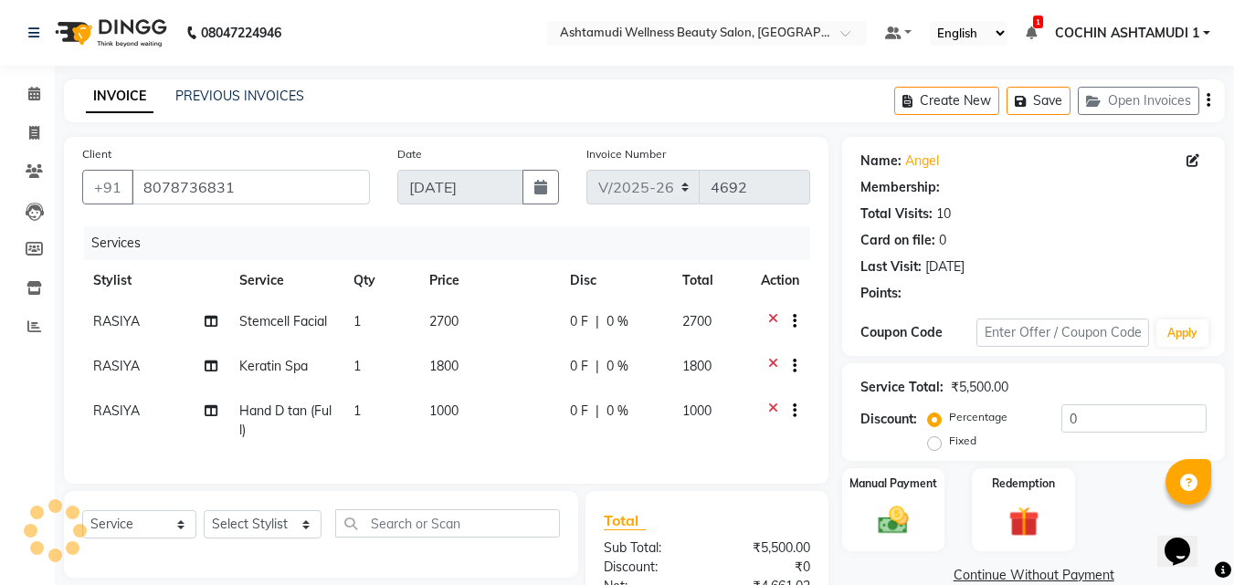
select select "2: Object"
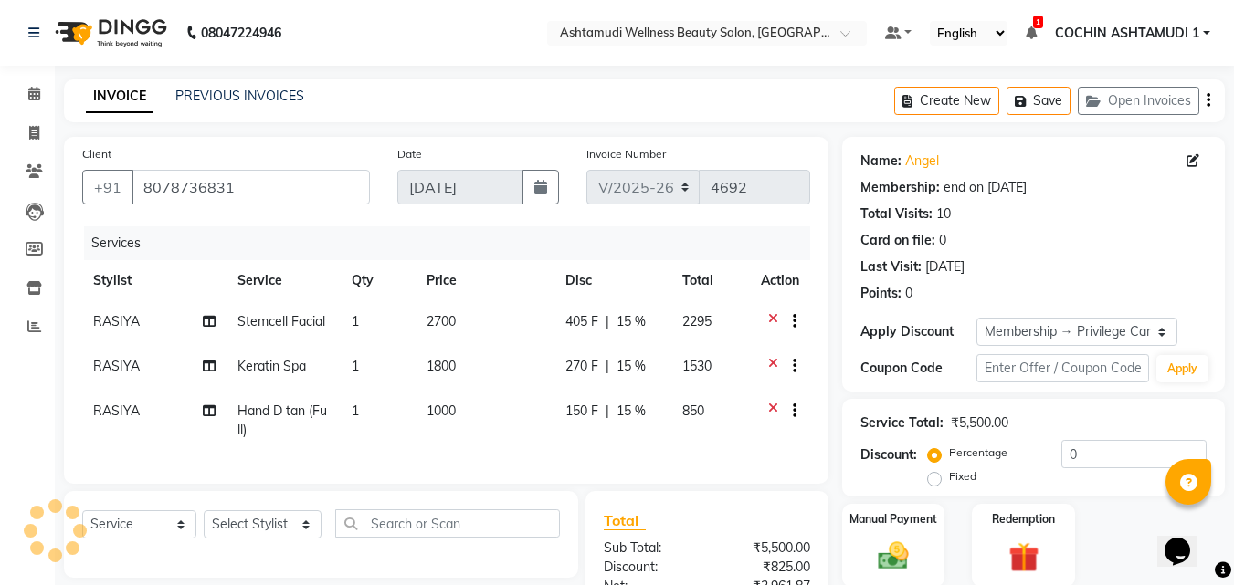
type input "15"
click at [36, 97] on icon at bounding box center [34, 94] width 12 height 14
